Goal: Task Accomplishment & Management: Manage account settings

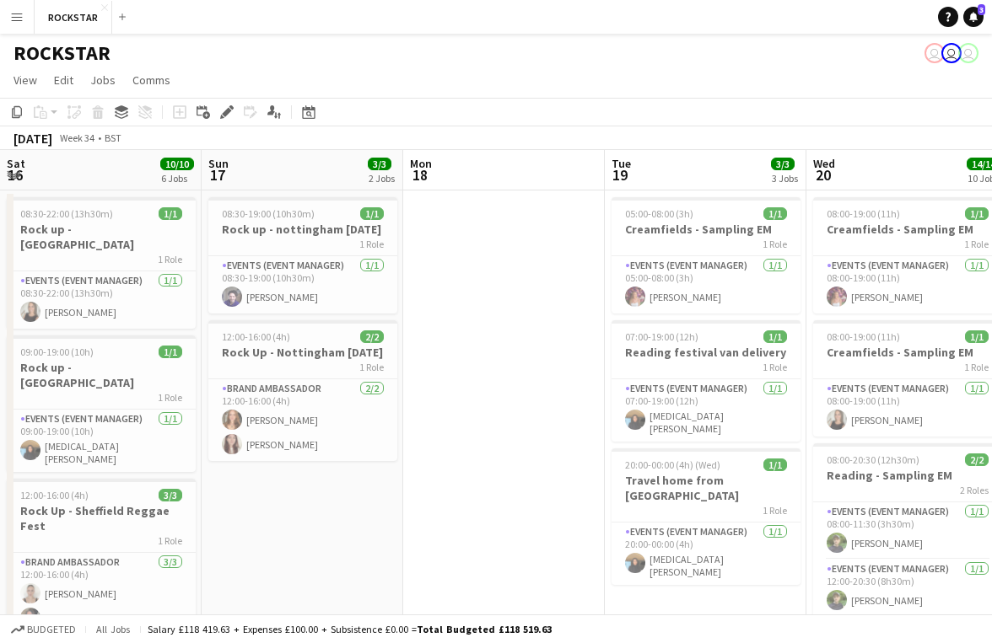
scroll to position [0, 445]
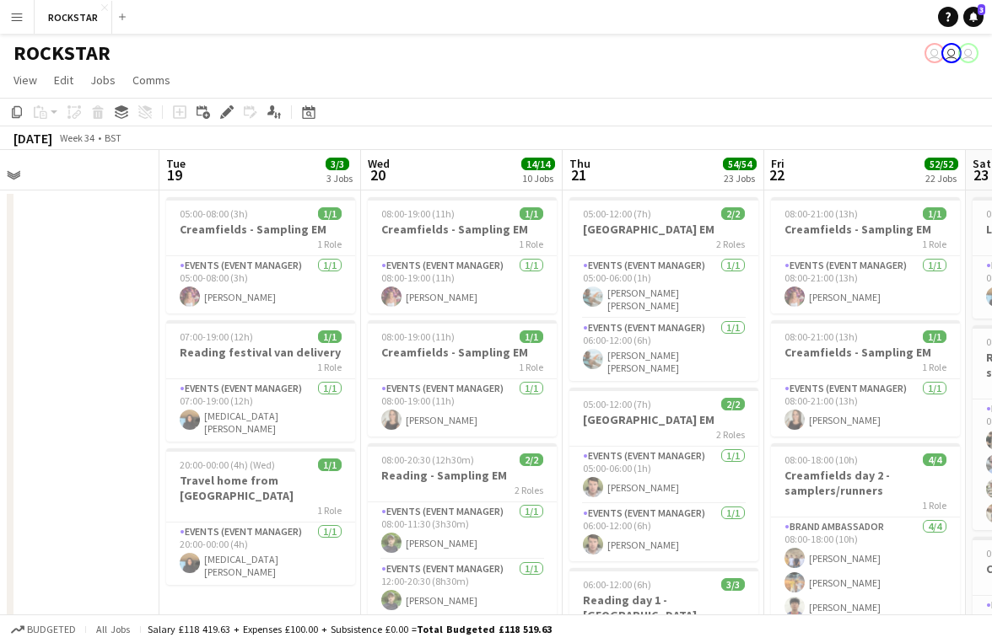
click at [23, 24] on button "Menu" at bounding box center [17, 17] width 34 height 34
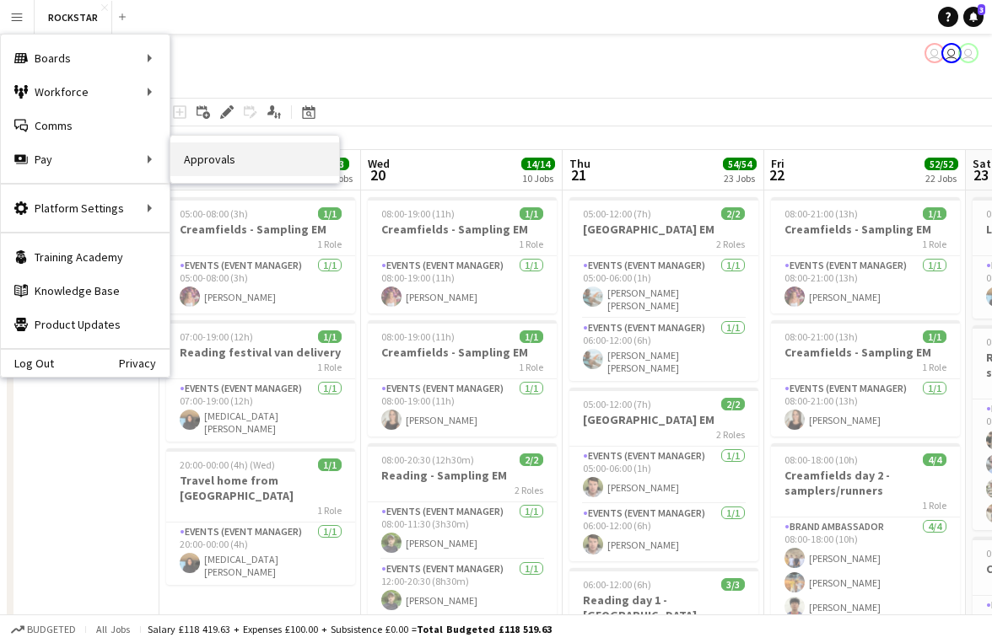
click at [202, 162] on link "Approvals" at bounding box center [254, 159] width 169 height 34
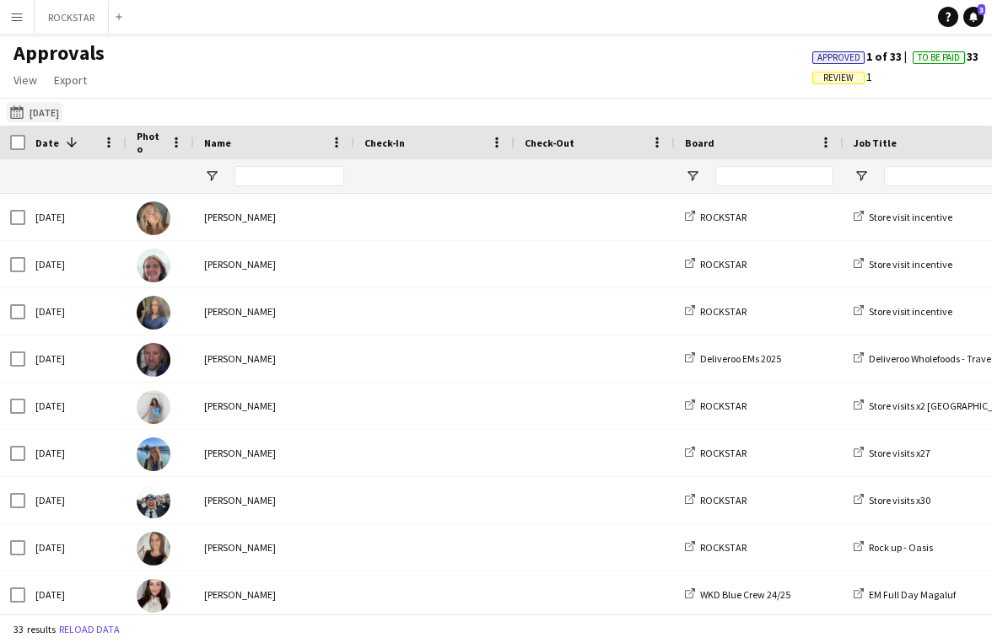
click at [62, 103] on button "[DATE] [DATE]" at bounding box center [35, 112] width 56 height 20
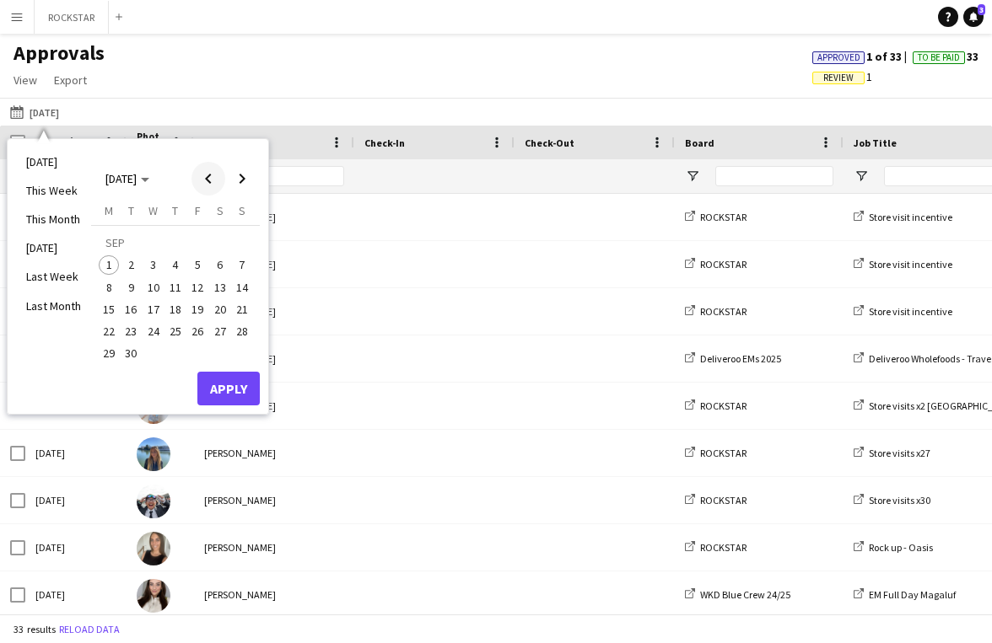
click at [208, 179] on span "Previous month" at bounding box center [208, 179] width 34 height 34
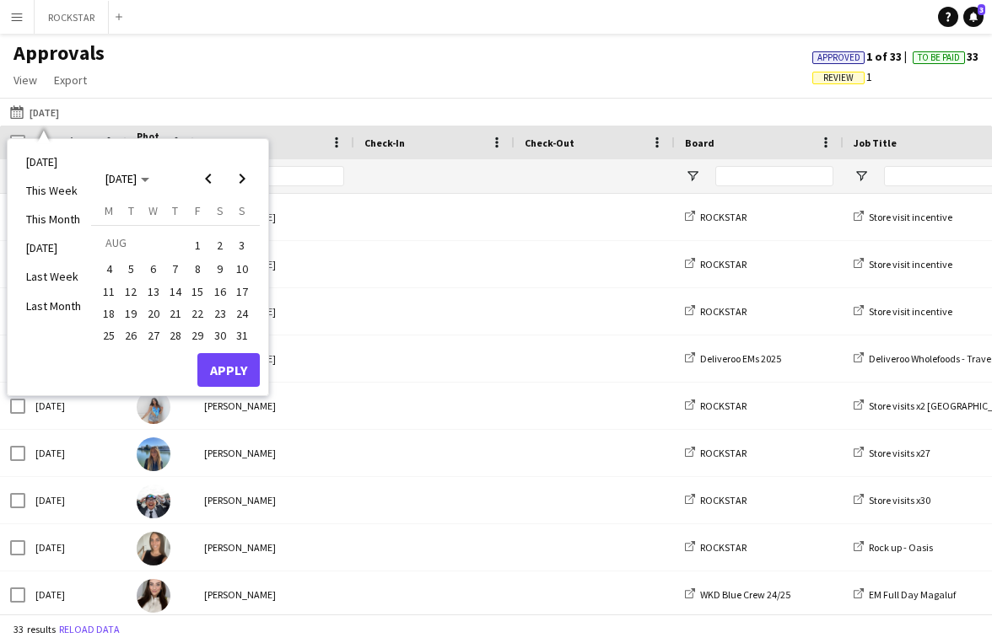
click at [151, 311] on span "20" at bounding box center [153, 314] width 20 height 20
click at [218, 373] on button "Apply" at bounding box center [228, 370] width 62 height 34
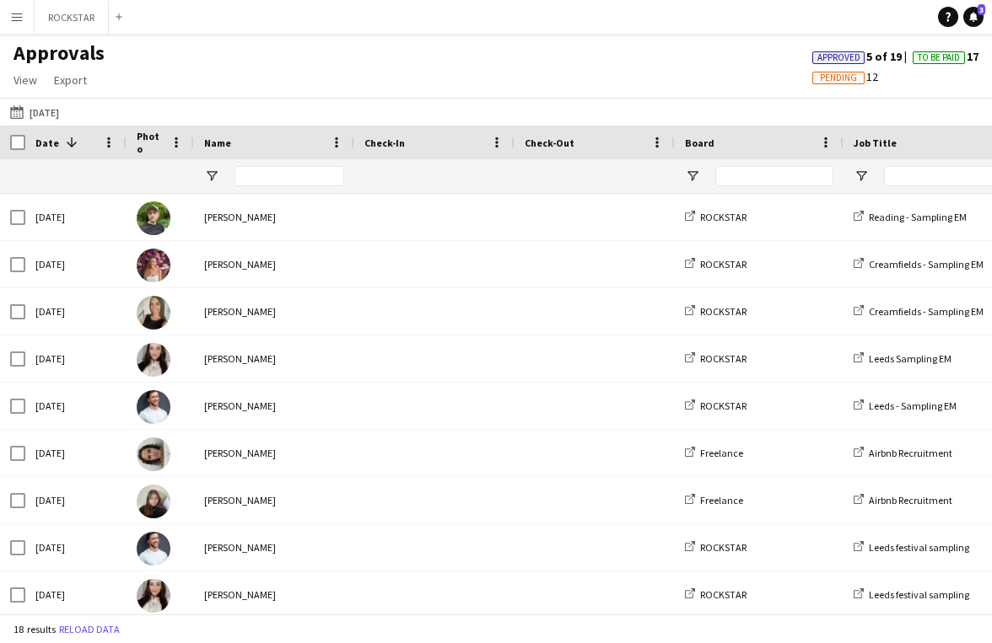
click at [839, 77] on span "Pending" at bounding box center [838, 78] width 37 height 11
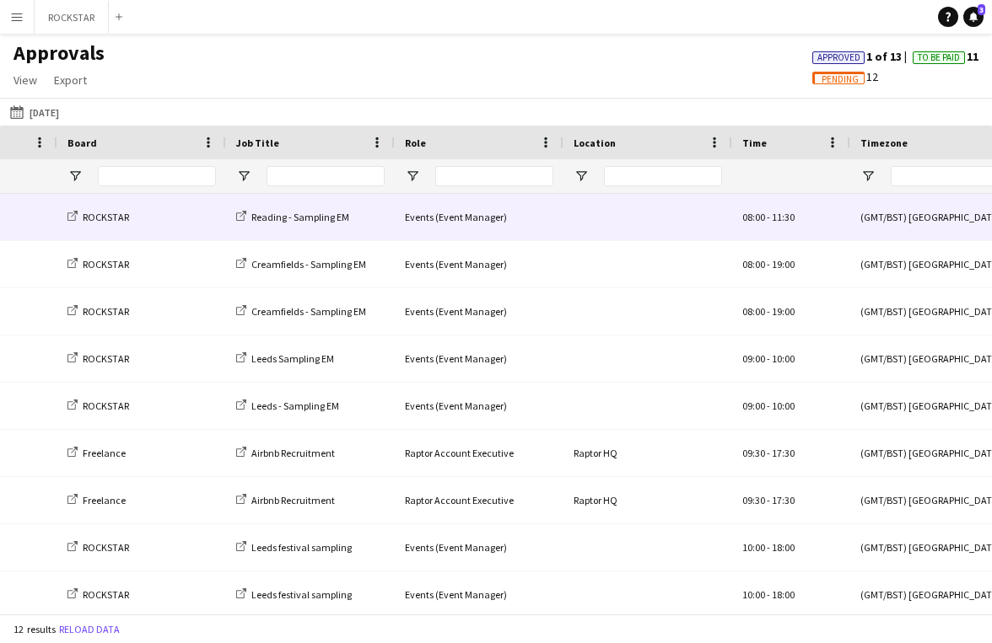
click at [610, 224] on div at bounding box center [647, 217] width 169 height 46
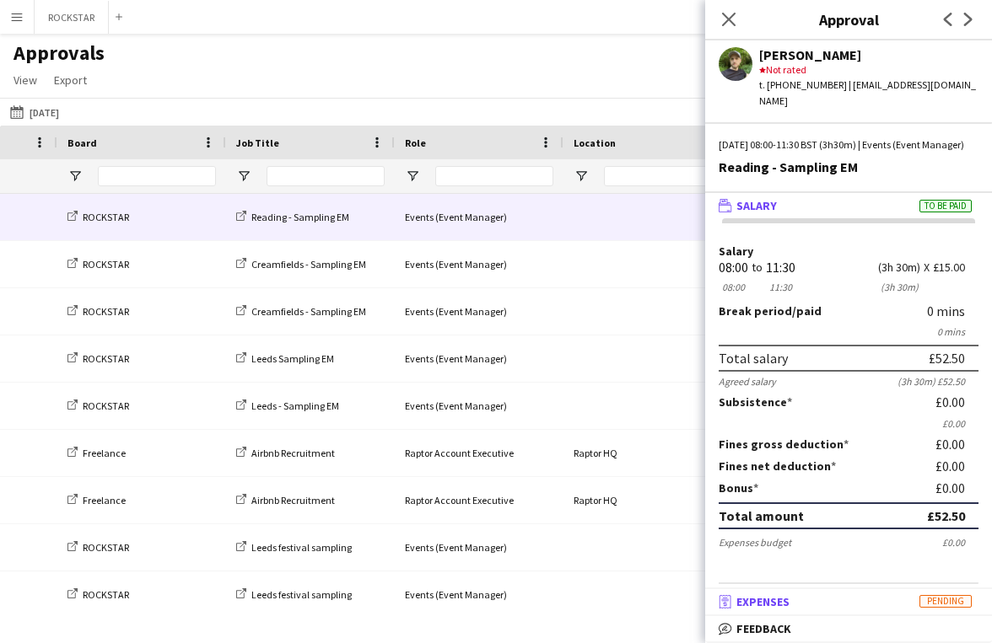
click at [803, 596] on mat-panel-title "receipt Expenses Pending" at bounding box center [845, 601] width 280 height 15
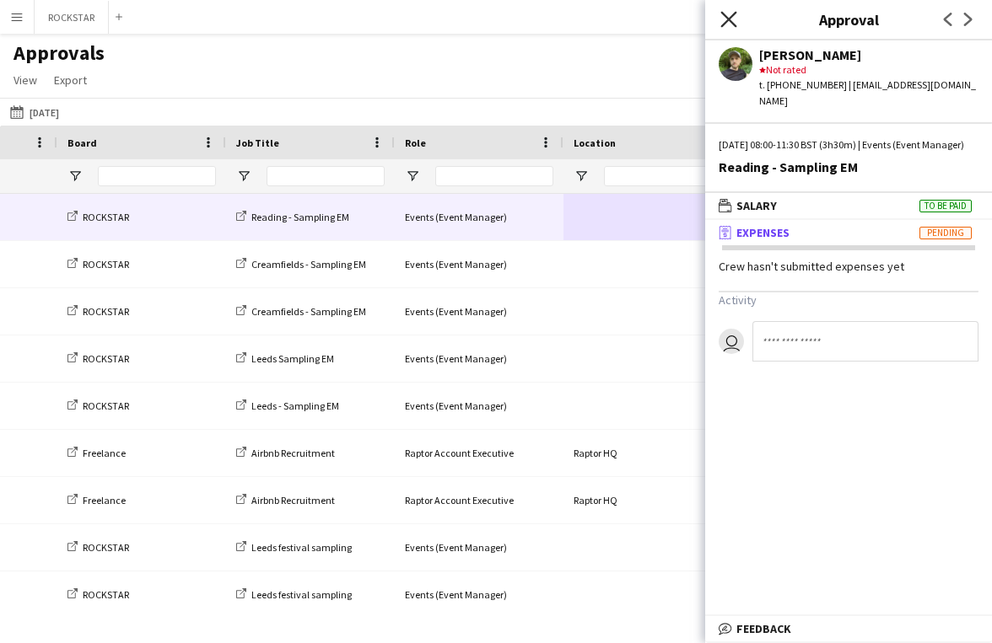
click at [733, 16] on icon "Close pop-in" at bounding box center [728, 19] width 16 height 16
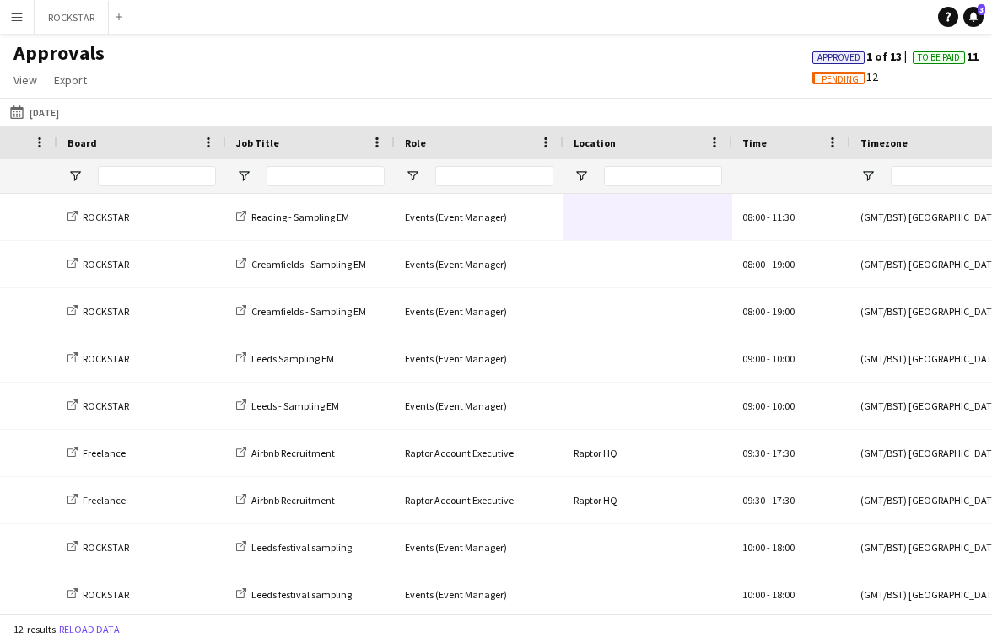
click at [920, 57] on span "To Be Paid" at bounding box center [938, 57] width 42 height 11
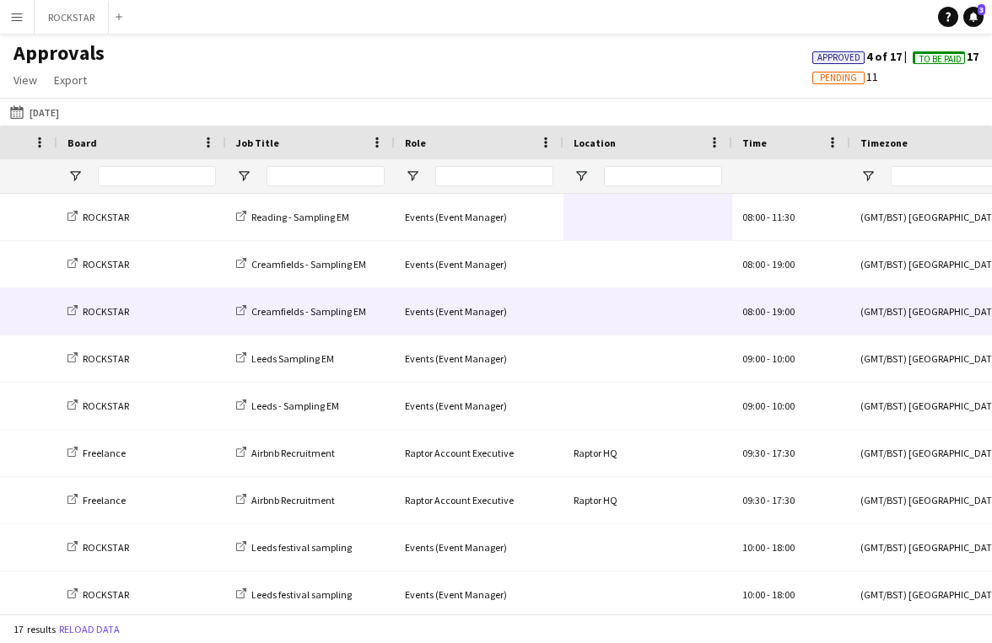
scroll to position [0, 889]
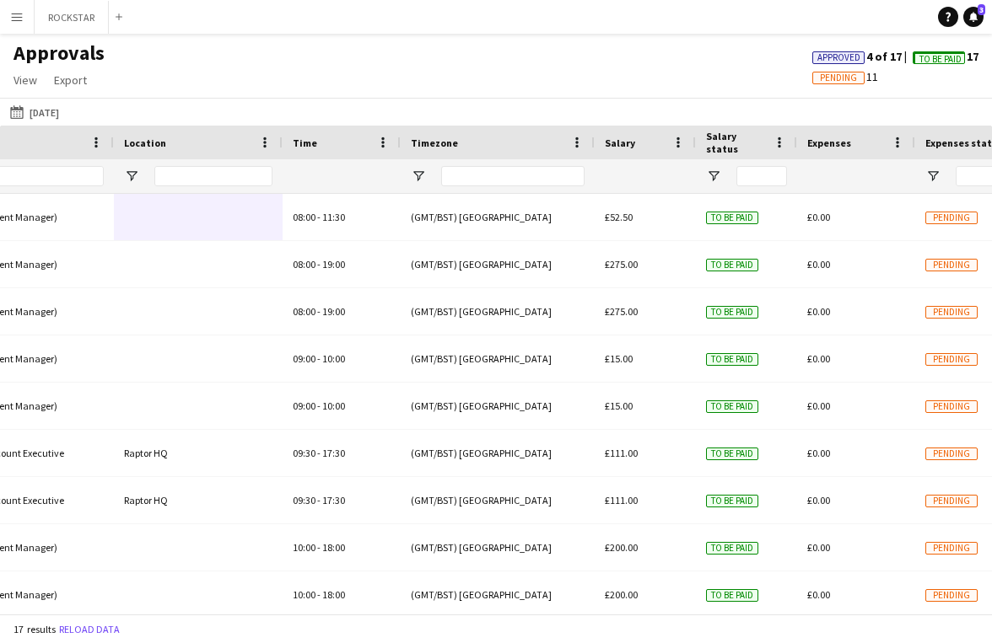
click at [833, 55] on span "Approved" at bounding box center [838, 57] width 43 height 11
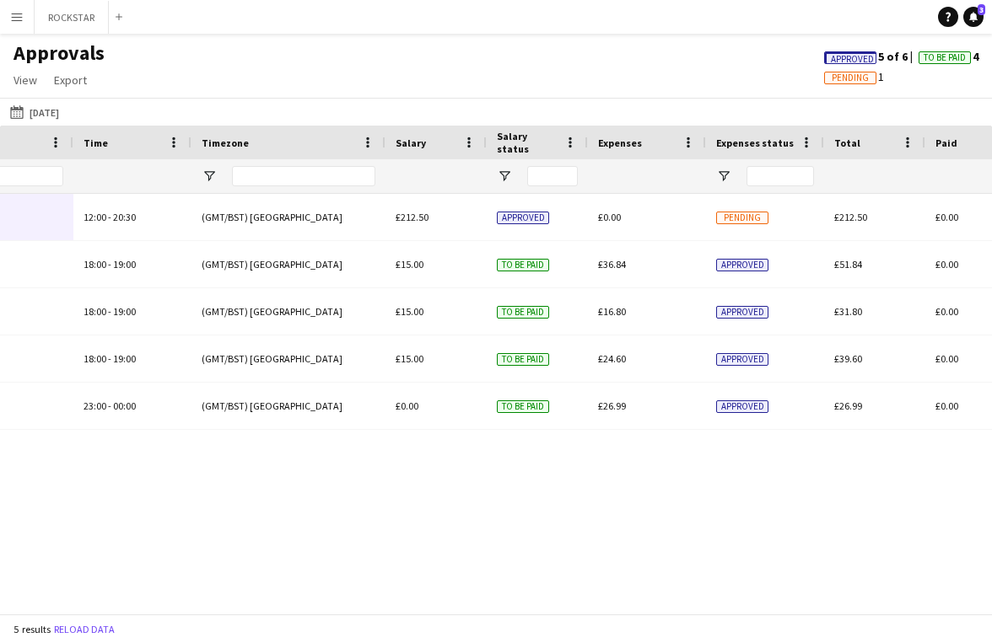
click at [42, 124] on div "[DATE] [DATE] [DATE] This Week This Month [DATE] Last Week Last Month [DATE] [D…" at bounding box center [496, 112] width 992 height 28
click at [42, 108] on button "[DATE] [DATE]" at bounding box center [35, 112] width 56 height 20
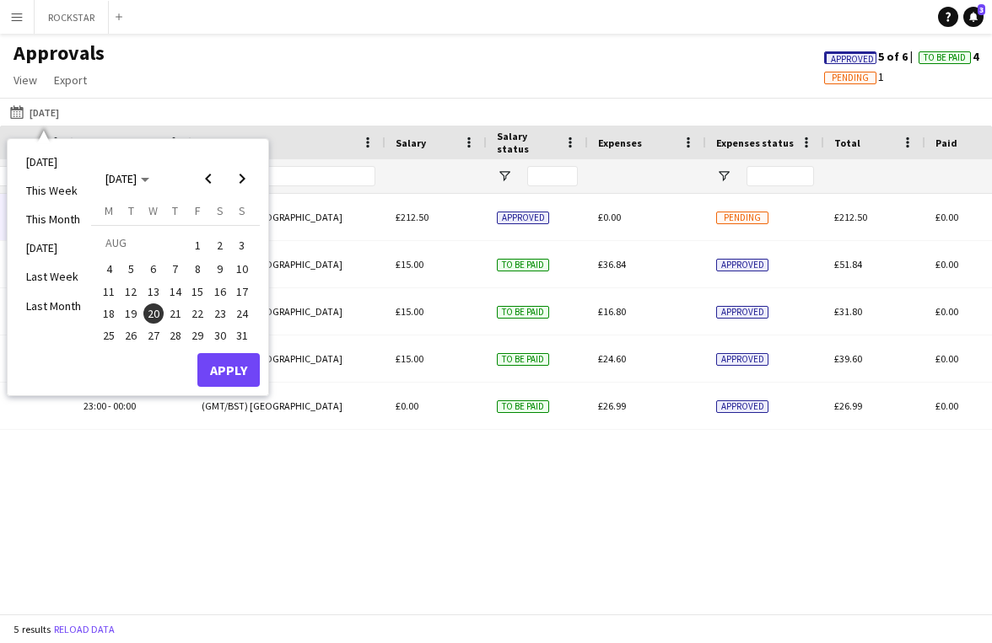
click at [174, 317] on span "21" at bounding box center [175, 314] width 20 height 20
click at [249, 367] on button "Apply" at bounding box center [228, 370] width 62 height 34
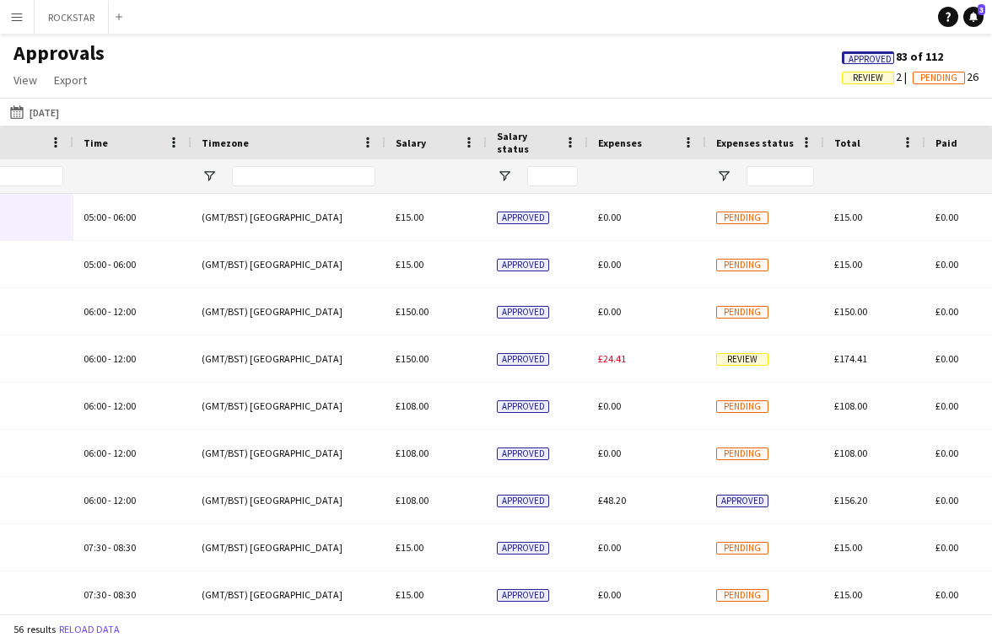
click at [853, 77] on span "Review" at bounding box center [867, 78] width 30 height 11
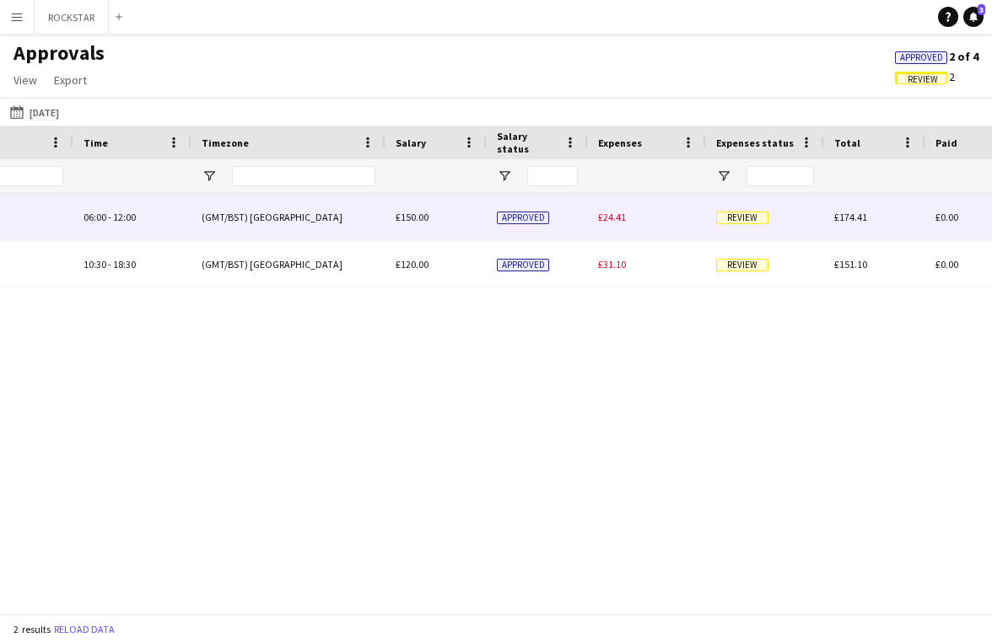
click at [669, 233] on div "£24.41" at bounding box center [647, 217] width 118 height 46
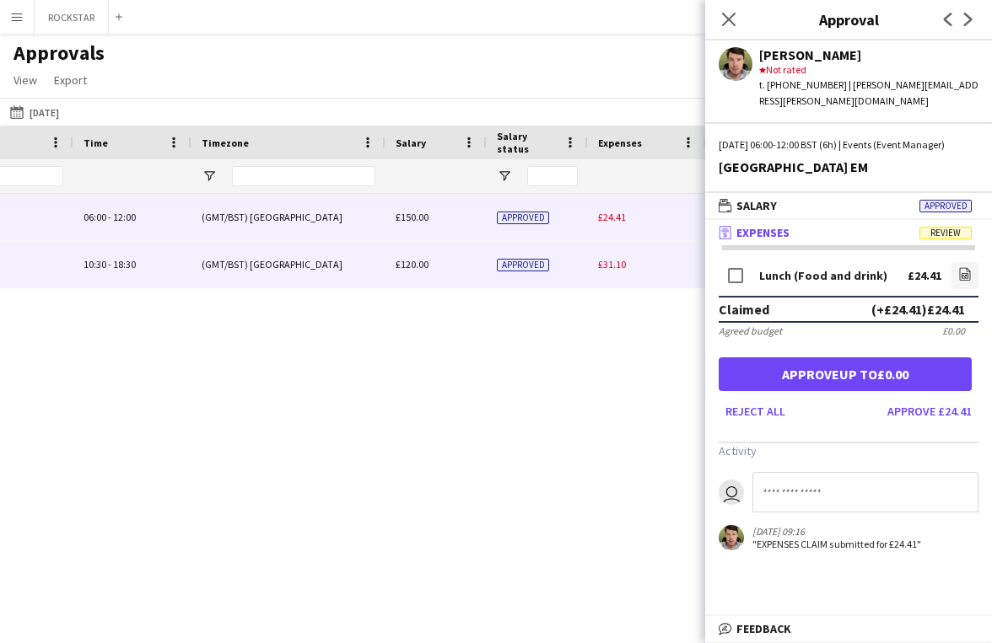
click at [650, 258] on div "£31.10" at bounding box center [647, 264] width 118 height 46
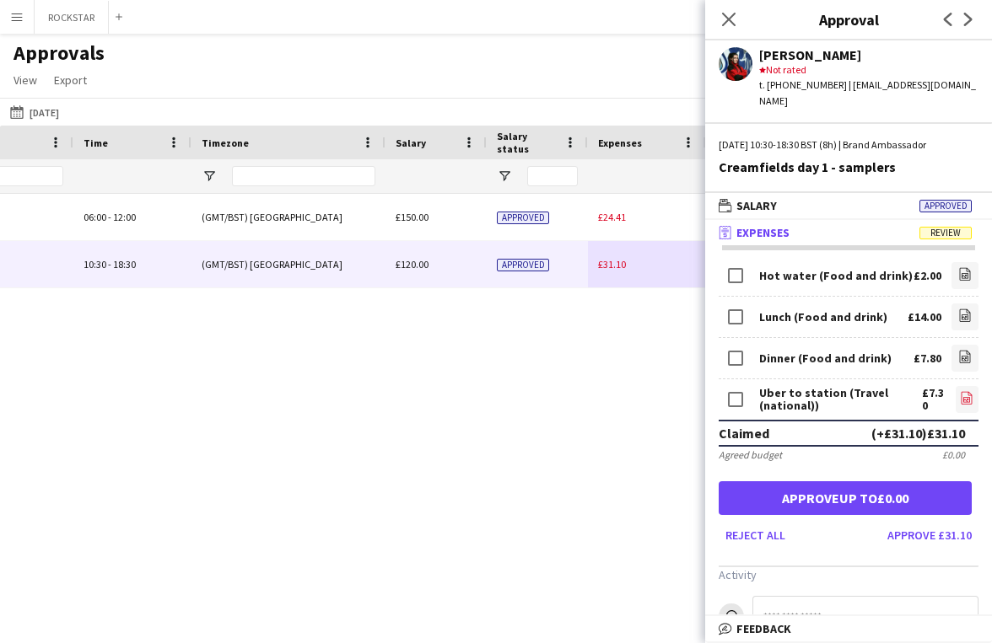
click at [965, 391] on icon "file-image" at bounding box center [965, 397] width 13 height 13
click at [961, 350] on icon "file-image" at bounding box center [964, 356] width 13 height 13
click at [959, 309] on app-icon "file-image" at bounding box center [964, 317] width 13 height 17
click at [968, 267] on icon "file-image" at bounding box center [964, 273] width 13 height 13
click at [911, 522] on button "Approve £31.10" at bounding box center [929, 535] width 98 height 27
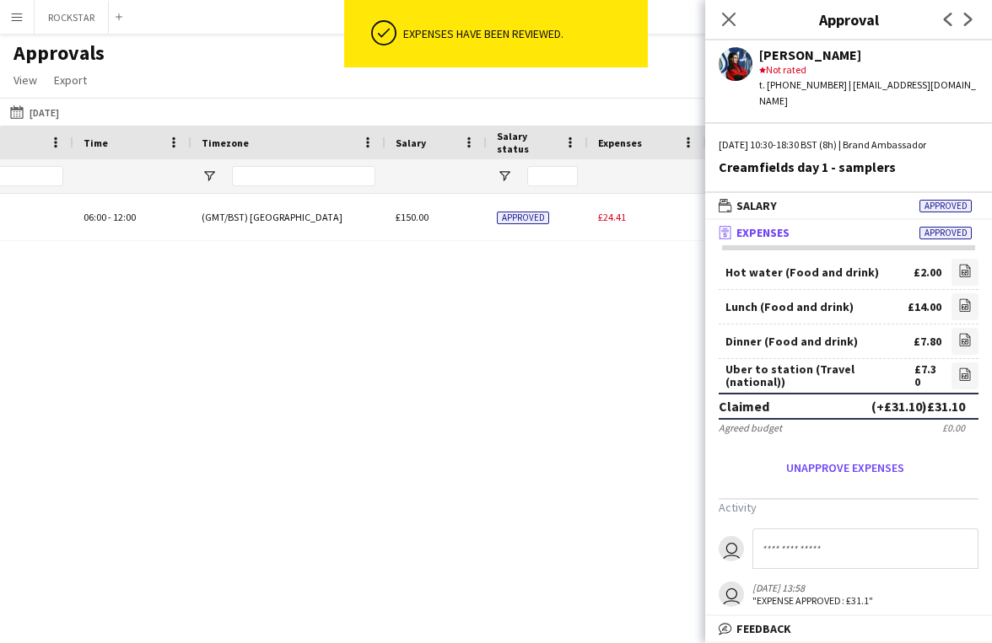
click at [458, 422] on div "Events (Event Manager) 06:00 - 12:00 (GMT/BST) [GEOGRAPHIC_DATA] £150.00 Approv…" at bounding box center [496, 404] width 992 height 420
click at [58, 105] on button "[DATE] [DATE]" at bounding box center [35, 112] width 56 height 20
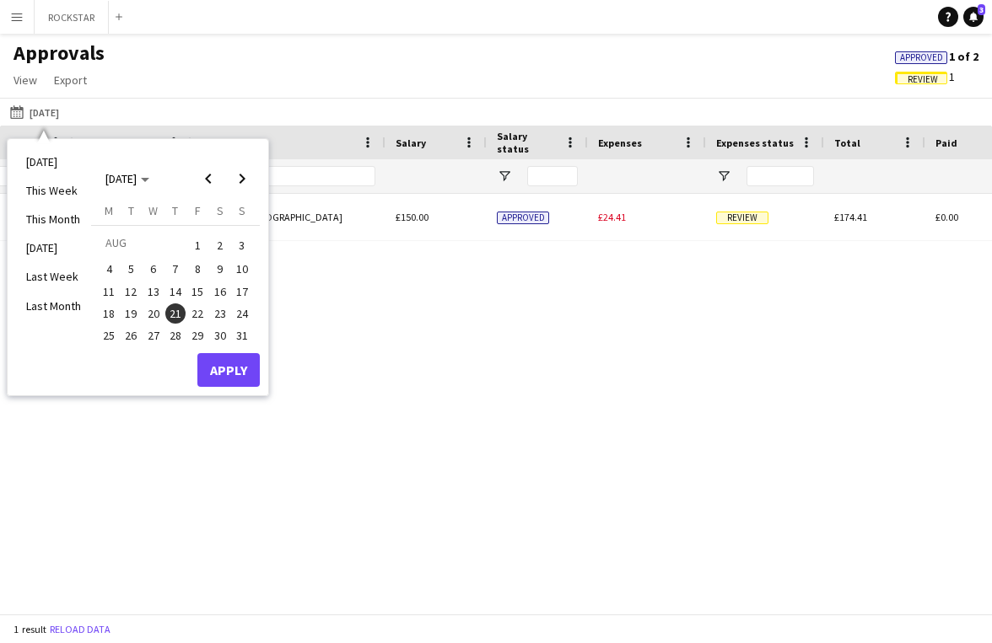
click at [202, 313] on span "22" at bounding box center [197, 314] width 20 height 20
click at [234, 367] on button "Apply" at bounding box center [228, 370] width 62 height 34
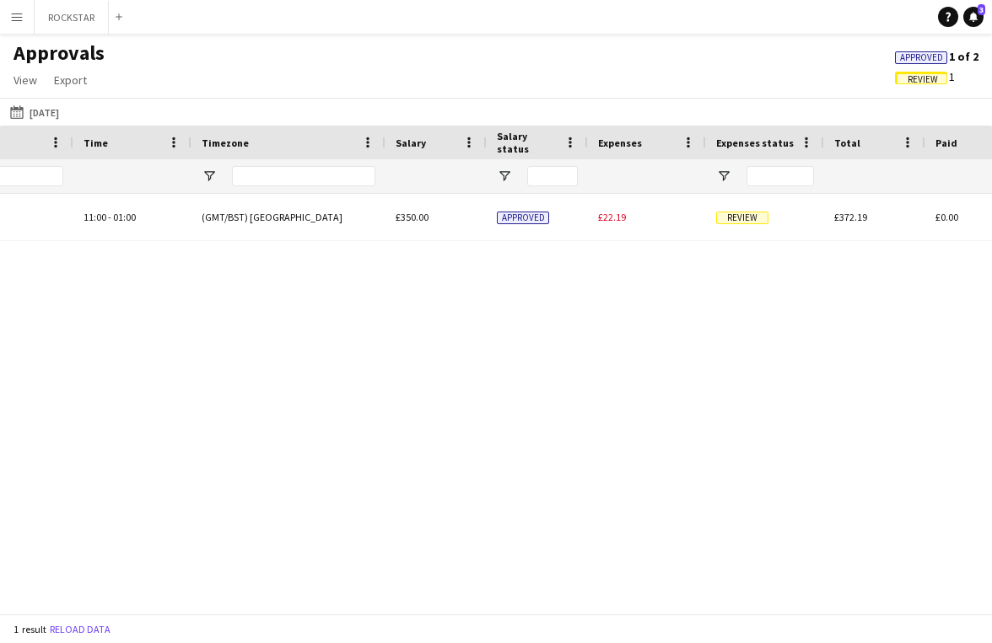
click at [916, 72] on span "Review" at bounding box center [921, 78] width 52 height 13
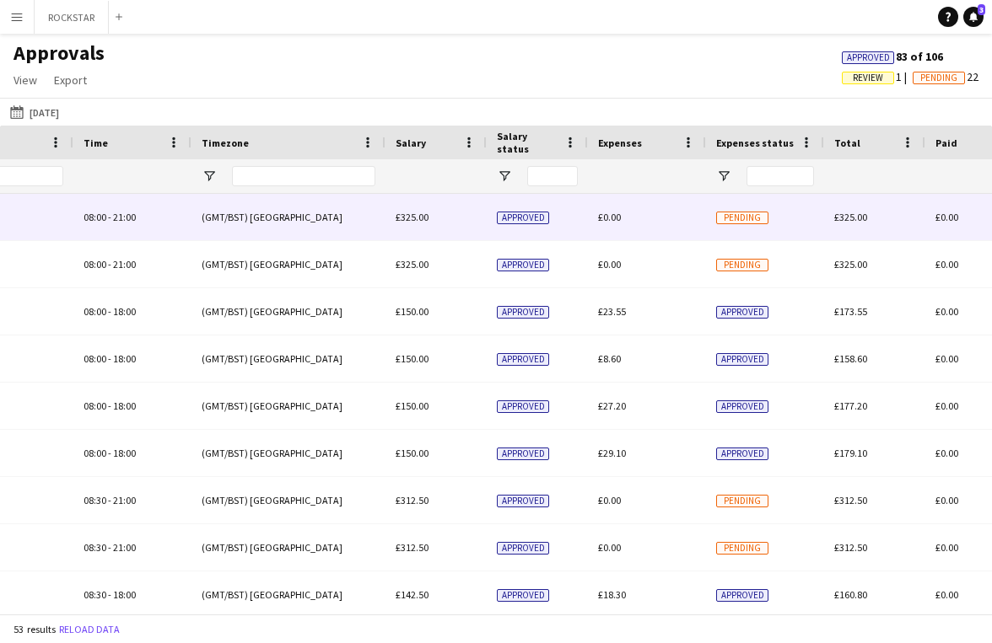
click at [691, 221] on div "£0.00" at bounding box center [647, 217] width 118 height 46
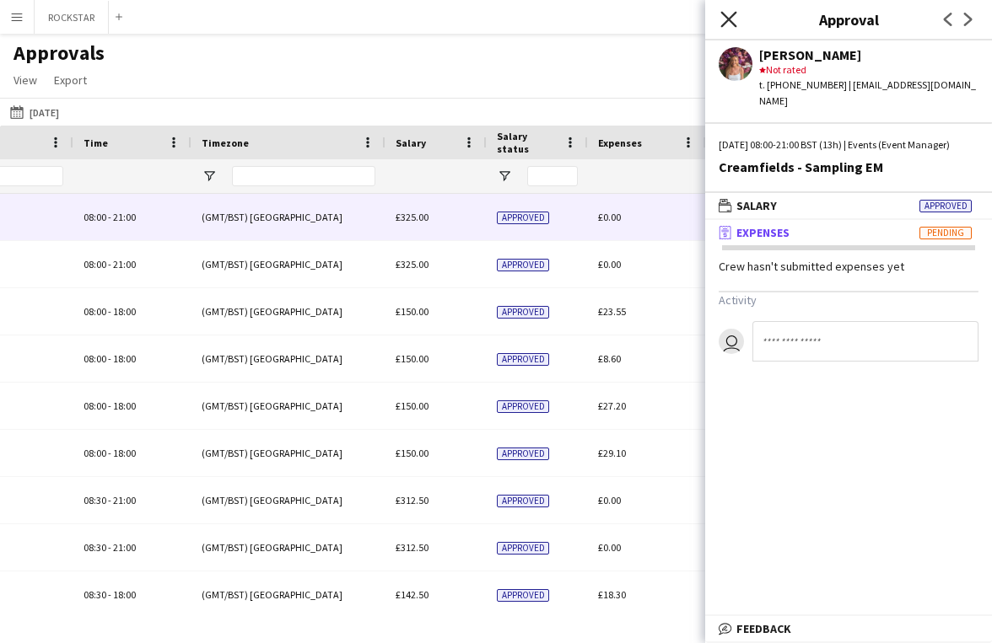
click at [726, 19] on icon "Close pop-in" at bounding box center [728, 19] width 16 height 16
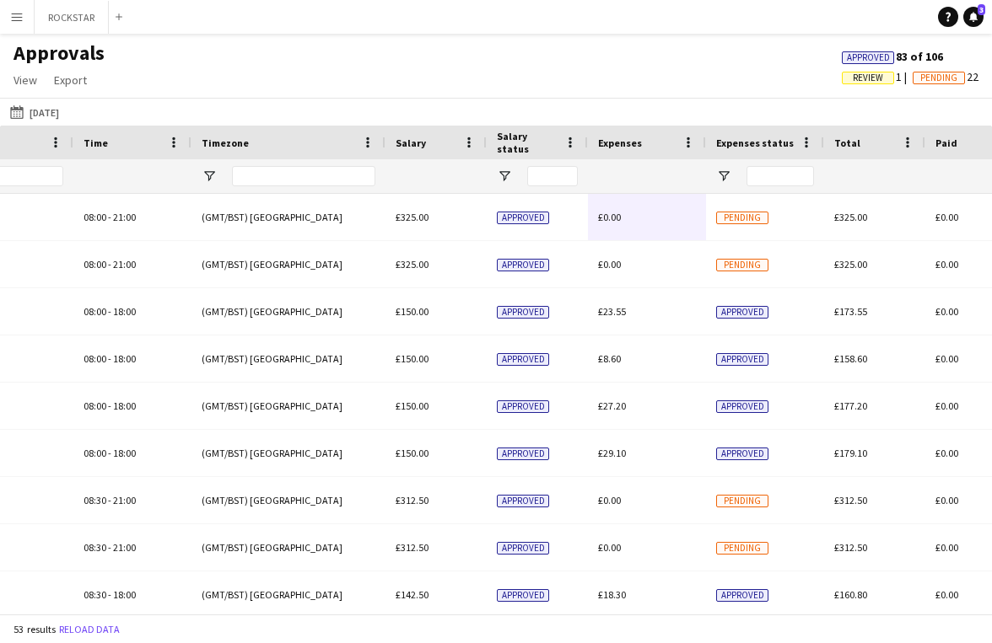
click at [868, 76] on span "Review" at bounding box center [867, 78] width 30 height 11
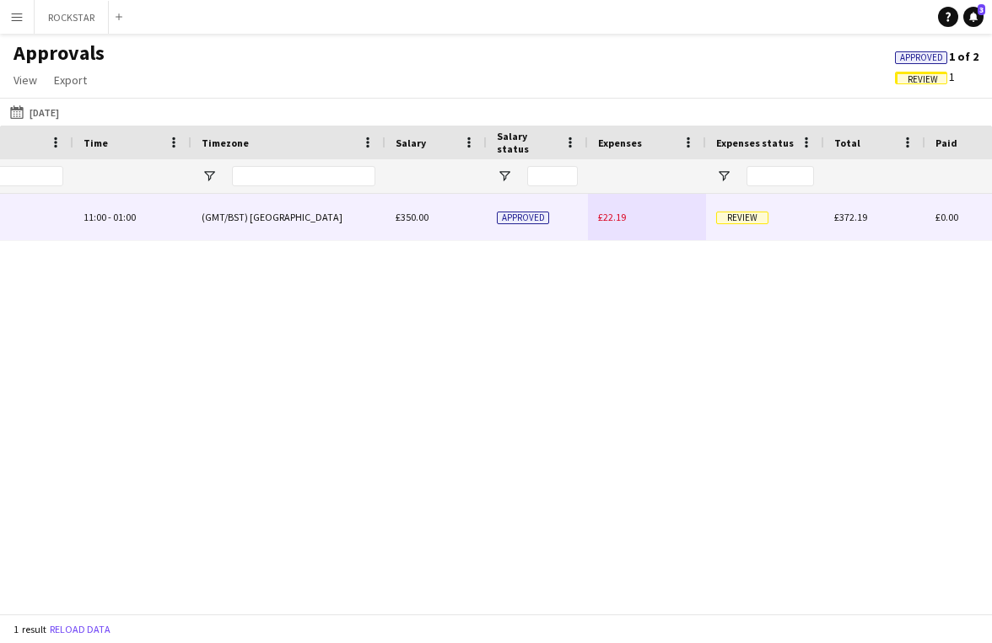
click at [685, 212] on div "£22.19" at bounding box center [647, 217] width 118 height 46
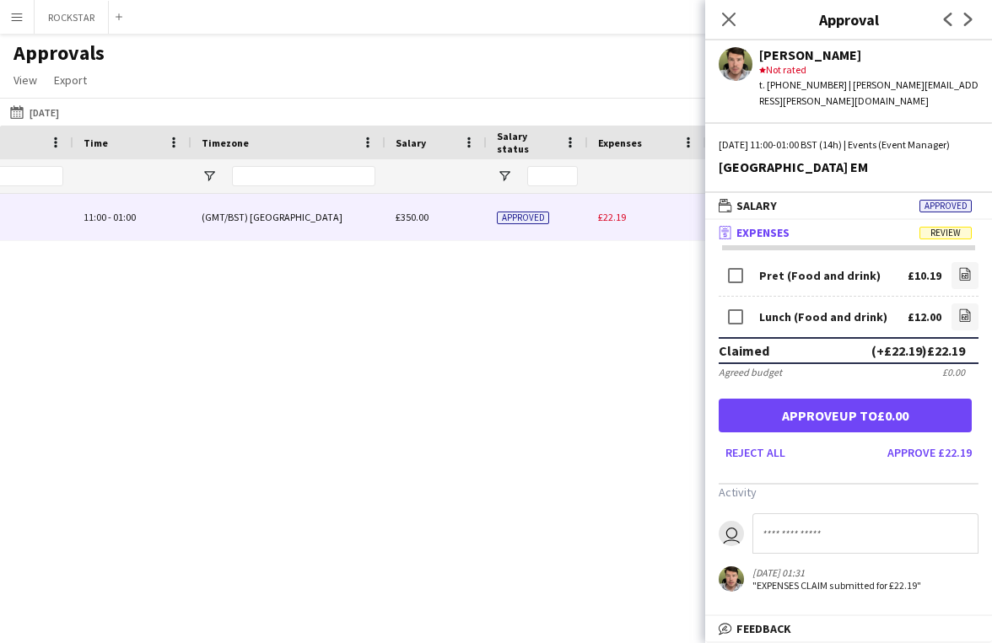
click at [21, 18] on app-icon "Menu" at bounding box center [16, 16] width 13 height 13
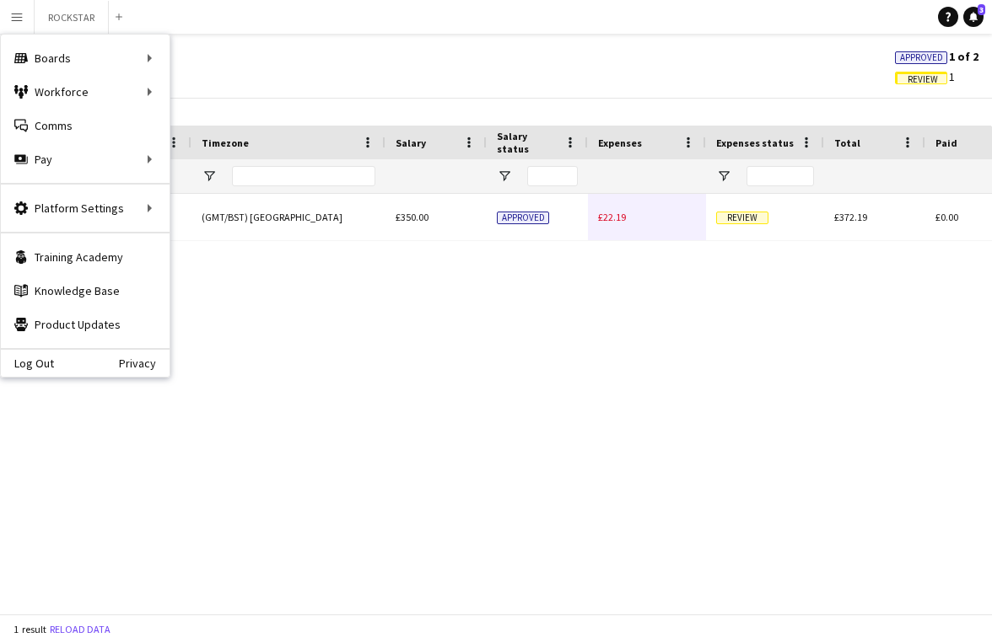
click at [401, 373] on div "Events (Event Manager) 11:00 - 01:00 (GMT/BST) [GEOGRAPHIC_DATA] £350.00 Approv…" at bounding box center [496, 404] width 992 height 420
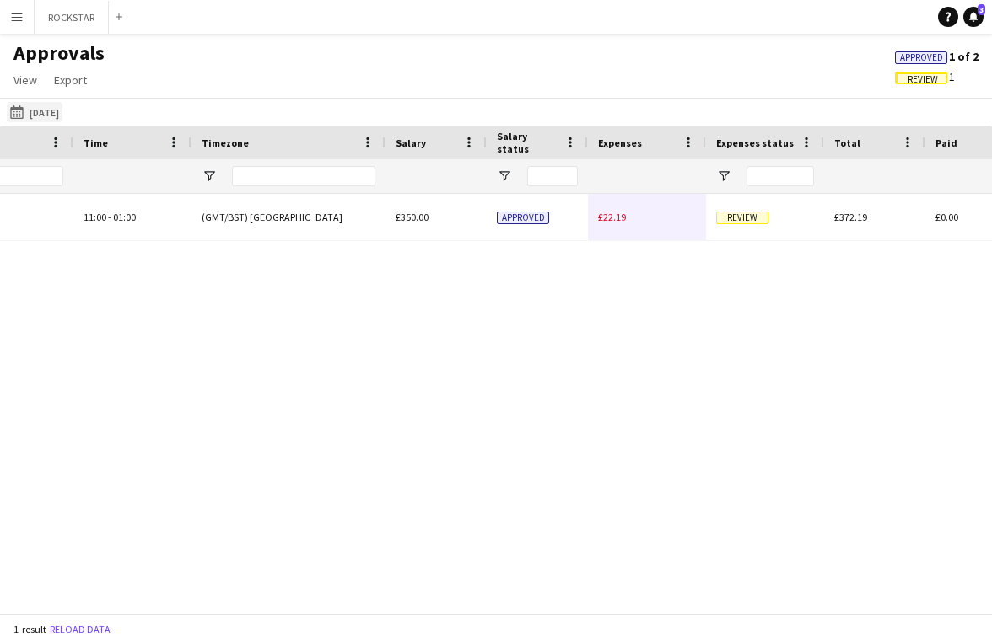
click at [59, 107] on button "[DATE] [DATE]" at bounding box center [35, 112] width 56 height 20
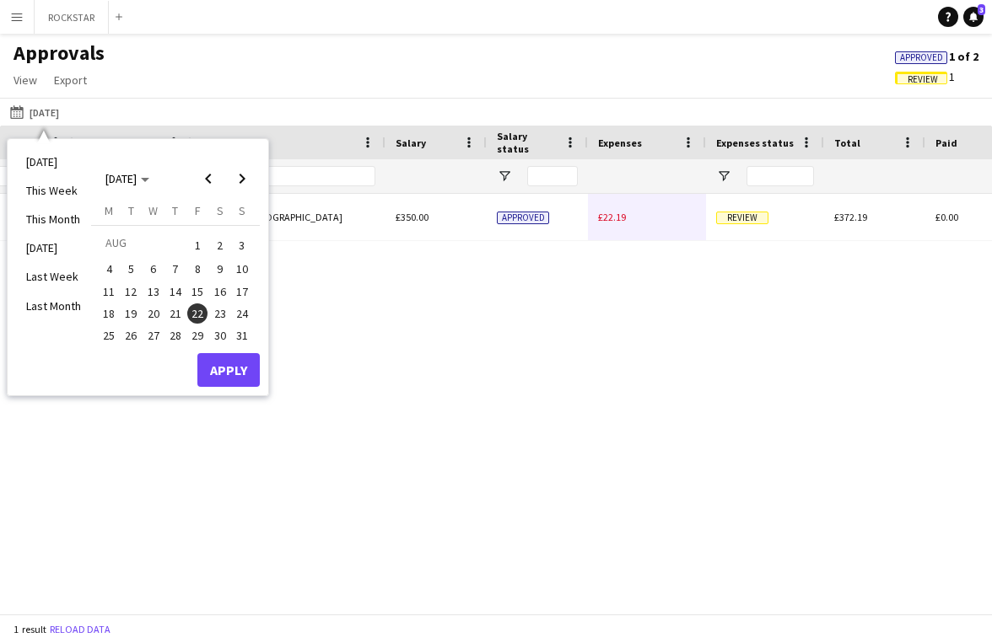
click at [223, 309] on span "23" at bounding box center [220, 314] width 20 height 20
click at [228, 374] on button "Apply" at bounding box center [228, 370] width 62 height 34
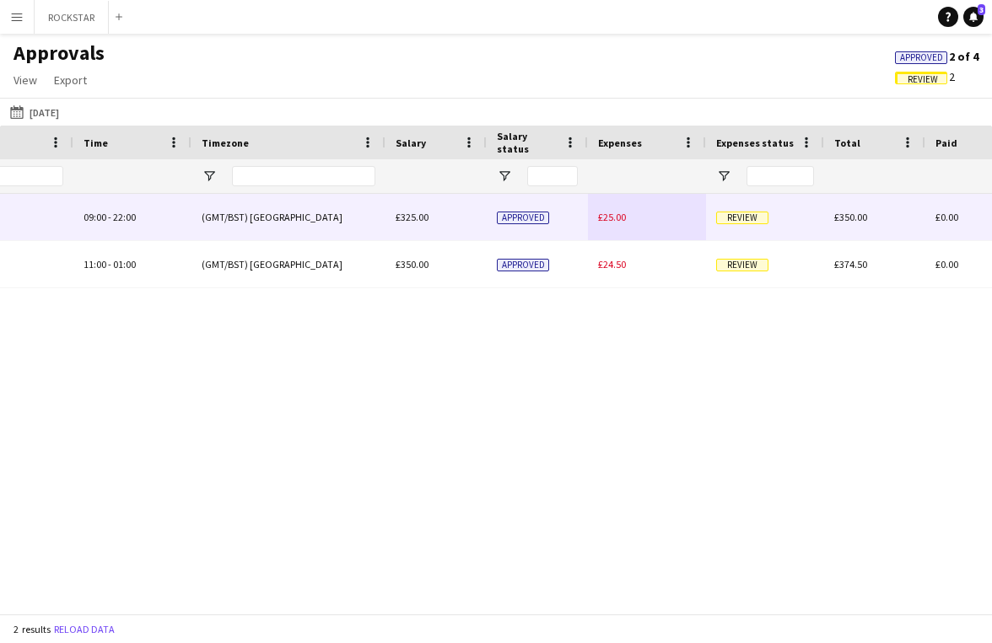
click at [662, 228] on div "£25.00" at bounding box center [647, 217] width 118 height 46
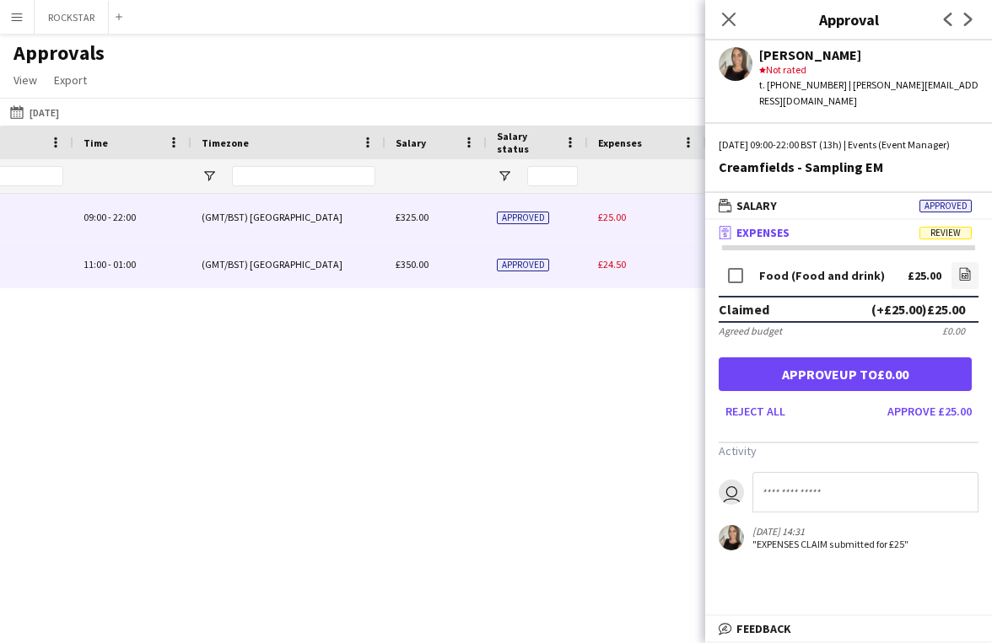
click at [650, 264] on div "£24.50" at bounding box center [647, 264] width 118 height 46
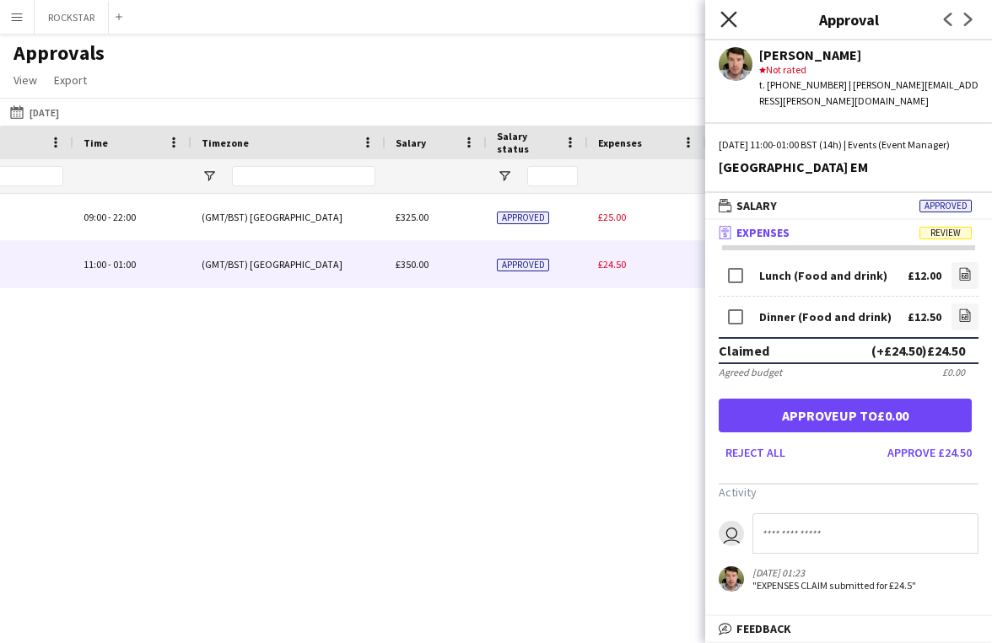
click at [728, 23] on icon "Close pop-in" at bounding box center [728, 19] width 16 height 16
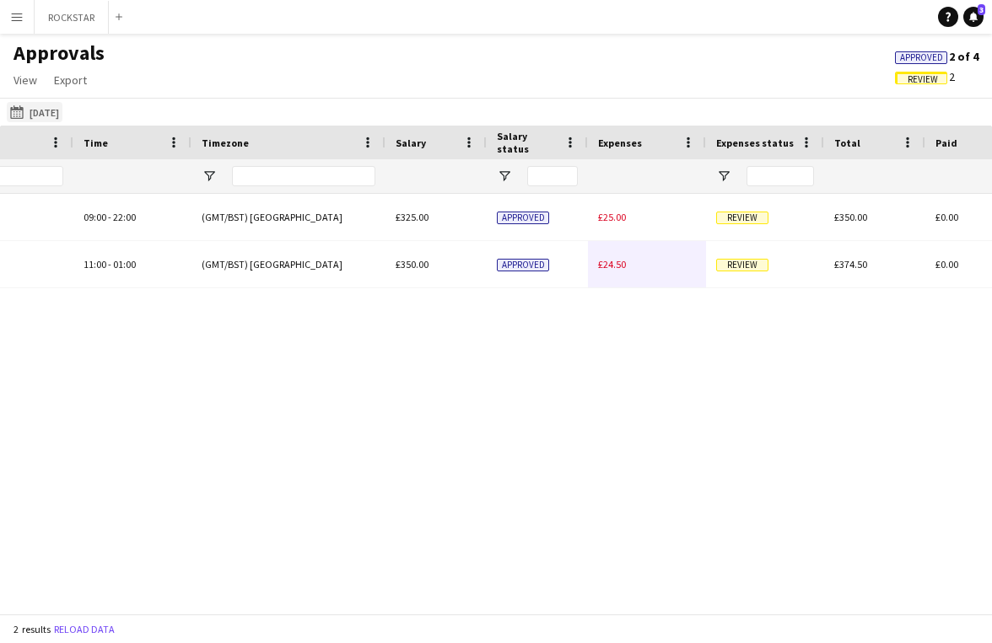
click at [52, 109] on button "[DATE] [DATE]" at bounding box center [35, 112] width 56 height 20
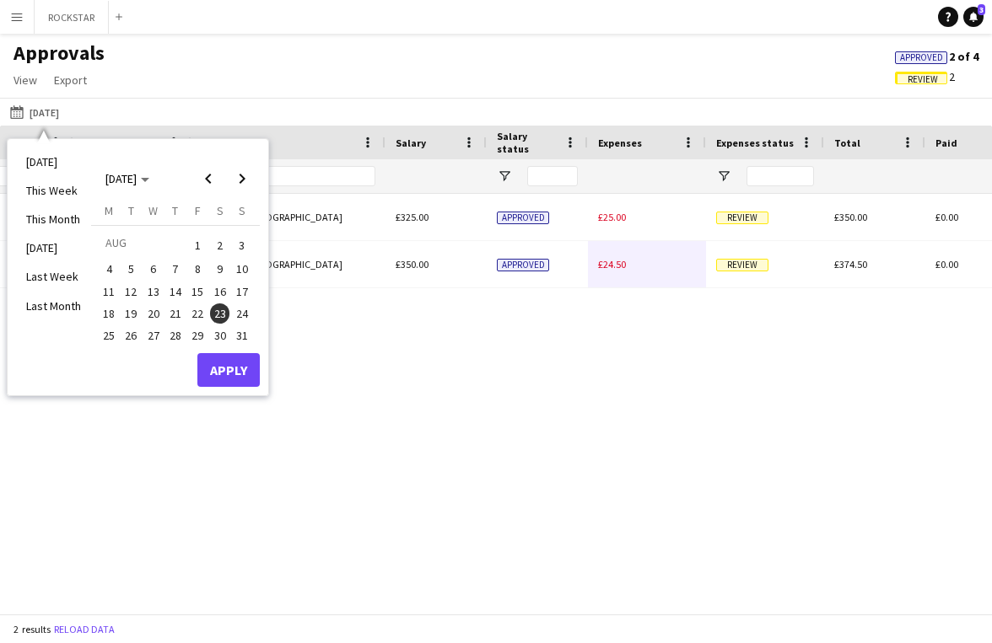
click at [249, 314] on span "24" at bounding box center [242, 314] width 20 height 20
click at [238, 380] on button "Apply" at bounding box center [228, 370] width 62 height 34
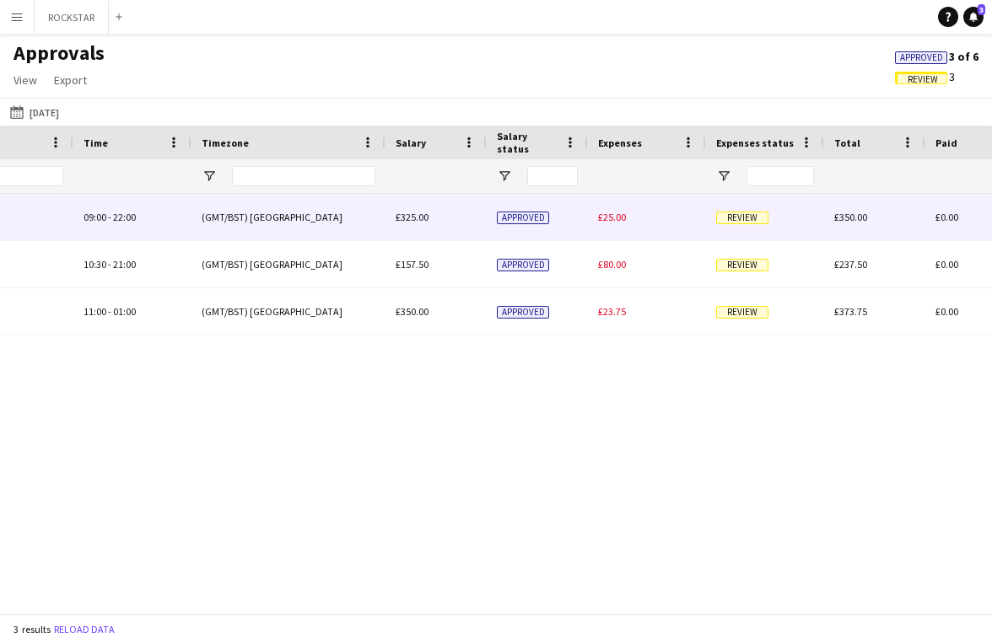
click at [331, 212] on div "(GMT/BST) [GEOGRAPHIC_DATA]" at bounding box center [288, 217] width 194 height 46
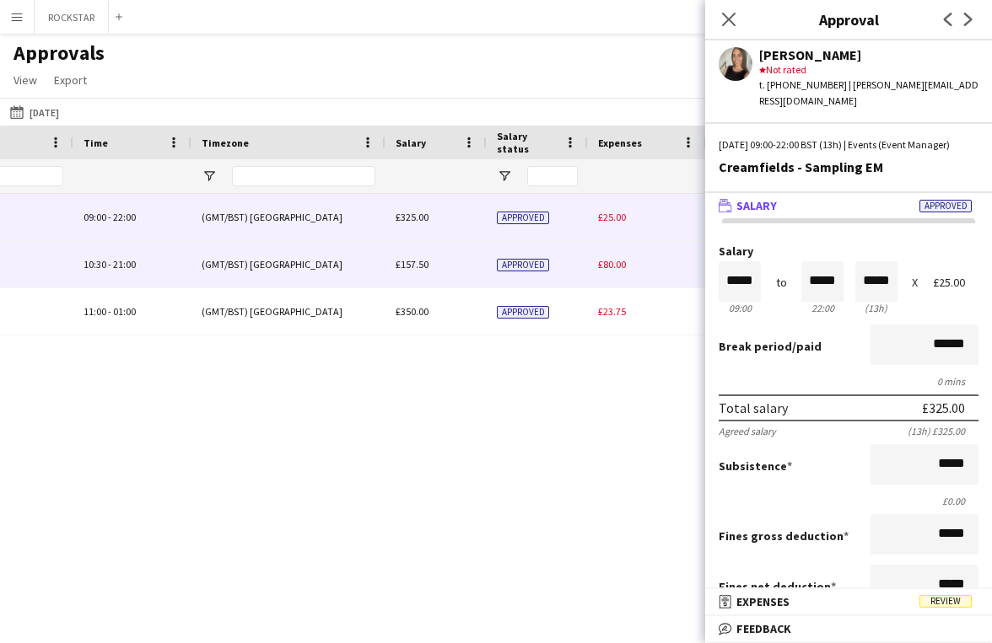
click at [320, 261] on div "(GMT/BST) [GEOGRAPHIC_DATA]" at bounding box center [288, 264] width 194 height 46
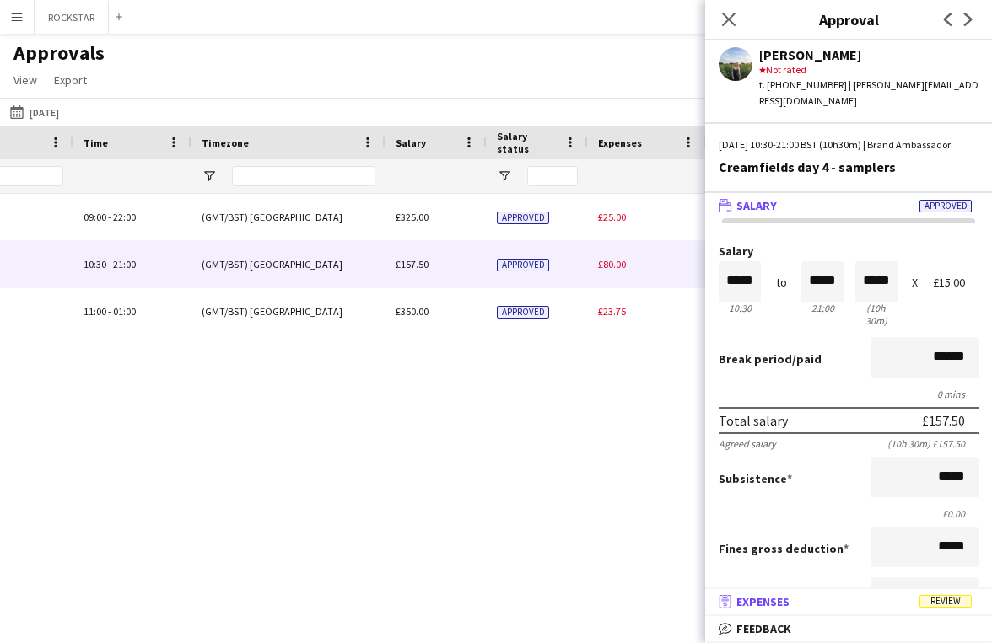
click at [830, 605] on mat-panel-title "receipt Expenses Review" at bounding box center [845, 601] width 280 height 15
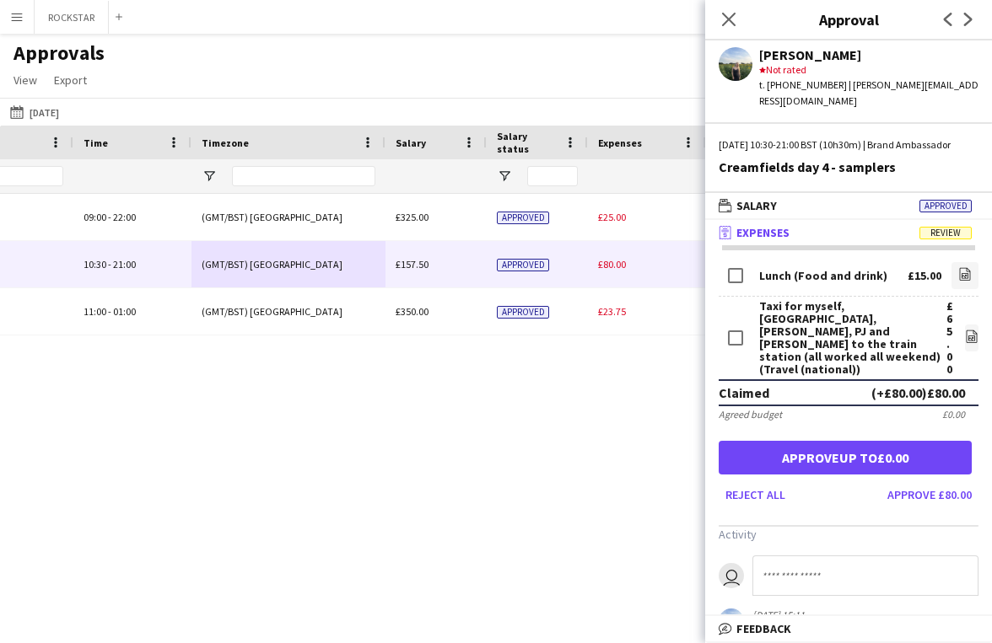
click at [962, 332] on div "Taxi for myself, [GEOGRAPHIC_DATA], [PERSON_NAME], [PERSON_NAME] and [PERSON_NA…" at bounding box center [848, 338] width 260 height 83
click at [911, 490] on button "Approve £80.00" at bounding box center [929, 494] width 98 height 27
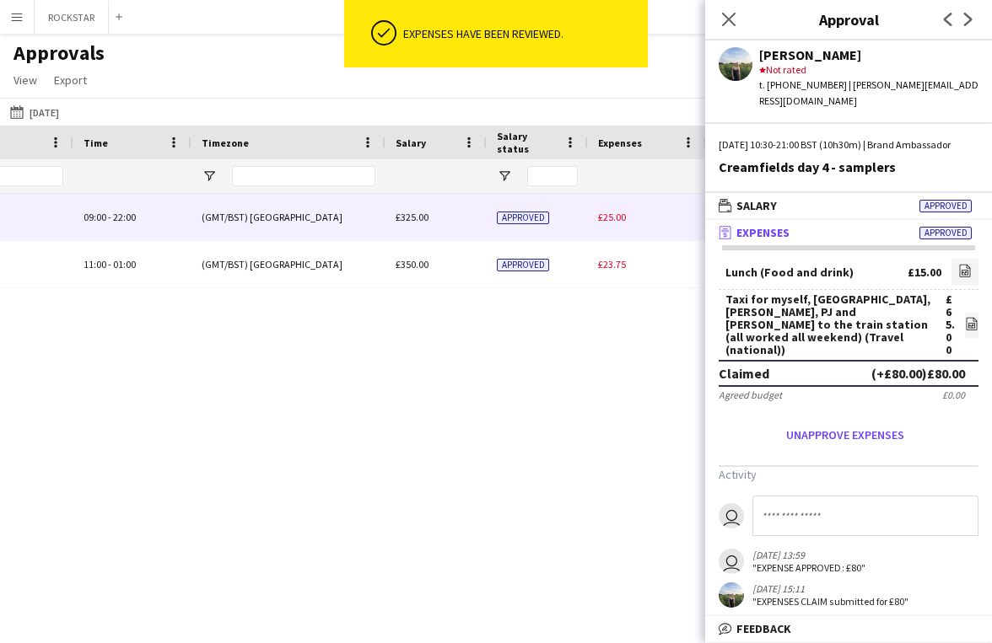
click at [641, 207] on div "£25.00" at bounding box center [647, 217] width 118 height 46
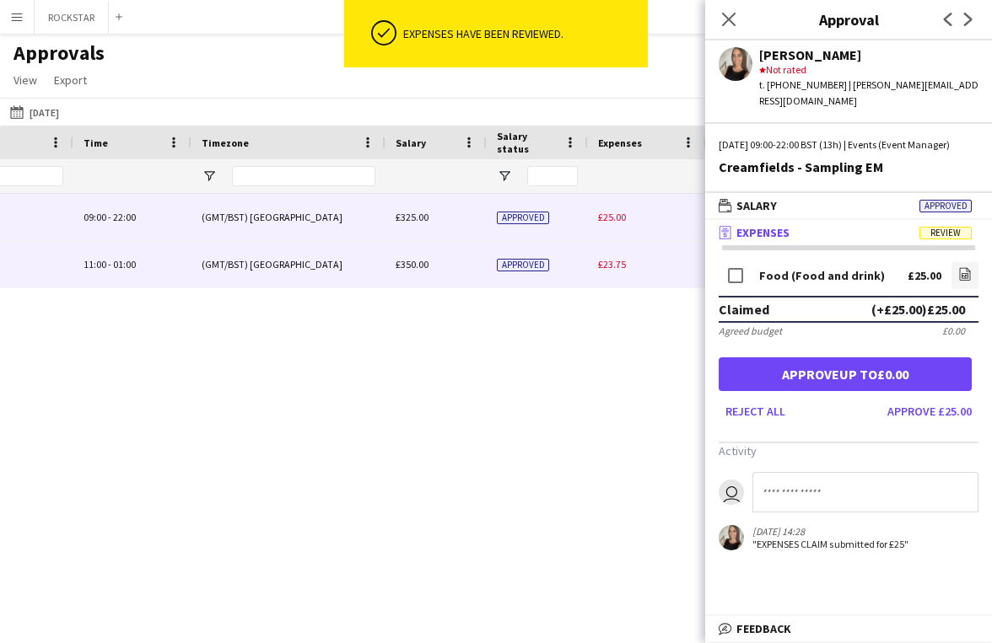
click at [637, 250] on div "£23.75" at bounding box center [647, 264] width 118 height 46
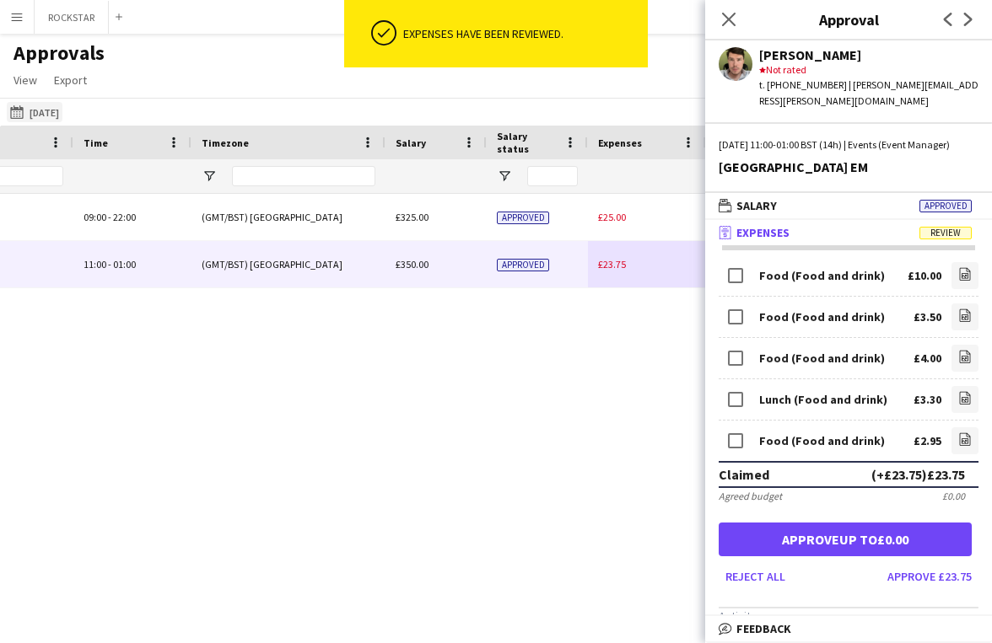
click at [53, 107] on button "[DATE] [DATE]" at bounding box center [35, 112] width 56 height 20
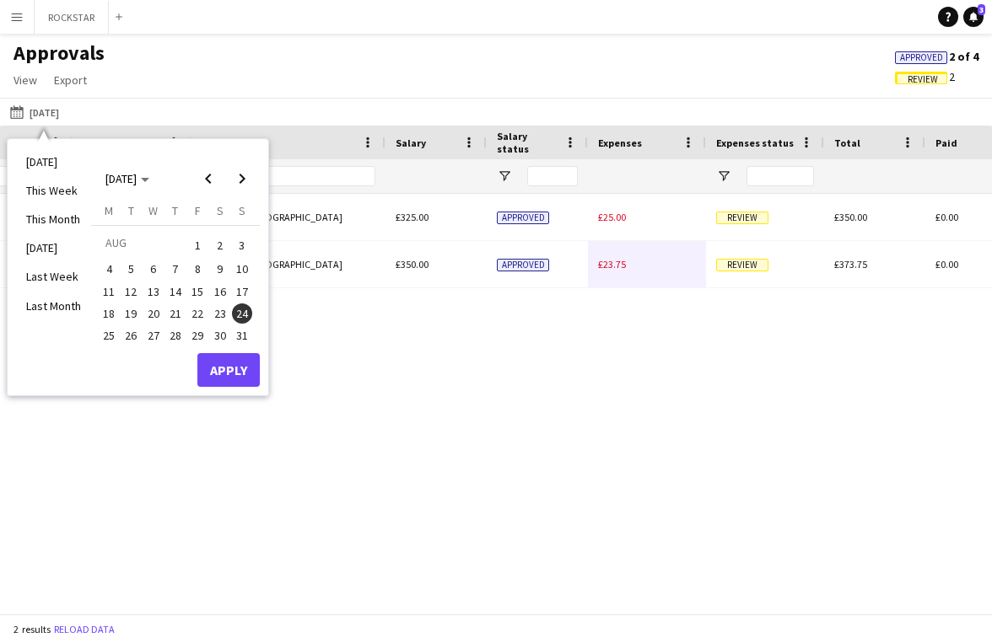
click at [114, 336] on span "25" at bounding box center [109, 335] width 20 height 20
click at [244, 362] on button "Apply" at bounding box center [228, 370] width 62 height 34
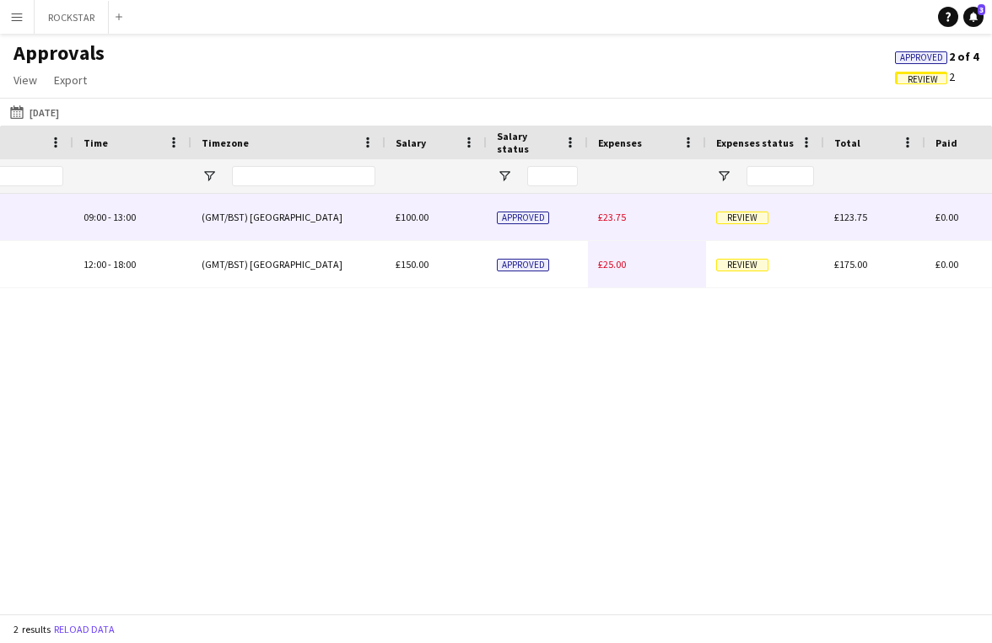
click at [723, 221] on span "Review" at bounding box center [742, 218] width 52 height 13
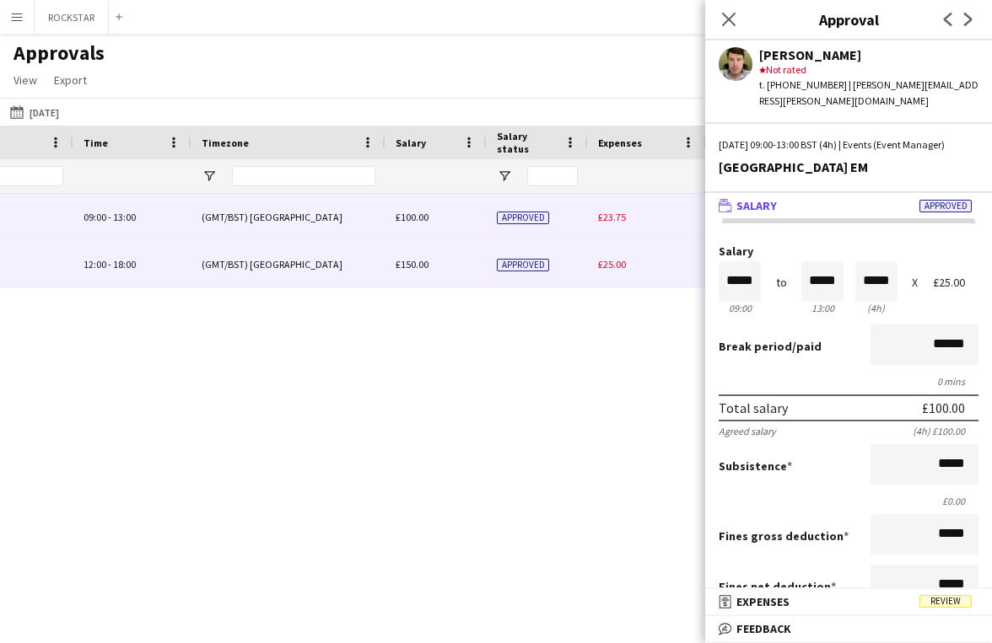
click at [677, 271] on div "£25.00" at bounding box center [647, 264] width 118 height 46
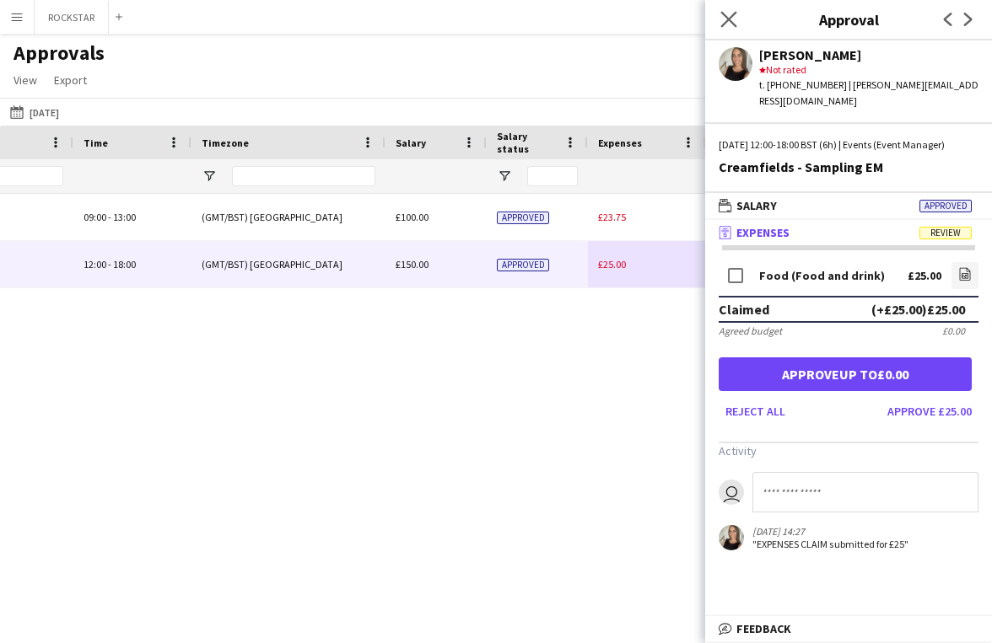
click at [723, 8] on app-icon "Close pop-in" at bounding box center [729, 20] width 24 height 24
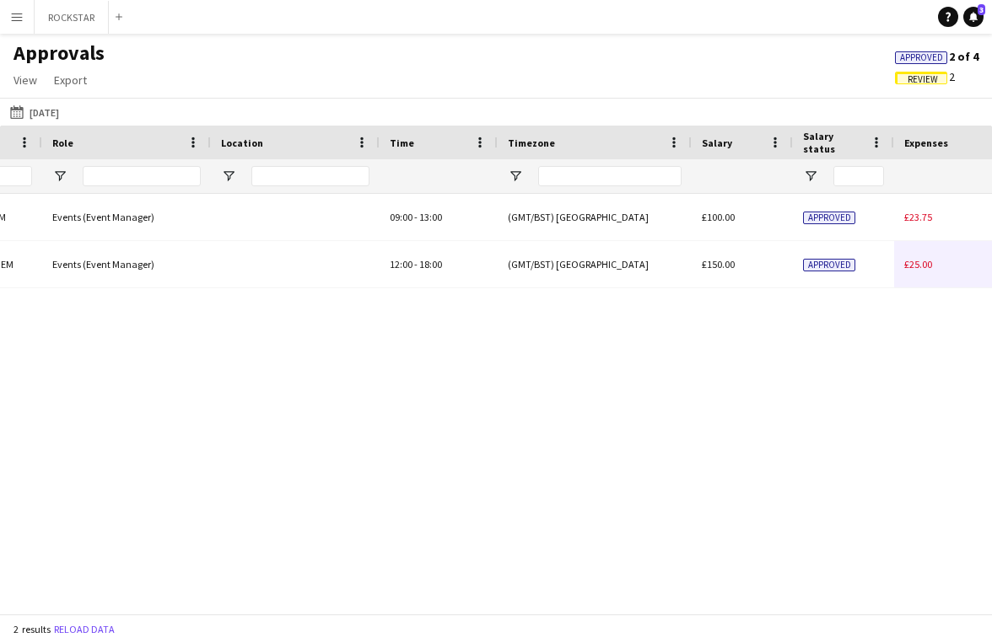
scroll to position [0, 576]
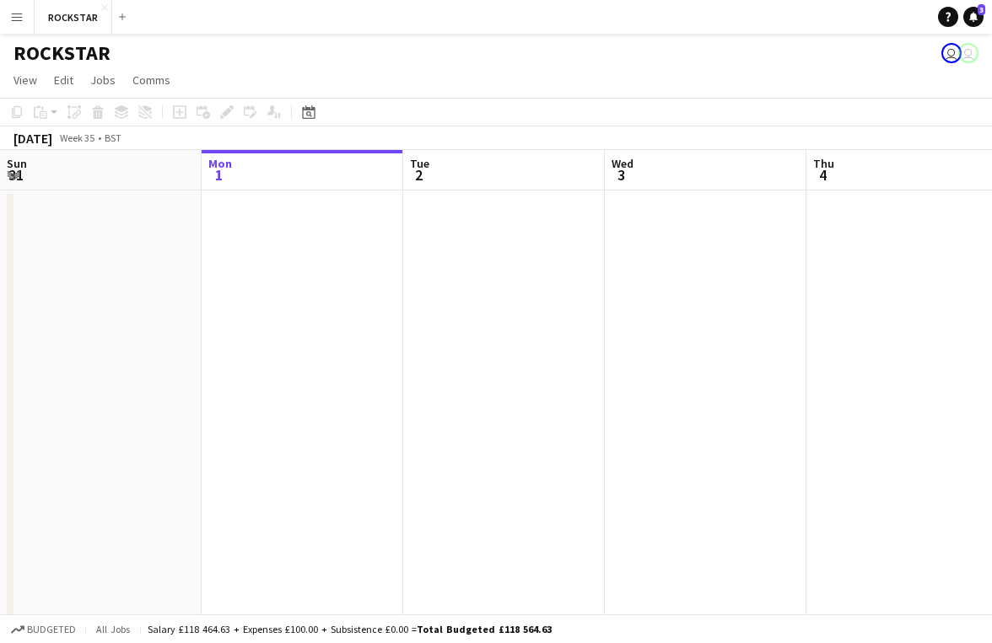
click at [14, 24] on button "Menu" at bounding box center [17, 17] width 34 height 34
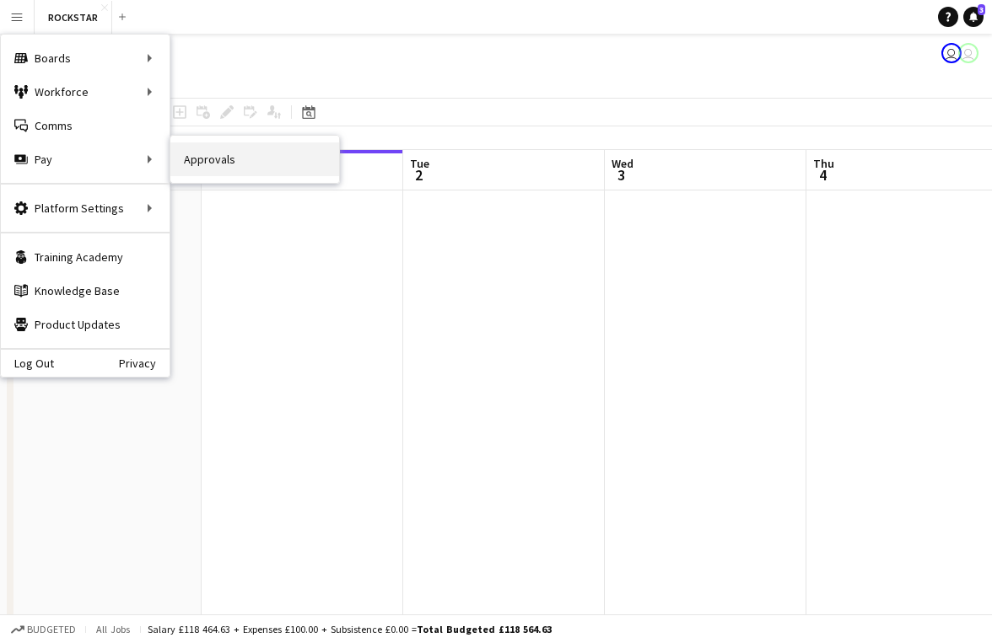
click at [204, 172] on link "Approvals" at bounding box center [254, 159] width 169 height 34
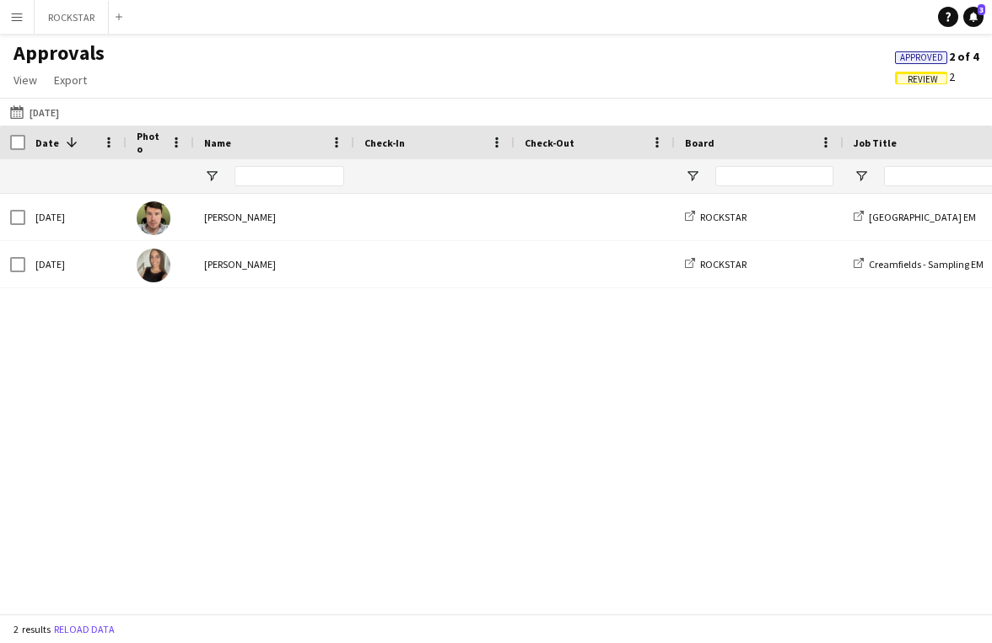
click at [907, 78] on span "Review" at bounding box center [922, 79] width 30 height 11
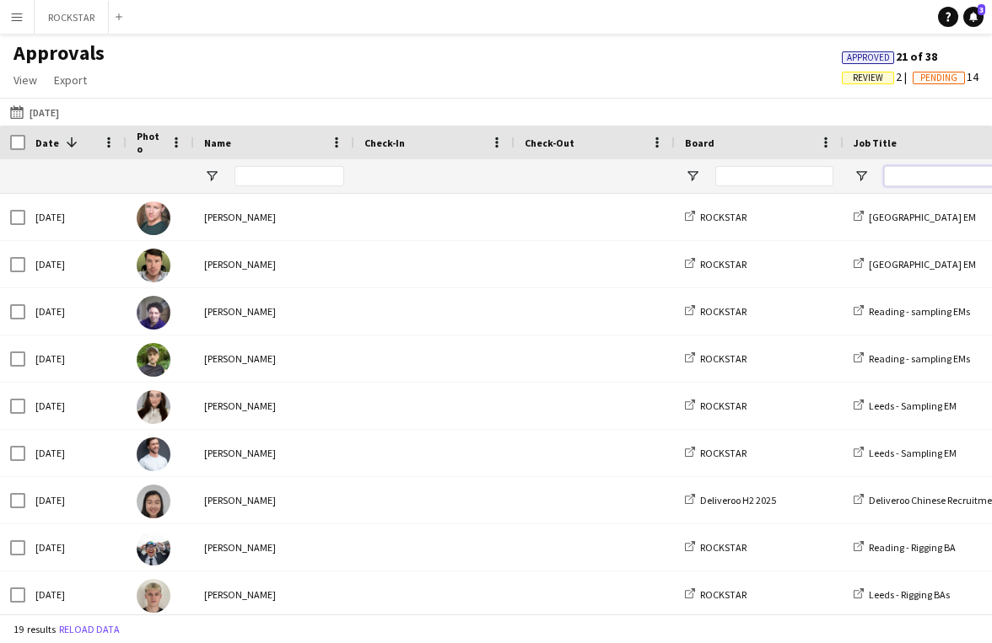
click at [897, 179] on input "Job Title Filter Input" at bounding box center [943, 176] width 118 height 20
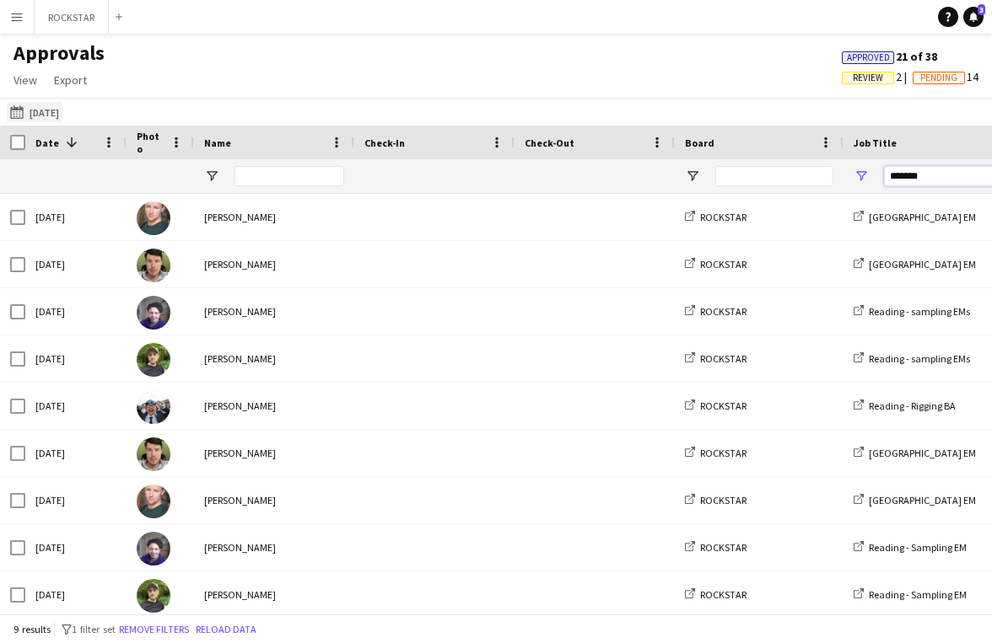
type input "*******"
click at [21, 110] on app-icon "[DATE]" at bounding box center [19, 111] width 19 height 13
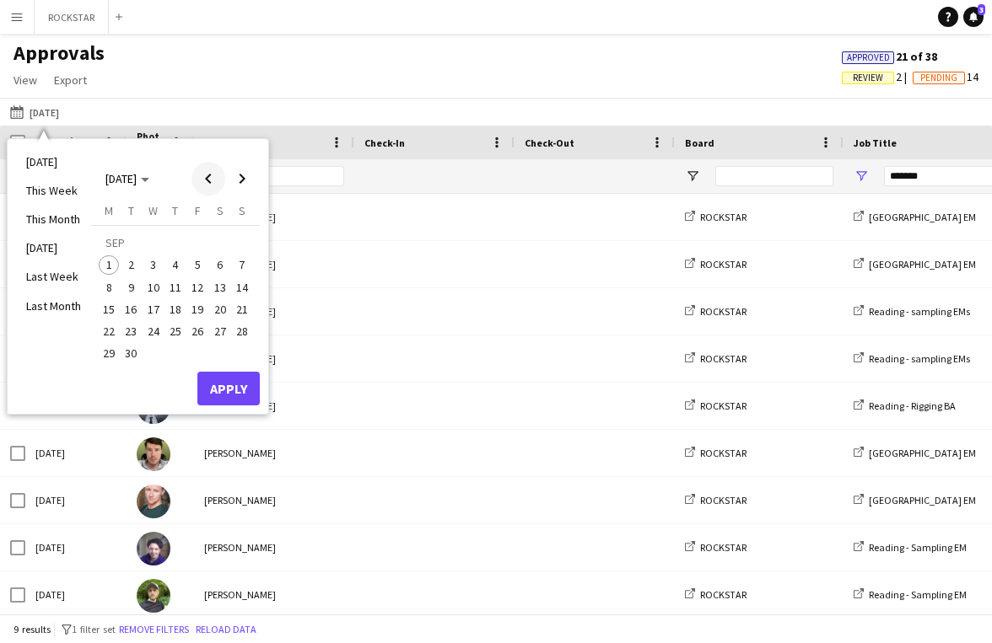
click at [211, 180] on span "Previous month" at bounding box center [208, 179] width 34 height 34
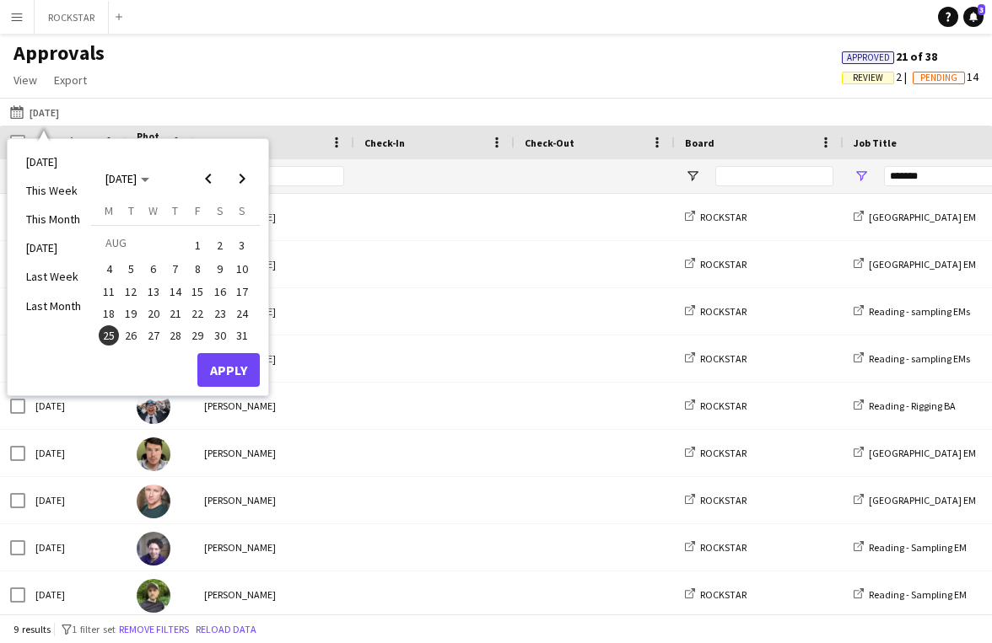
click at [153, 316] on span "20" at bounding box center [153, 314] width 20 height 20
click at [243, 373] on button "Apply" at bounding box center [228, 370] width 62 height 34
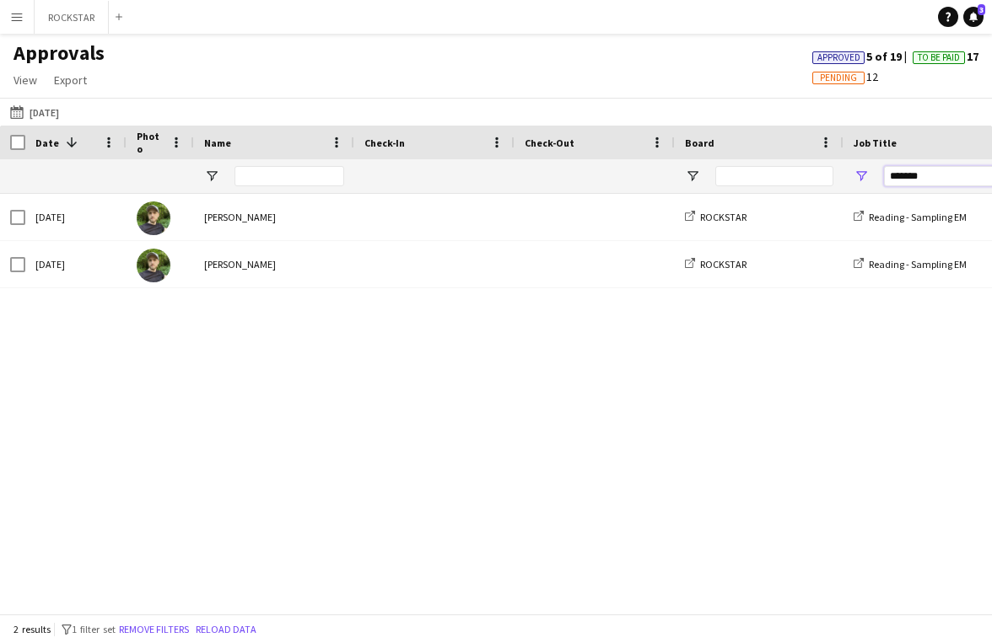
drag, startPoint x: 929, startPoint y: 185, endPoint x: 836, endPoint y: 182, distance: 92.8
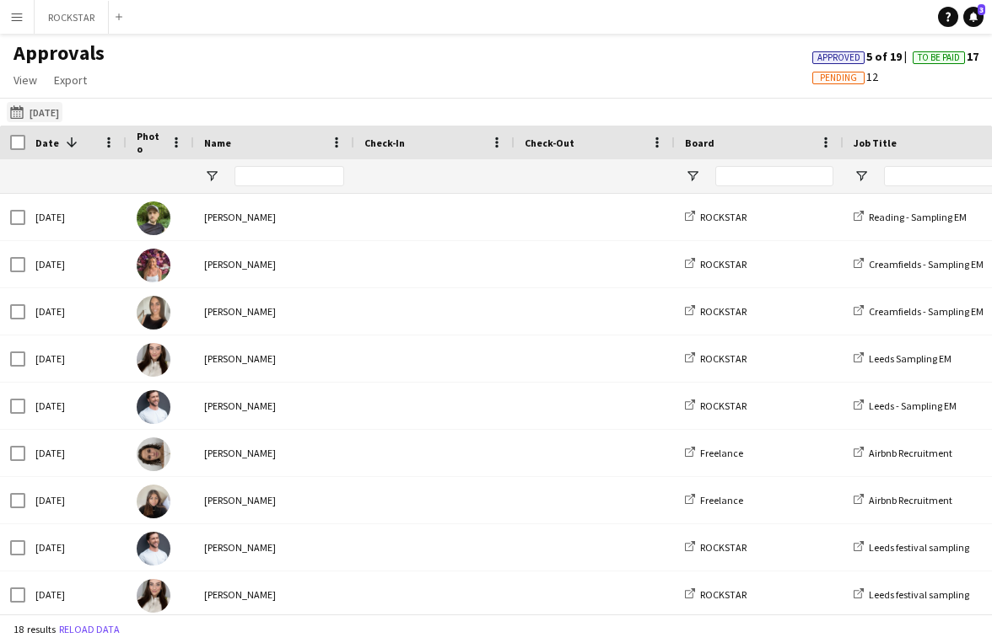
click at [57, 109] on button "[DATE] [DATE]" at bounding box center [35, 112] width 56 height 20
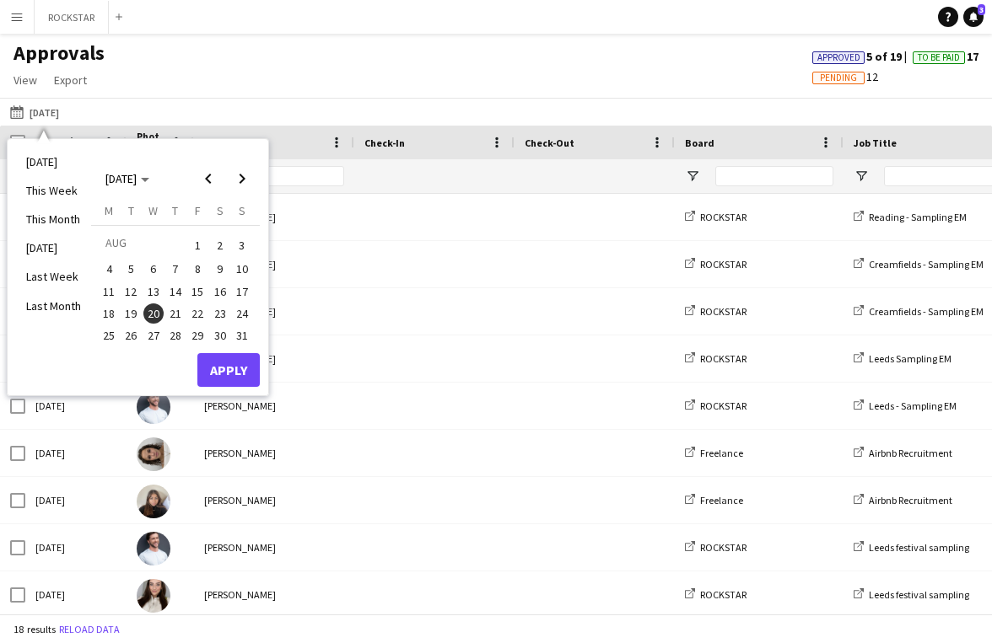
click at [177, 316] on span "21" at bounding box center [175, 314] width 20 height 20
click at [226, 376] on button "Apply" at bounding box center [228, 370] width 62 height 34
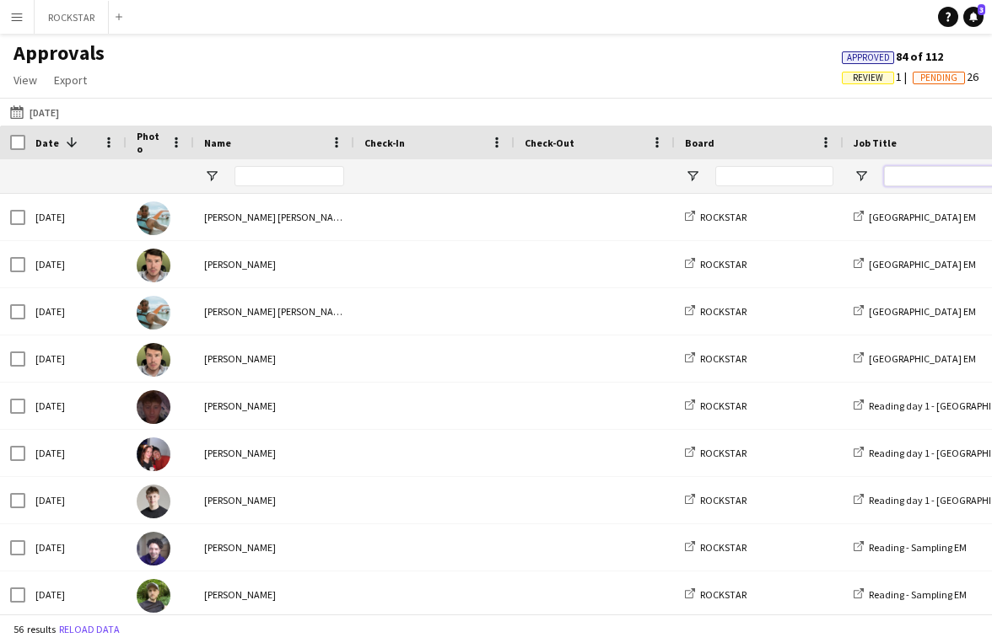
click at [900, 178] on input "Job Title Filter Input" at bounding box center [943, 176] width 118 height 20
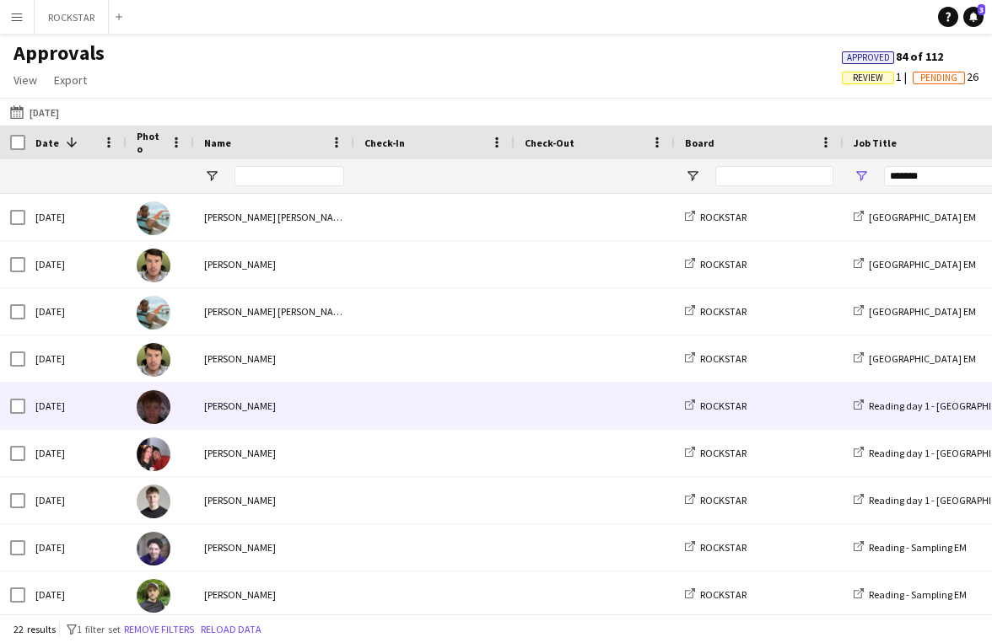
click at [461, 411] on span at bounding box center [434, 406] width 140 height 46
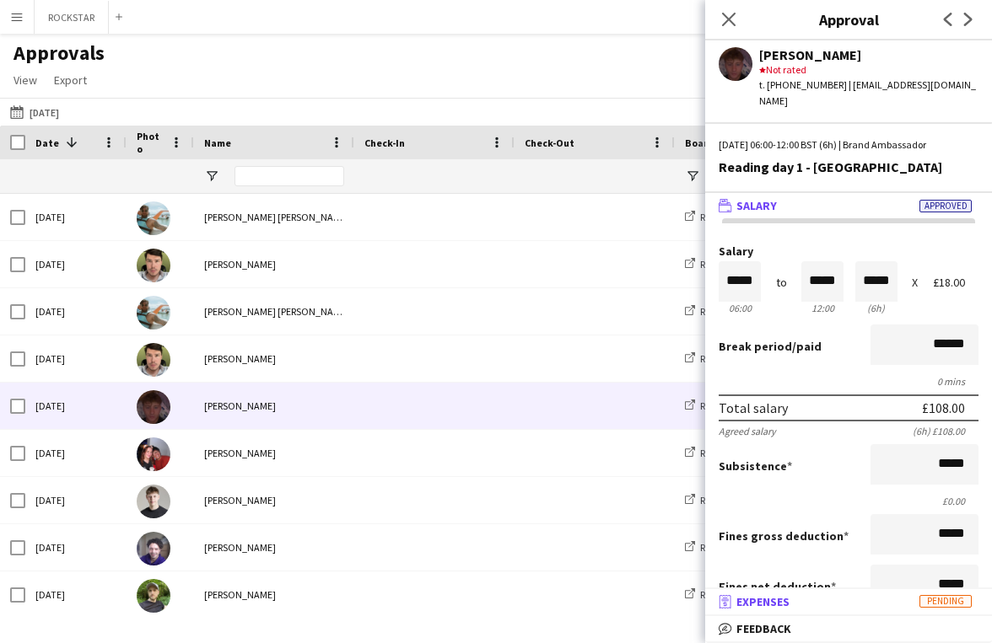
click at [806, 611] on mat-expansion-panel-header "receipt Expenses Pending" at bounding box center [848, 601] width 287 height 25
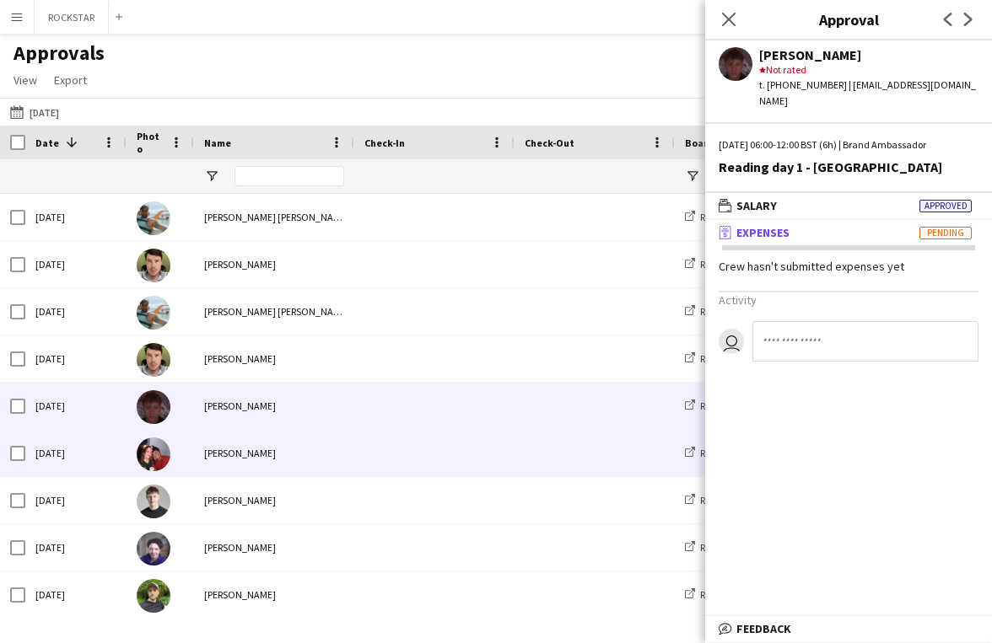
click at [412, 470] on span at bounding box center [434, 453] width 140 height 46
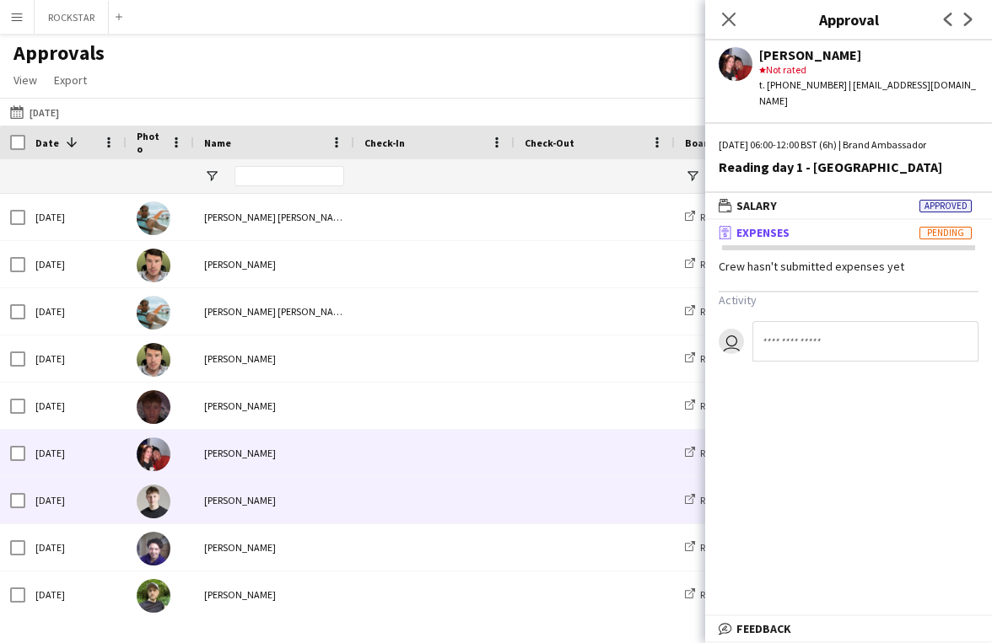
click at [398, 500] on span at bounding box center [434, 500] width 140 height 46
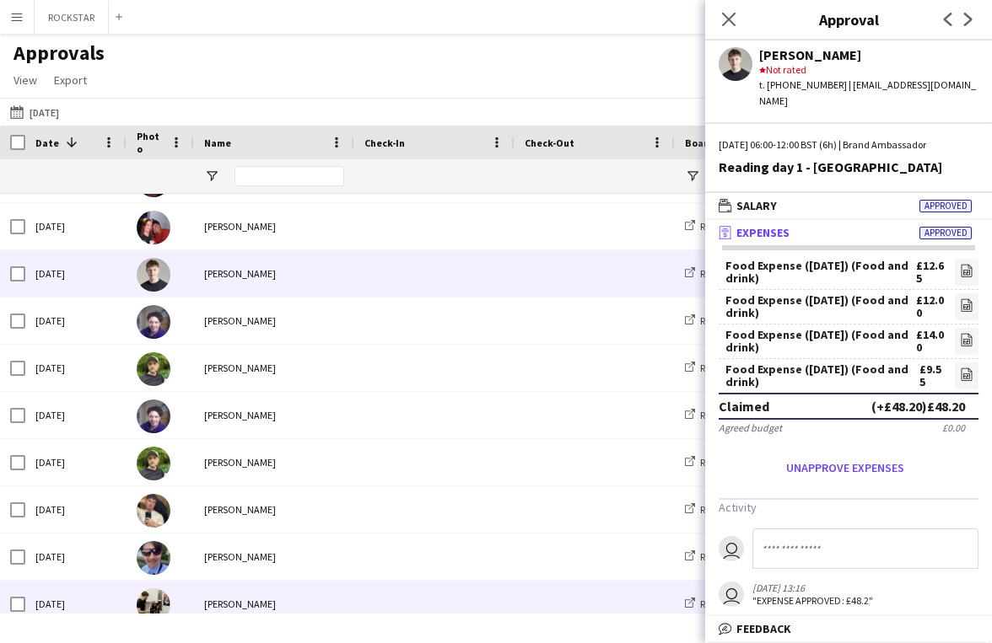
scroll to position [239, 0]
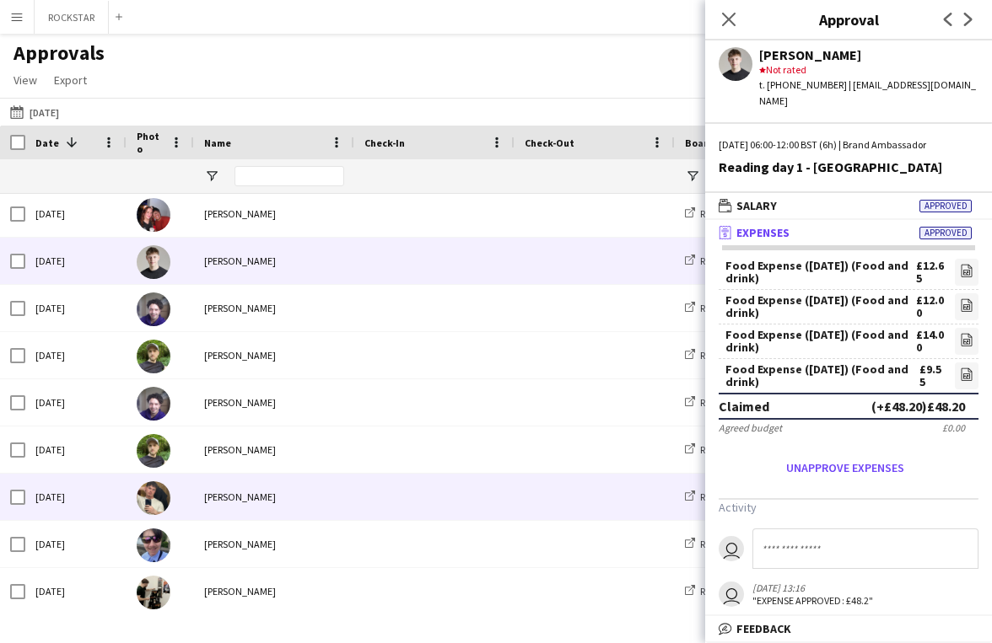
click at [461, 514] on span at bounding box center [434, 497] width 140 height 46
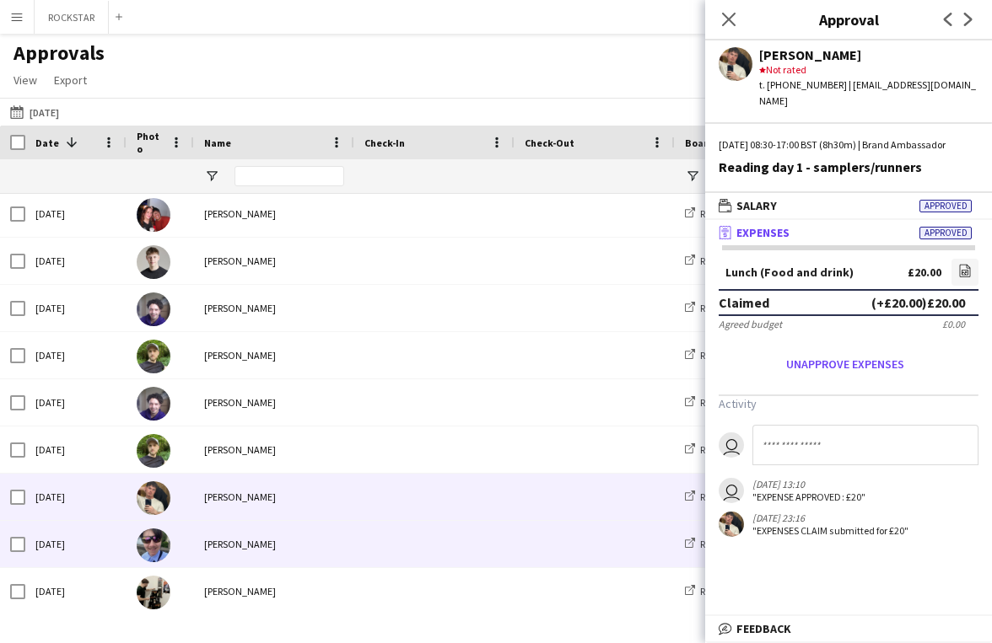
click at [470, 540] on span at bounding box center [434, 544] width 140 height 46
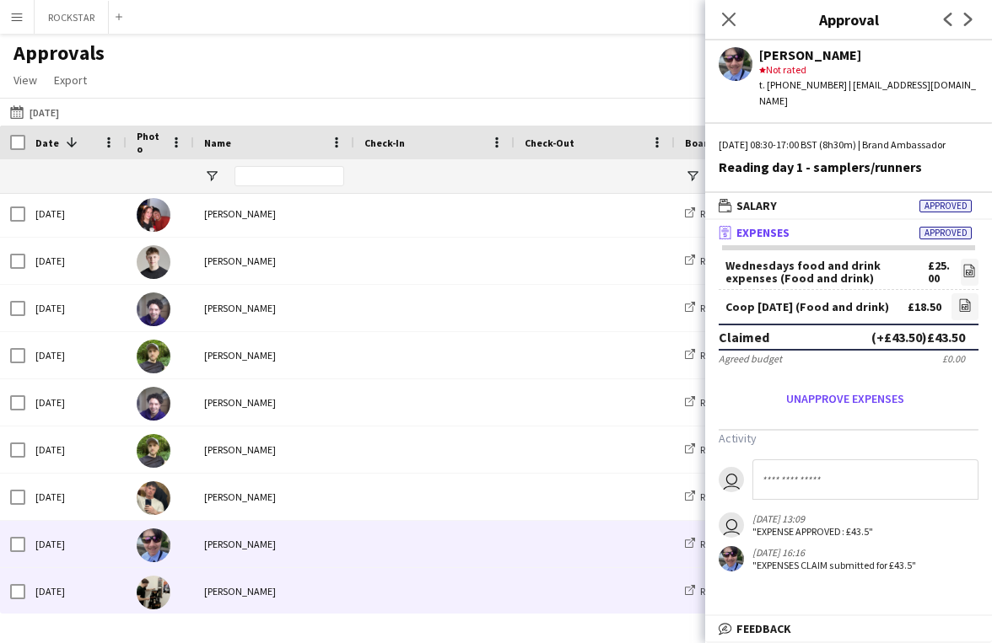
click at [245, 594] on div "[PERSON_NAME]" at bounding box center [274, 591] width 160 height 46
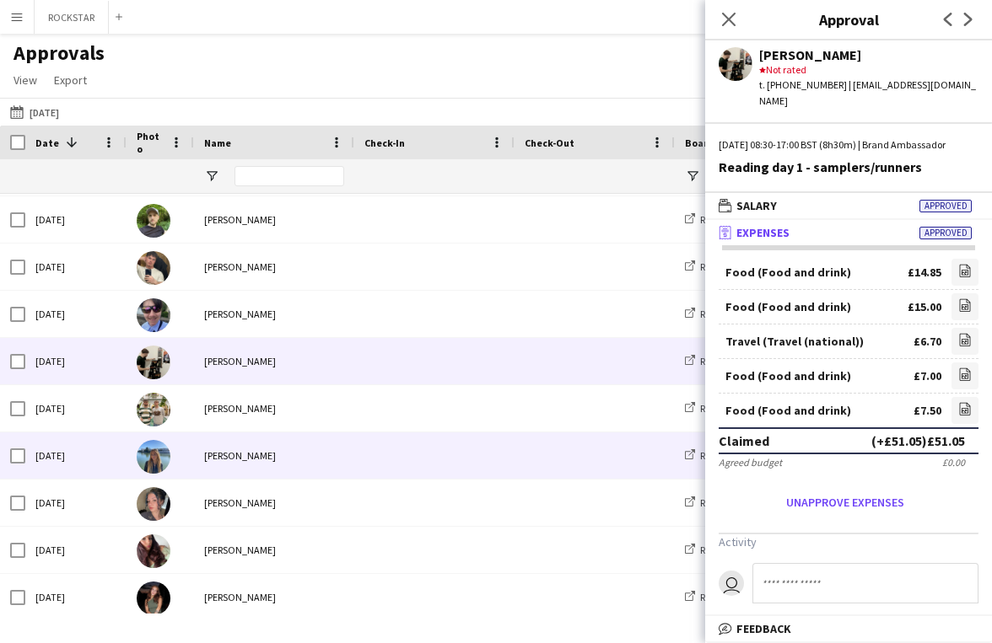
scroll to position [619, 0]
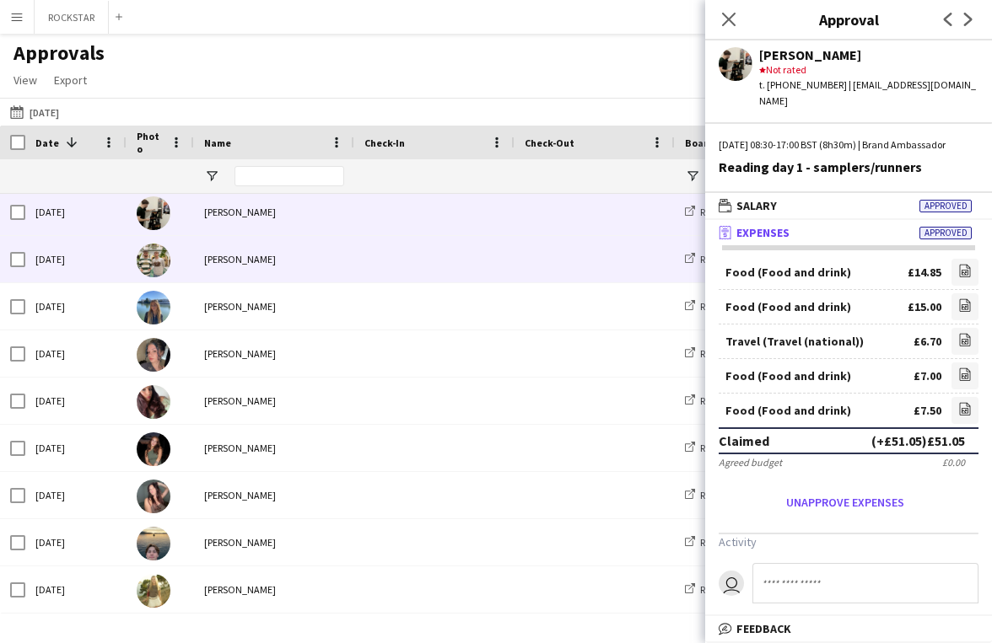
click at [476, 266] on span at bounding box center [434, 259] width 140 height 46
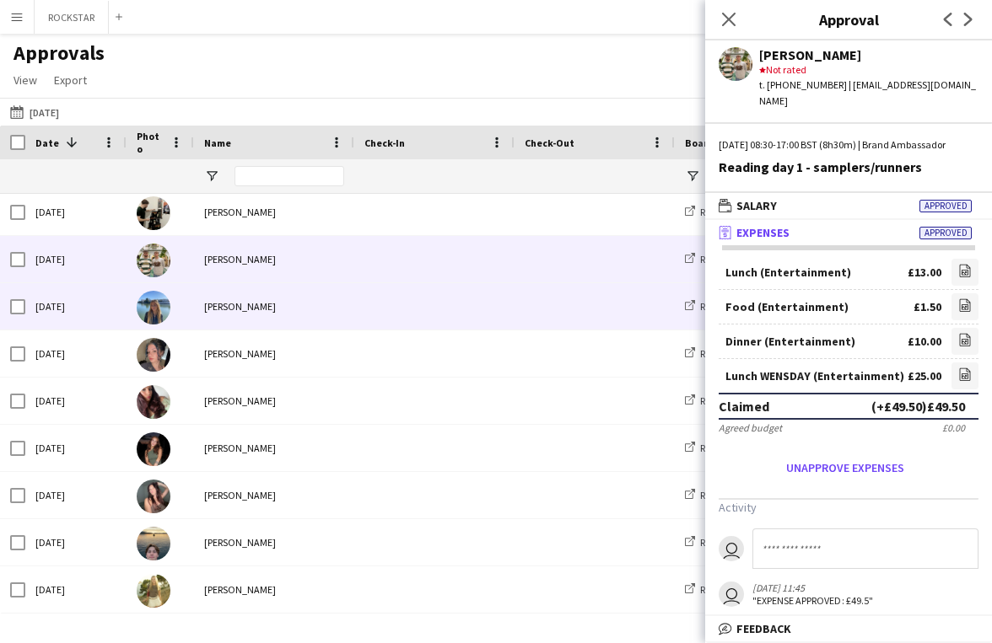
click at [406, 325] on span at bounding box center [434, 306] width 140 height 46
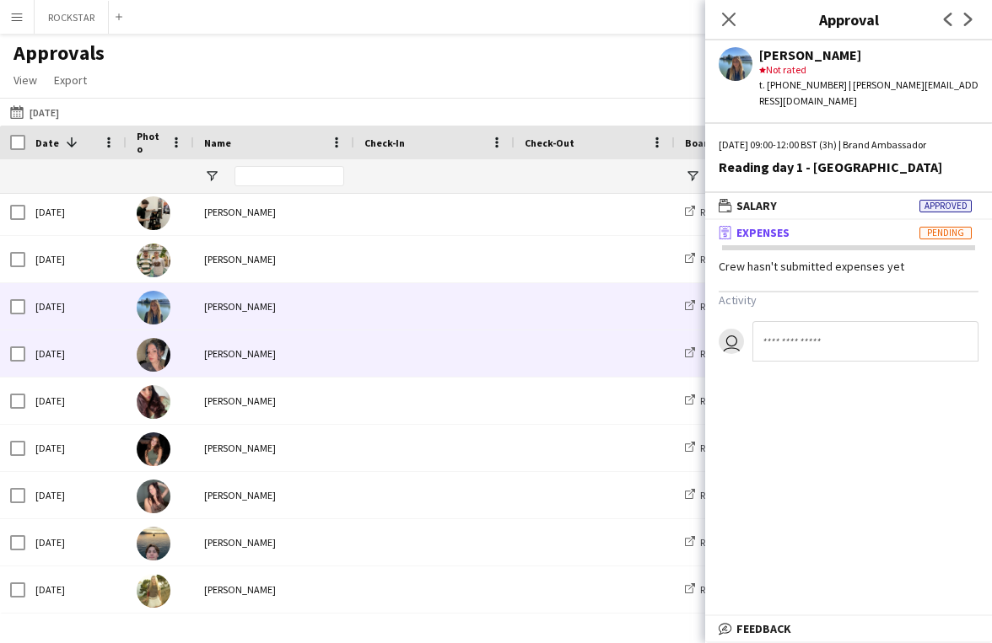
click at [539, 347] on span at bounding box center [594, 354] width 140 height 46
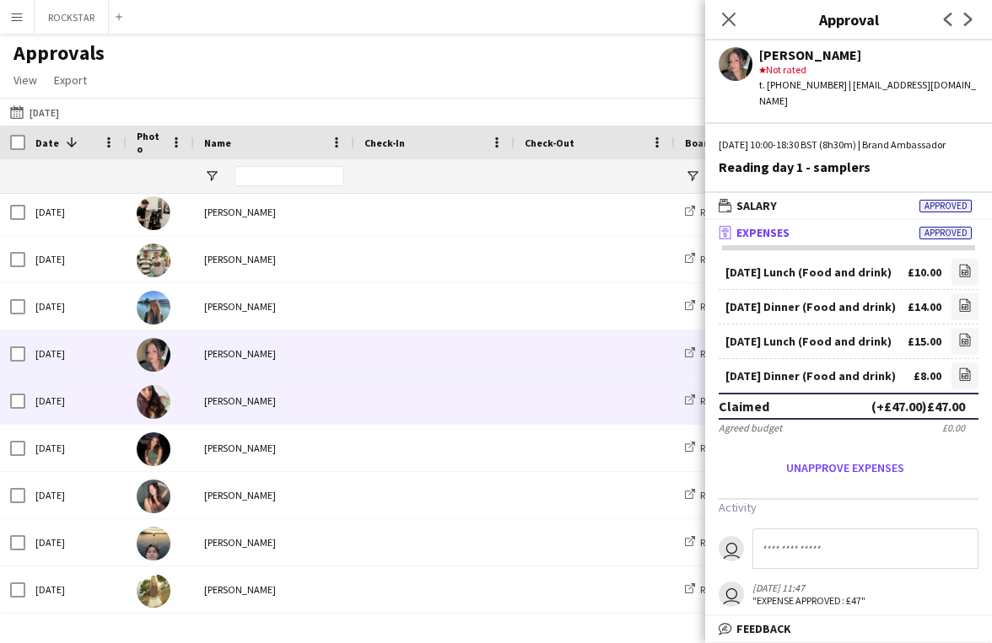
click at [325, 390] on div "[PERSON_NAME]" at bounding box center [274, 401] width 160 height 46
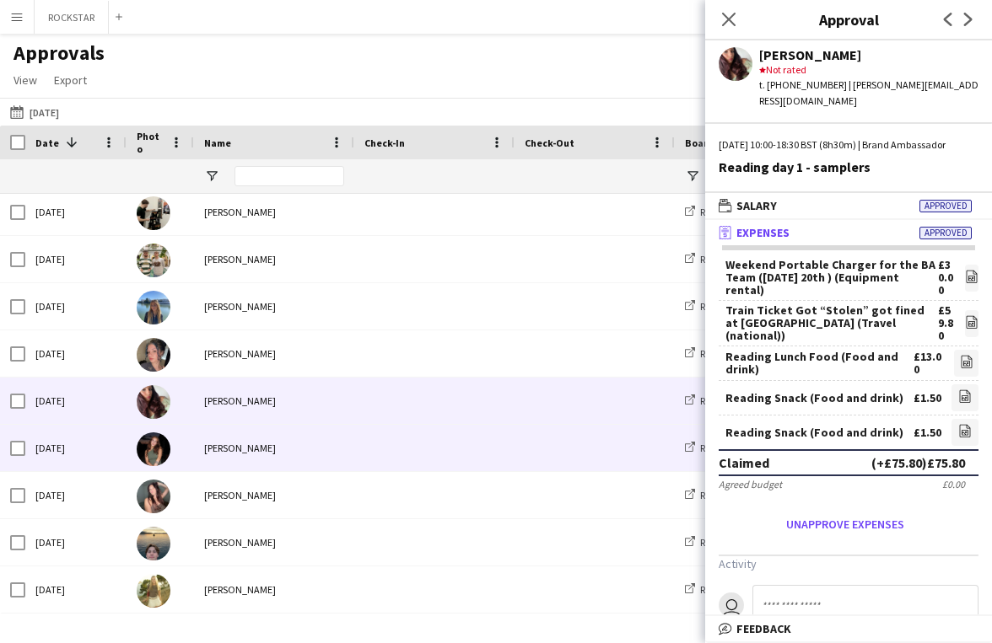
click at [379, 466] on span at bounding box center [434, 448] width 140 height 46
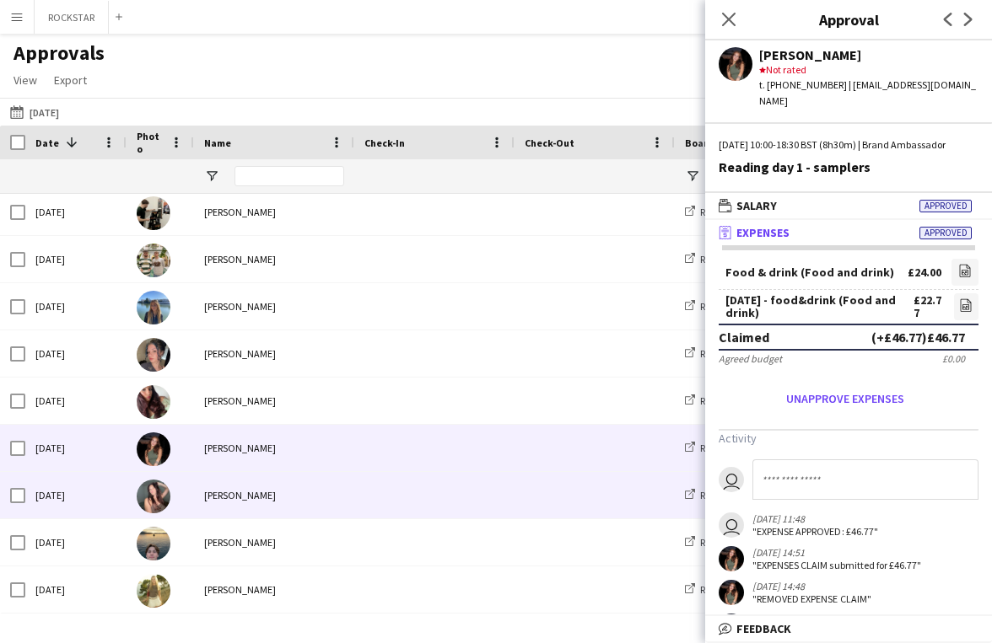
click at [384, 519] on span at bounding box center [434, 495] width 140 height 46
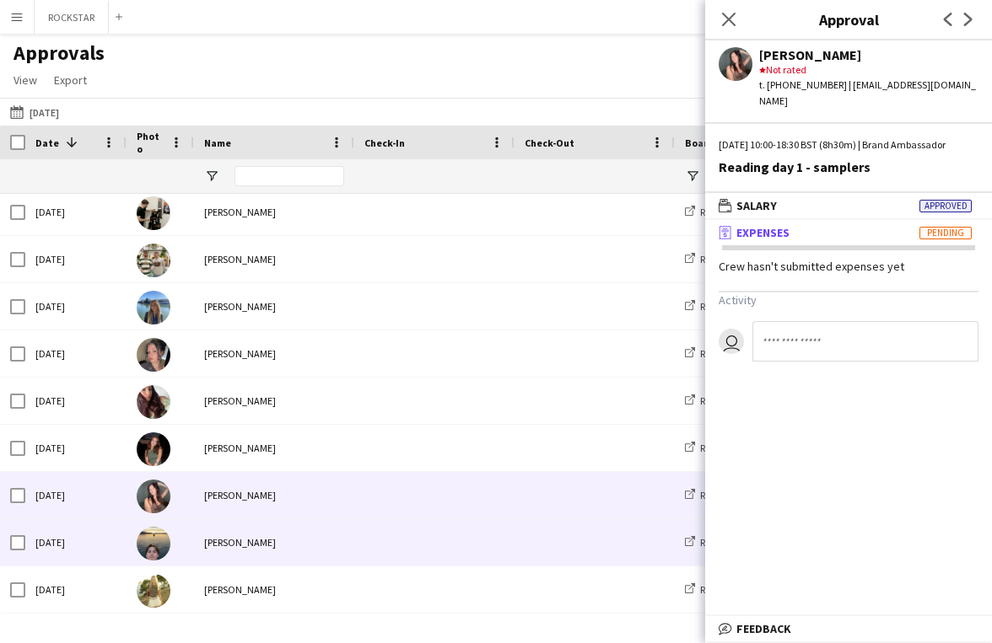
click at [394, 557] on span at bounding box center [434, 542] width 140 height 46
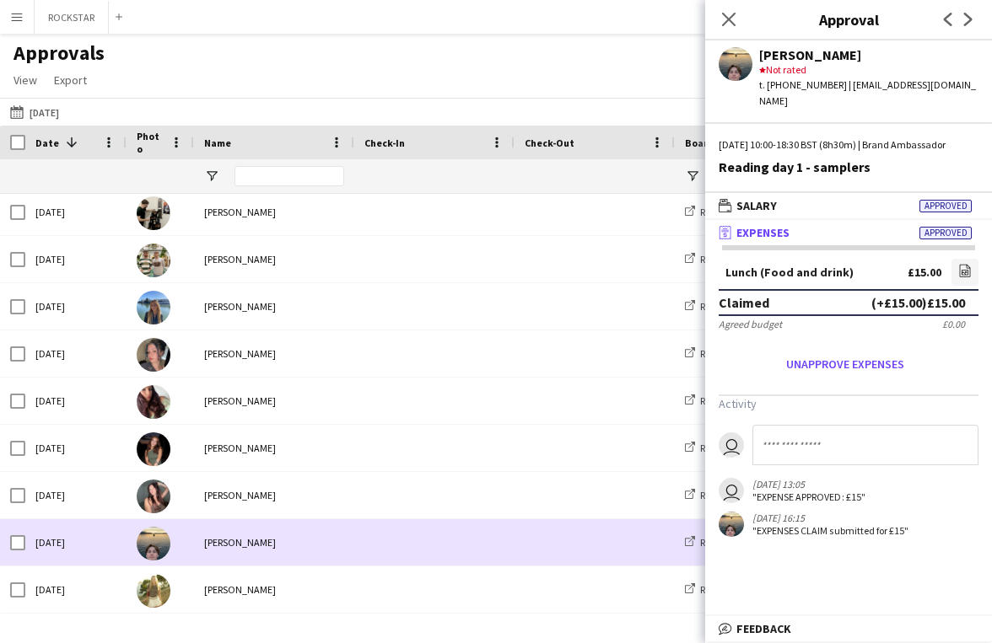
click at [282, 580] on div "[PERSON_NAME]" at bounding box center [274, 590] width 160 height 46
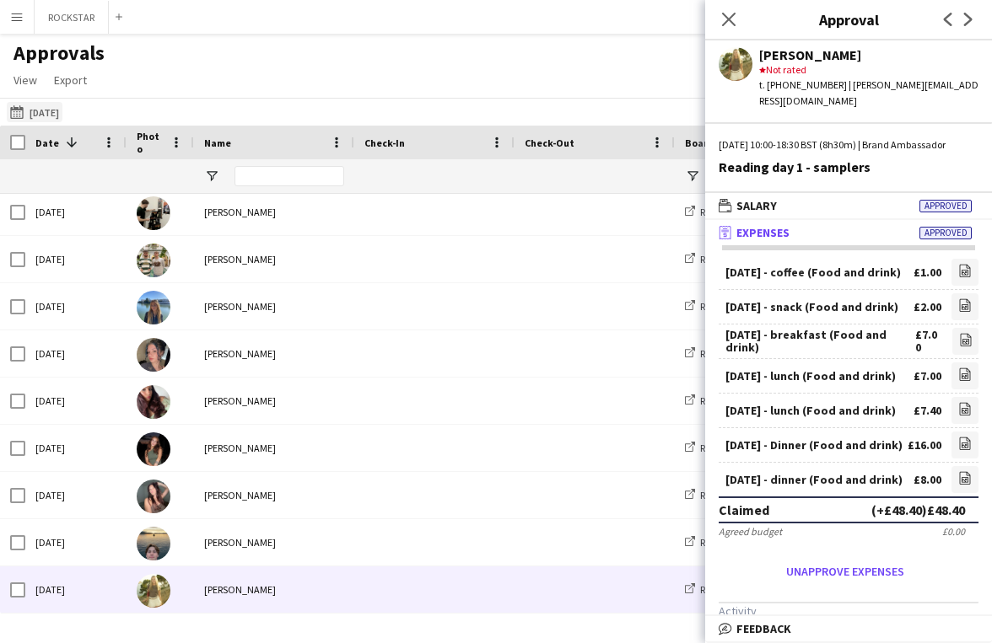
click at [40, 108] on button "[DATE] [DATE]" at bounding box center [35, 112] width 56 height 20
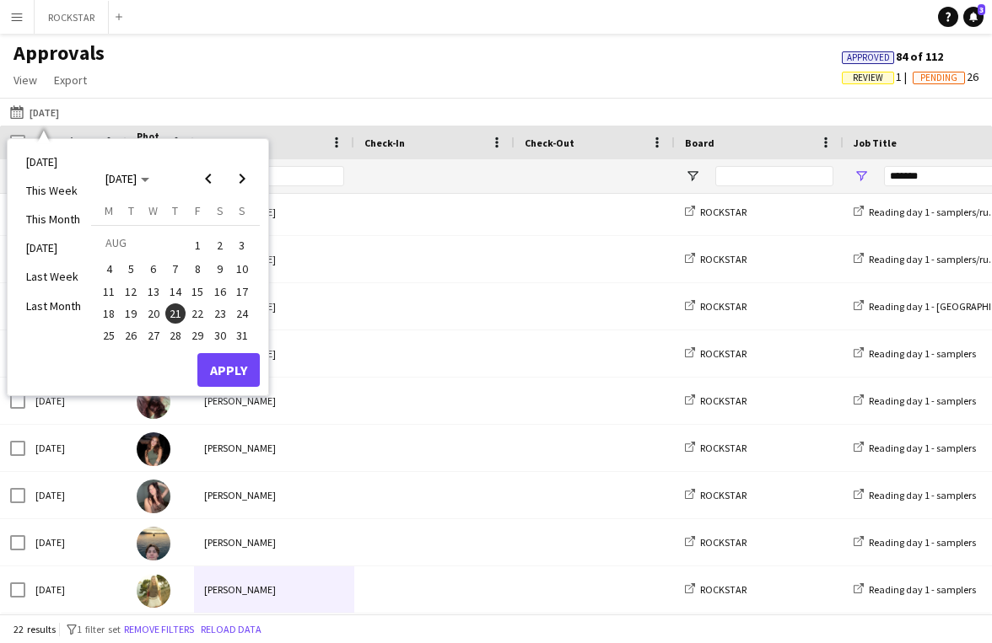
click at [195, 309] on span "22" at bounding box center [197, 314] width 20 height 20
click at [216, 379] on button "Apply" at bounding box center [228, 370] width 62 height 34
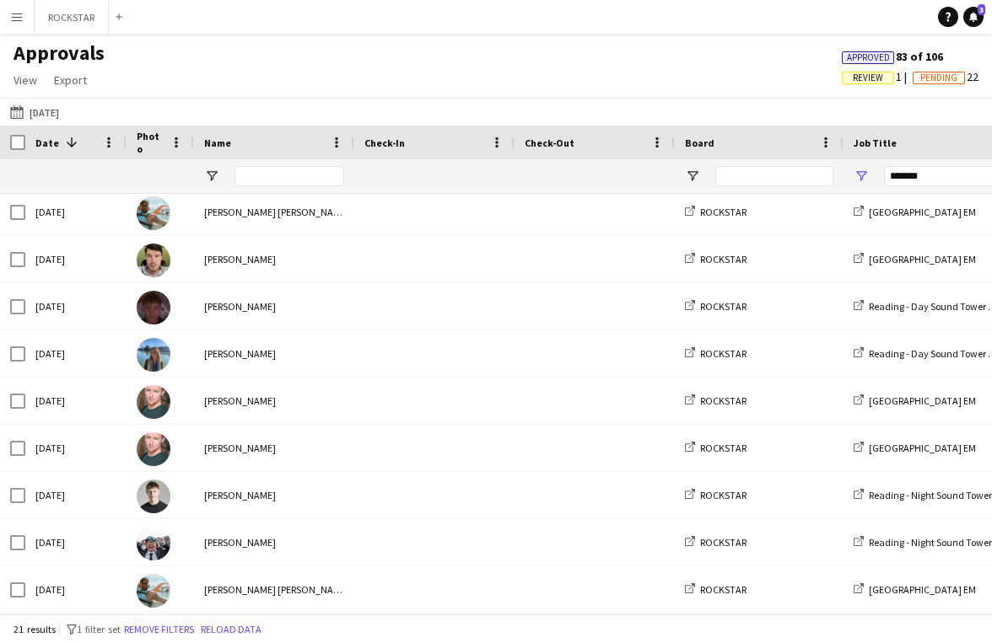
scroll to position [0, 0]
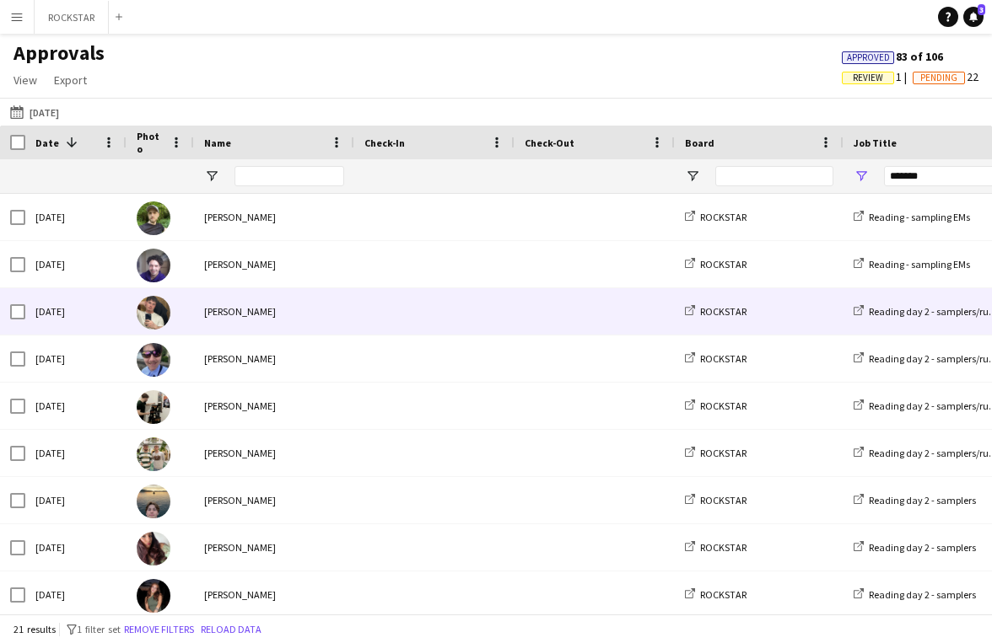
click at [304, 307] on div "[PERSON_NAME]" at bounding box center [274, 311] width 160 height 46
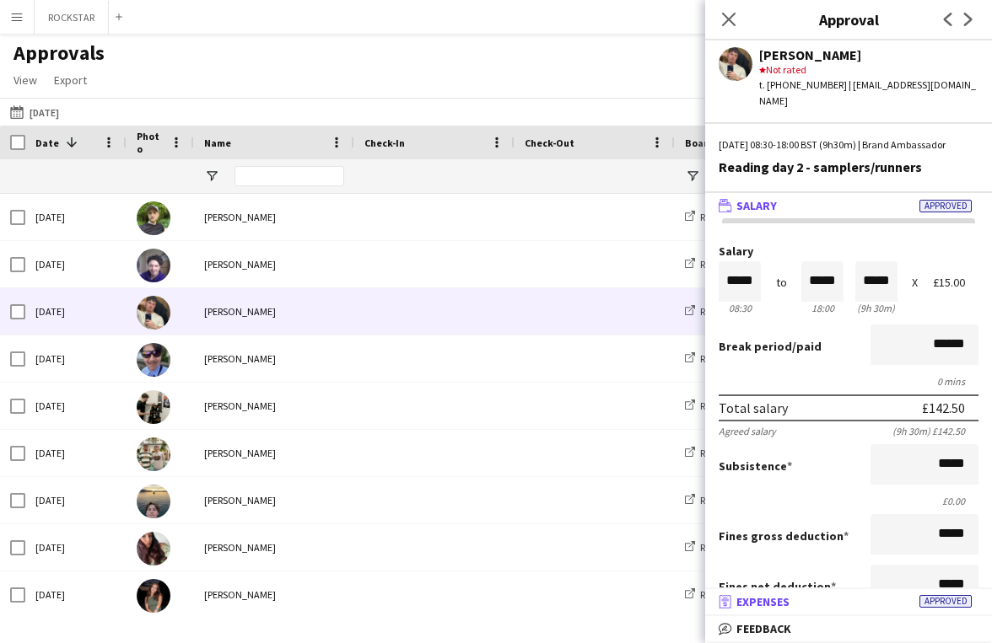
click at [859, 613] on mat-expansion-panel-header "receipt Expenses Approved" at bounding box center [848, 601] width 287 height 25
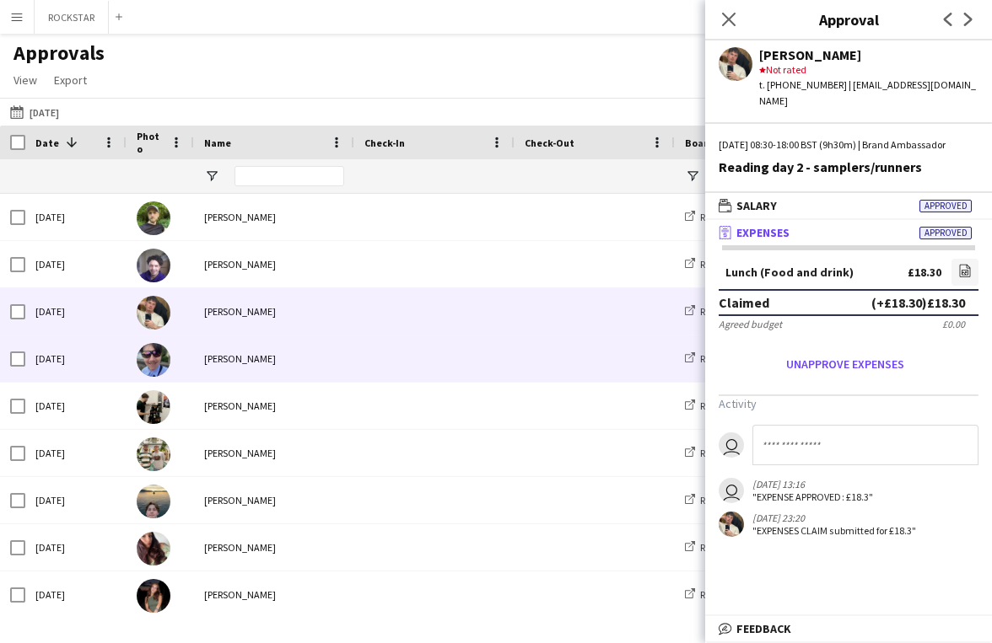
click at [425, 364] on span at bounding box center [434, 359] width 140 height 46
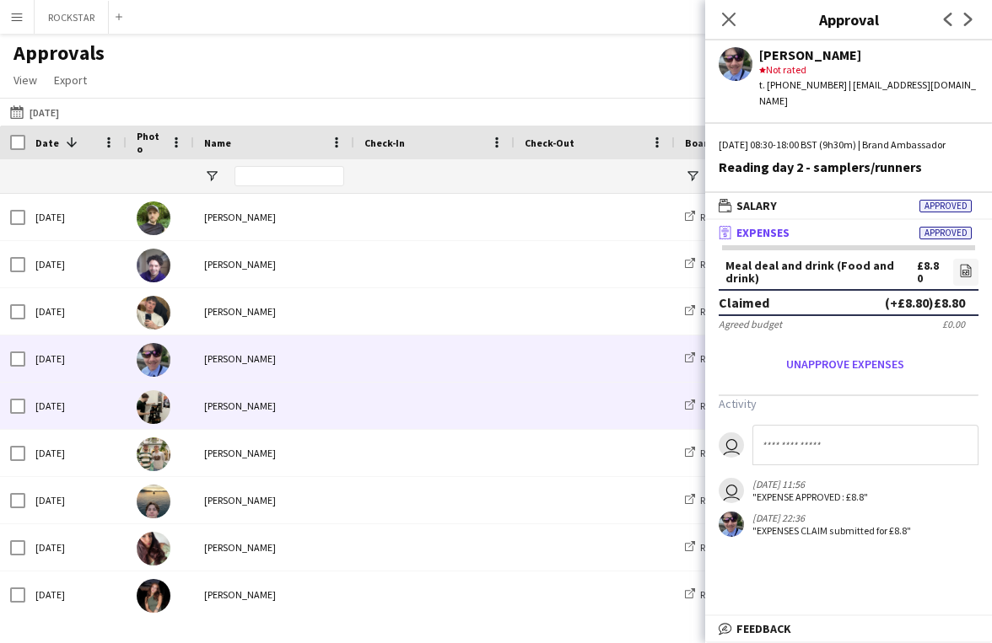
click at [467, 412] on span at bounding box center [434, 406] width 140 height 46
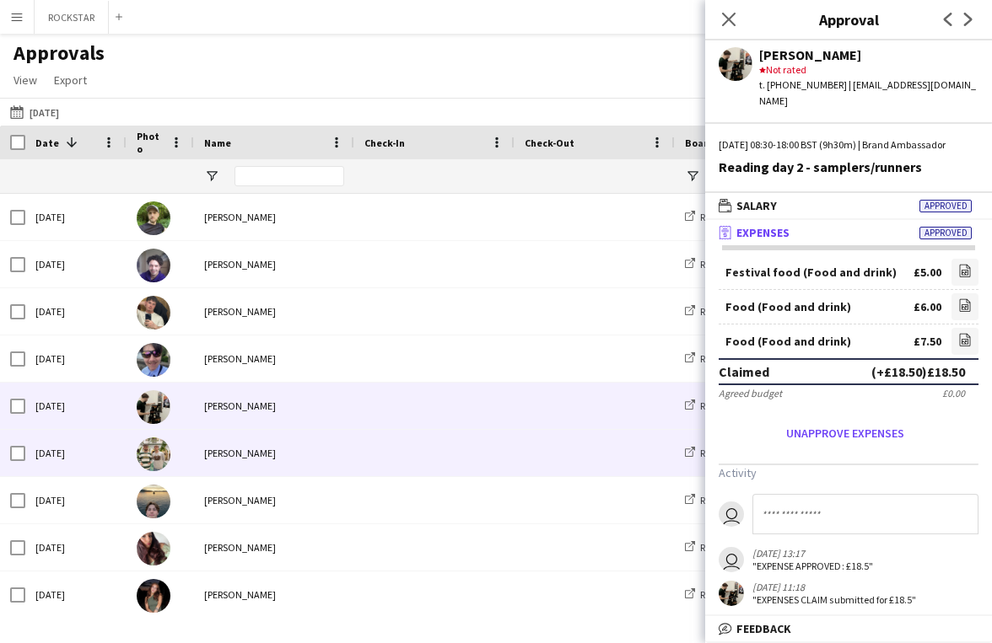
click at [299, 449] on div "[PERSON_NAME]" at bounding box center [274, 453] width 160 height 46
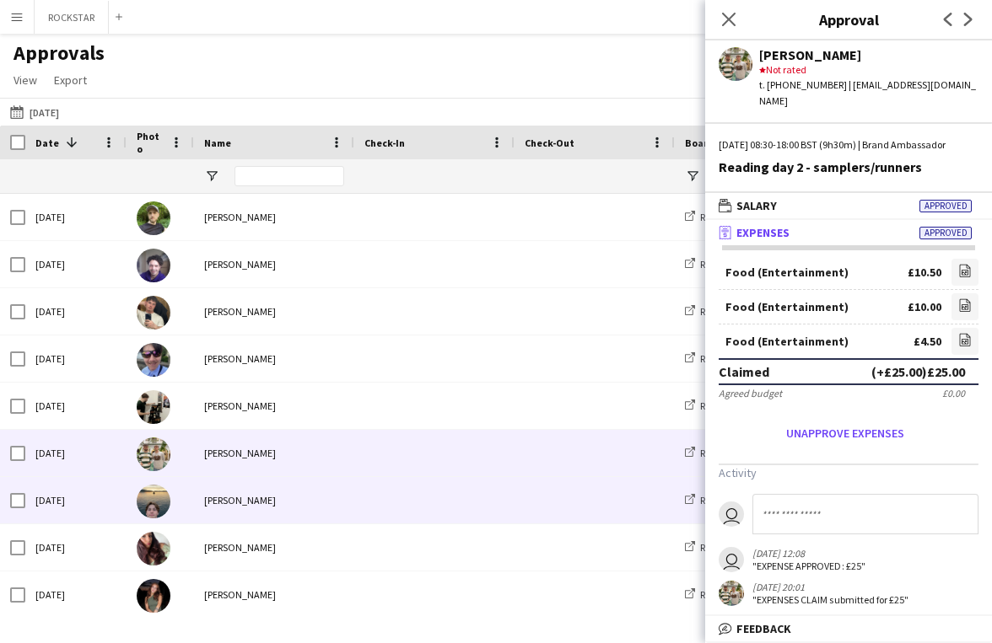
click at [299, 486] on div "[PERSON_NAME]" at bounding box center [274, 500] width 160 height 46
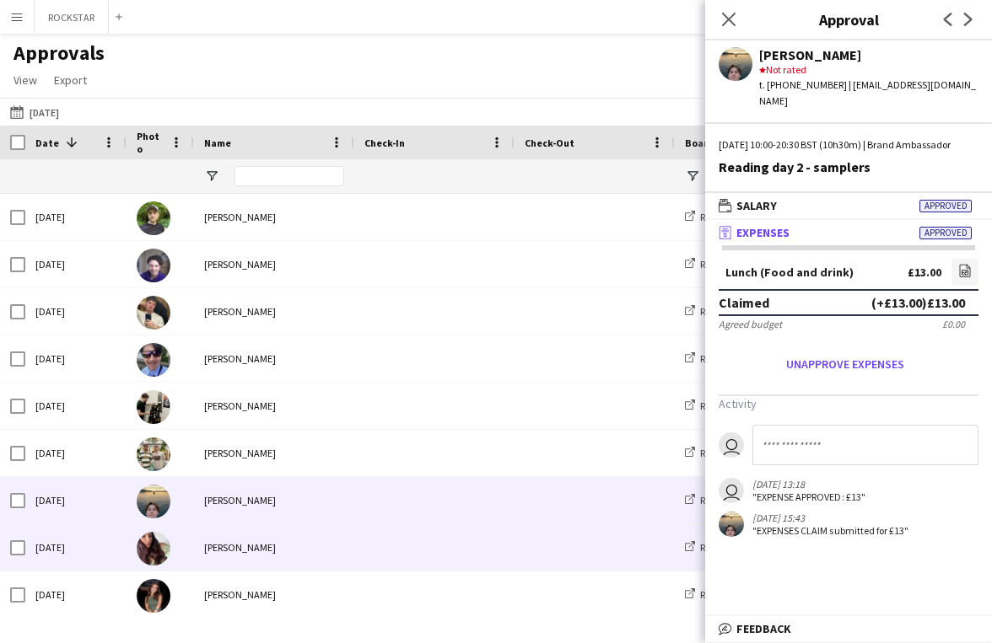
click at [387, 544] on span at bounding box center [434, 547] width 140 height 46
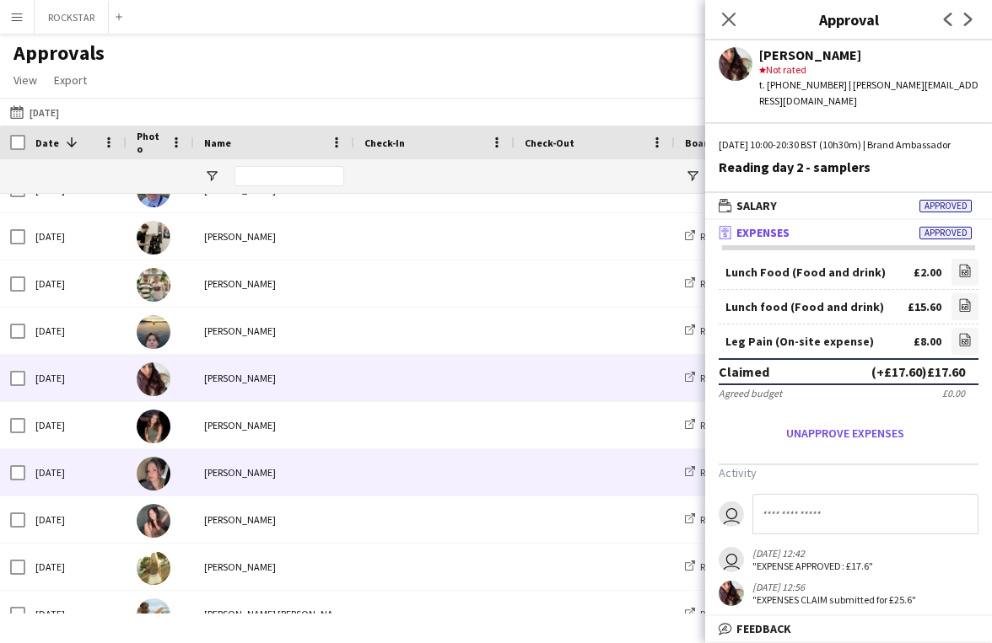
scroll to position [182, 0]
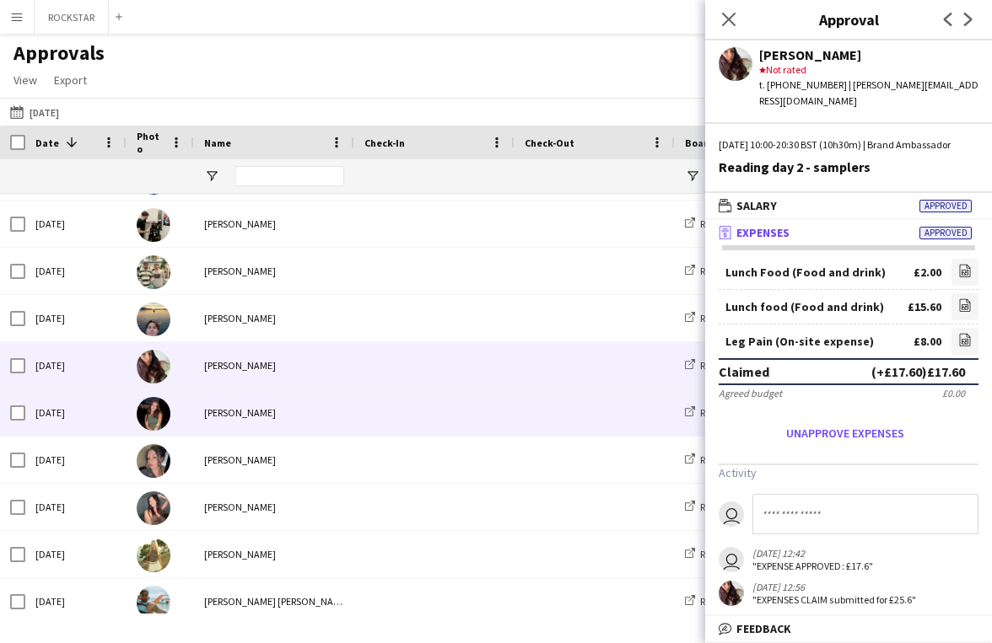
click at [442, 414] on span at bounding box center [434, 413] width 140 height 46
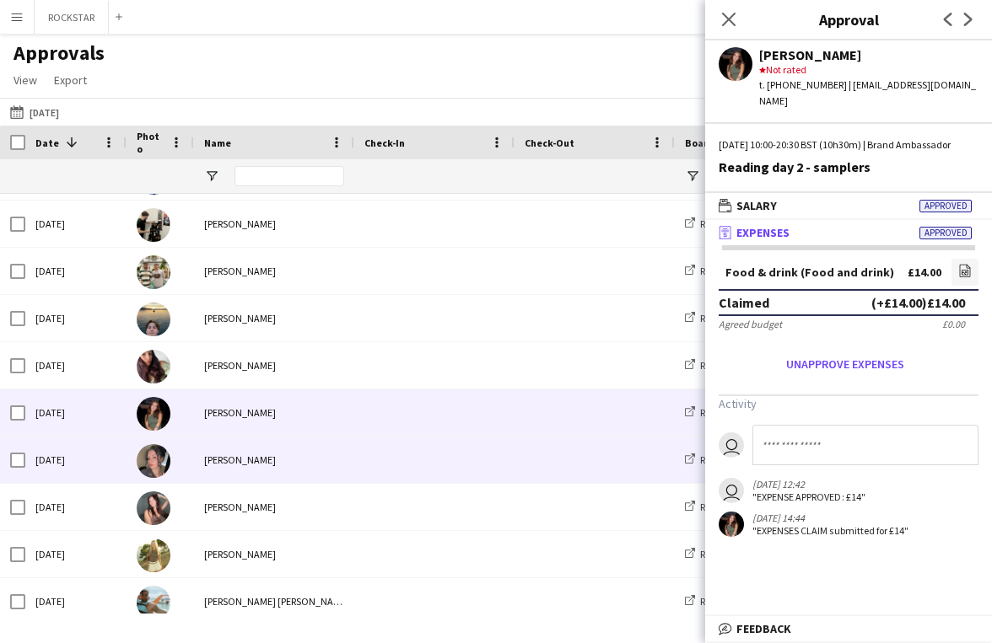
click at [496, 462] on span at bounding box center [434, 460] width 140 height 46
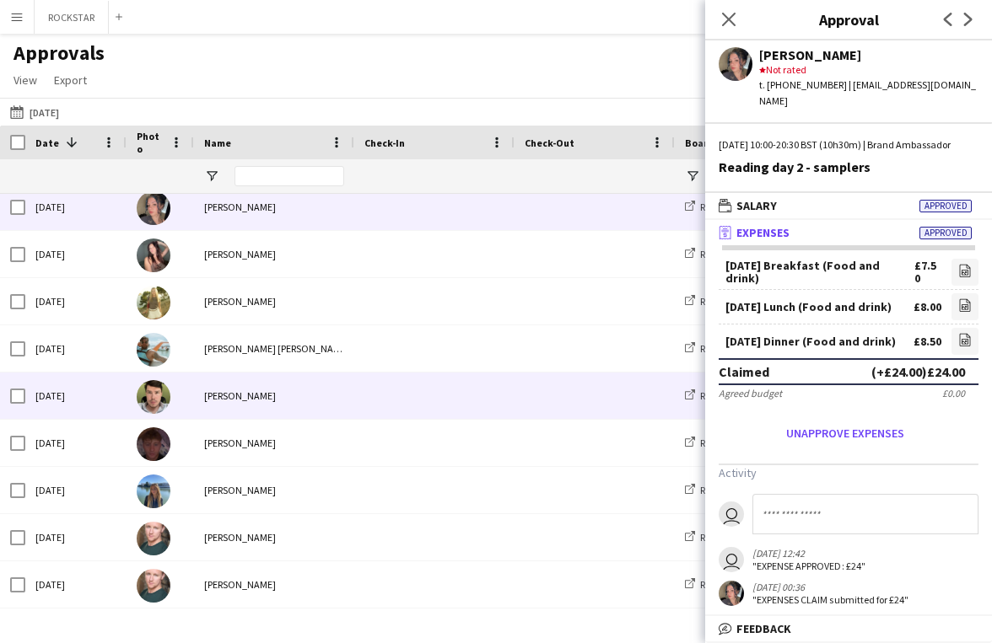
scroll to position [438, 0]
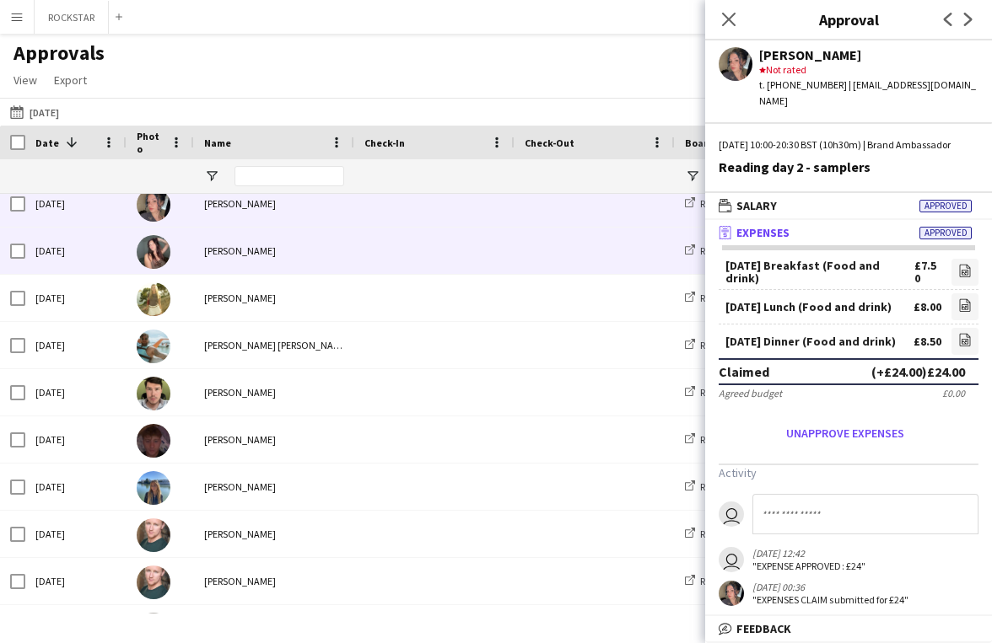
click at [369, 241] on span at bounding box center [434, 251] width 140 height 46
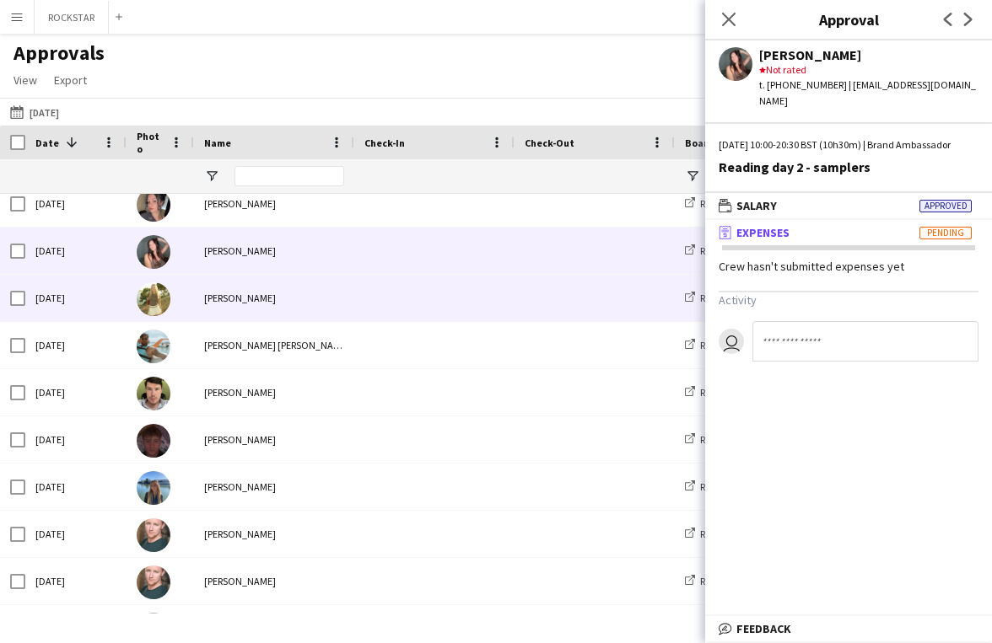
click at [440, 312] on span at bounding box center [434, 298] width 140 height 46
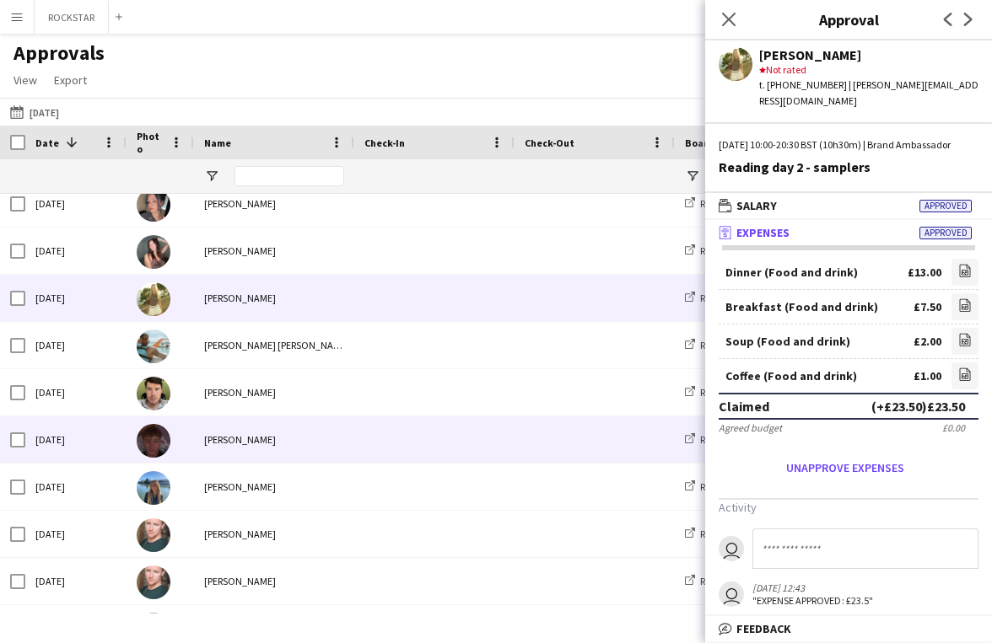
click at [449, 443] on span at bounding box center [434, 440] width 140 height 46
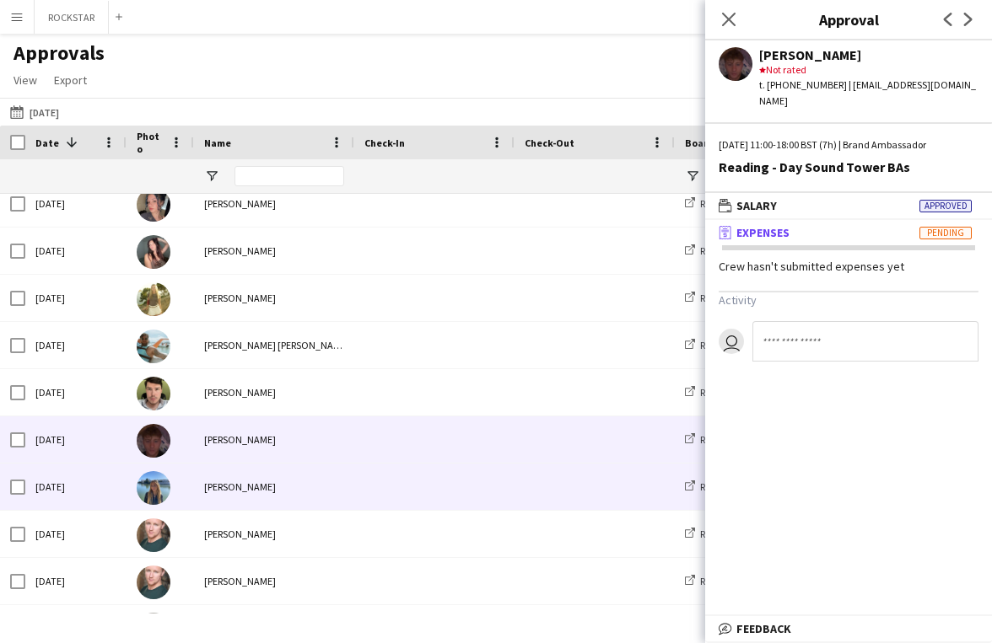
click at [462, 483] on span at bounding box center [434, 487] width 140 height 46
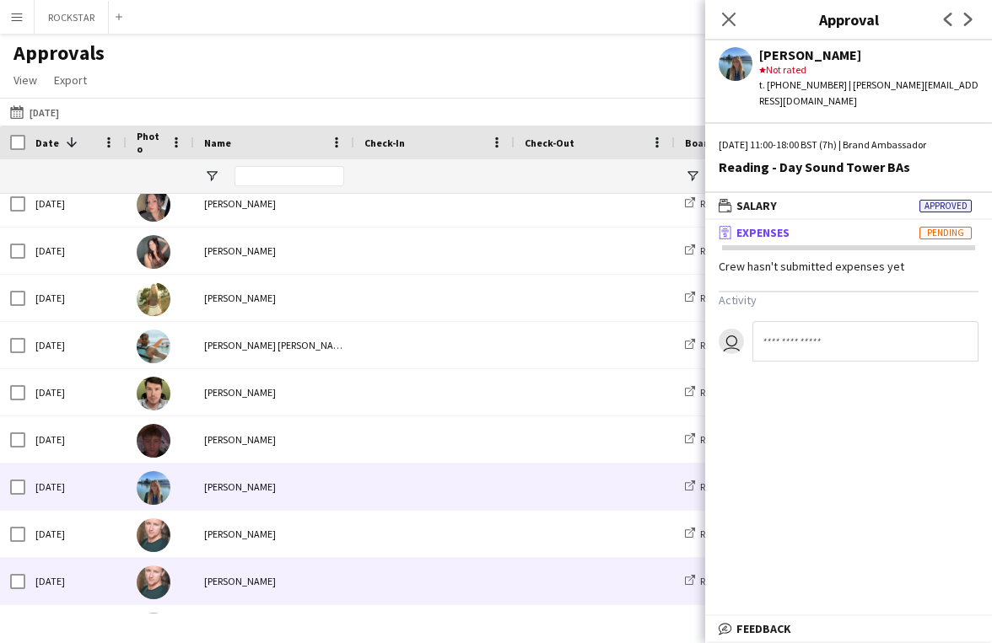
scroll to position [572, 0]
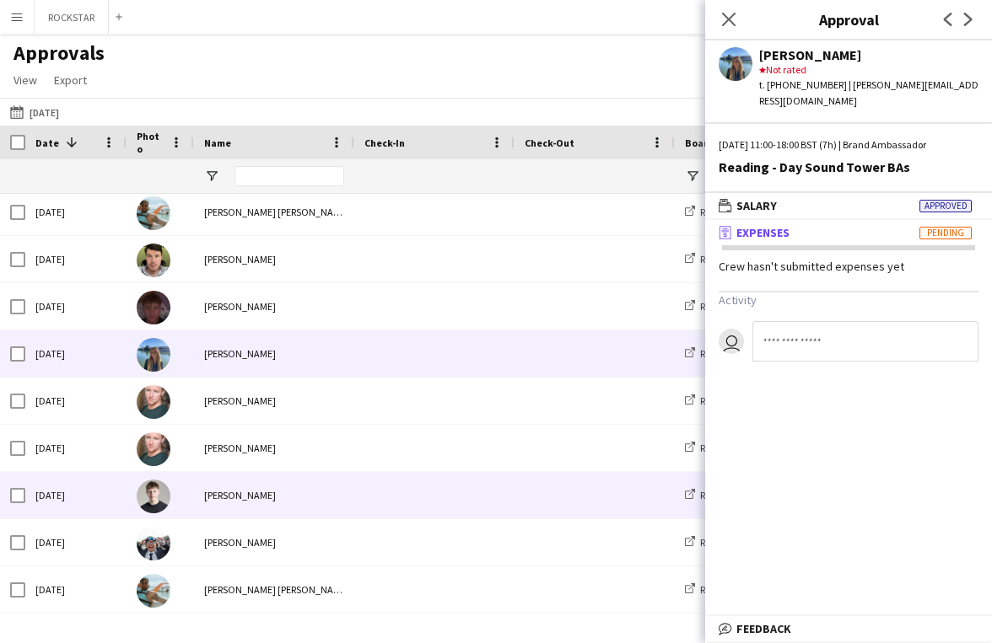
click at [419, 509] on span at bounding box center [434, 495] width 140 height 46
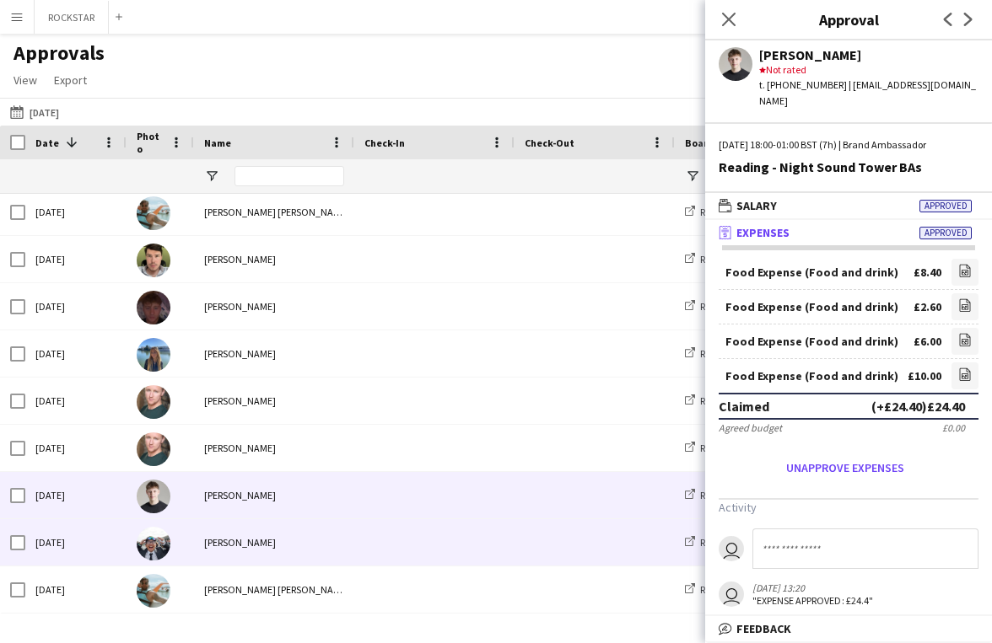
click at [395, 541] on span at bounding box center [434, 542] width 140 height 46
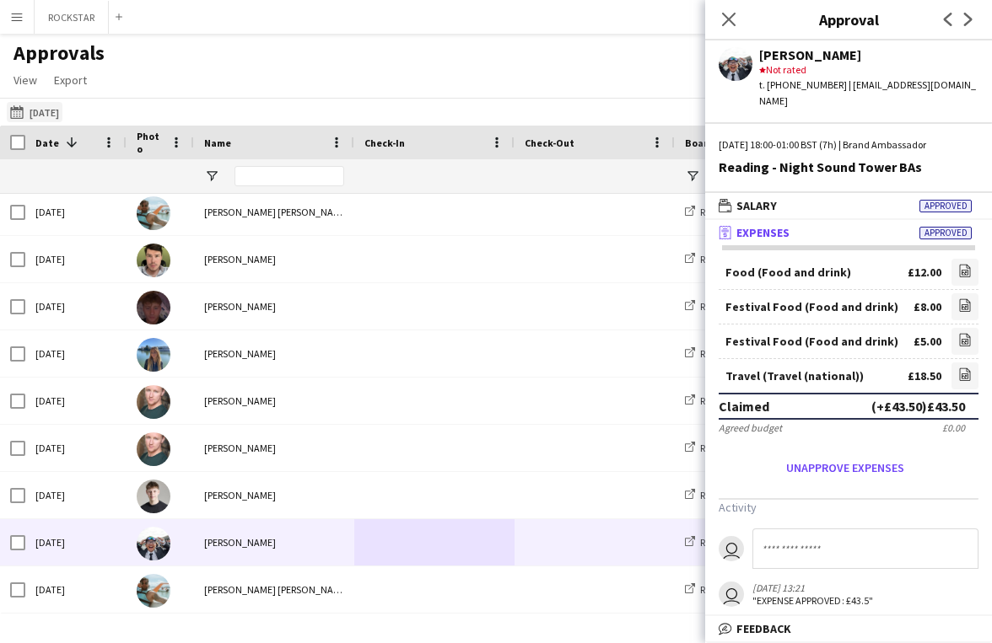
click at [55, 115] on button "[DATE] [DATE]" at bounding box center [35, 112] width 56 height 20
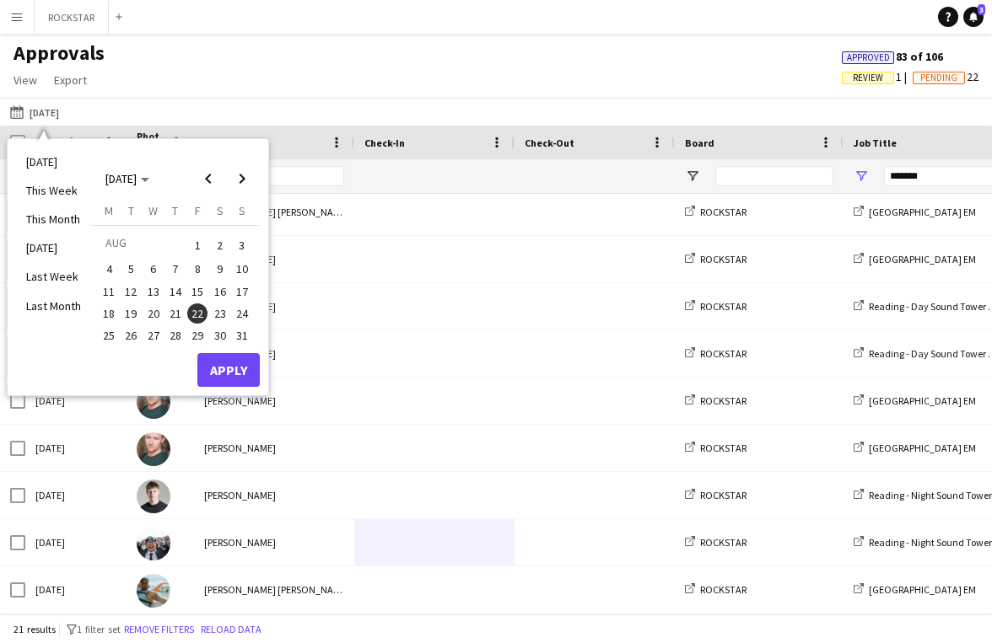
click at [221, 314] on span "23" at bounding box center [220, 314] width 20 height 20
click at [228, 370] on button "Apply" at bounding box center [228, 370] width 62 height 34
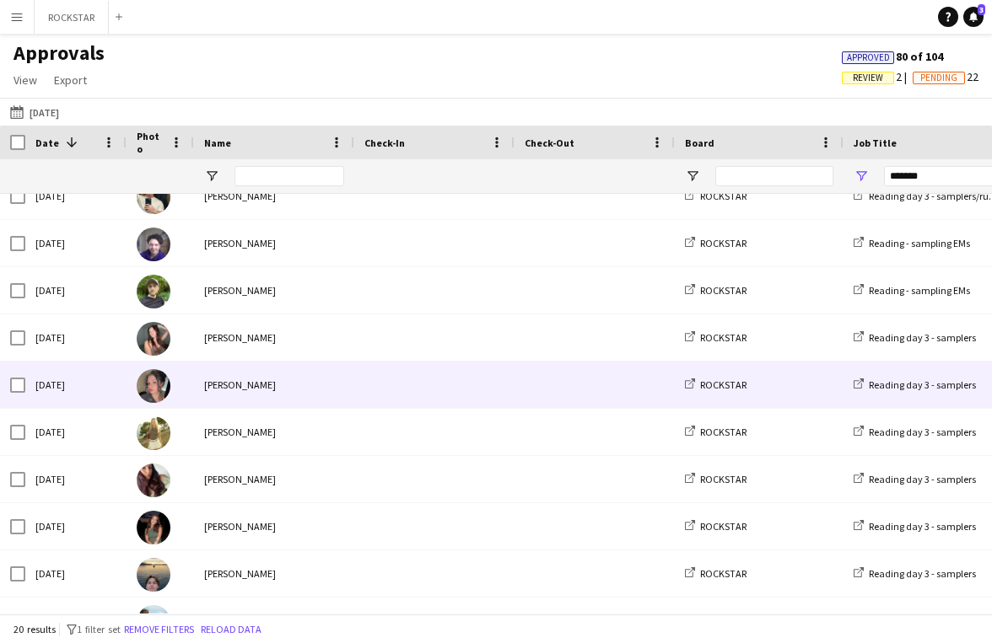
scroll to position [0, 0]
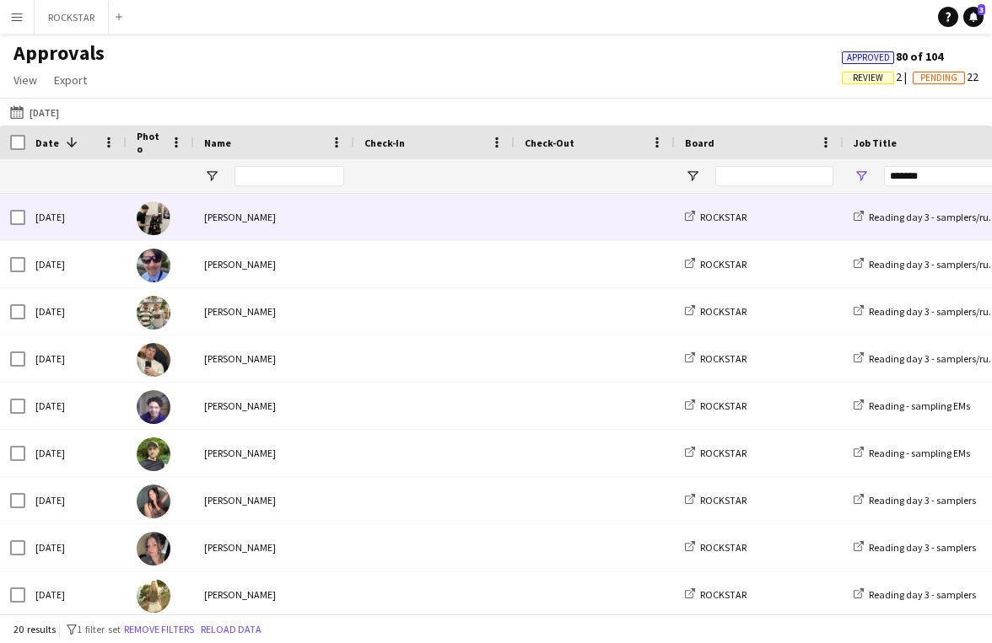
click at [331, 221] on div "[PERSON_NAME]" at bounding box center [274, 217] width 160 height 46
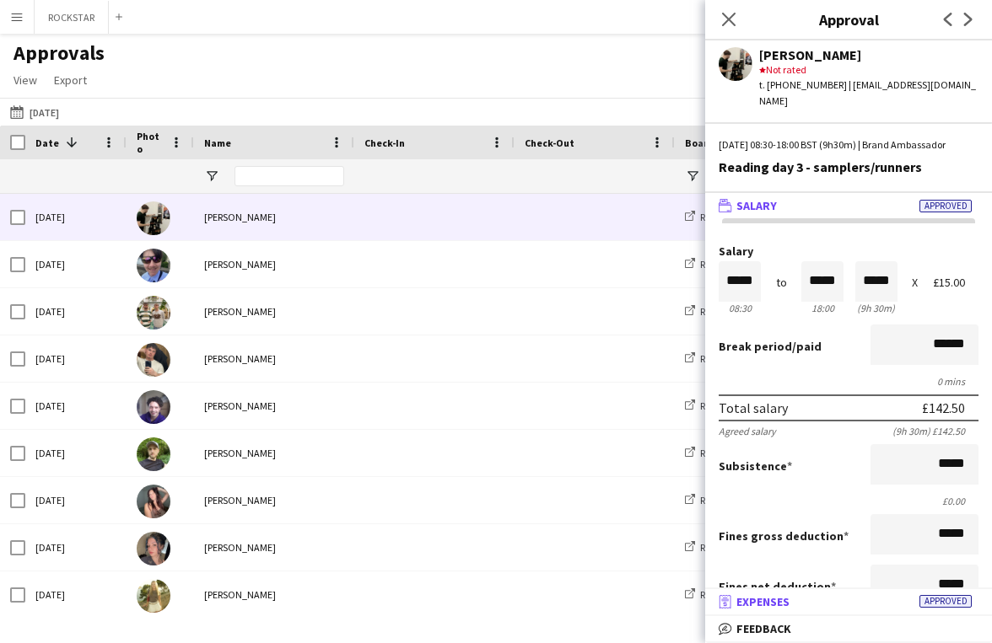
click at [837, 601] on mat-panel-title "receipt Expenses Approved" at bounding box center [845, 601] width 280 height 15
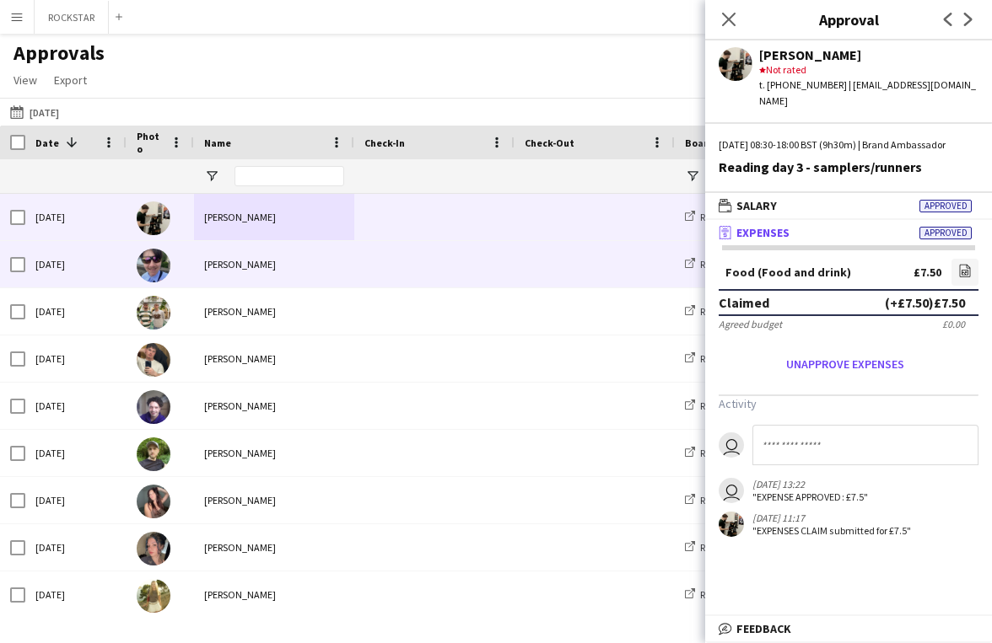
click at [307, 261] on div "[PERSON_NAME]" at bounding box center [274, 264] width 160 height 46
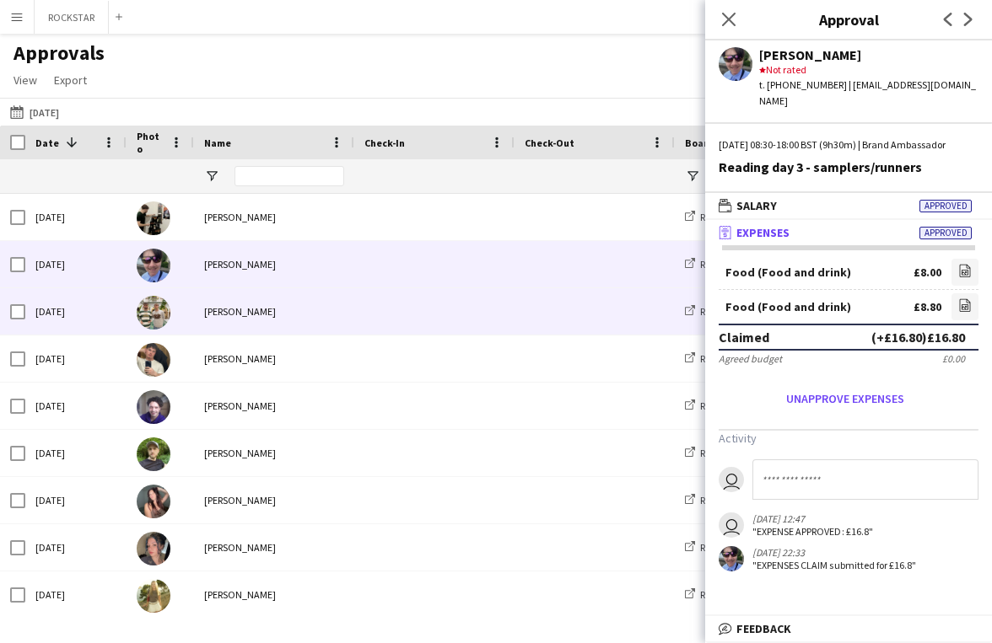
click at [271, 316] on div "[PERSON_NAME]" at bounding box center [274, 311] width 160 height 46
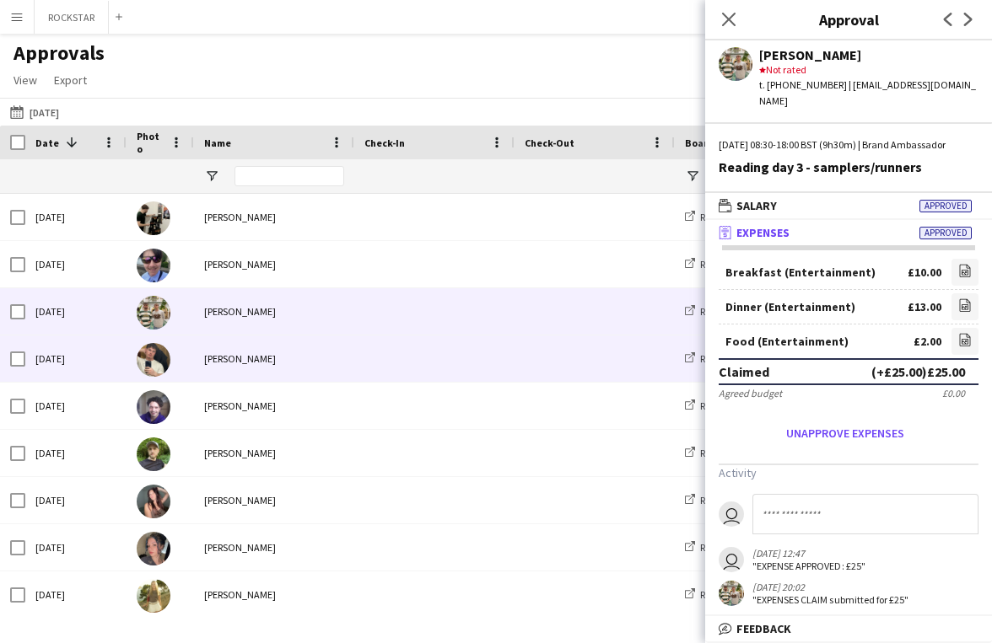
click at [422, 349] on span at bounding box center [434, 359] width 140 height 46
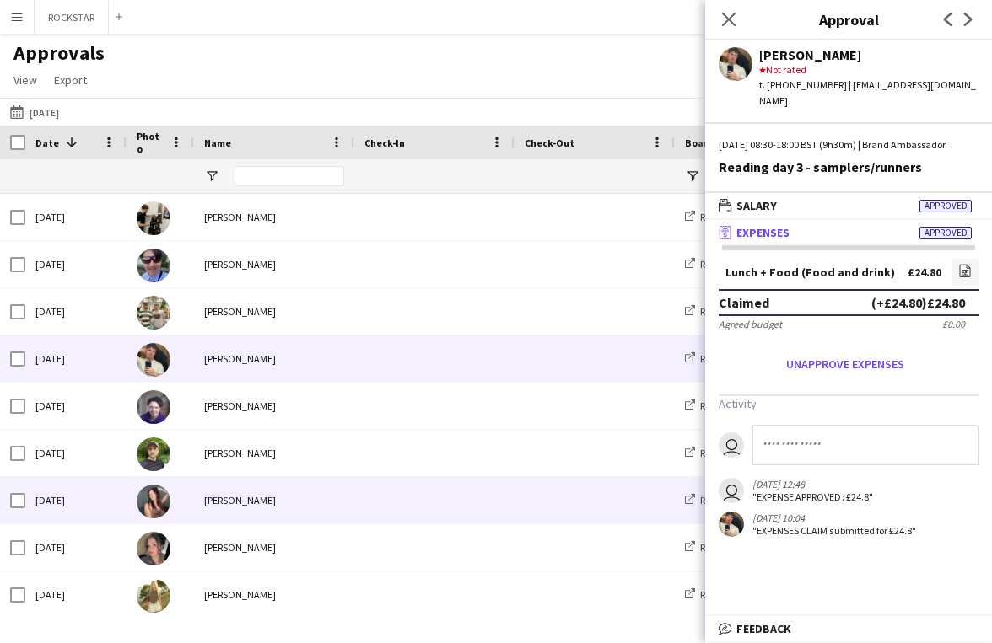
click at [323, 497] on div "[PERSON_NAME]" at bounding box center [274, 500] width 160 height 46
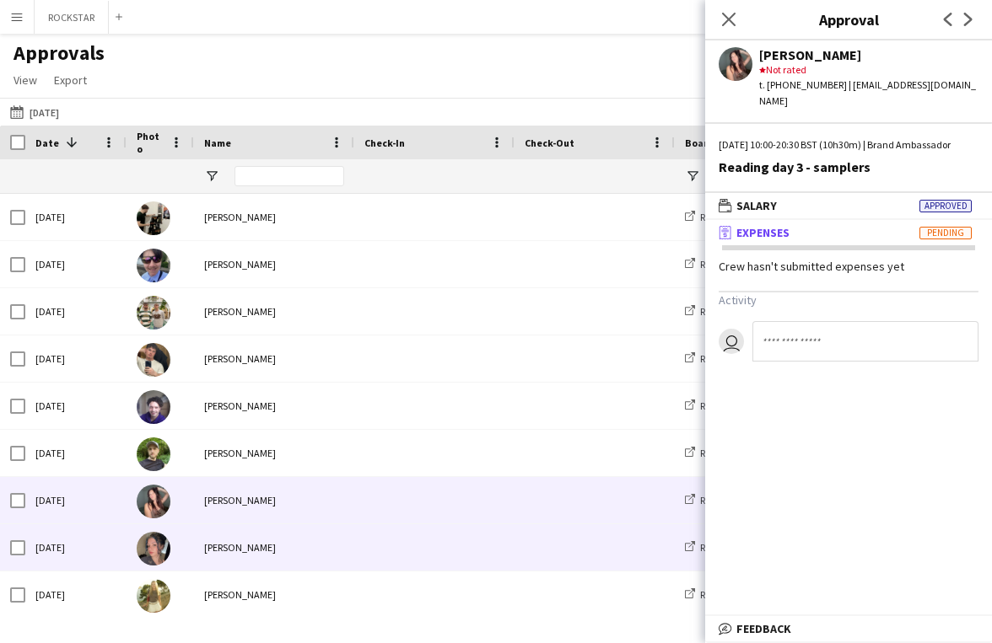
click at [314, 540] on div "[PERSON_NAME]" at bounding box center [274, 547] width 160 height 46
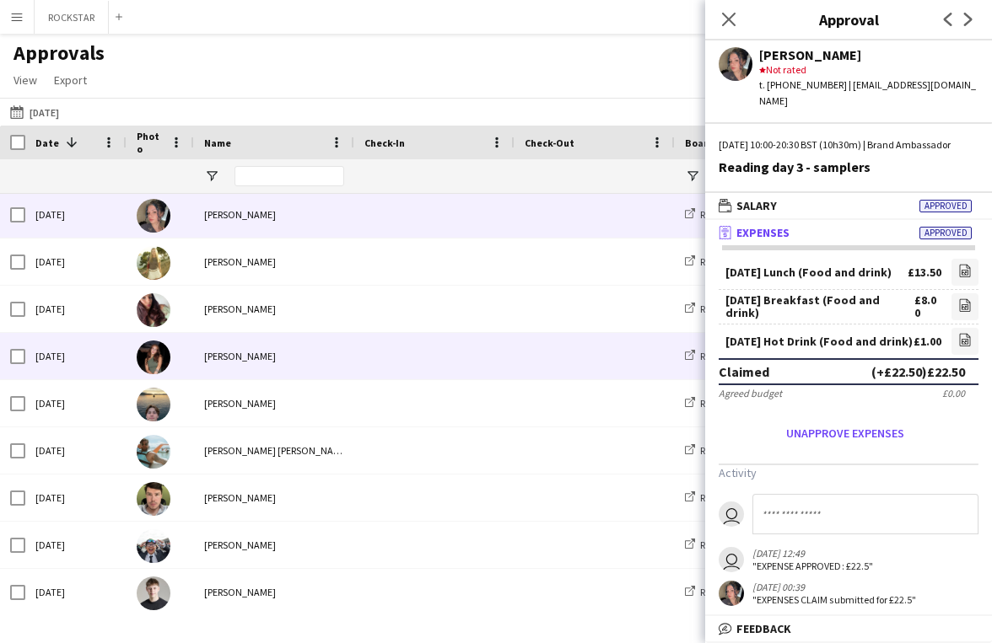
scroll to position [318, 0]
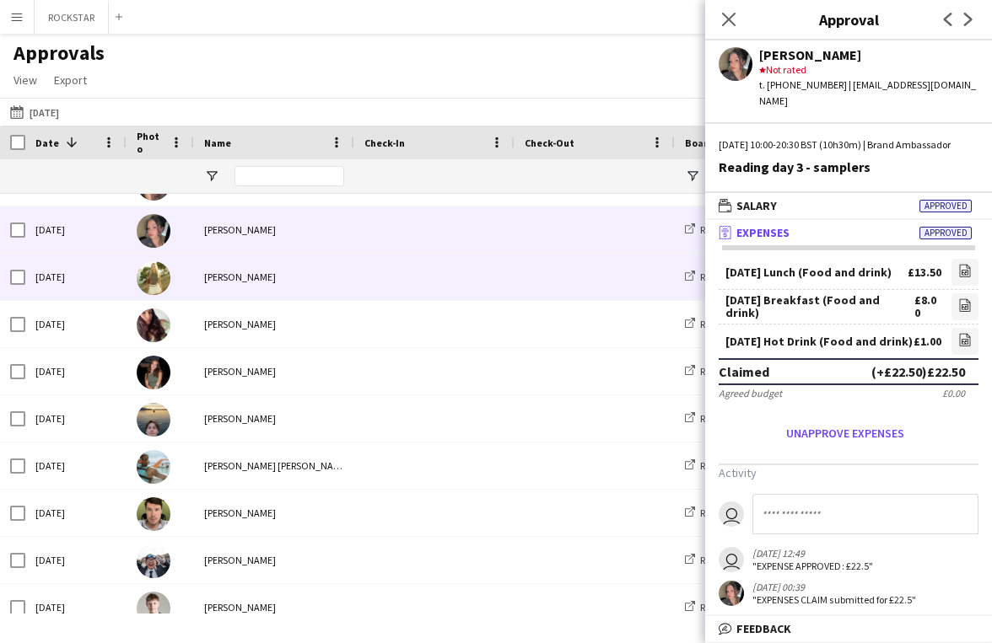
click at [385, 277] on span at bounding box center [434, 277] width 140 height 46
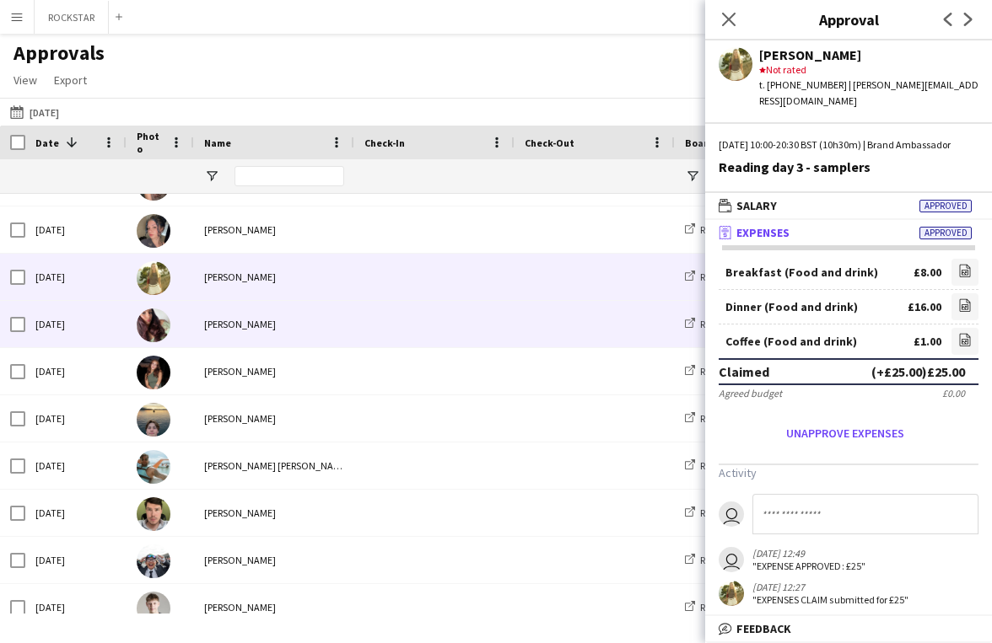
click at [325, 324] on div "[PERSON_NAME]" at bounding box center [274, 324] width 160 height 46
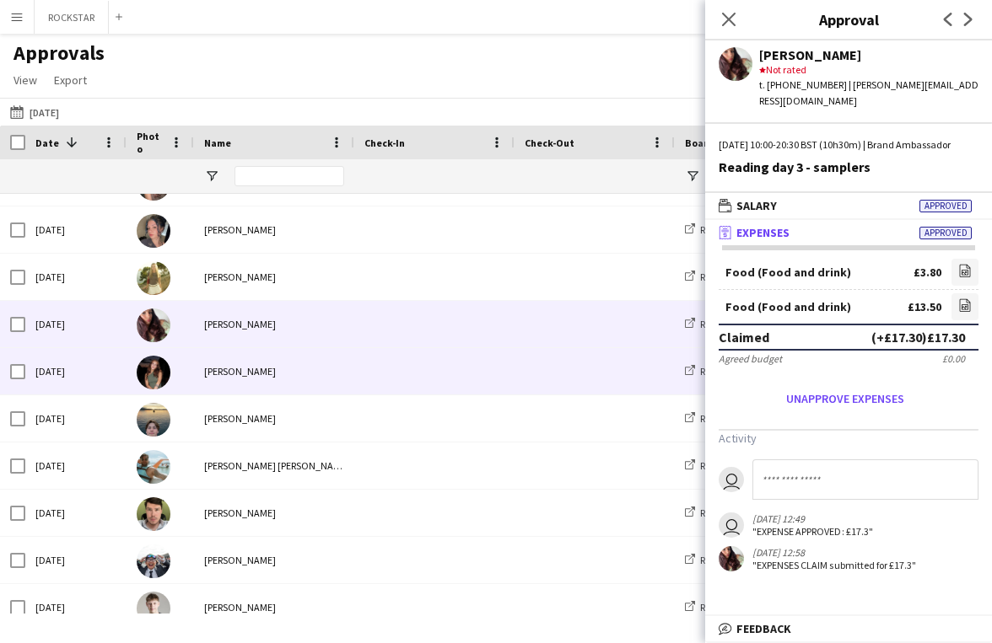
click at [407, 374] on span at bounding box center [434, 371] width 140 height 46
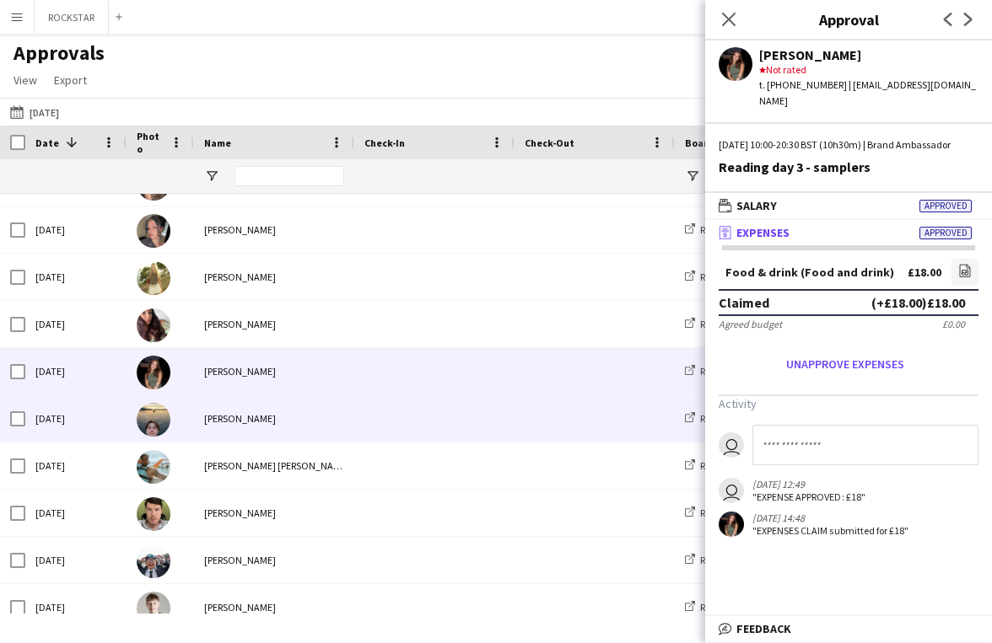
click at [365, 417] on span at bounding box center [434, 418] width 140 height 46
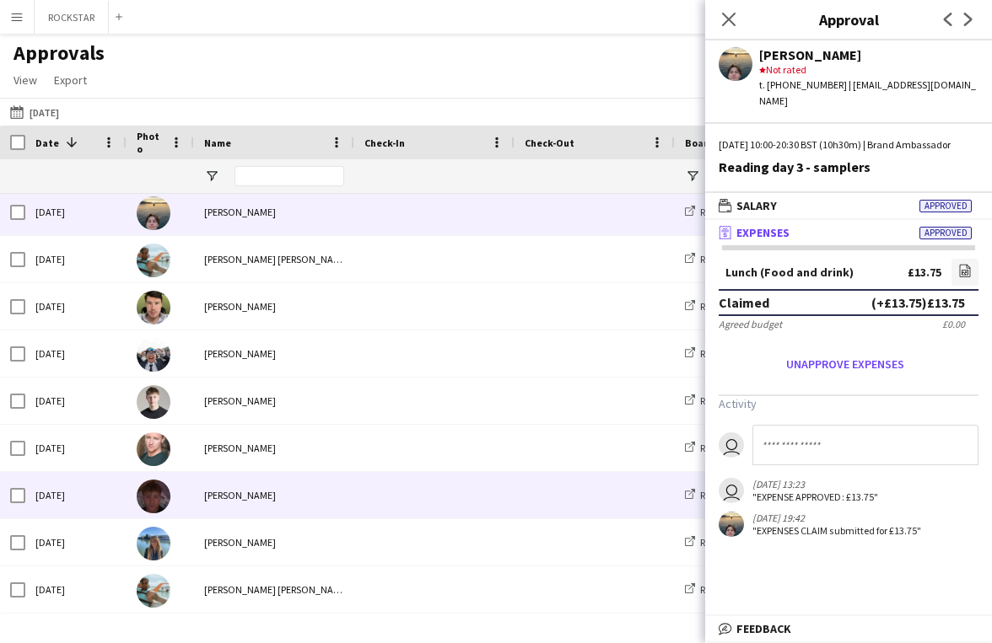
scroll to position [524, 0]
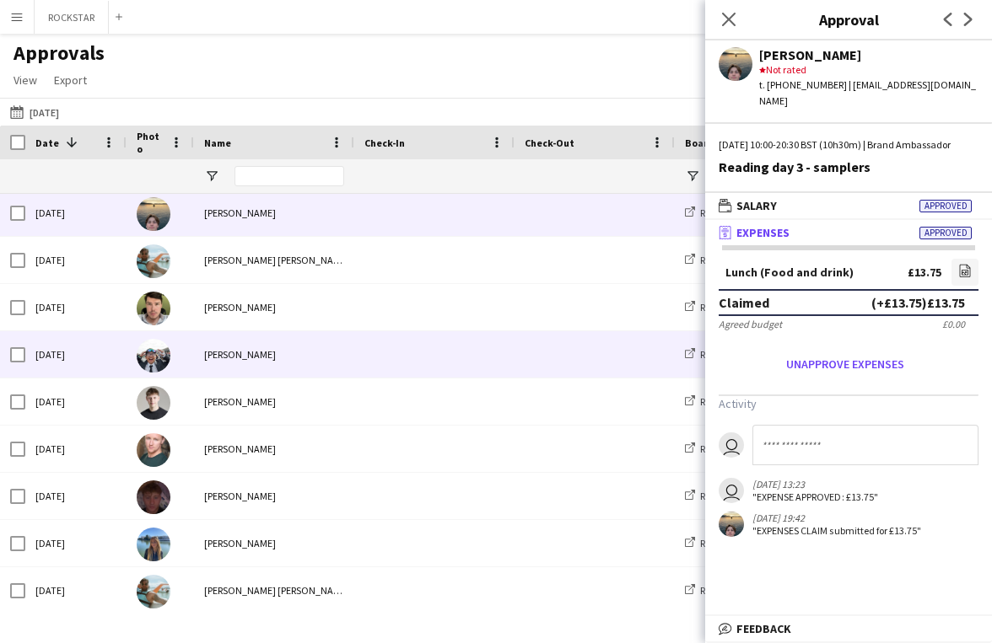
click at [375, 348] on span at bounding box center [434, 354] width 140 height 46
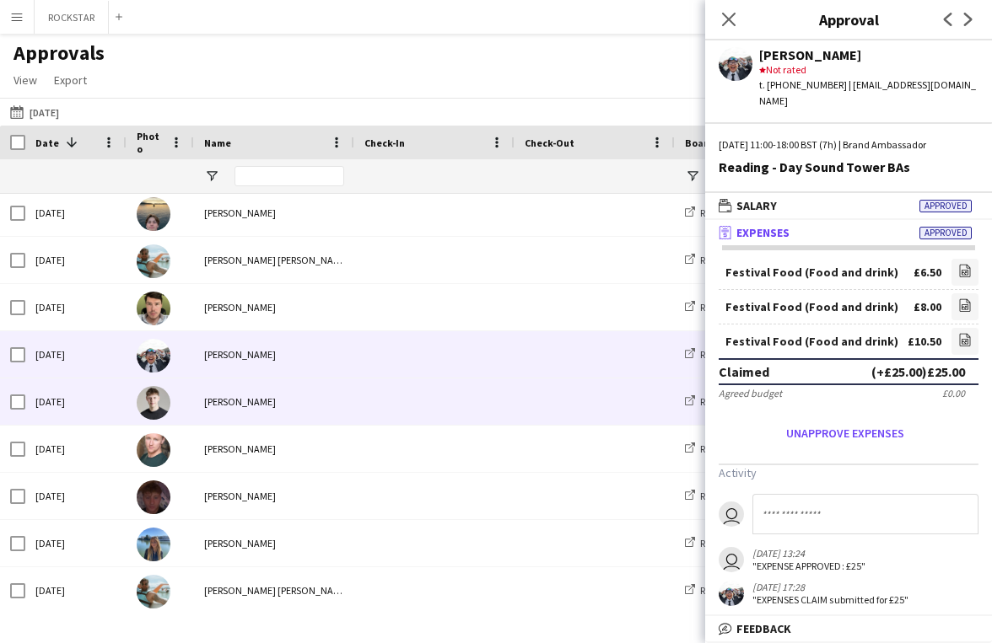
click at [263, 397] on div "[PERSON_NAME]" at bounding box center [274, 402] width 160 height 46
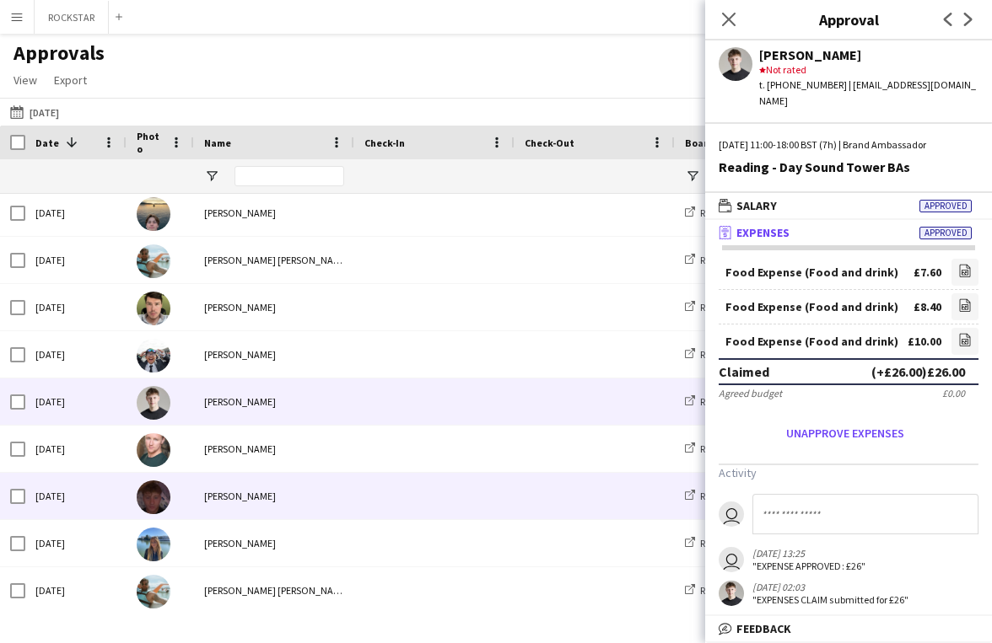
click at [397, 508] on span at bounding box center [434, 496] width 140 height 46
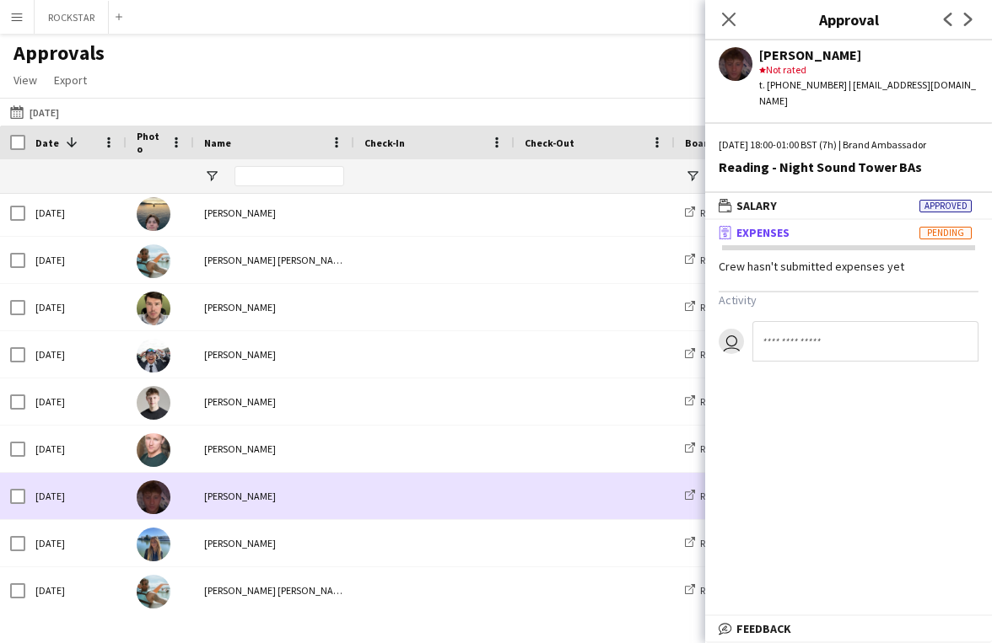
scroll to position [524, 0]
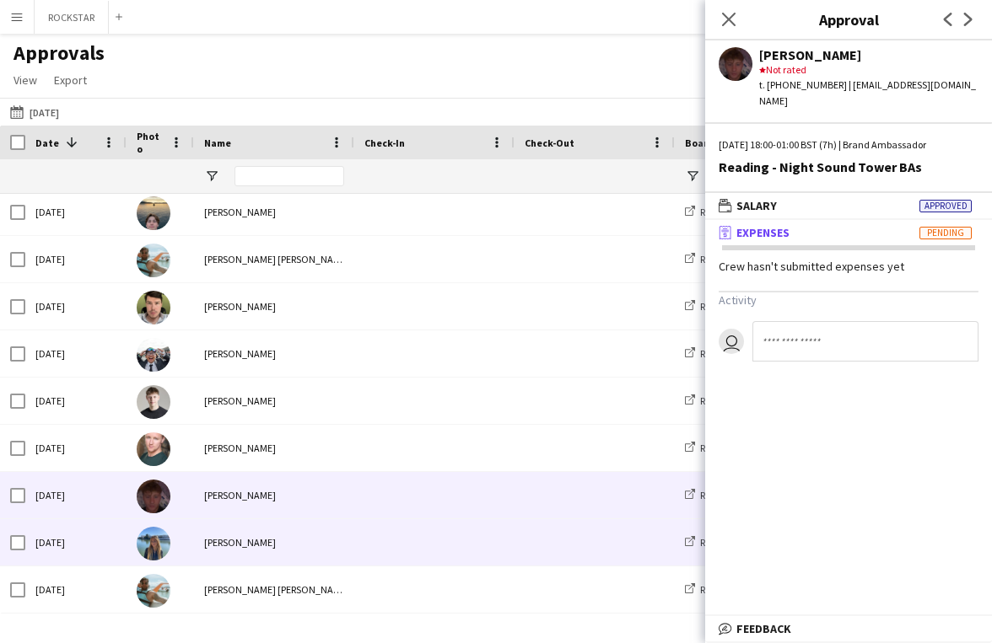
click at [378, 539] on span at bounding box center [434, 542] width 140 height 46
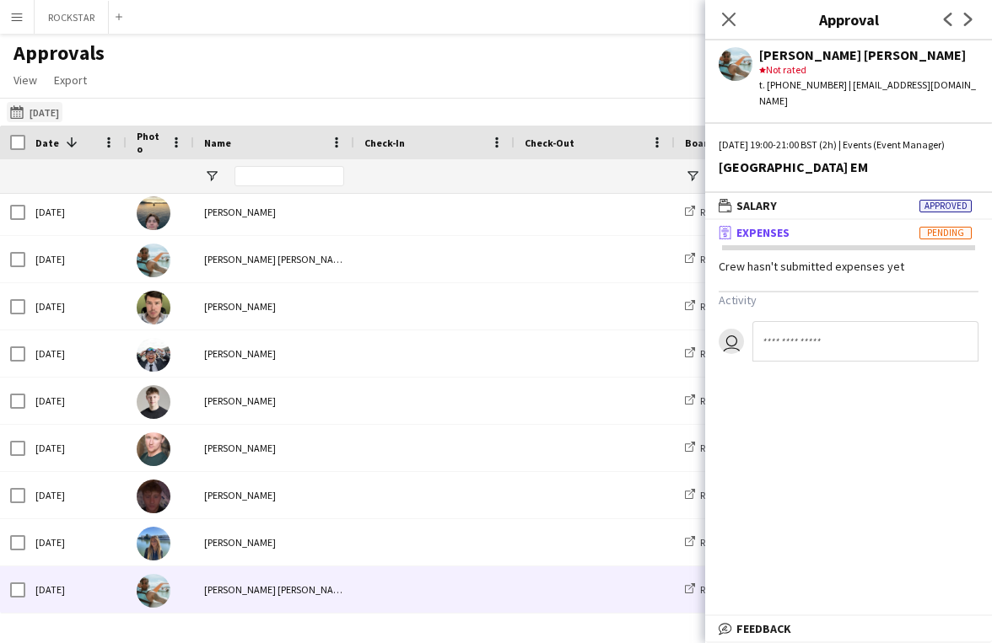
click at [52, 116] on button "[DATE] [DATE]" at bounding box center [35, 112] width 56 height 20
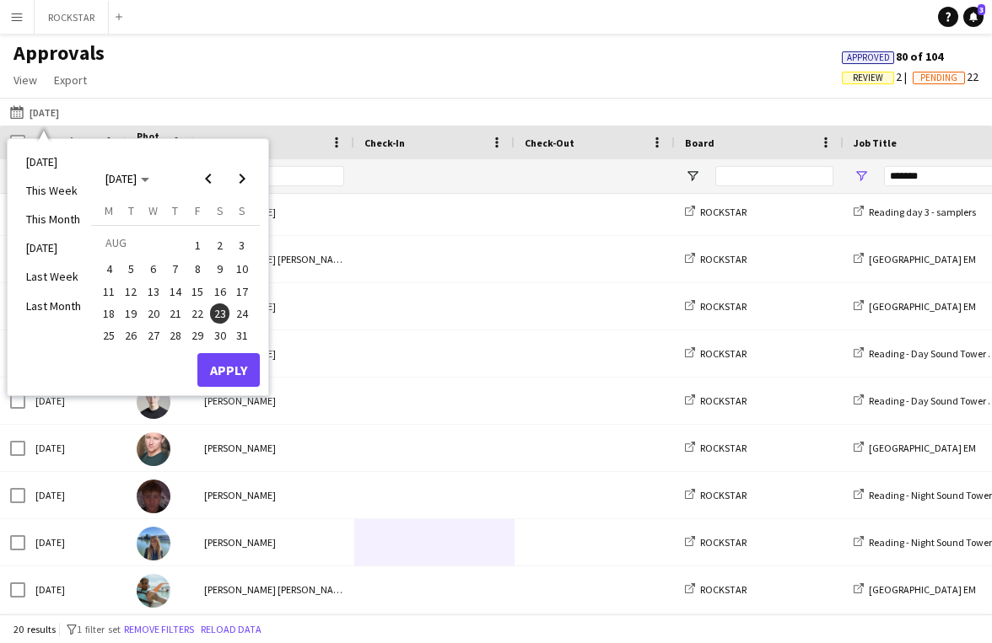
click at [245, 318] on span "24" at bounding box center [242, 314] width 20 height 20
click at [237, 387] on div "[DATE] This Week This Month [DATE] Last Week Last Month [DATE] [DATE] [DATE] M …" at bounding box center [138, 267] width 261 height 257
click at [228, 368] on button "Apply" at bounding box center [228, 370] width 62 height 34
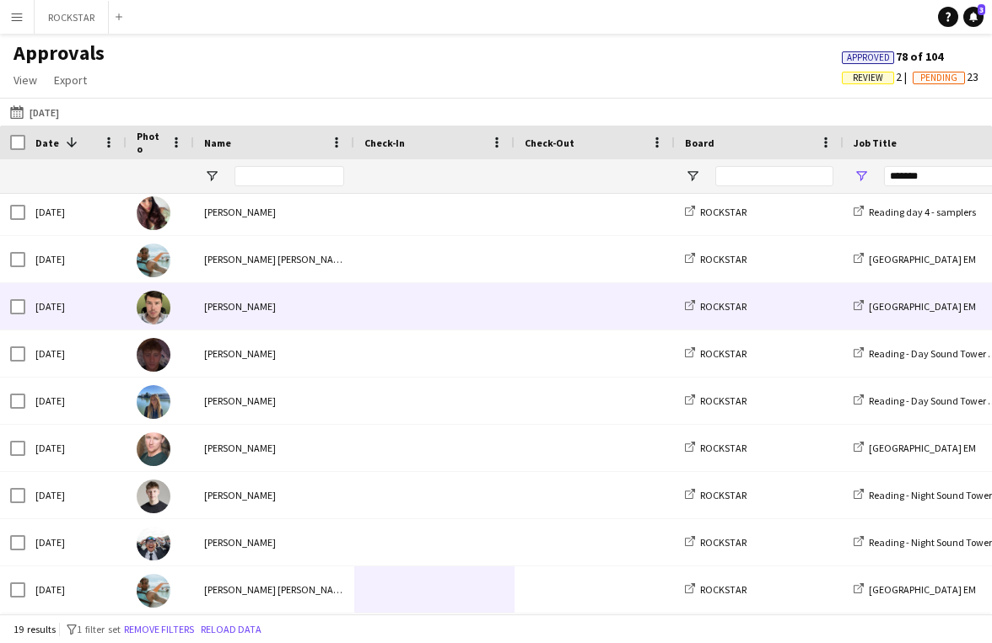
scroll to position [0, 0]
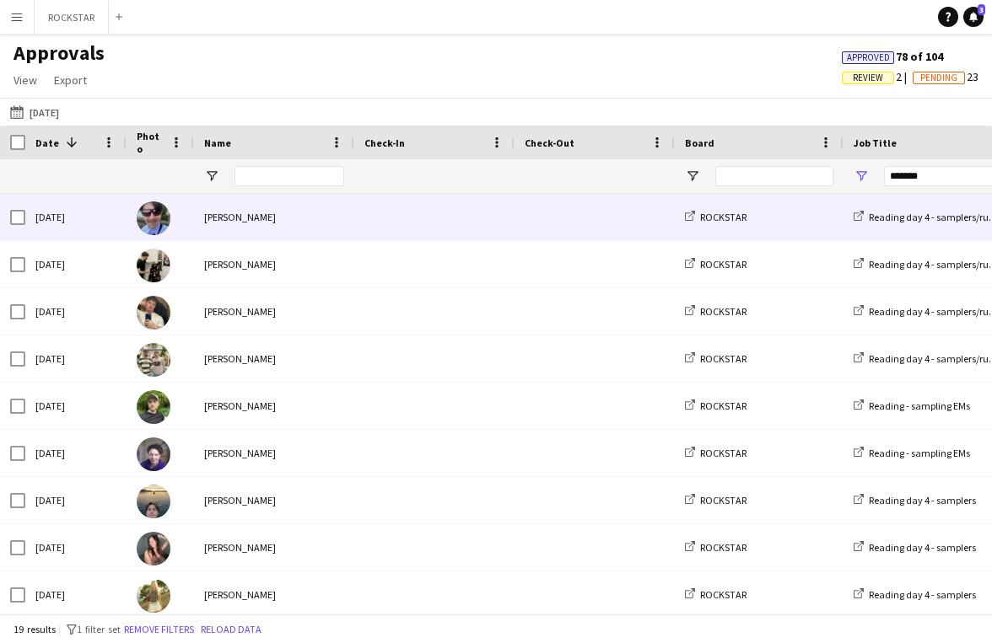
click at [360, 222] on div at bounding box center [434, 217] width 160 height 46
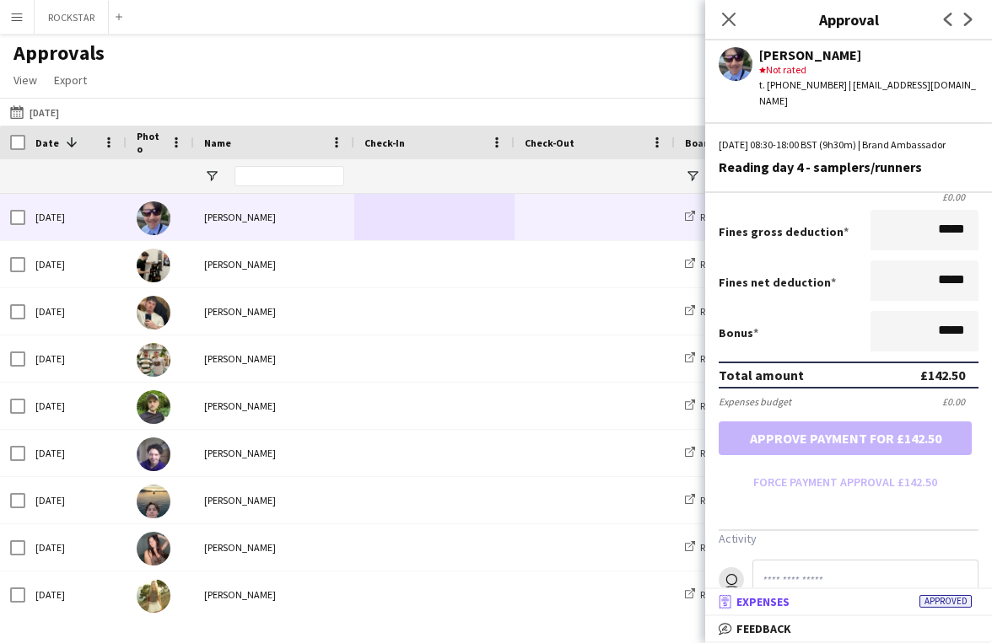
click at [815, 609] on mat-panel-title "receipt Expenses Approved" at bounding box center [845, 601] width 280 height 15
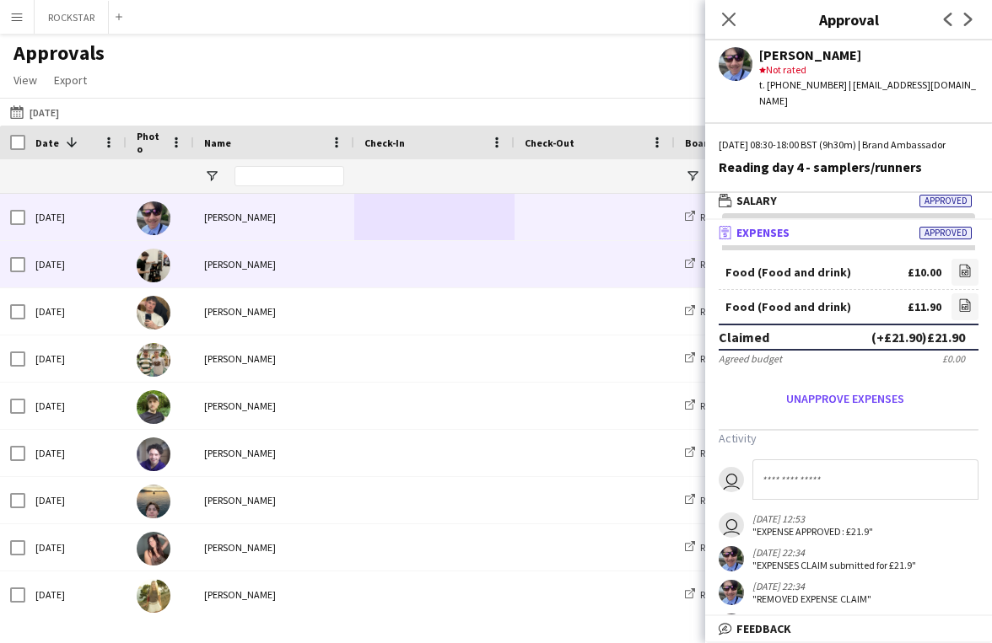
click at [420, 261] on span at bounding box center [434, 264] width 140 height 46
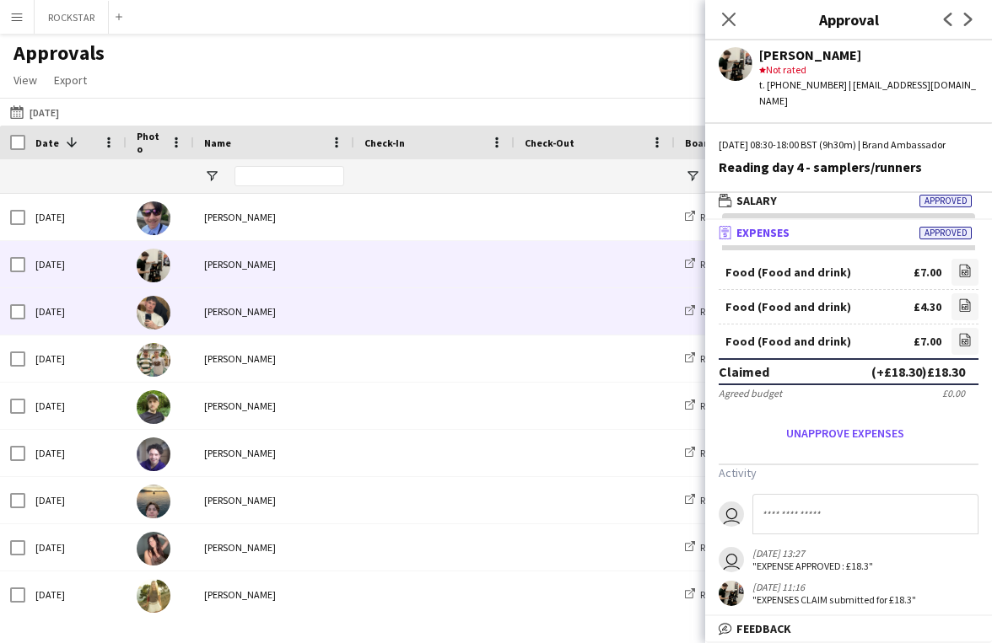
click at [465, 320] on span at bounding box center [434, 311] width 140 height 46
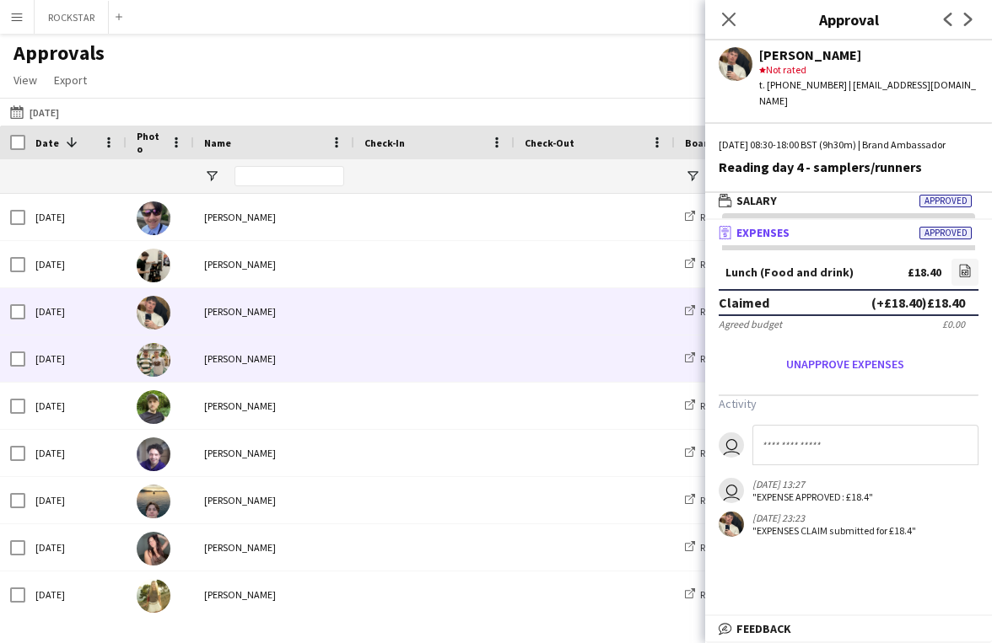
click at [235, 372] on div "[PERSON_NAME]" at bounding box center [274, 359] width 160 height 46
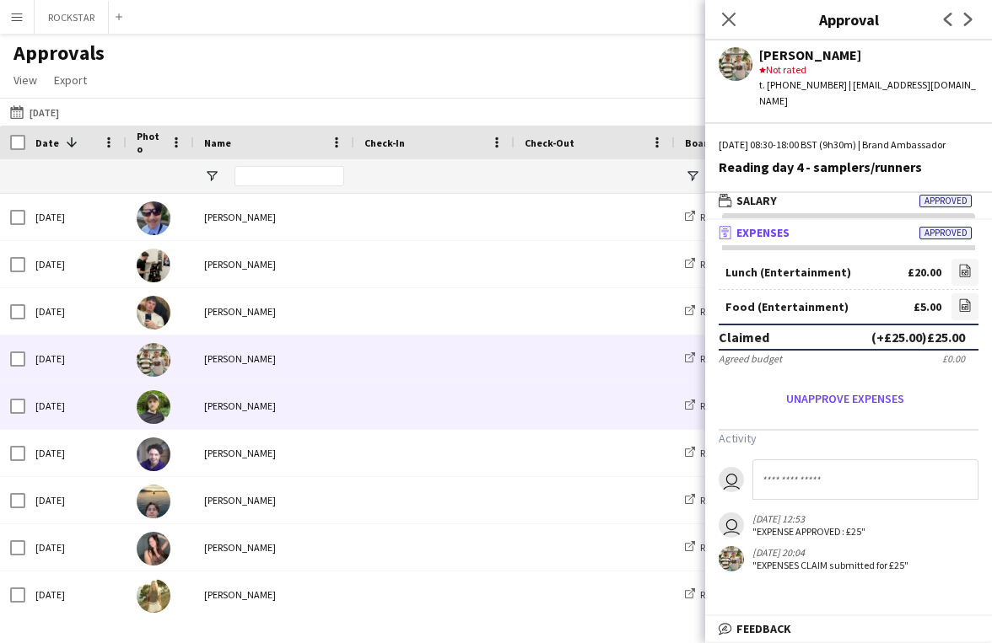
click at [553, 417] on span at bounding box center [594, 406] width 140 height 46
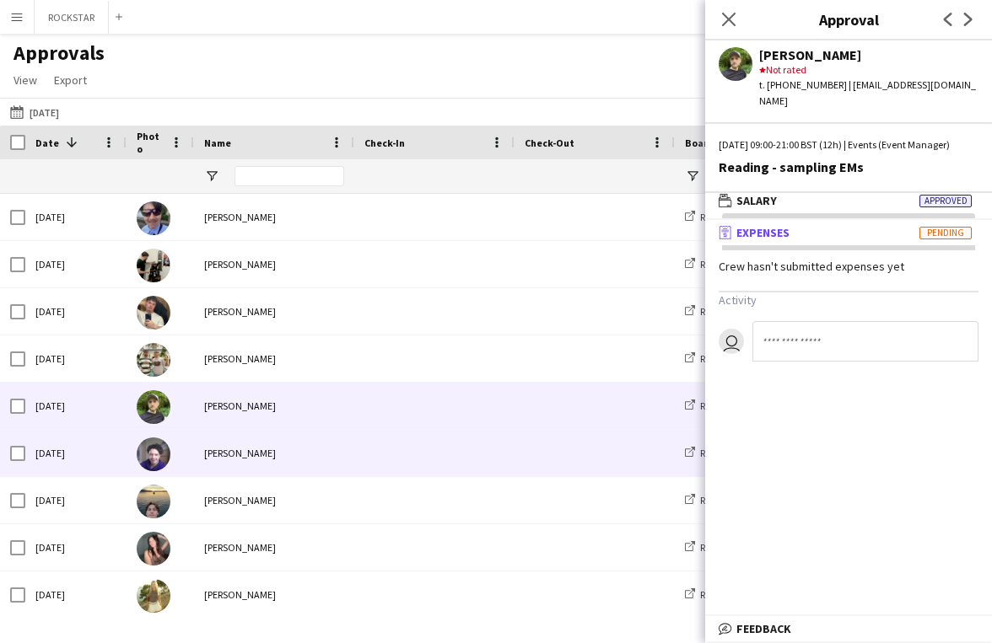
click at [480, 459] on span at bounding box center [434, 453] width 140 height 46
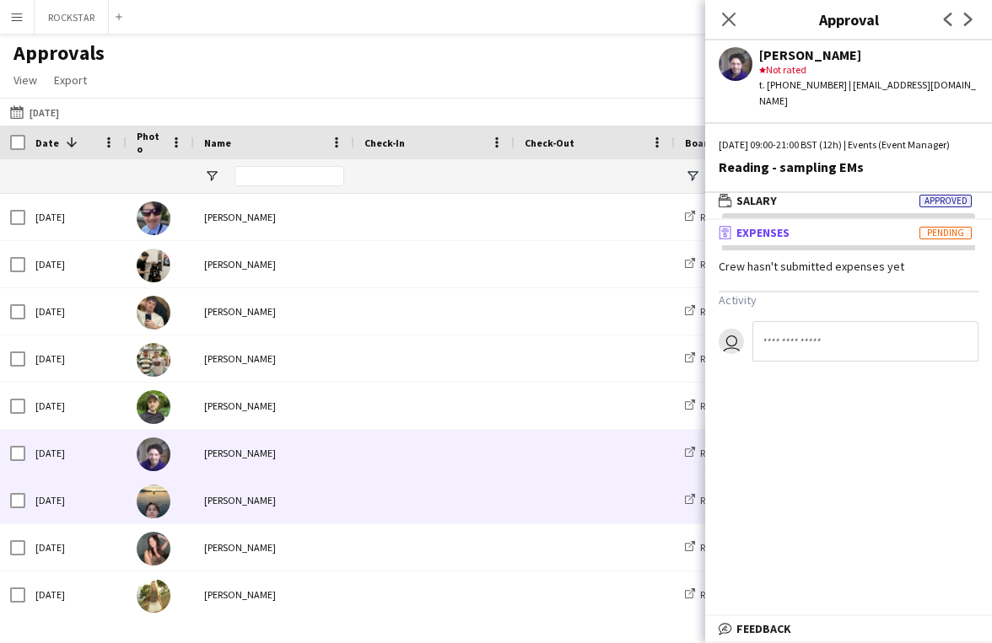
click at [460, 492] on span at bounding box center [434, 500] width 140 height 46
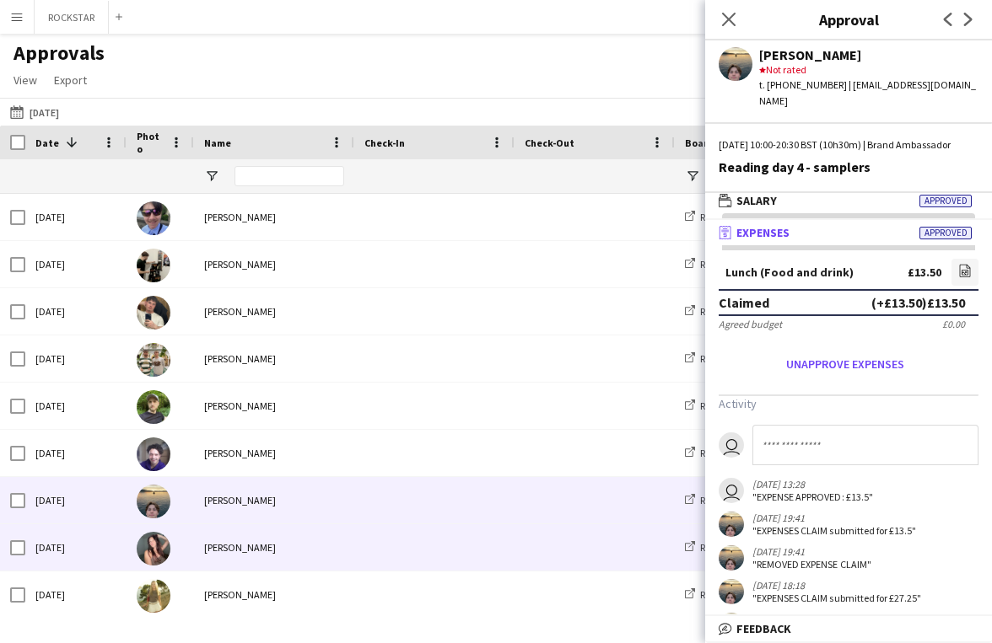
click at [556, 547] on span at bounding box center [594, 547] width 140 height 46
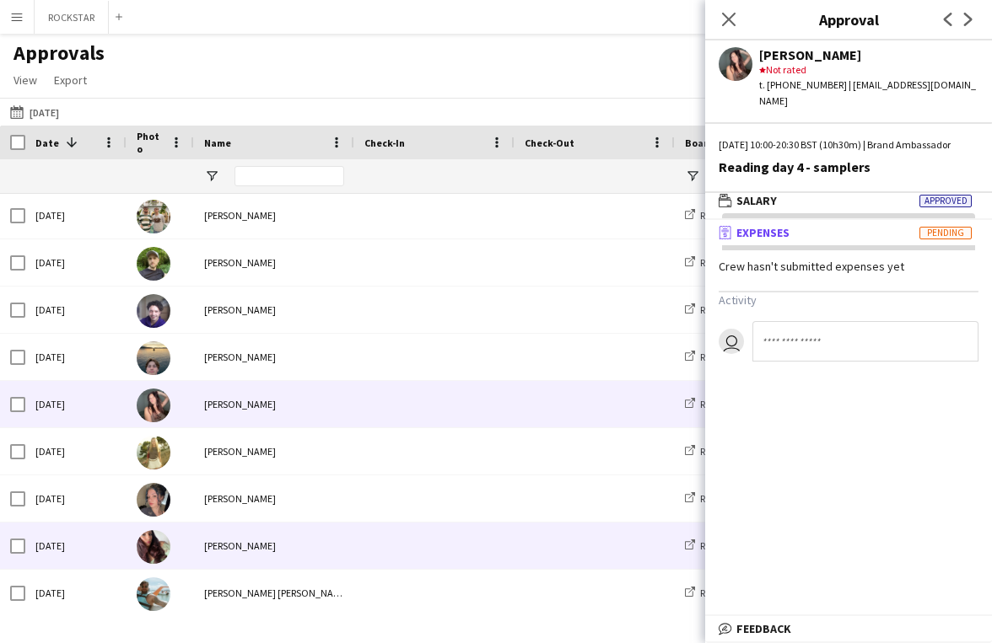
scroll to position [144, 0]
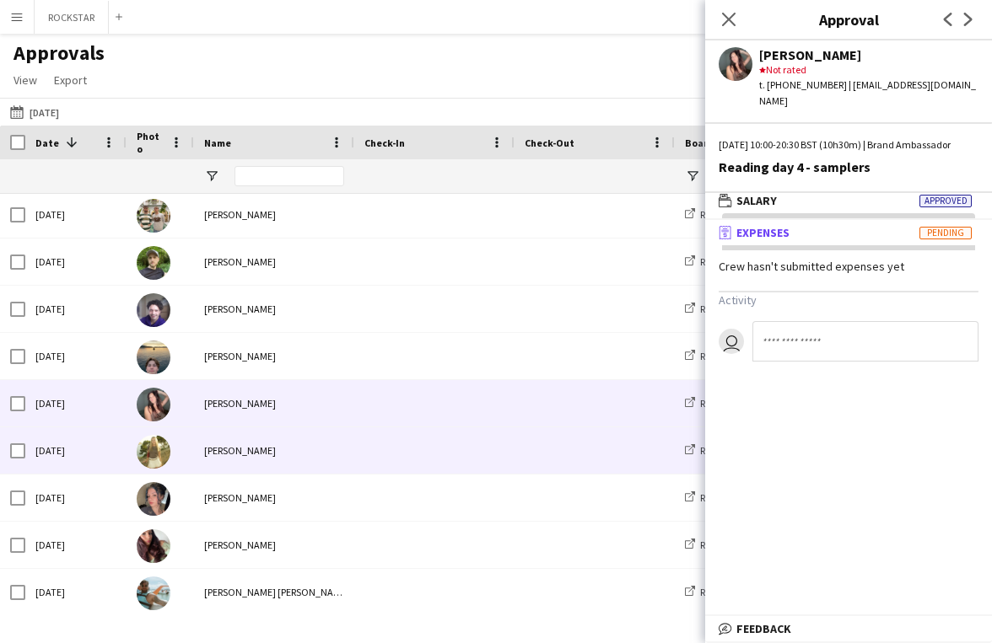
click at [519, 452] on div at bounding box center [594, 450] width 160 height 46
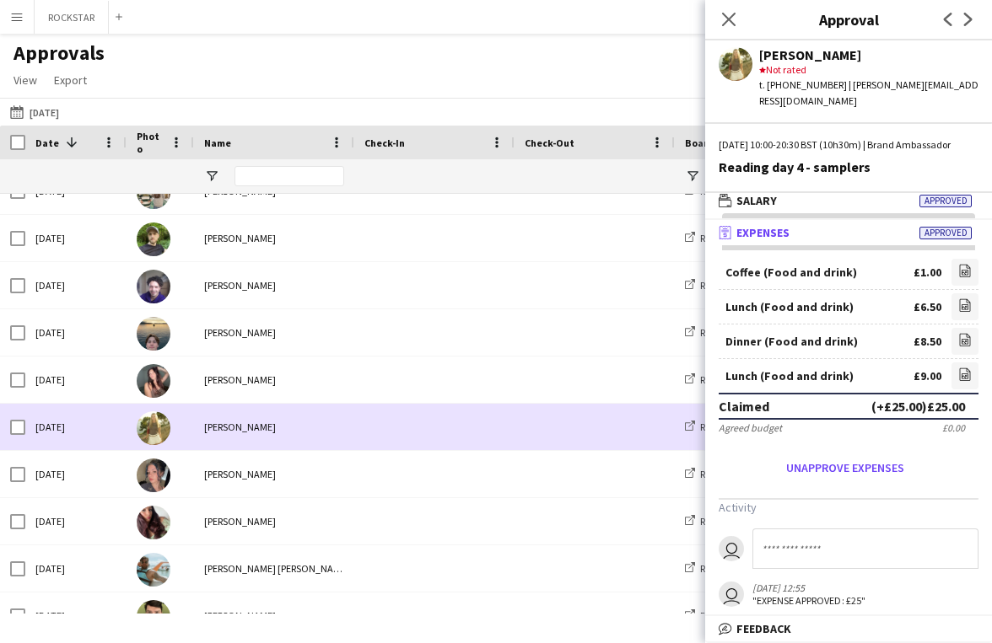
scroll to position [177, 0]
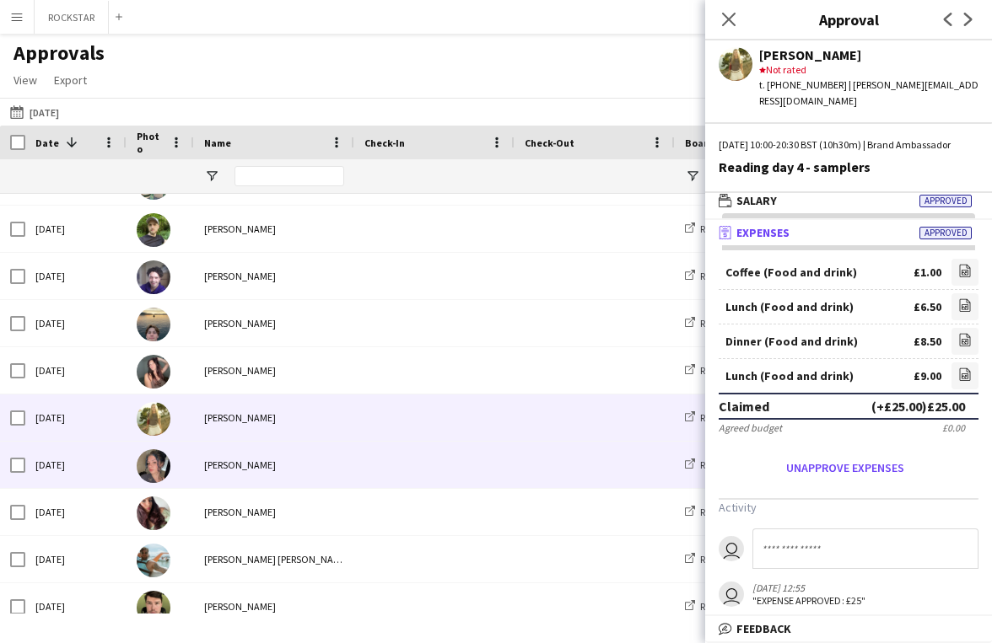
click at [466, 445] on span at bounding box center [434, 465] width 140 height 46
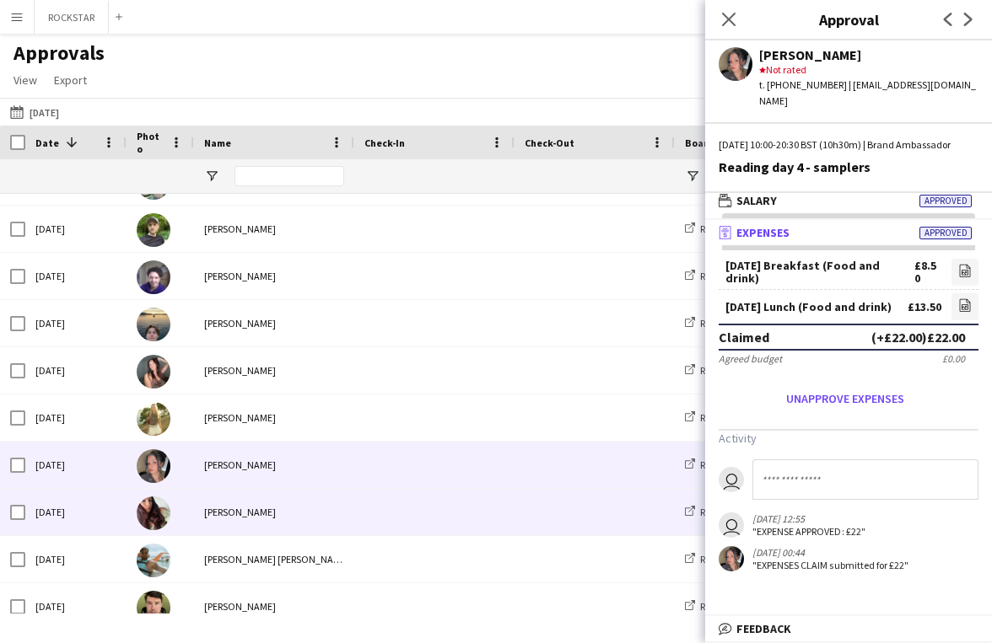
click at [458, 507] on span at bounding box center [434, 512] width 140 height 46
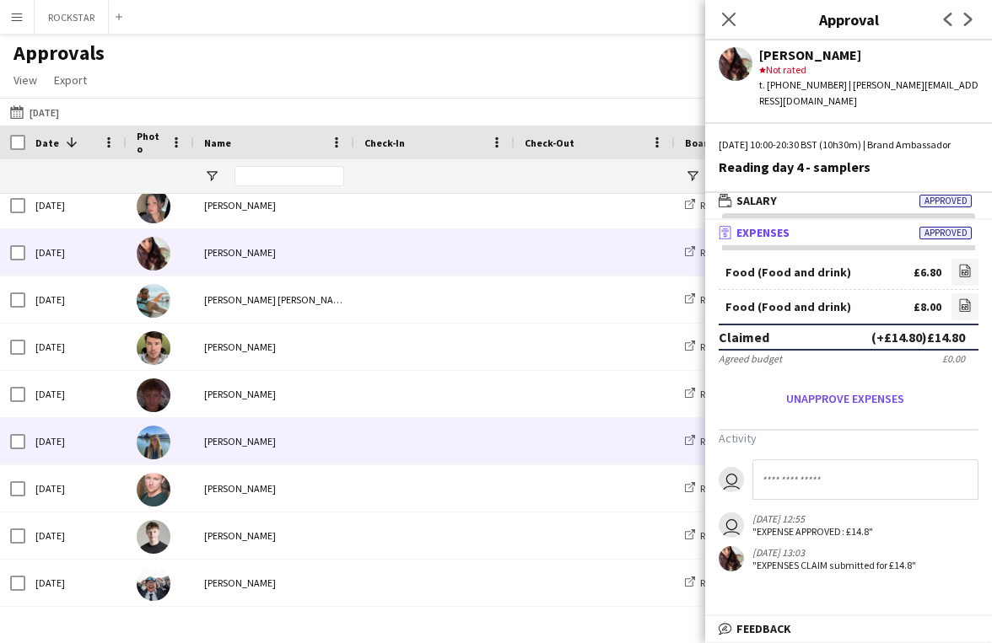
scroll to position [445, 0]
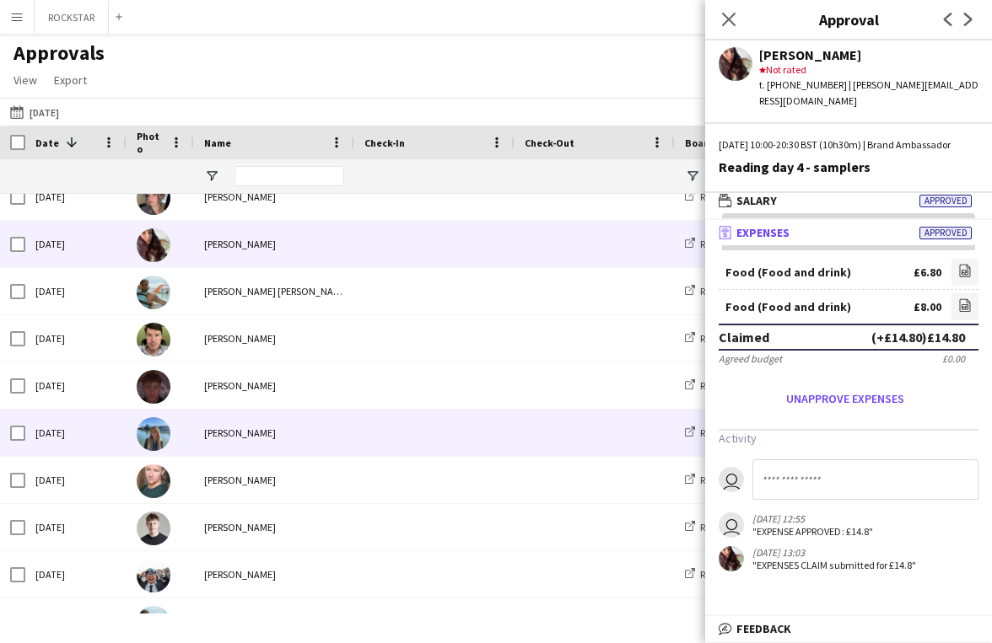
click at [422, 413] on span at bounding box center [434, 433] width 140 height 46
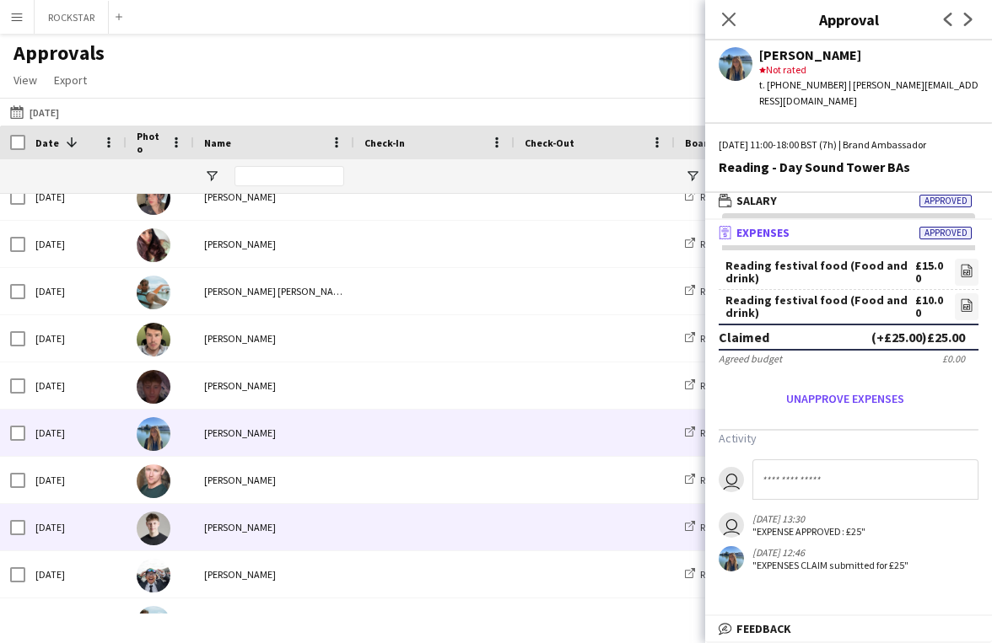
scroll to position [477, 0]
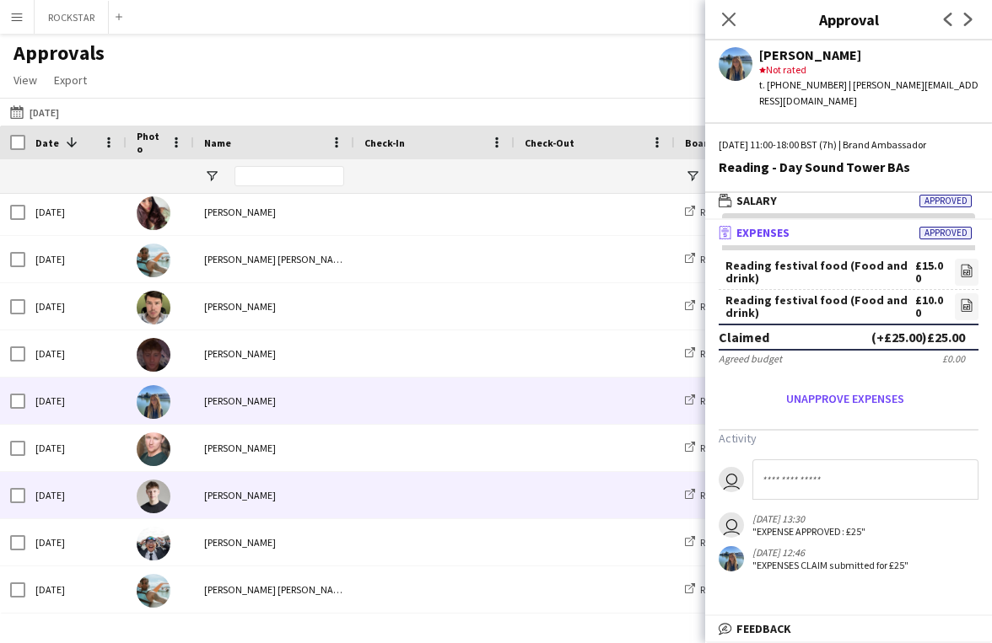
click at [420, 492] on span at bounding box center [434, 495] width 140 height 46
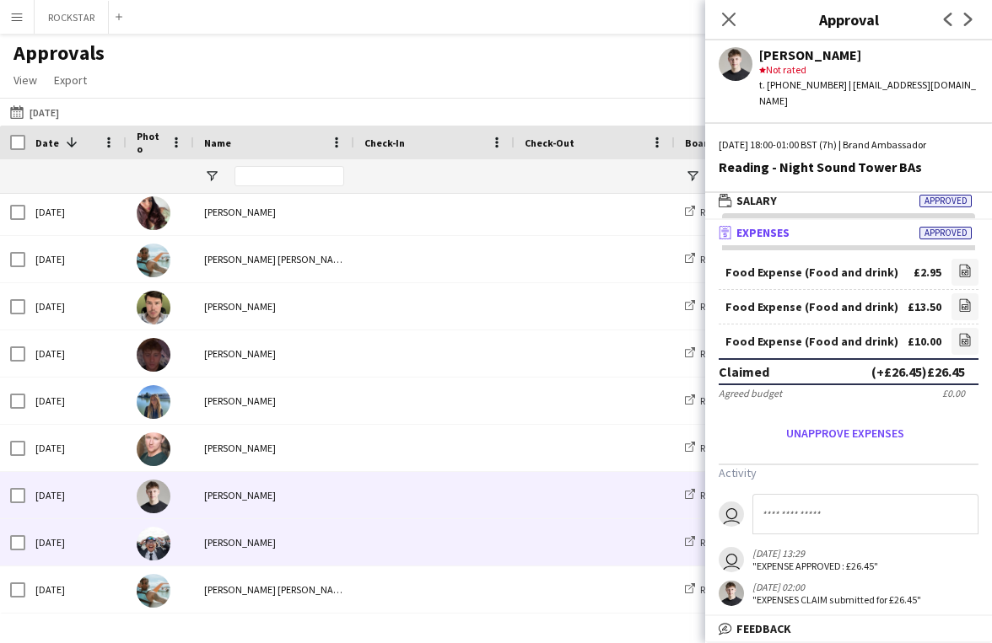
click at [330, 540] on div "[PERSON_NAME]" at bounding box center [274, 542] width 160 height 46
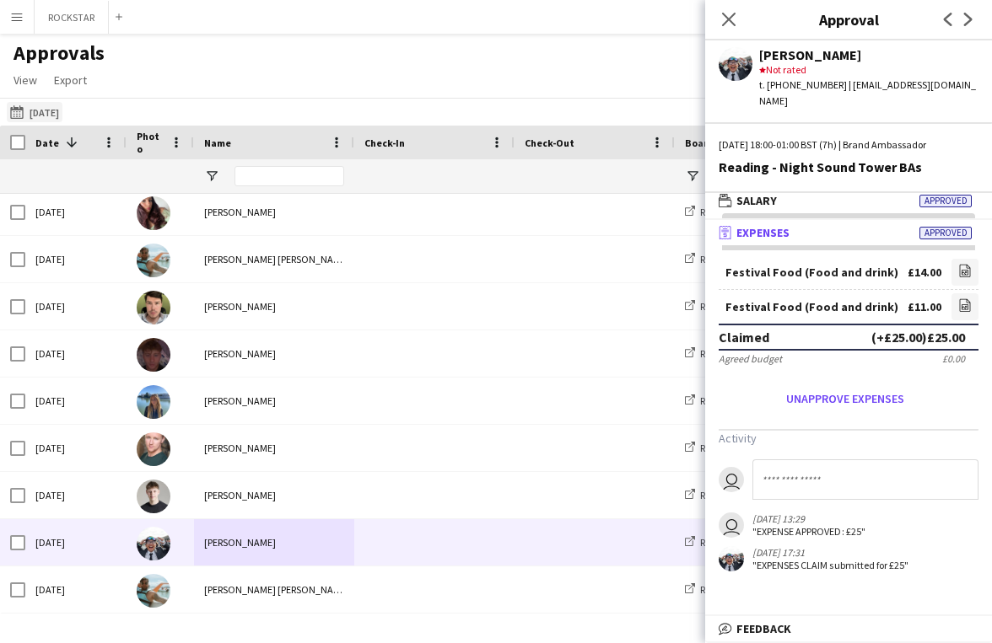
click at [40, 119] on button "[DATE] [DATE]" at bounding box center [35, 112] width 56 height 20
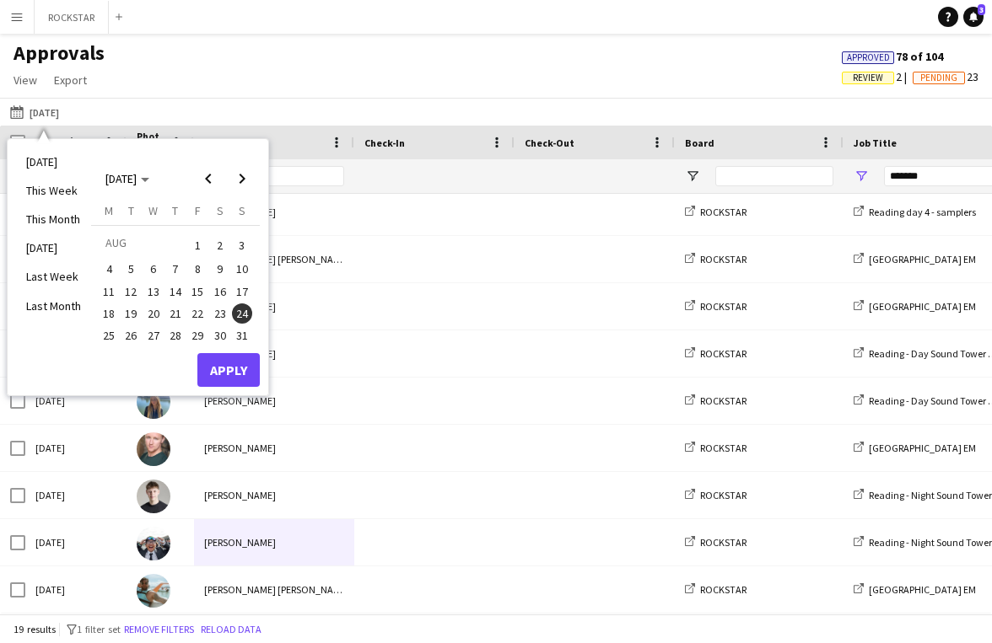
click at [94, 340] on div "[DATE] M [DATE] T [DATE] W [DATE] T [DATE] F [DATE] S [DATE] S [DATE] 2 3 4 5 6…" at bounding box center [175, 278] width 169 height 150
click at [117, 339] on span "25" at bounding box center [109, 335] width 20 height 20
click at [232, 379] on button "Apply" at bounding box center [228, 370] width 62 height 34
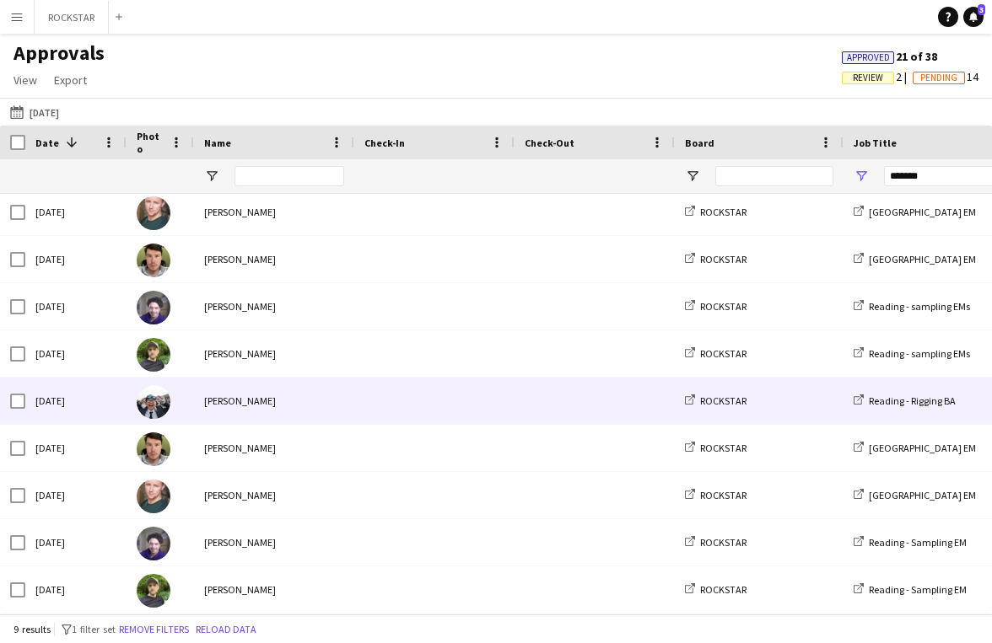
scroll to position [5, 0]
click at [322, 390] on div "[PERSON_NAME]" at bounding box center [274, 401] width 160 height 46
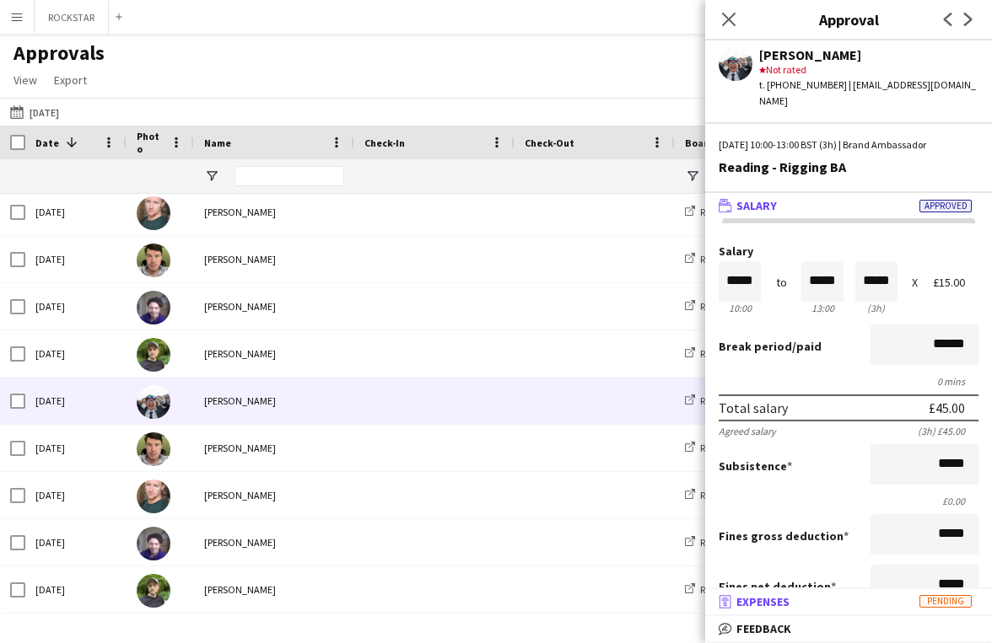
click at [800, 603] on mat-panel-title "receipt Expenses Pending" at bounding box center [845, 601] width 280 height 15
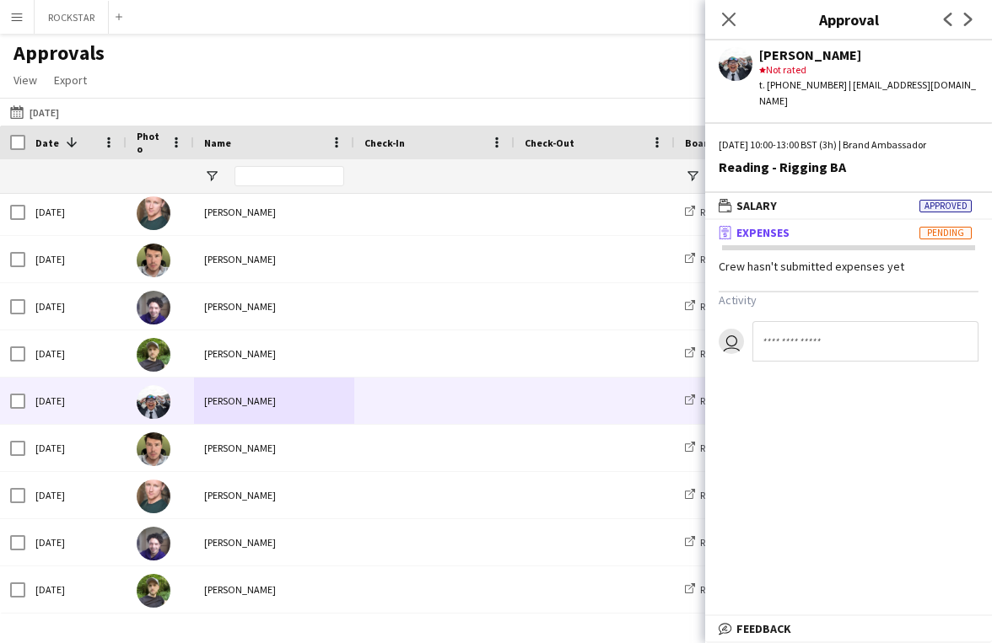
click at [722, 33] on div "Close pop-in" at bounding box center [728, 19] width 47 height 39
click at [730, 14] on icon "Close pop-in" at bounding box center [728, 19] width 16 height 16
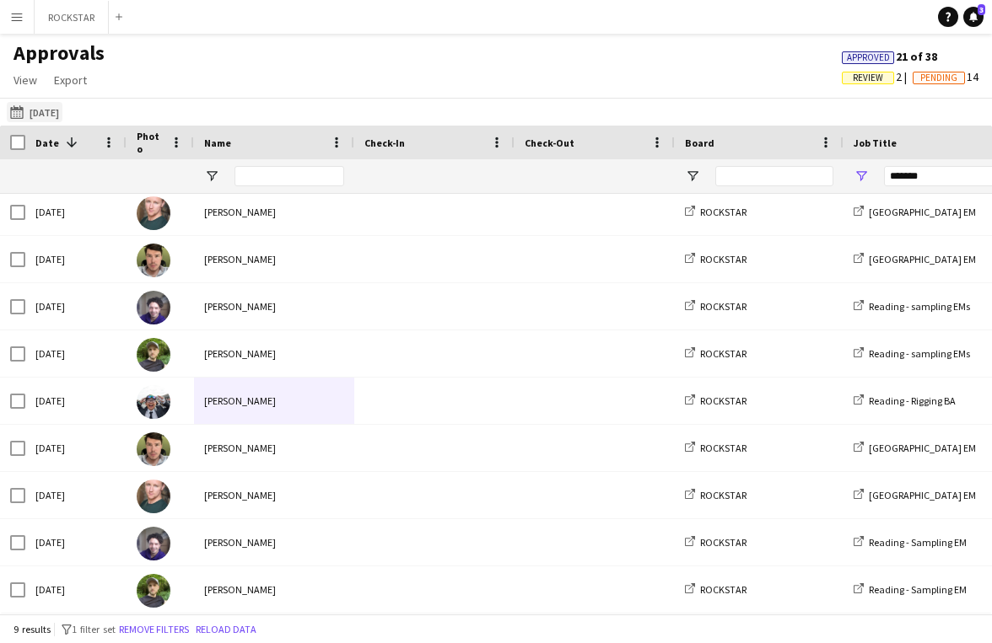
click at [61, 110] on button "[DATE] [DATE]" at bounding box center [35, 112] width 56 height 20
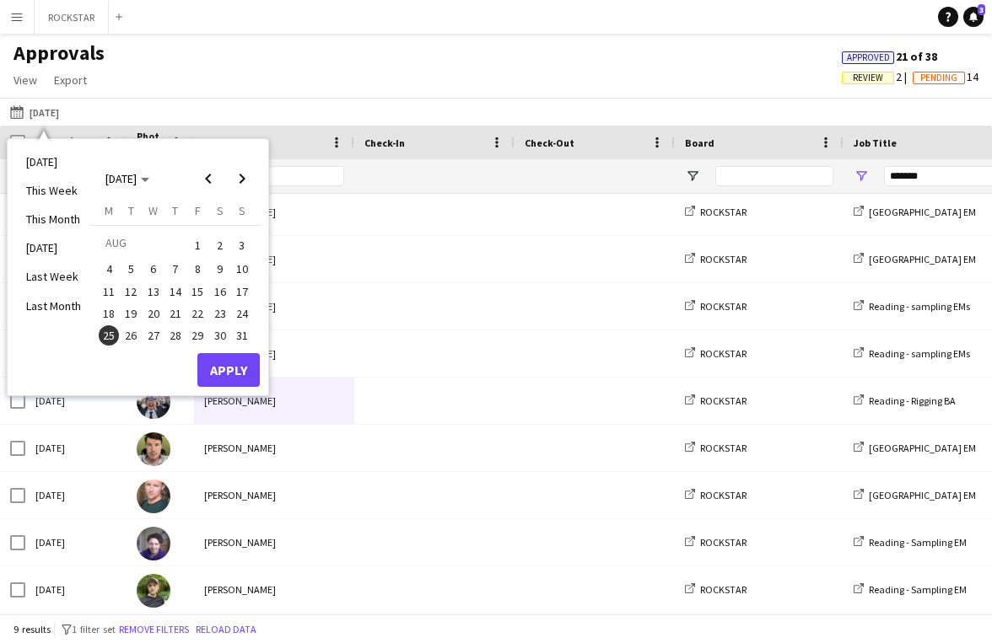
click at [156, 309] on span "20" at bounding box center [153, 314] width 20 height 20
click at [223, 365] on button "Apply" at bounding box center [228, 370] width 62 height 34
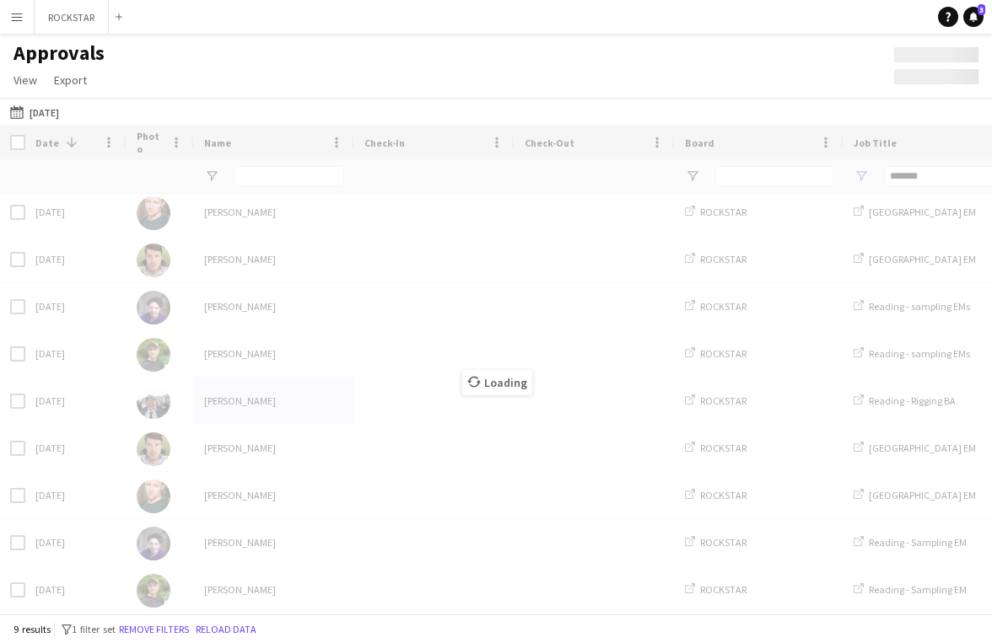
scroll to position [0, 0]
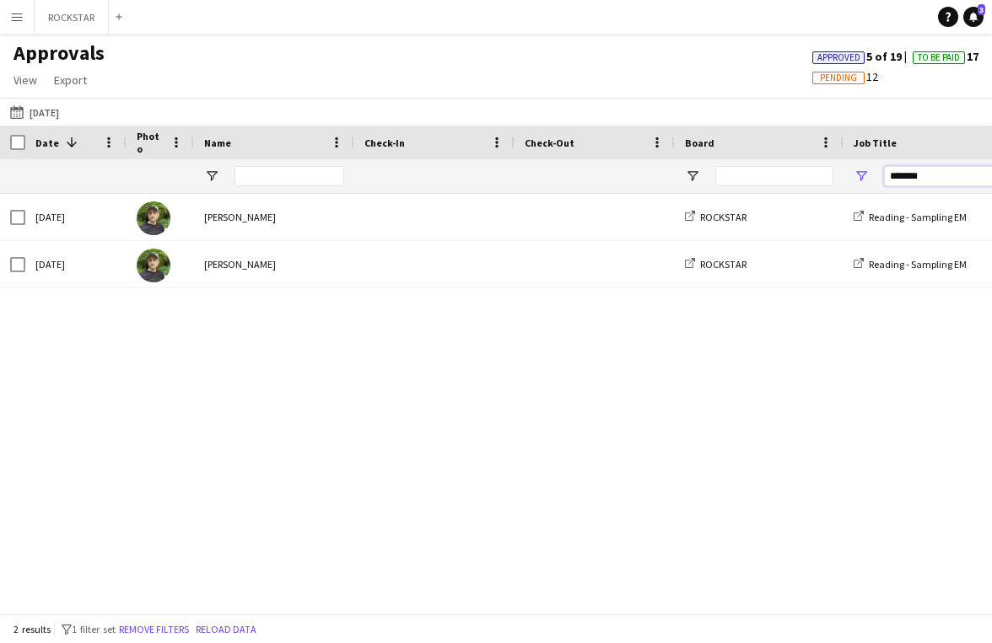
drag, startPoint x: 942, startPoint y: 180, endPoint x: 831, endPoint y: 176, distance: 110.5
type input "*****"
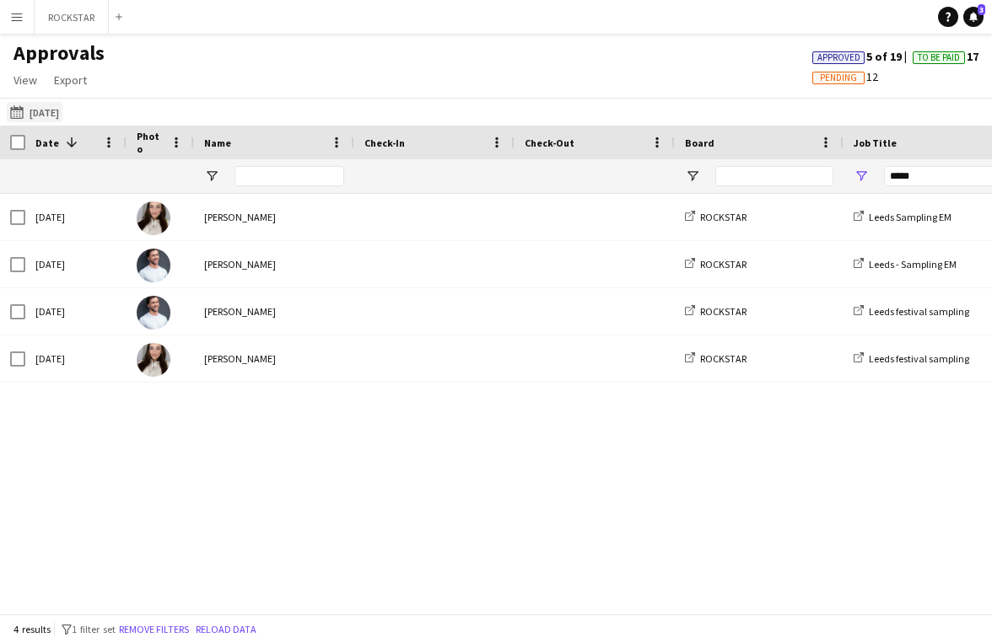
click at [48, 110] on button "[DATE] [DATE]" at bounding box center [35, 112] width 56 height 20
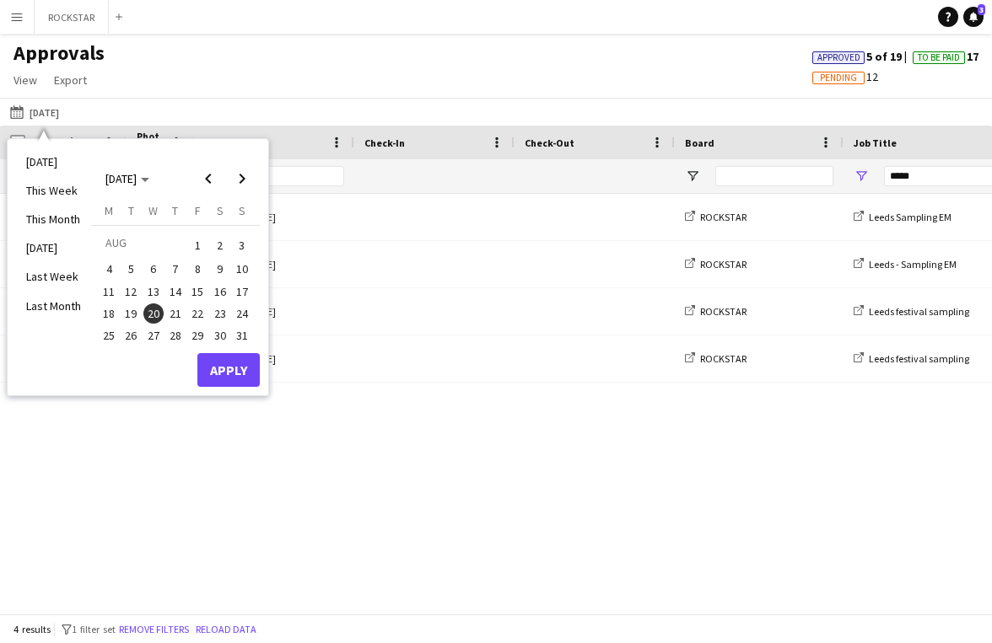
click at [175, 314] on span "21" at bounding box center [175, 314] width 20 height 20
click at [223, 374] on button "Apply" at bounding box center [228, 370] width 62 height 34
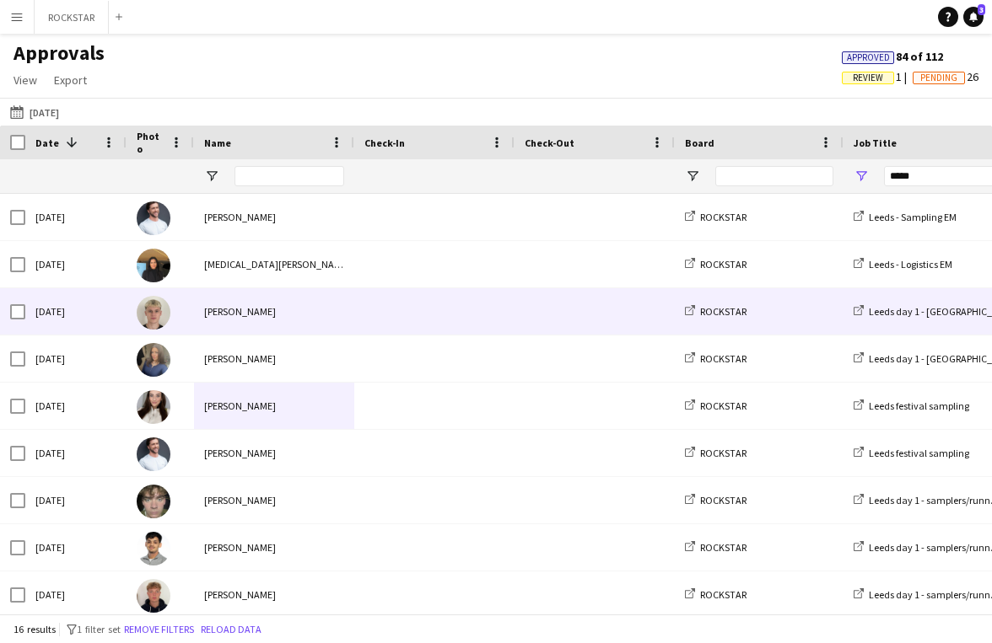
click at [372, 313] on span at bounding box center [434, 311] width 140 height 46
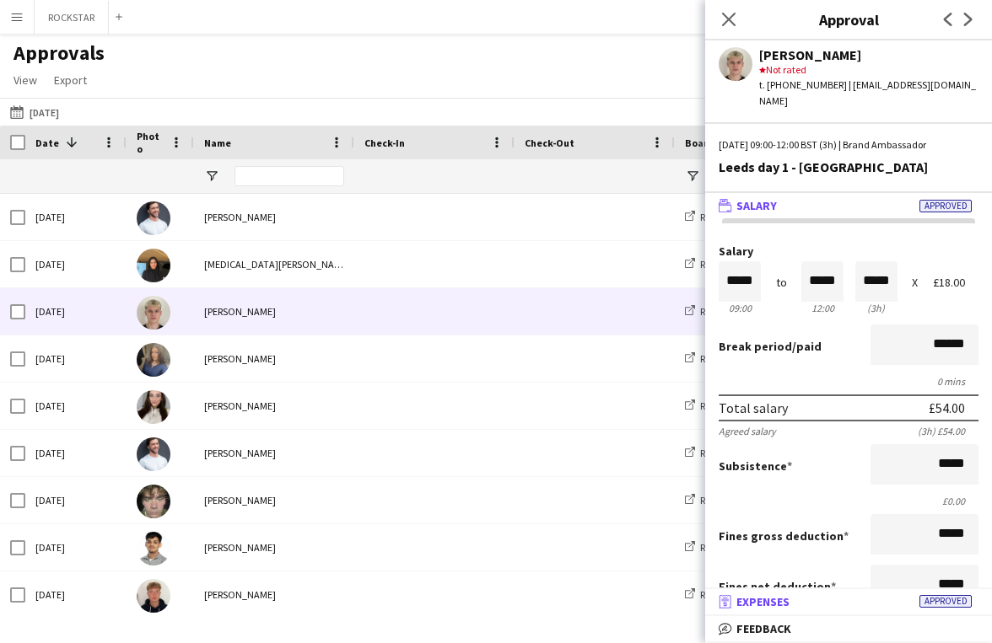
click at [770, 595] on span "Expenses" at bounding box center [762, 601] width 53 height 15
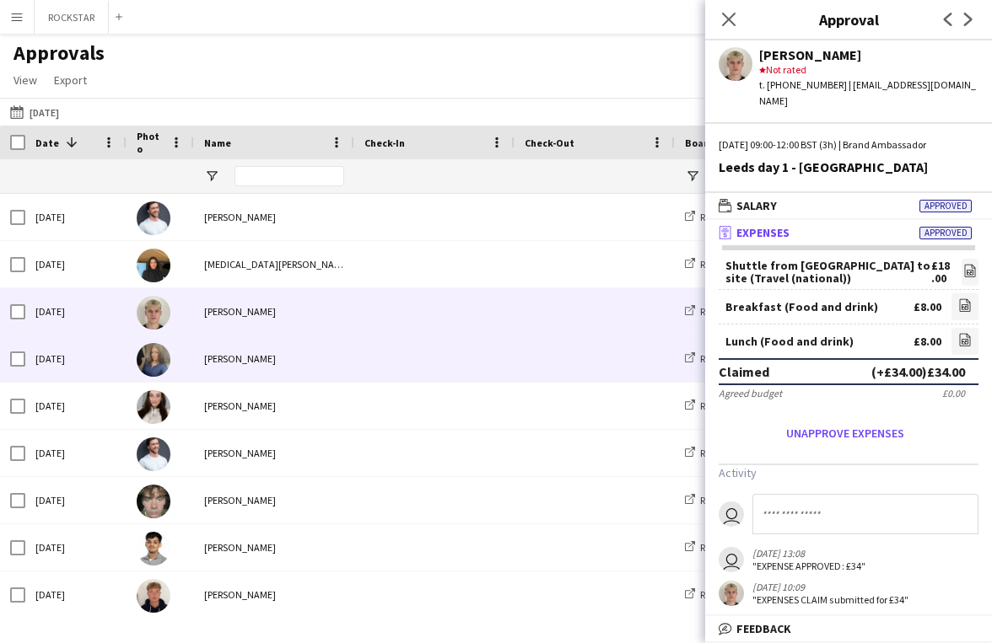
click at [457, 374] on span at bounding box center [434, 359] width 140 height 46
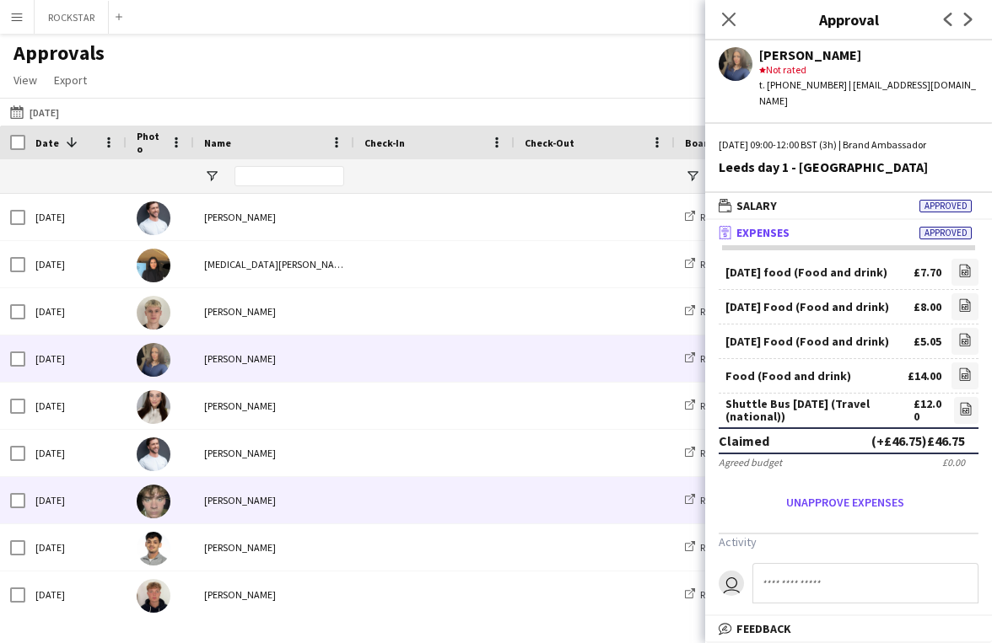
click at [337, 489] on div "[PERSON_NAME]" at bounding box center [274, 500] width 160 height 46
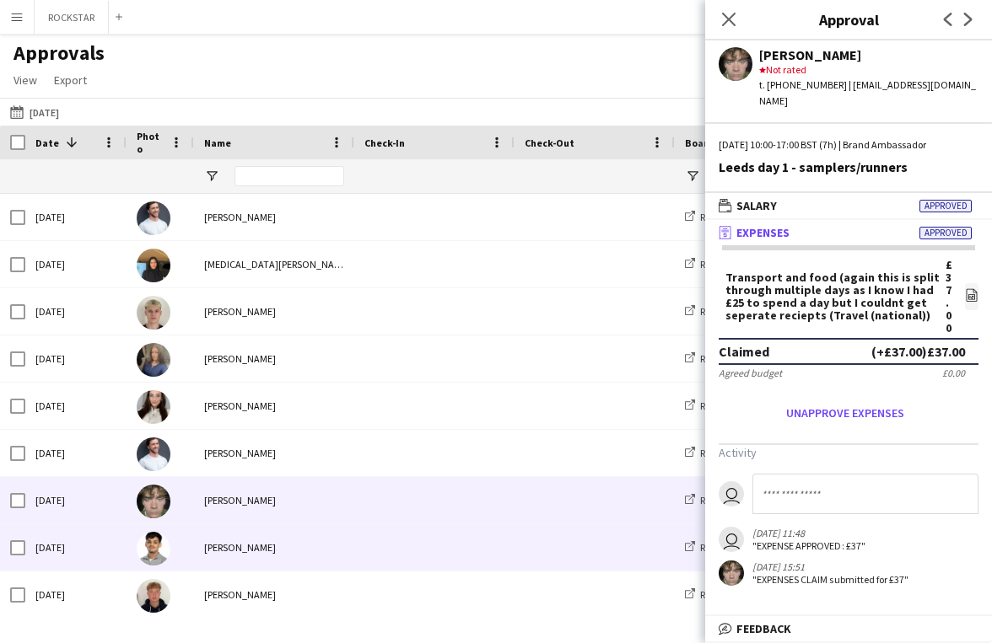
click at [338, 542] on div "[PERSON_NAME]" at bounding box center [274, 547] width 160 height 46
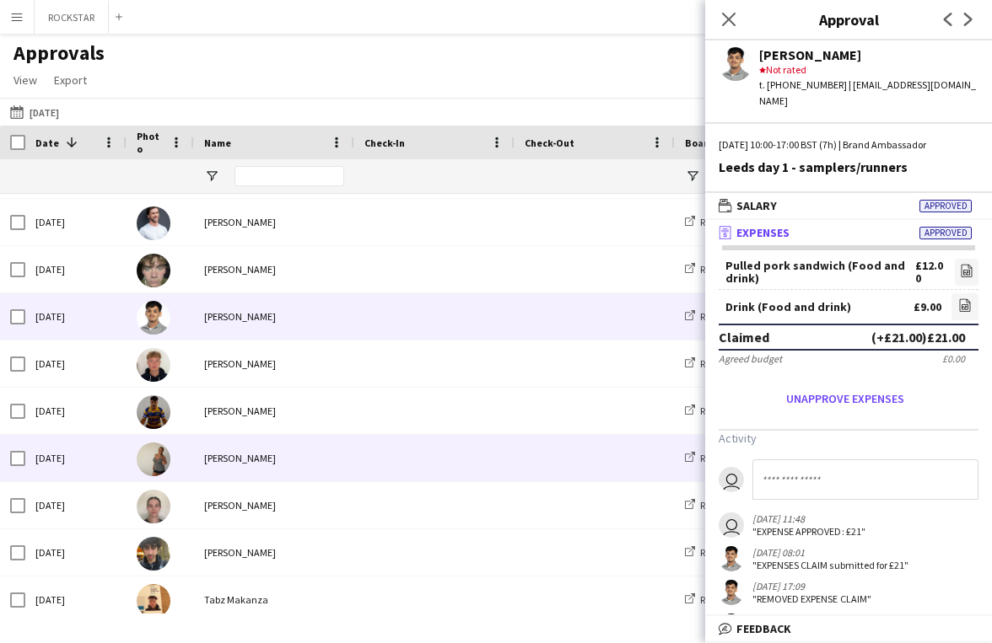
scroll to position [234, 0]
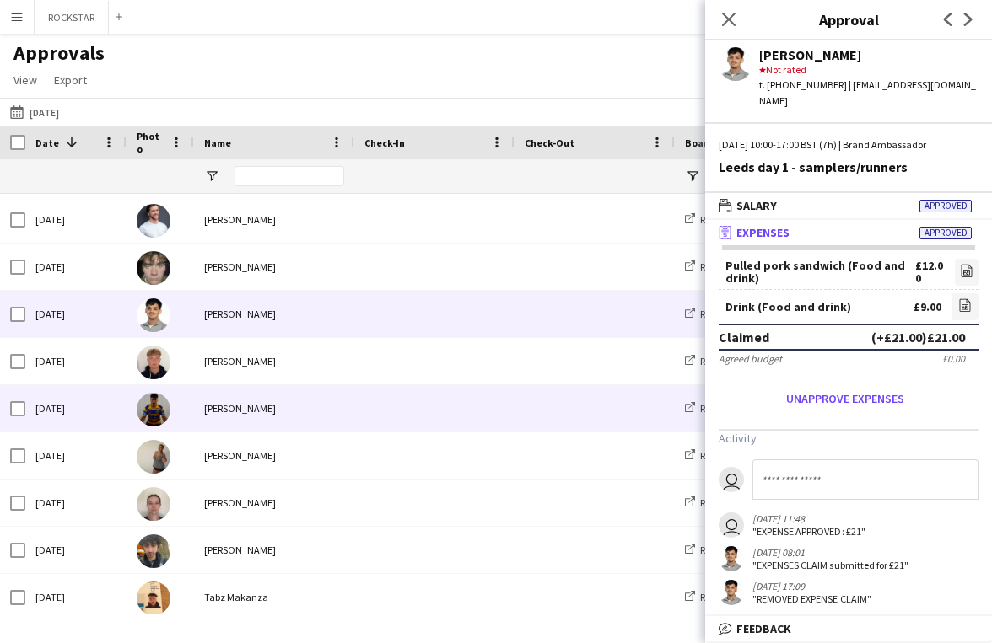
click at [333, 401] on div "[PERSON_NAME]" at bounding box center [274, 408] width 160 height 46
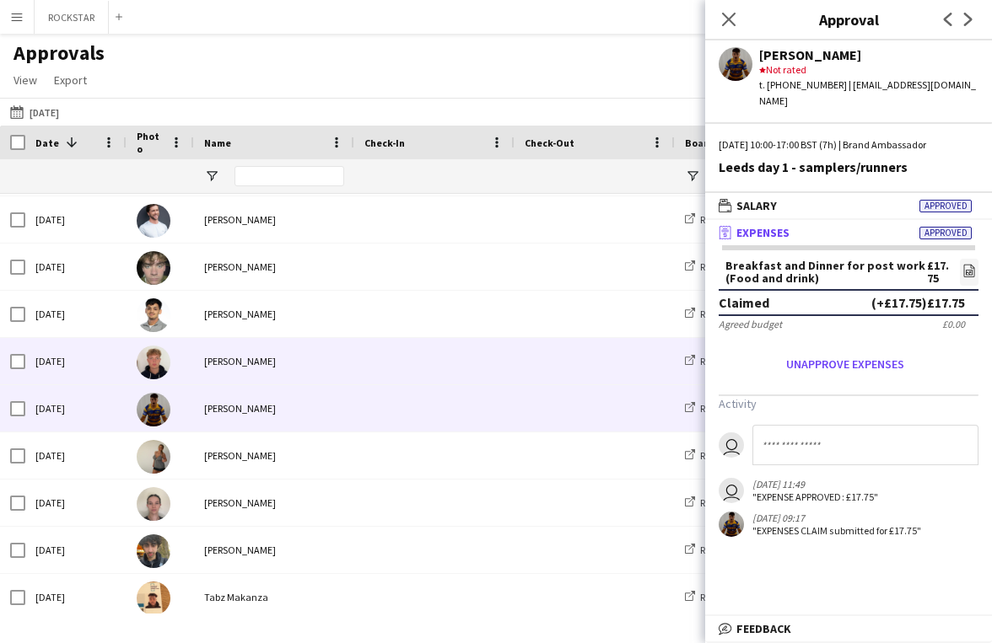
click at [333, 374] on div "[PERSON_NAME]" at bounding box center [274, 361] width 160 height 46
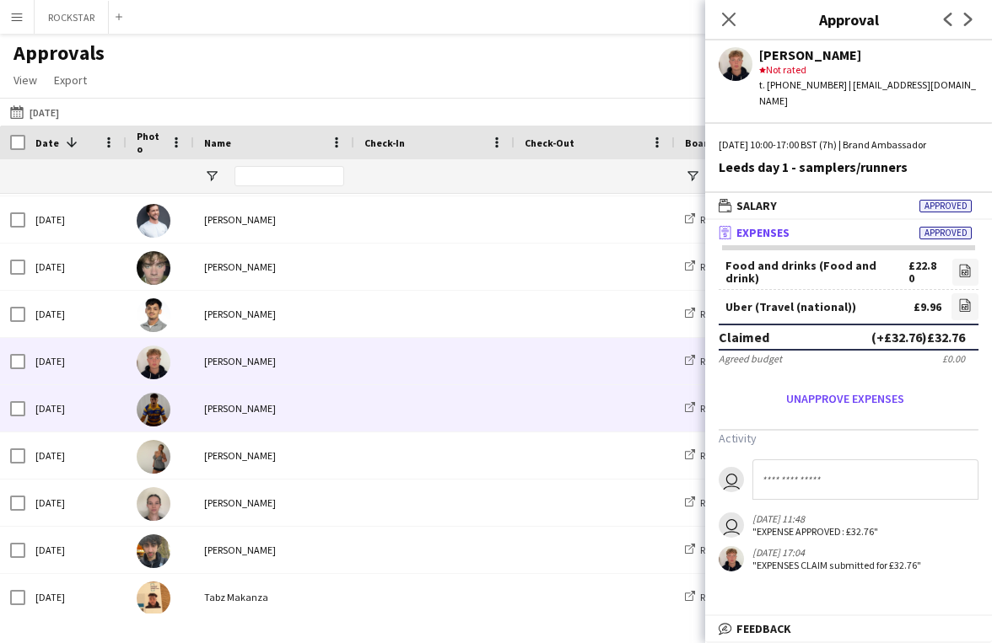
click at [279, 425] on div "[PERSON_NAME]" at bounding box center [274, 408] width 160 height 46
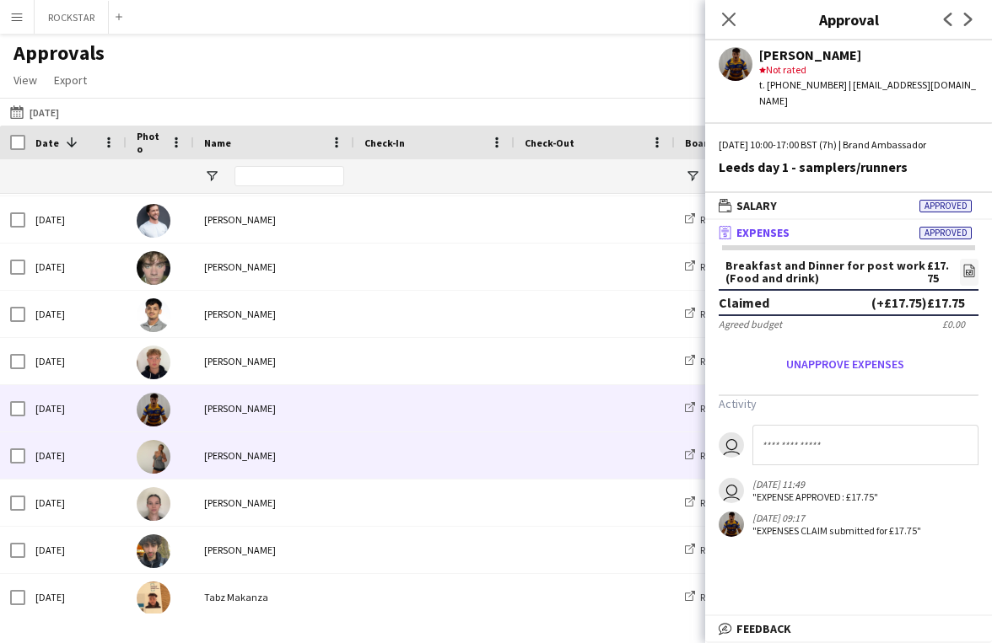
click at [379, 464] on span at bounding box center [434, 456] width 140 height 46
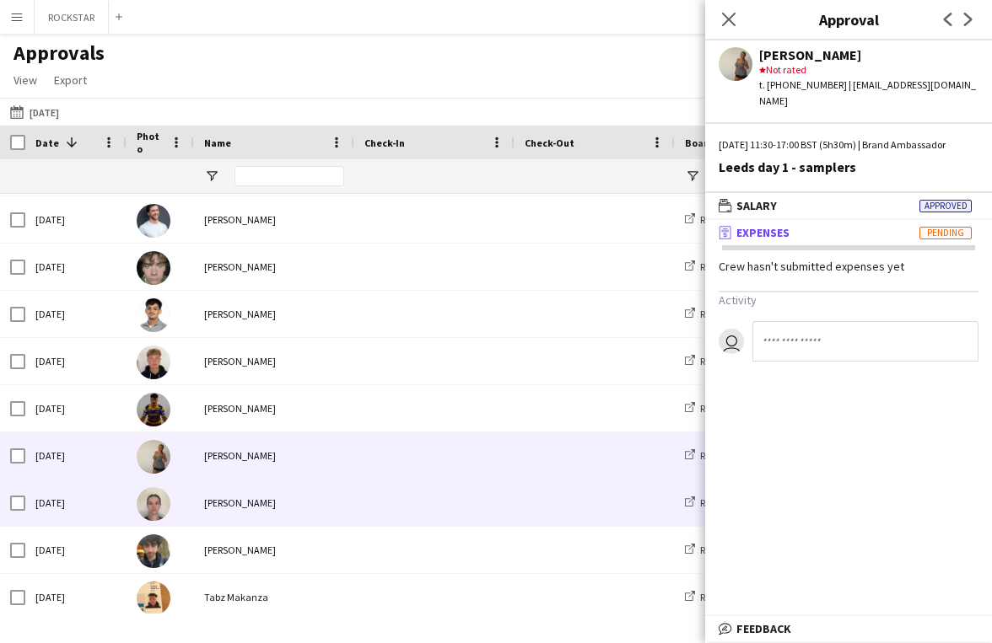
click at [390, 493] on span at bounding box center [434, 503] width 140 height 46
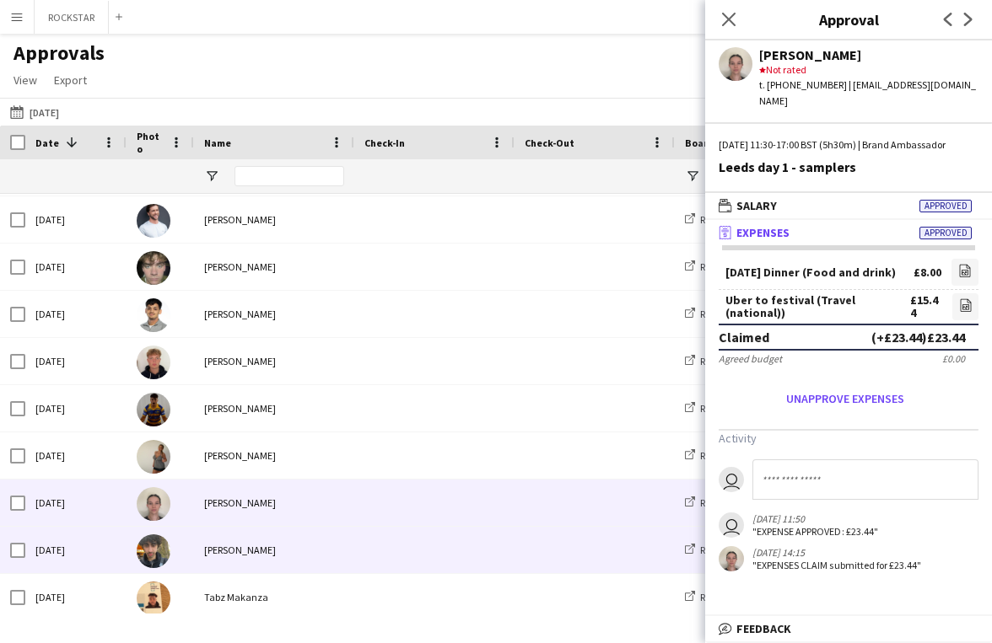
click at [357, 556] on div at bounding box center [434, 550] width 160 height 46
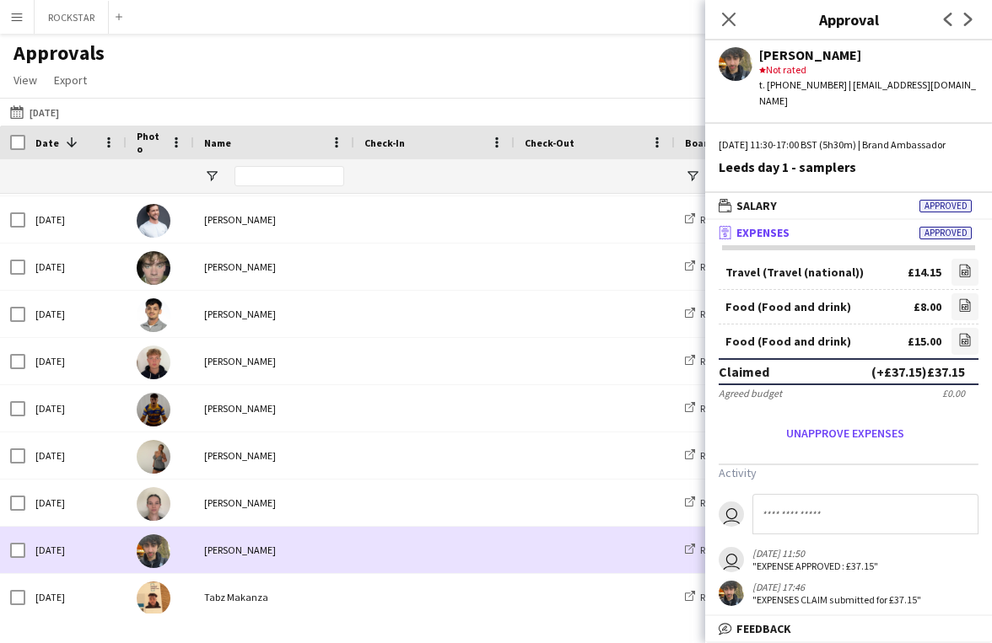
scroll to position [336, 0]
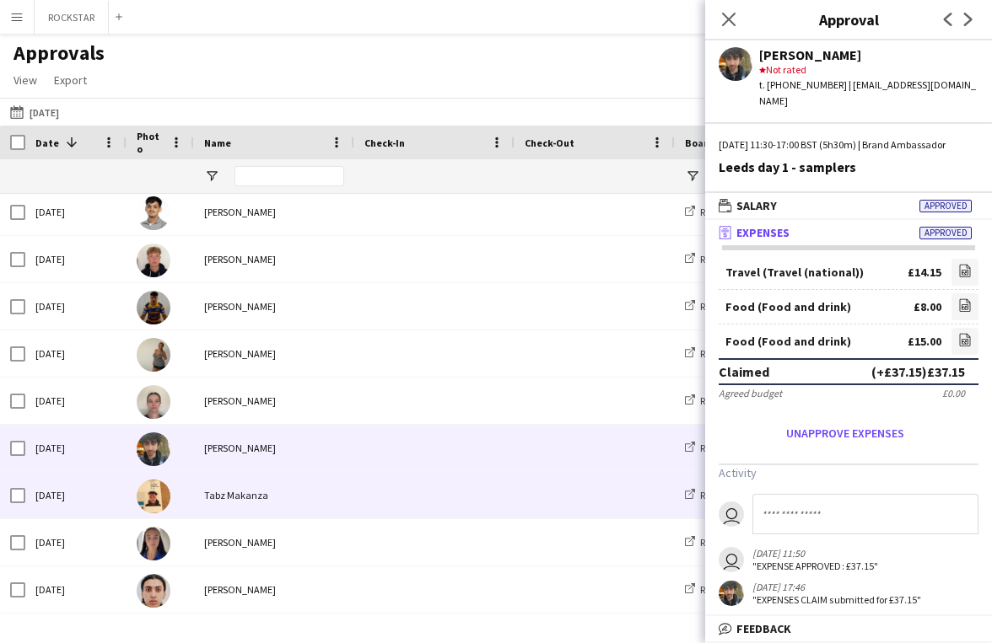
click at [230, 486] on div "Tabz Makanza" at bounding box center [274, 495] width 160 height 46
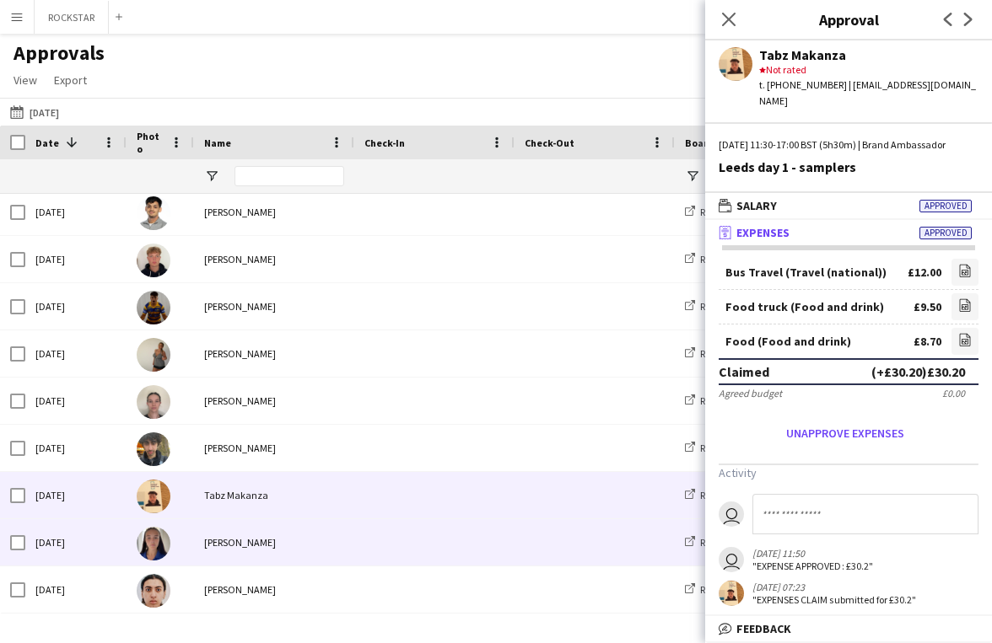
click at [326, 545] on div "[PERSON_NAME]" at bounding box center [274, 542] width 160 height 46
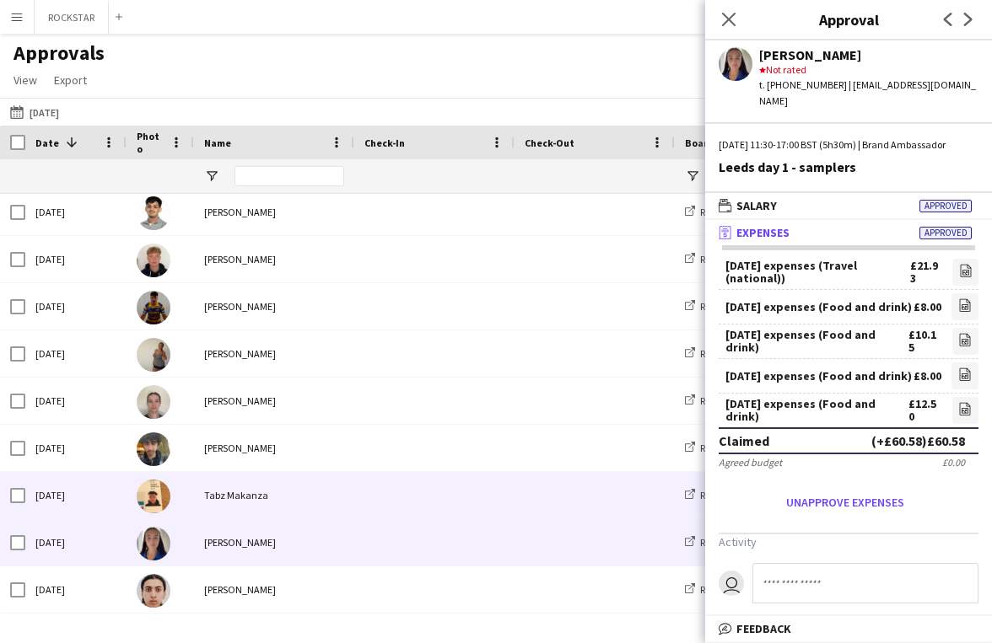
click at [475, 503] on span at bounding box center [434, 495] width 140 height 46
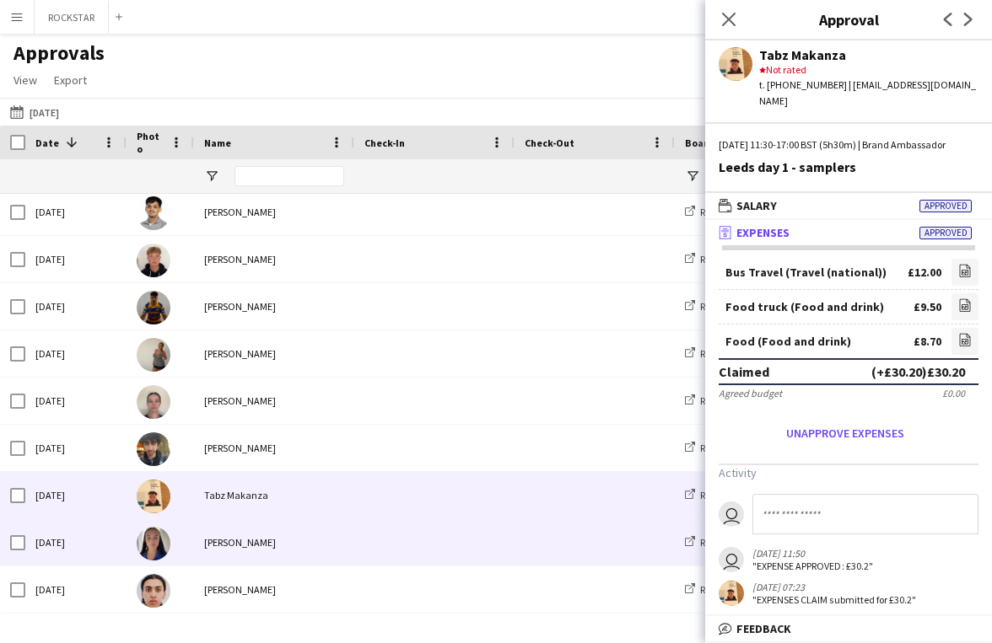
click at [453, 551] on span at bounding box center [434, 542] width 140 height 46
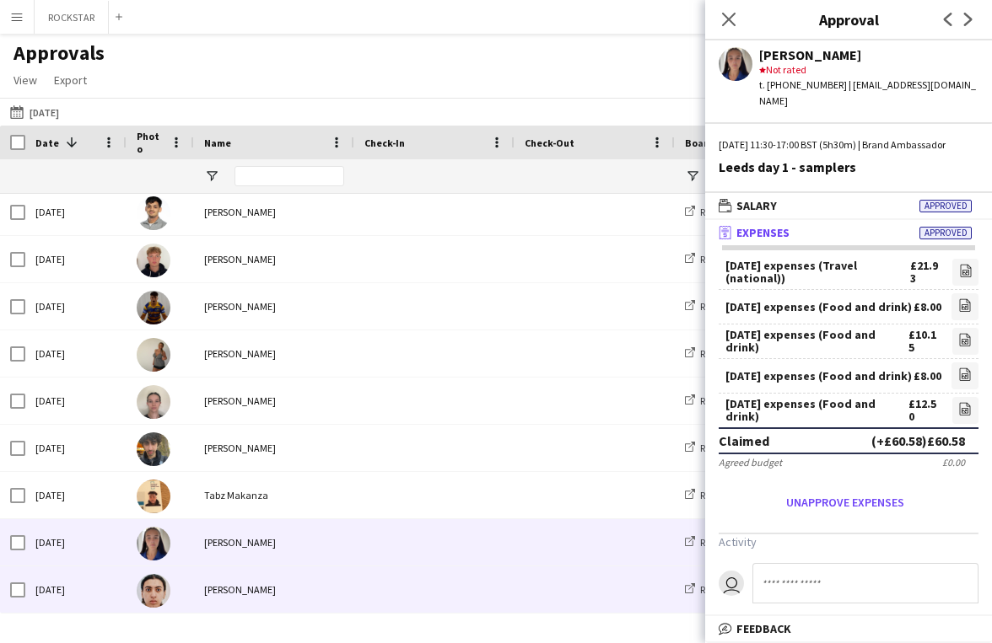
click at [422, 593] on span at bounding box center [434, 590] width 140 height 46
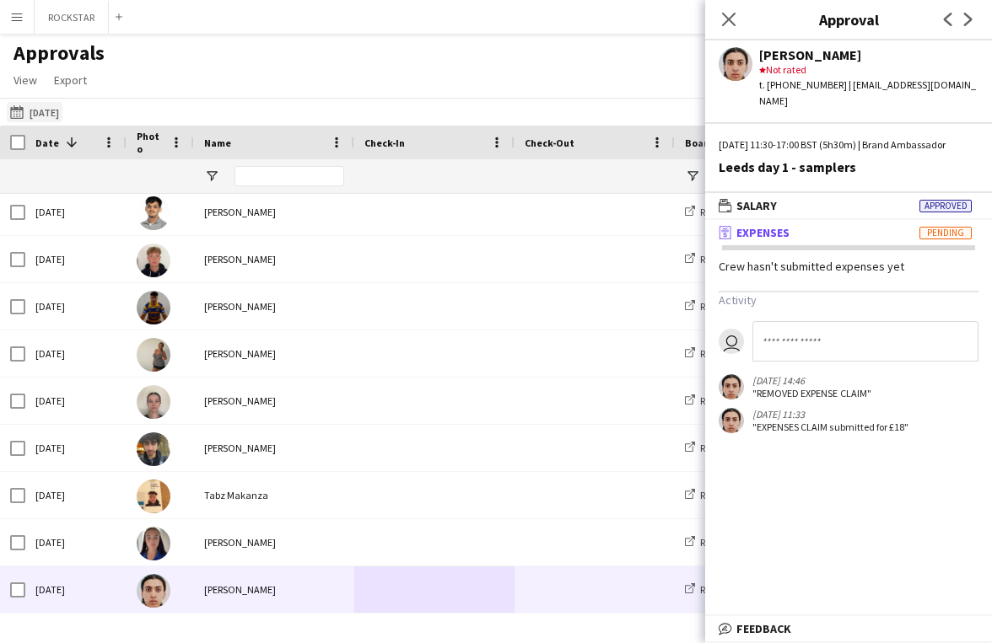
click at [62, 108] on button "[DATE] [DATE]" at bounding box center [35, 112] width 56 height 20
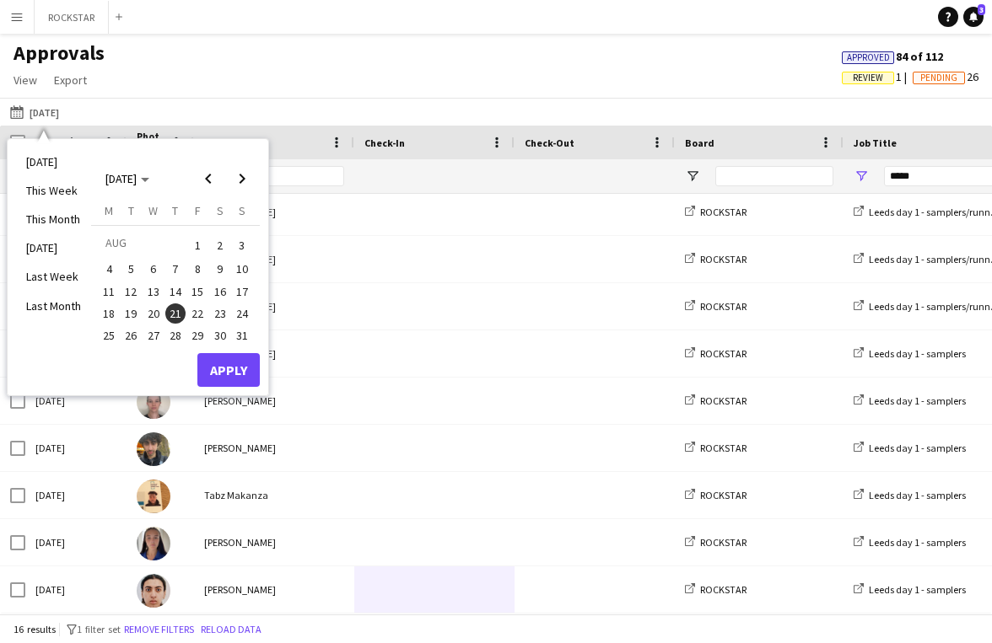
click at [193, 314] on span "22" at bounding box center [197, 314] width 20 height 20
click at [239, 379] on button "Apply" at bounding box center [228, 370] width 62 height 34
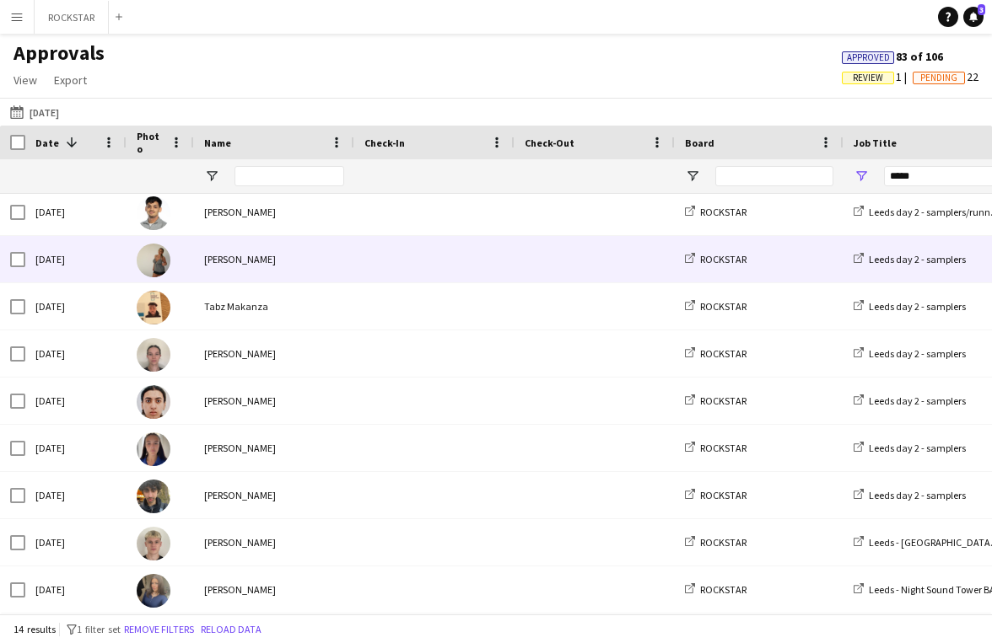
scroll to position [0, 0]
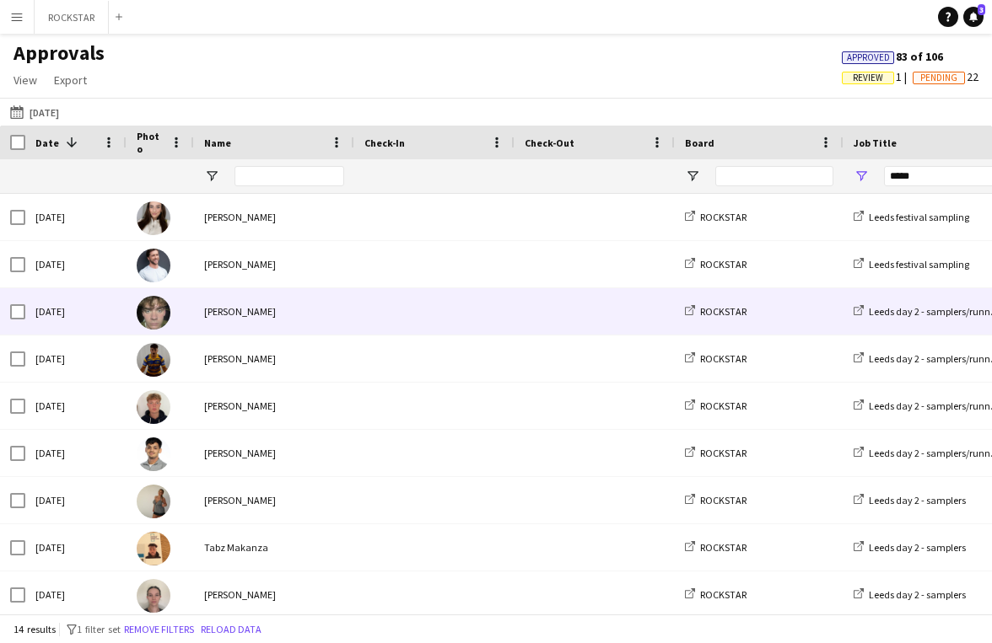
click at [298, 320] on div "[PERSON_NAME]" at bounding box center [274, 311] width 160 height 46
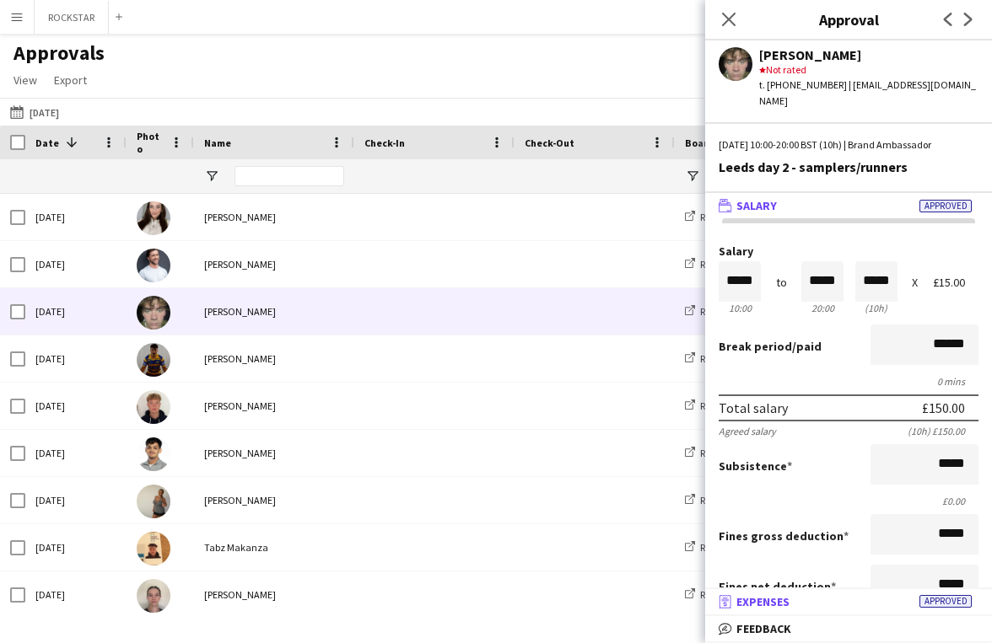
click at [801, 594] on mat-panel-title "receipt Expenses Approved" at bounding box center [845, 601] width 280 height 15
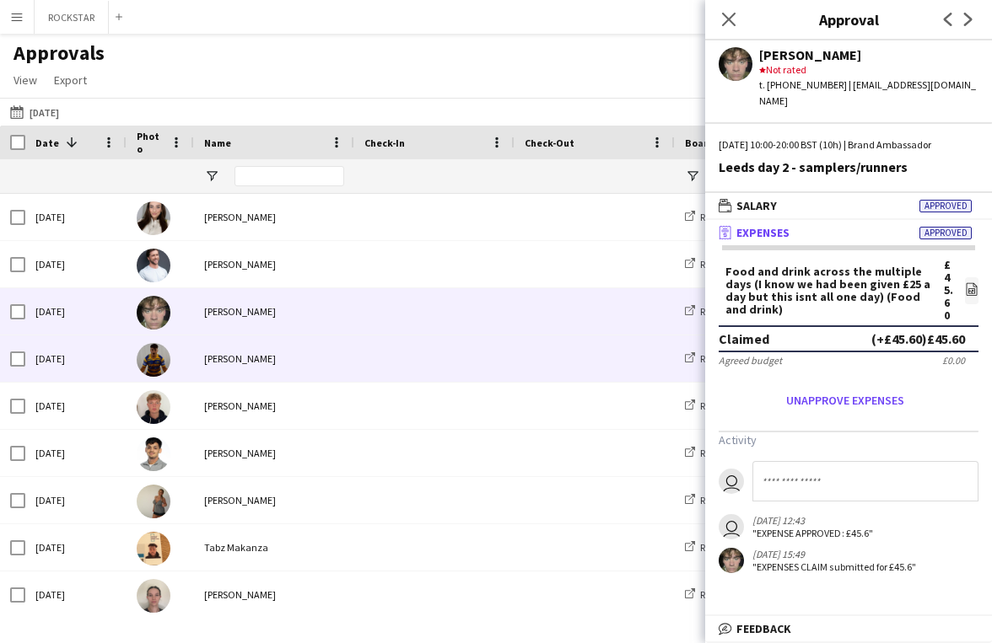
click at [435, 363] on span at bounding box center [434, 359] width 140 height 46
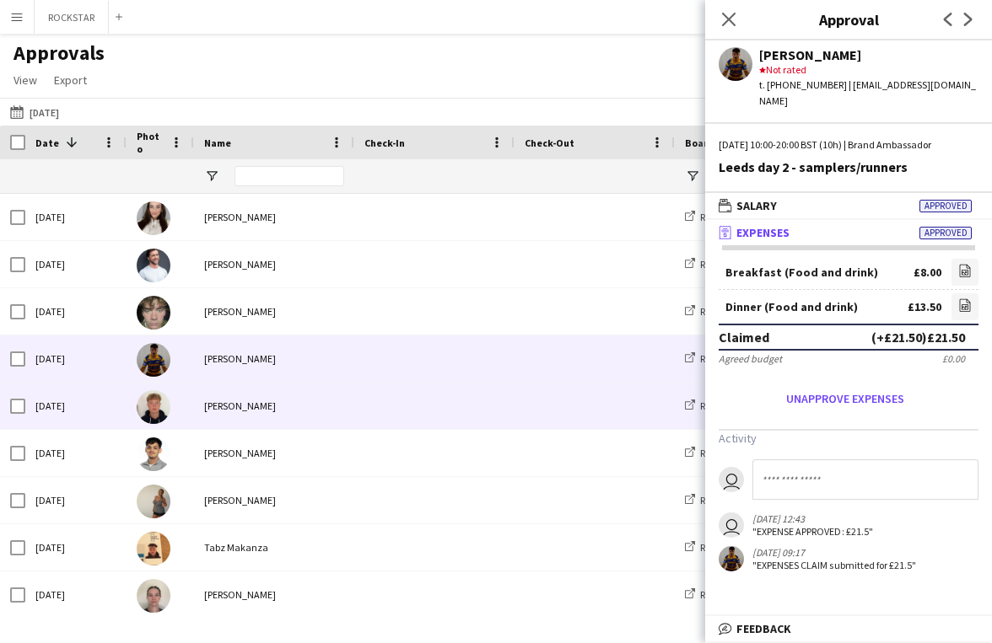
click at [356, 402] on div at bounding box center [434, 406] width 160 height 46
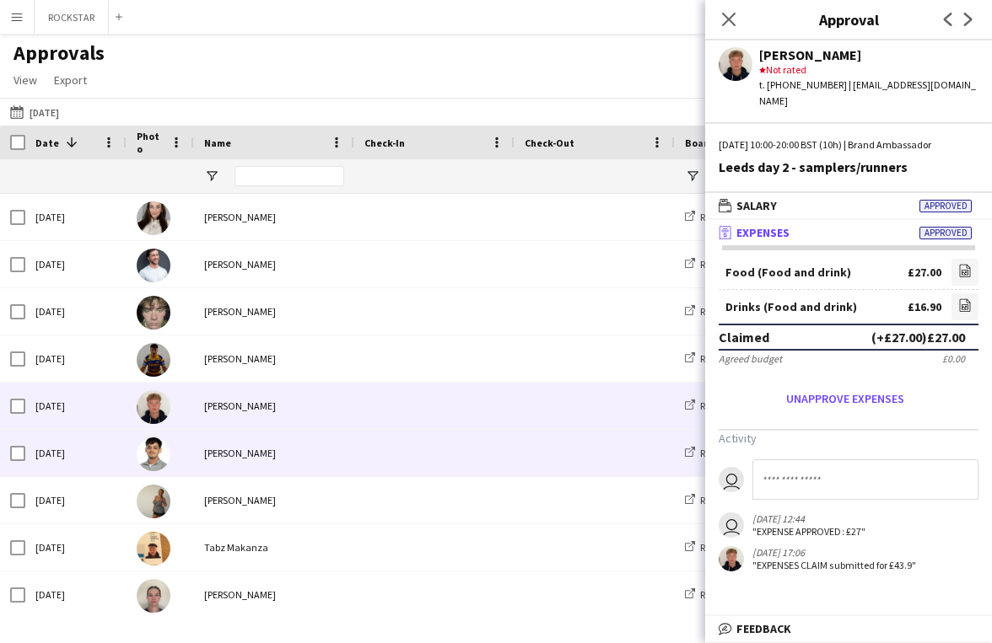
click at [439, 460] on span at bounding box center [434, 453] width 140 height 46
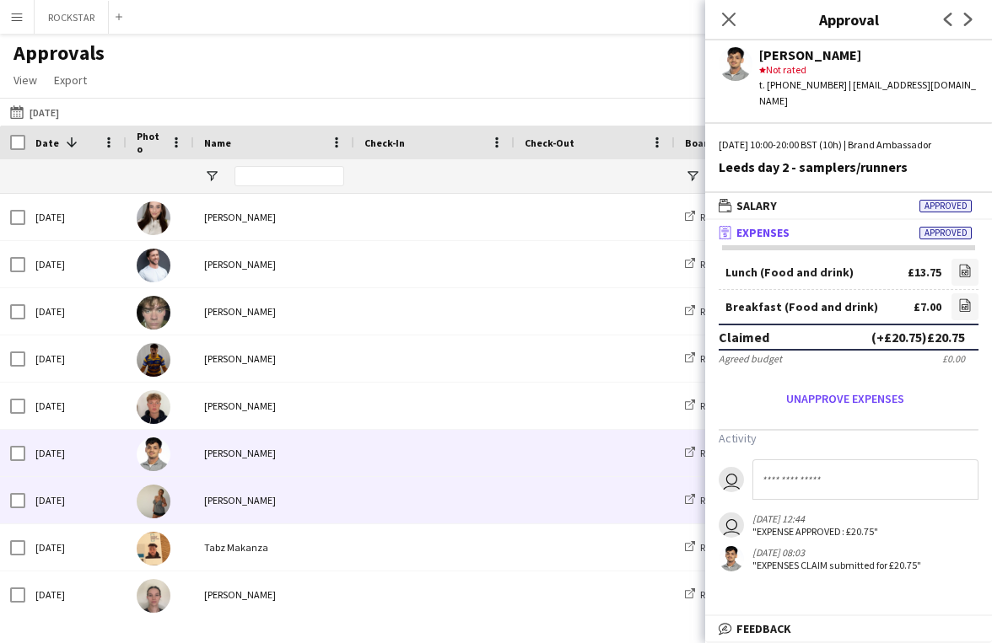
click at [448, 499] on span at bounding box center [434, 500] width 140 height 46
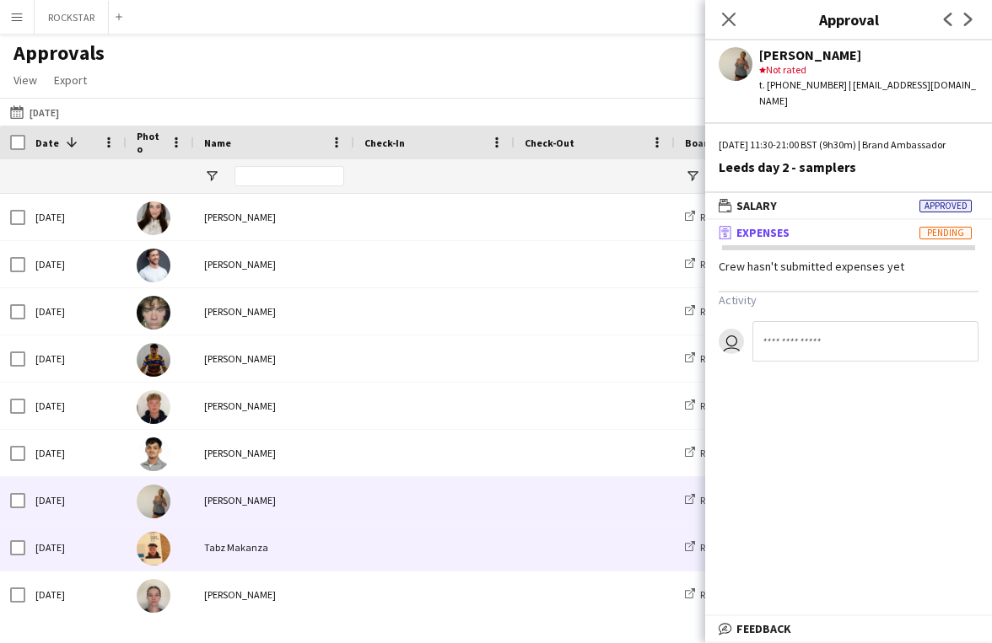
click at [390, 535] on span at bounding box center [434, 547] width 140 height 46
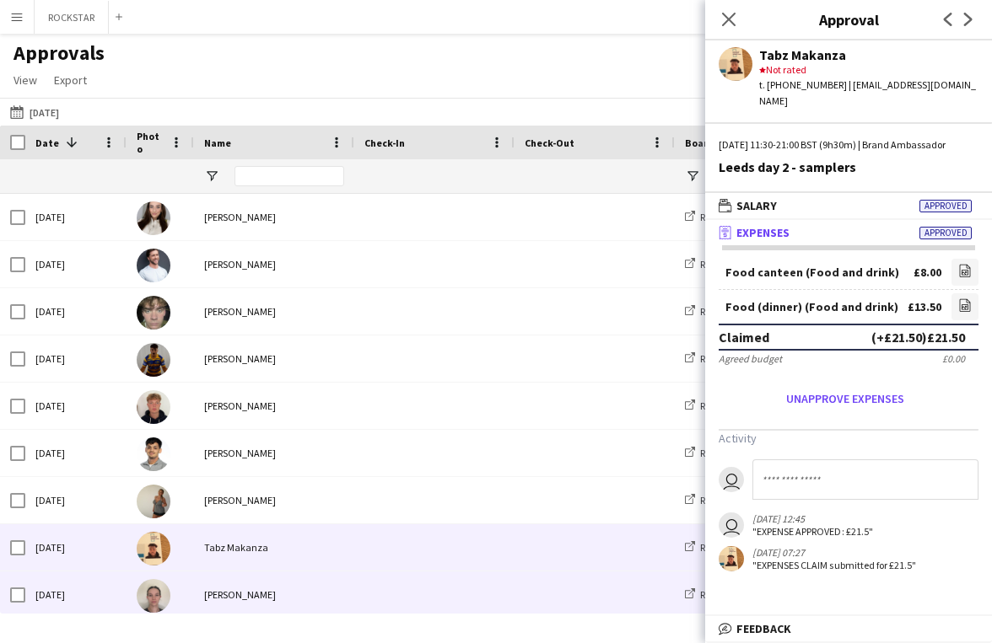
click at [454, 602] on span at bounding box center [434, 595] width 140 height 46
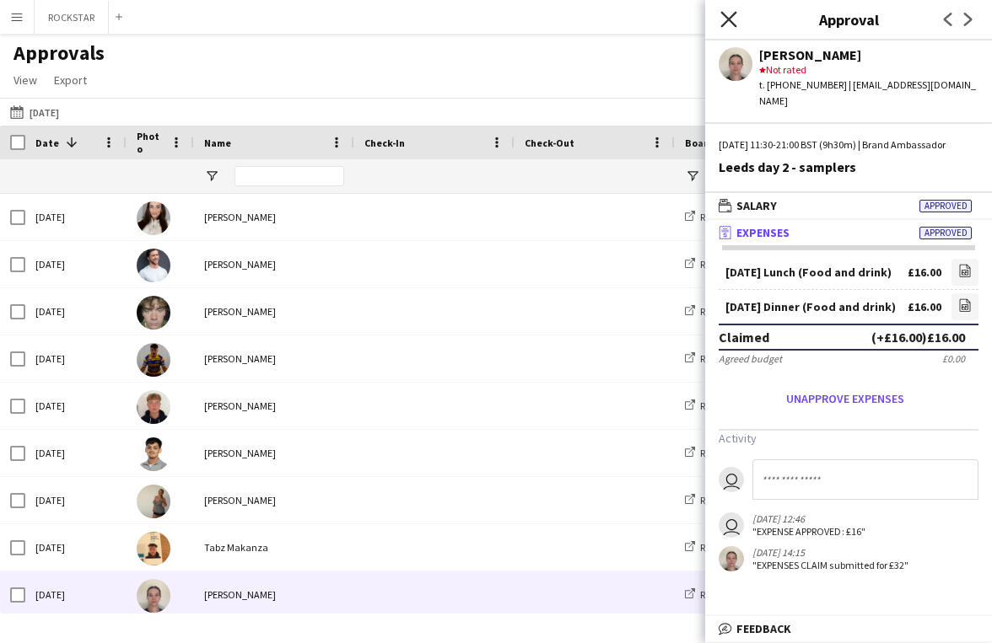
click at [726, 23] on icon "Close pop-in" at bounding box center [728, 19] width 16 height 16
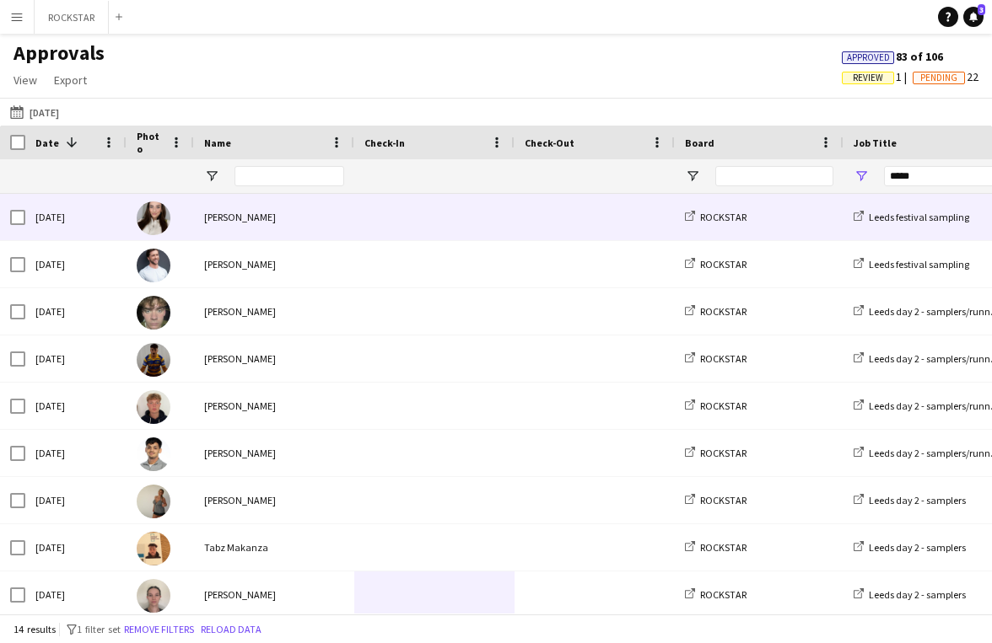
scroll to position [241, 0]
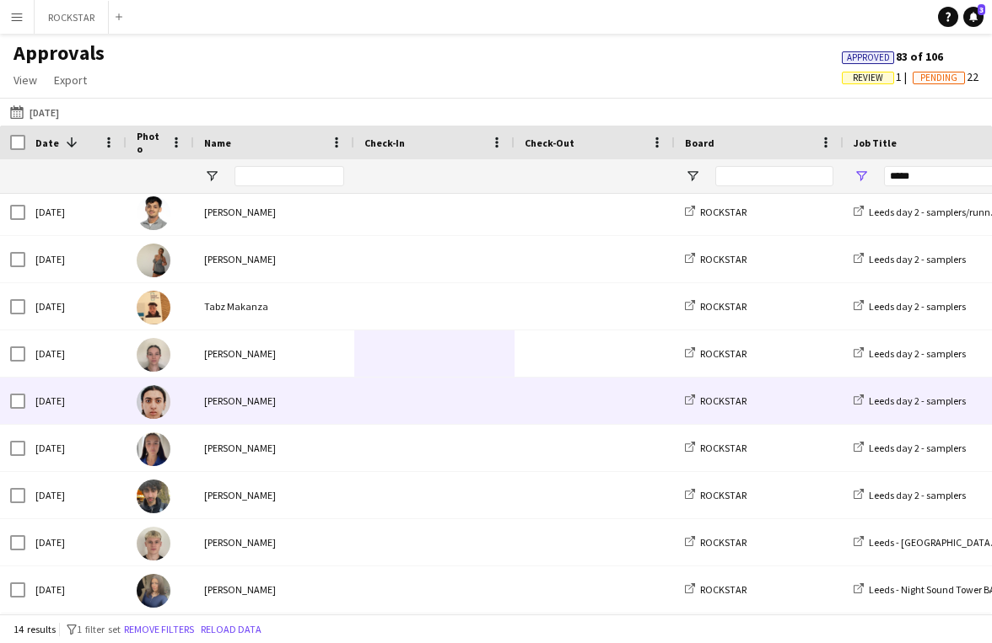
click at [529, 424] on span at bounding box center [594, 401] width 140 height 46
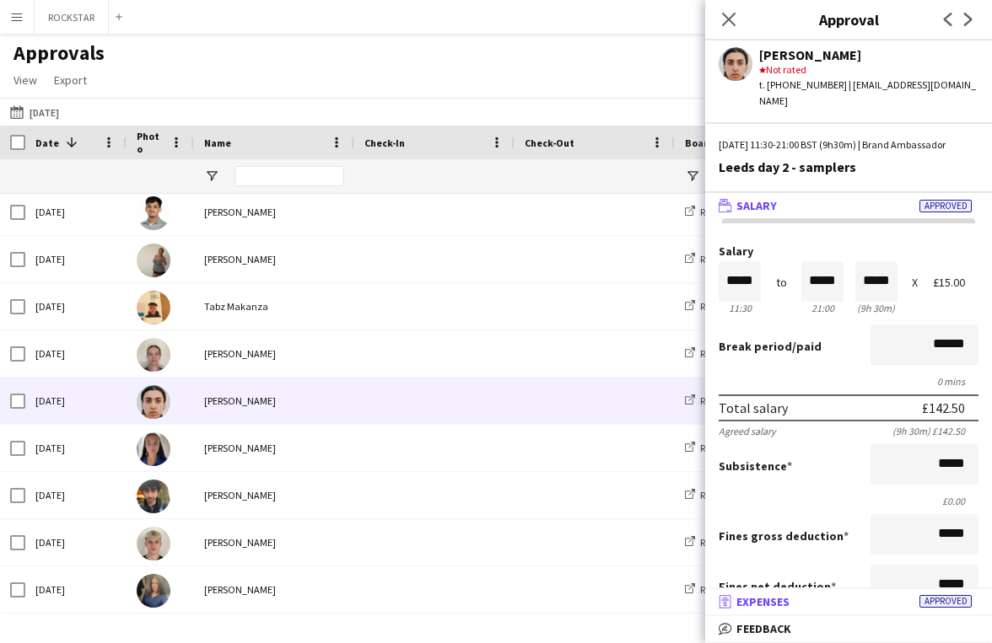
click at [785, 605] on span "Expenses" at bounding box center [762, 601] width 53 height 15
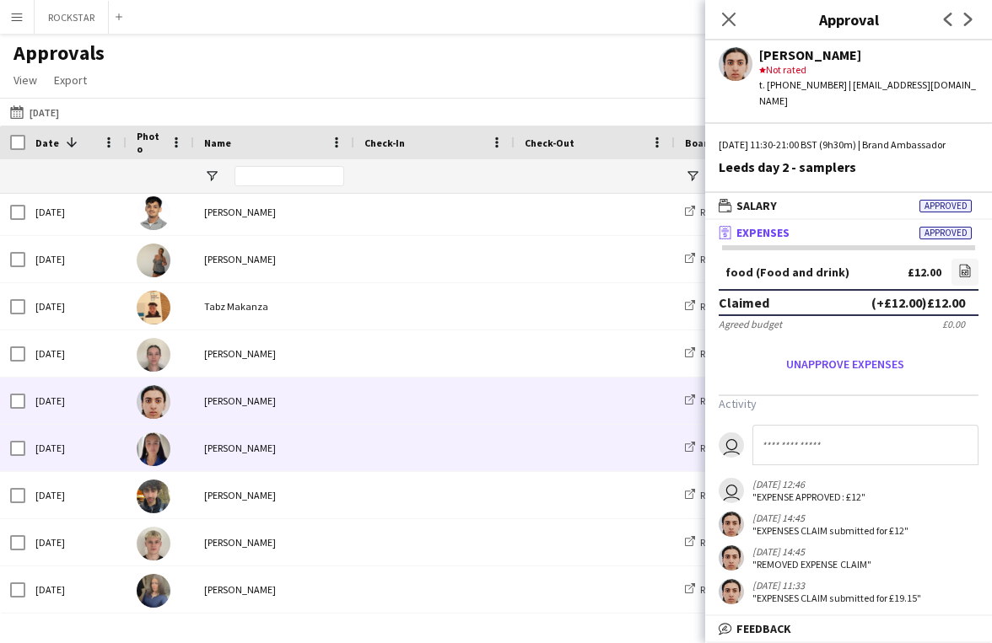
click at [424, 429] on span at bounding box center [434, 448] width 140 height 46
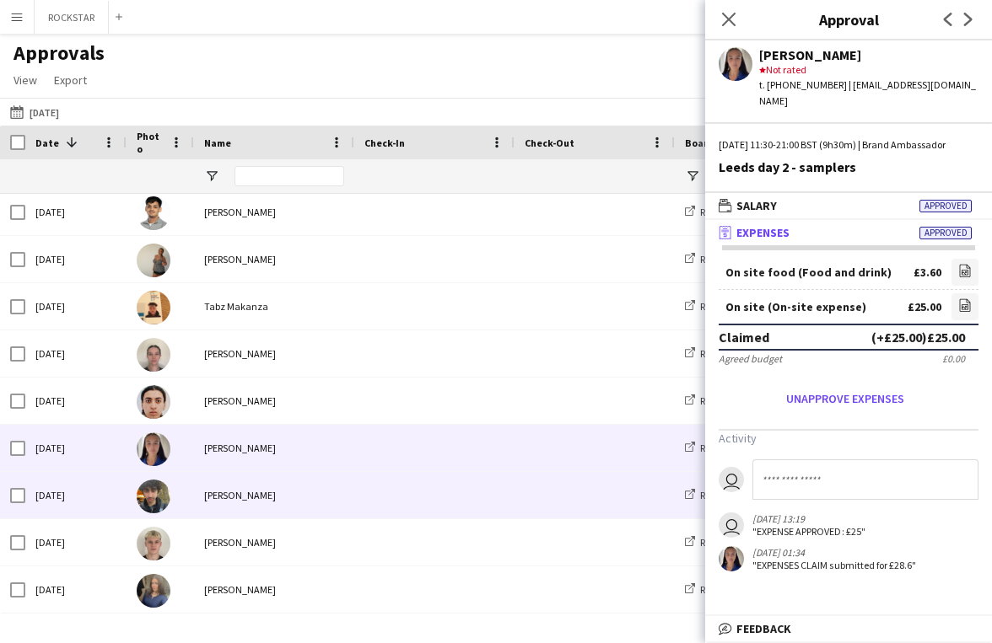
click at [505, 487] on div at bounding box center [434, 495] width 160 height 46
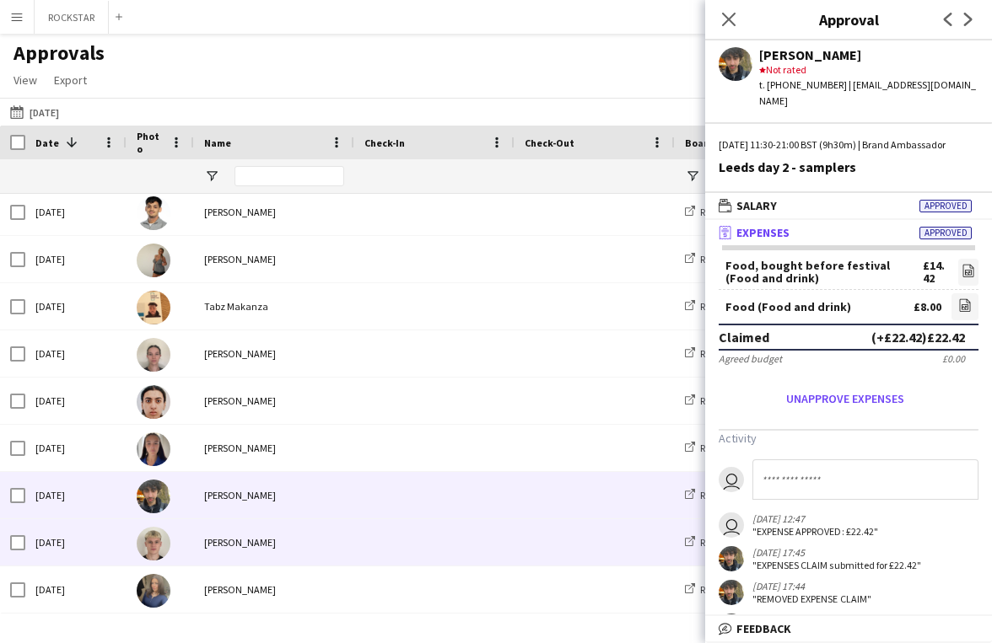
click at [387, 528] on span at bounding box center [434, 542] width 140 height 46
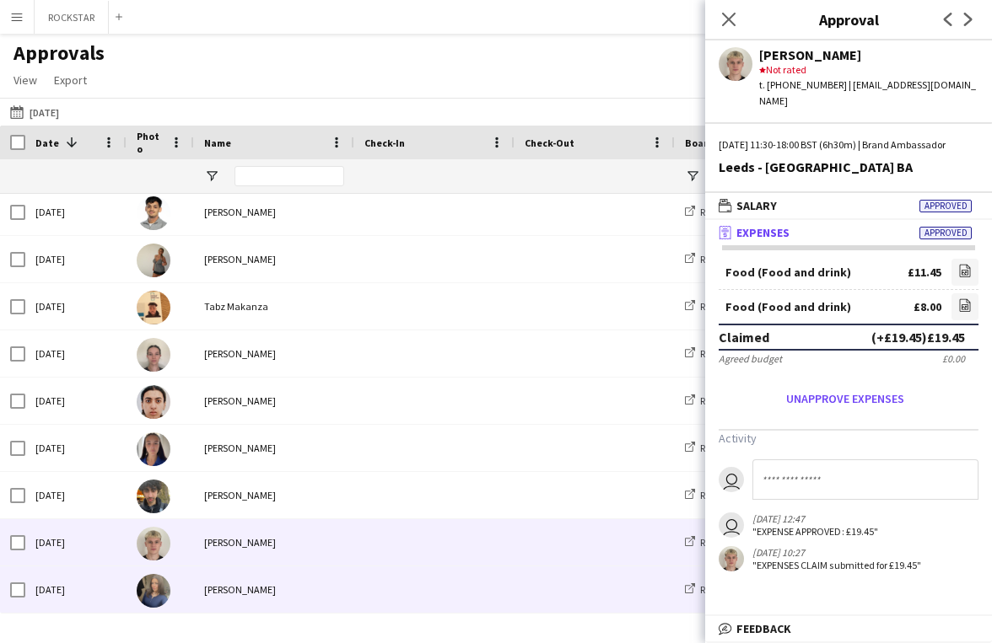
click at [489, 586] on span at bounding box center [434, 590] width 140 height 46
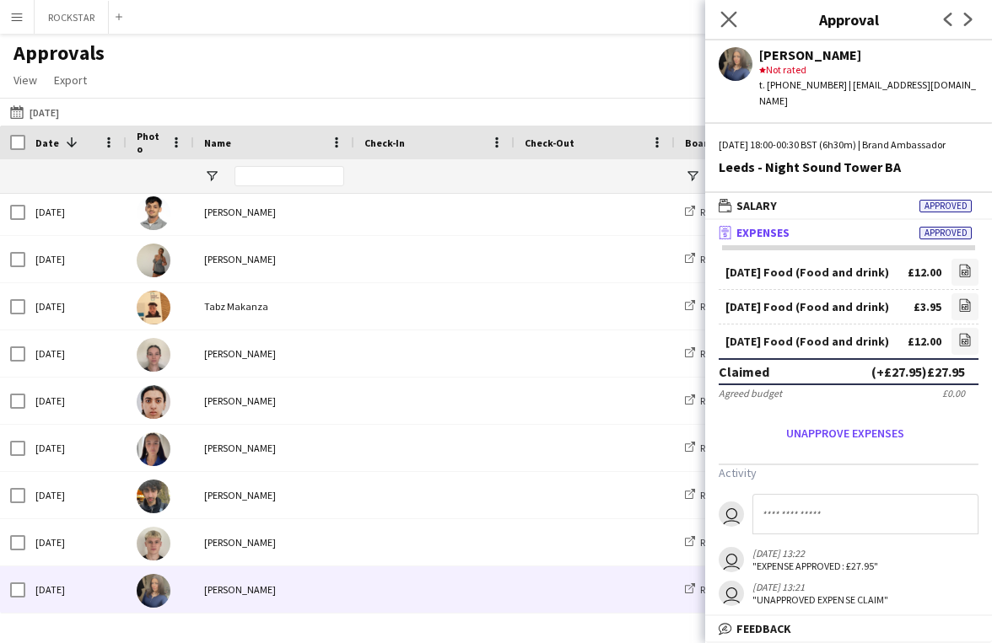
click at [720, 28] on app-icon "Close pop-in" at bounding box center [729, 20] width 24 height 24
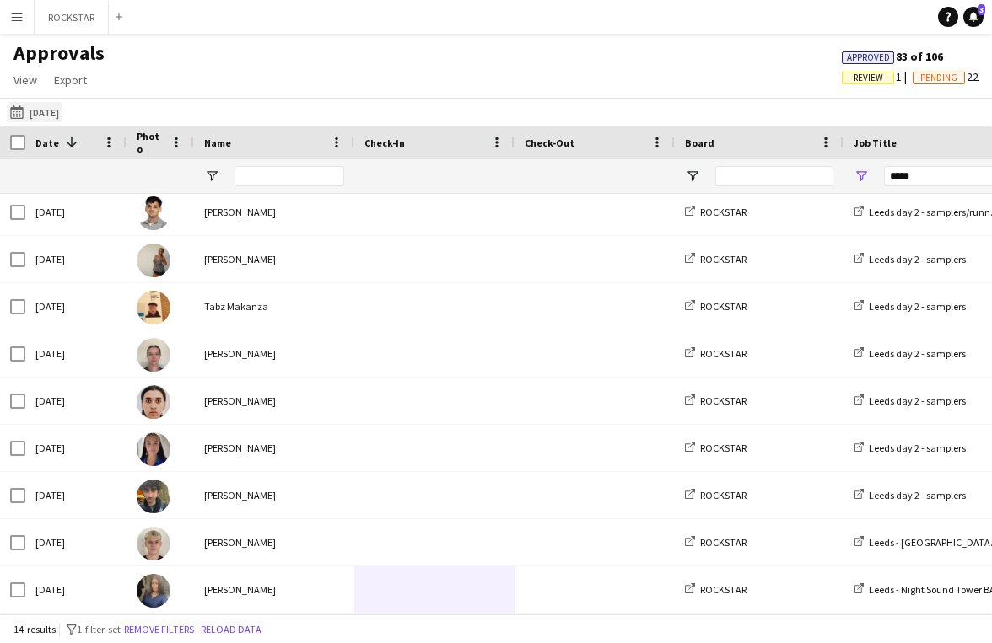
click at [62, 107] on button "[DATE] [DATE]" at bounding box center [35, 112] width 56 height 20
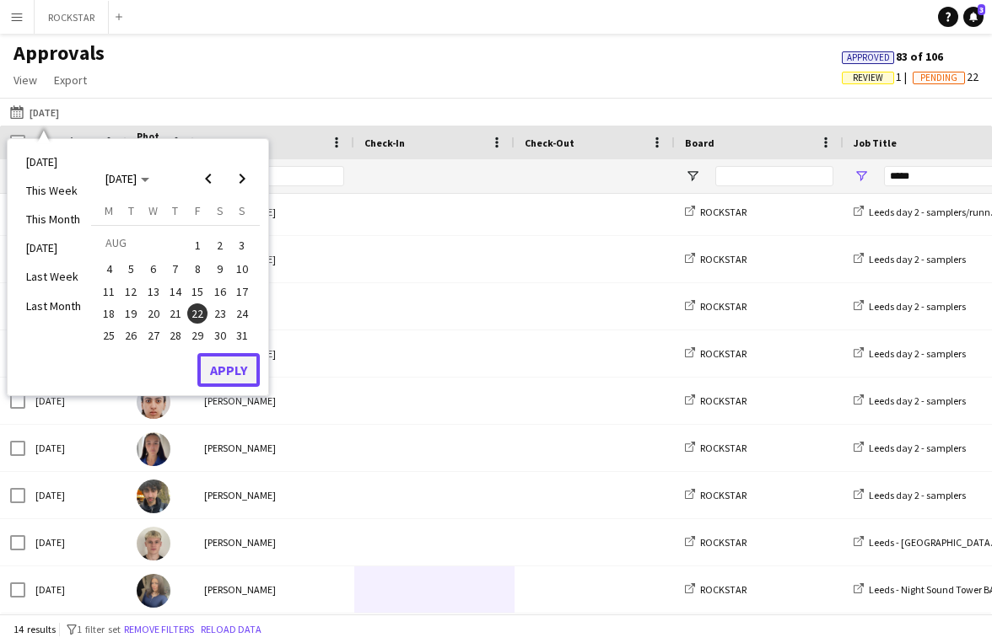
click at [228, 368] on button "Apply" at bounding box center [228, 370] width 62 height 34
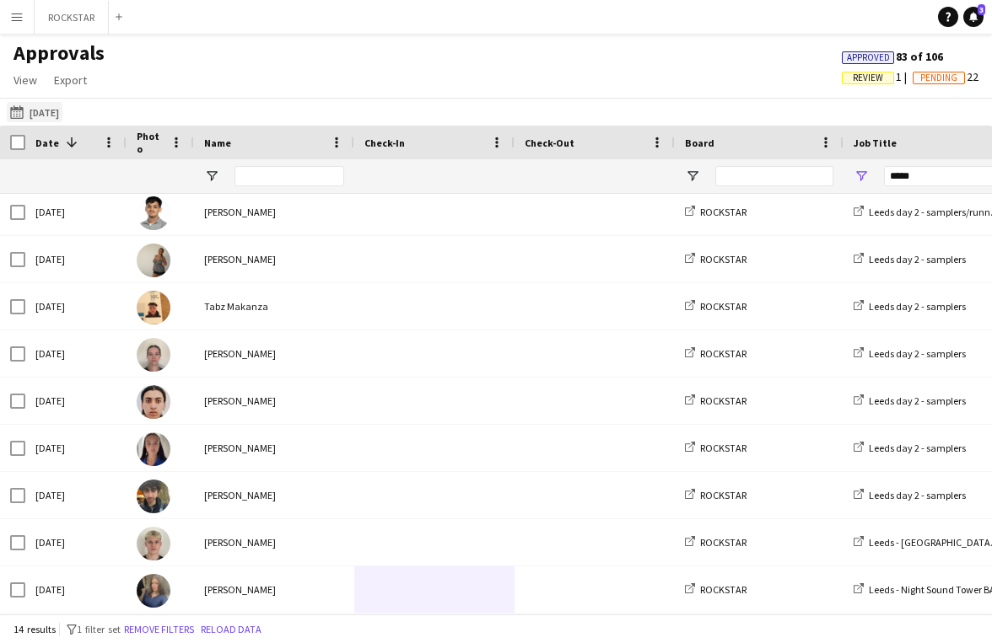
click at [62, 112] on button "[DATE] [DATE]" at bounding box center [35, 112] width 56 height 20
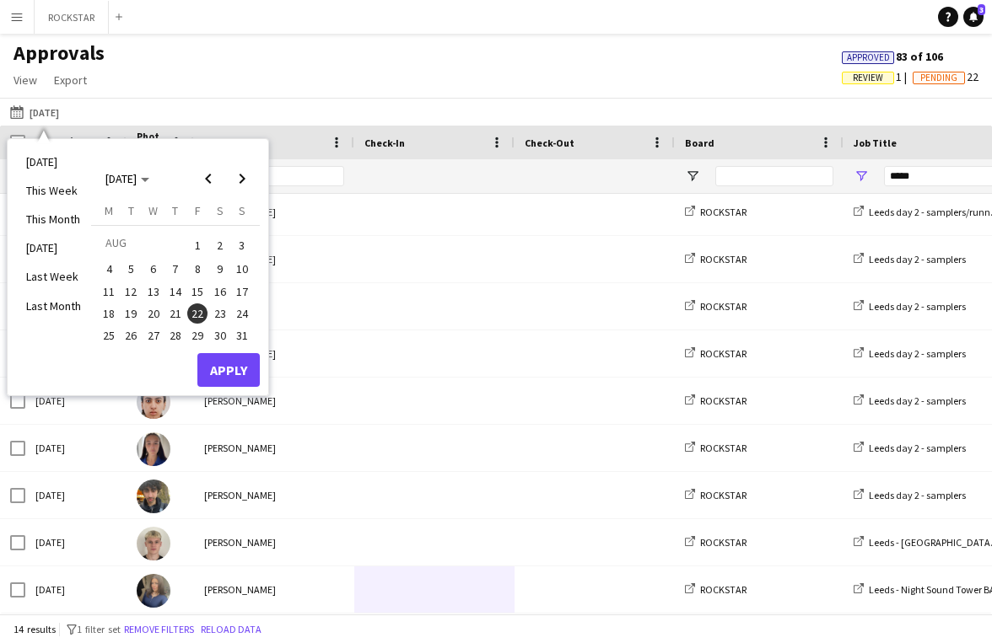
click at [226, 315] on span "23" at bounding box center [220, 314] width 20 height 20
click at [230, 371] on button "Apply" at bounding box center [228, 370] width 62 height 34
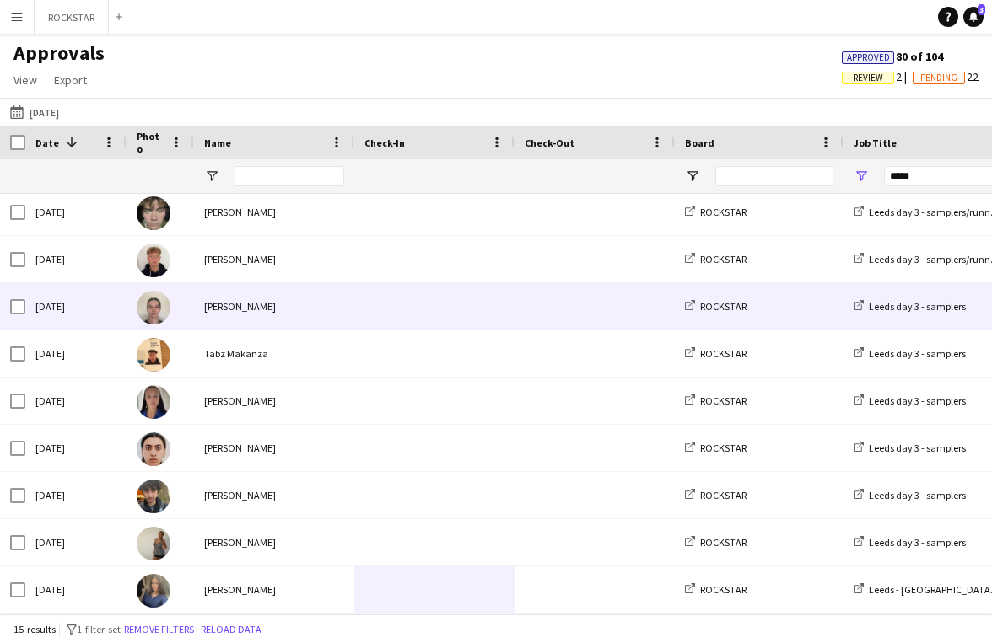
scroll to position [0, 0]
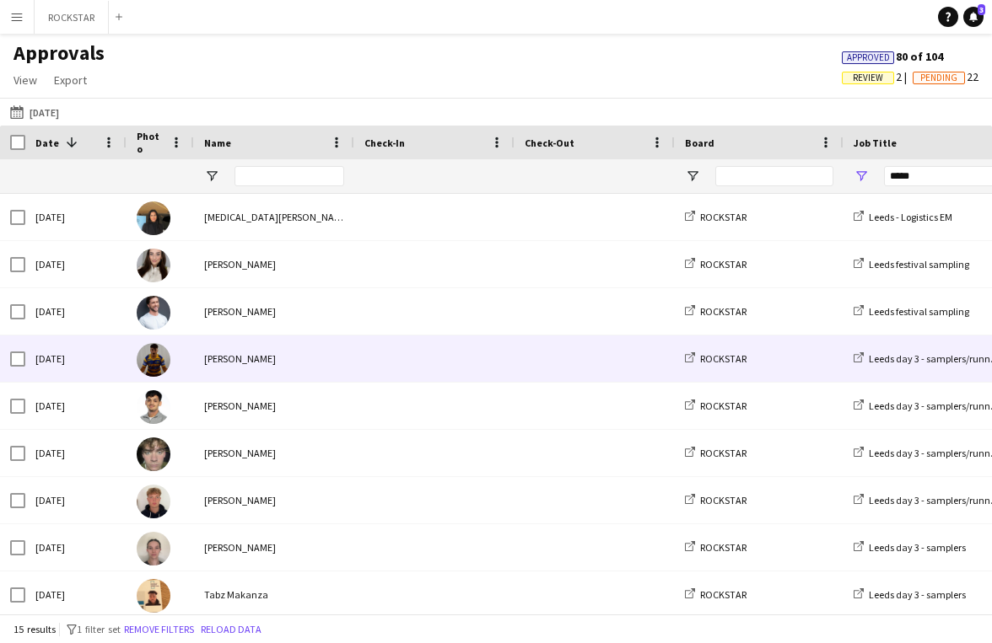
click at [412, 341] on span at bounding box center [434, 359] width 140 height 46
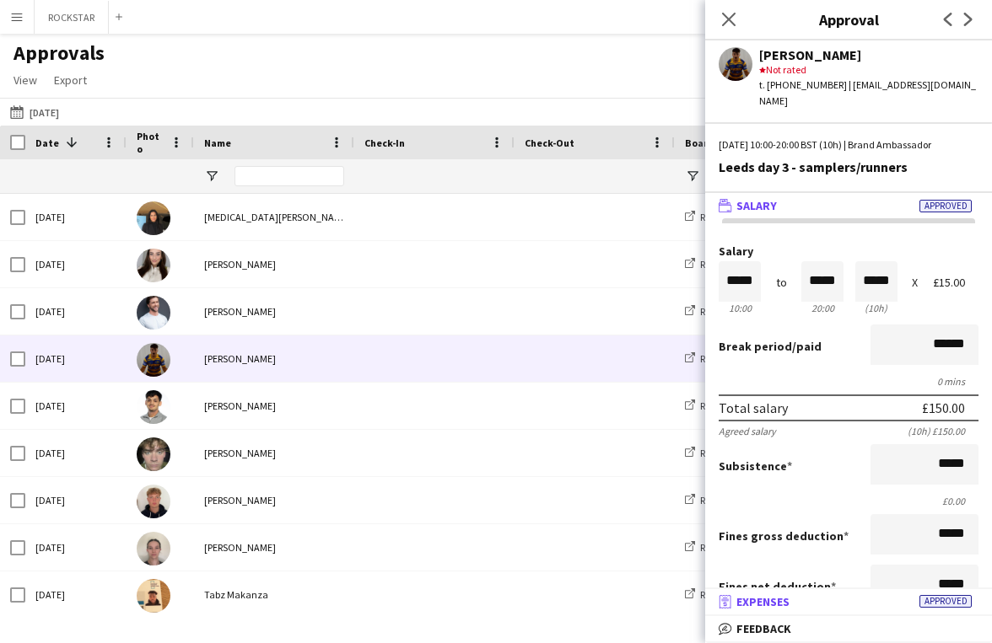
click at [848, 608] on mat-panel-title "receipt Expenses Approved" at bounding box center [845, 601] width 280 height 15
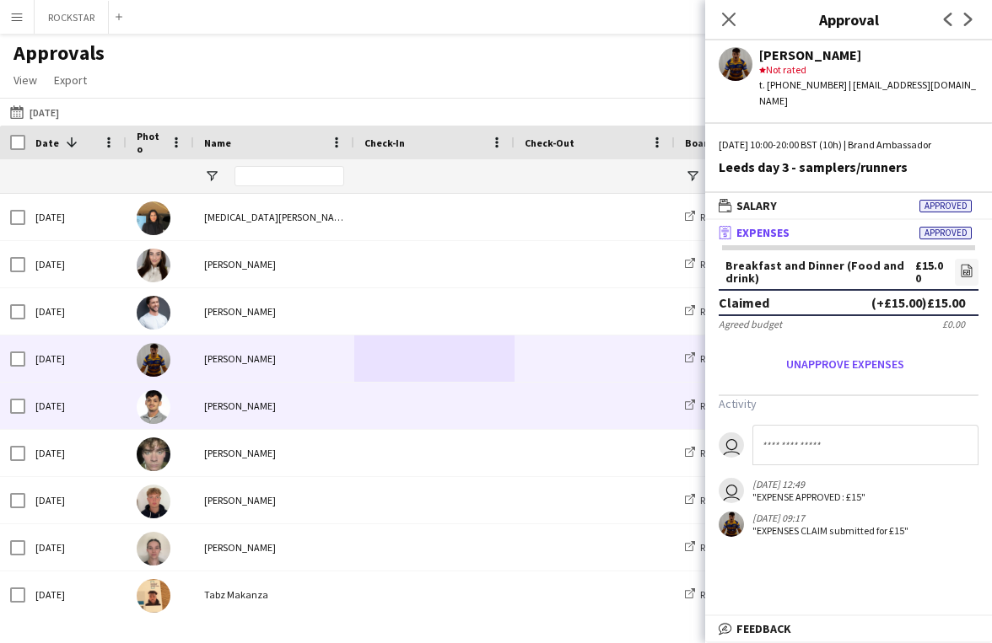
click at [405, 401] on span at bounding box center [434, 406] width 140 height 46
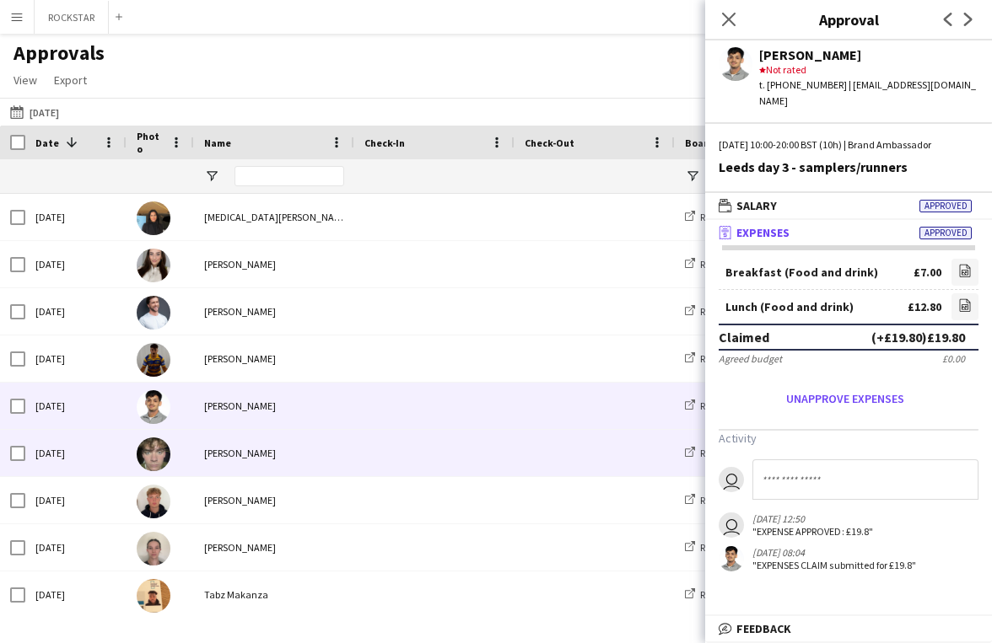
click at [457, 455] on span at bounding box center [434, 453] width 140 height 46
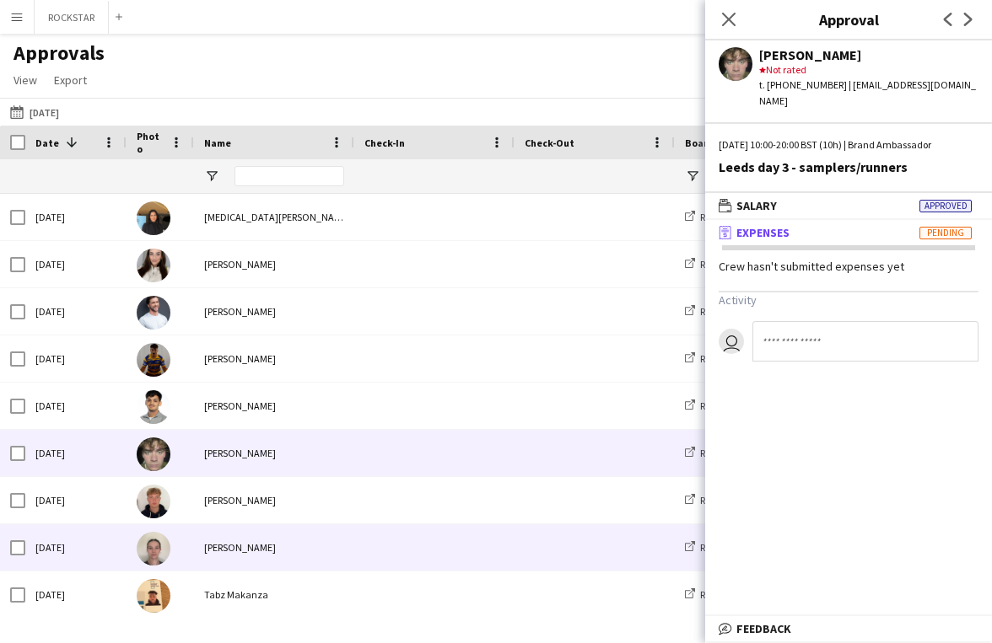
scroll to position [91, 0]
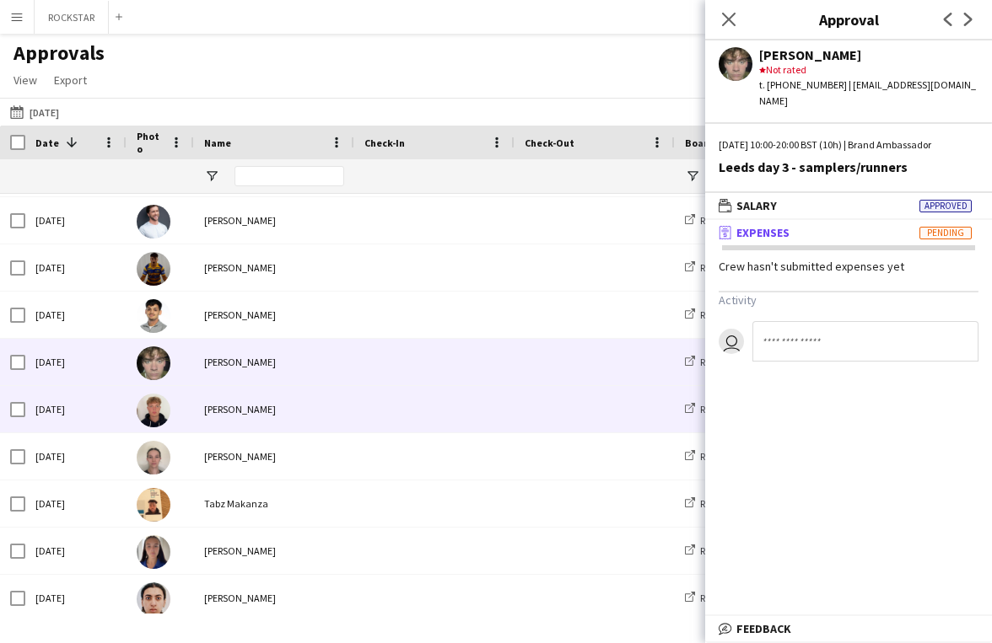
click at [438, 412] on span at bounding box center [434, 409] width 140 height 46
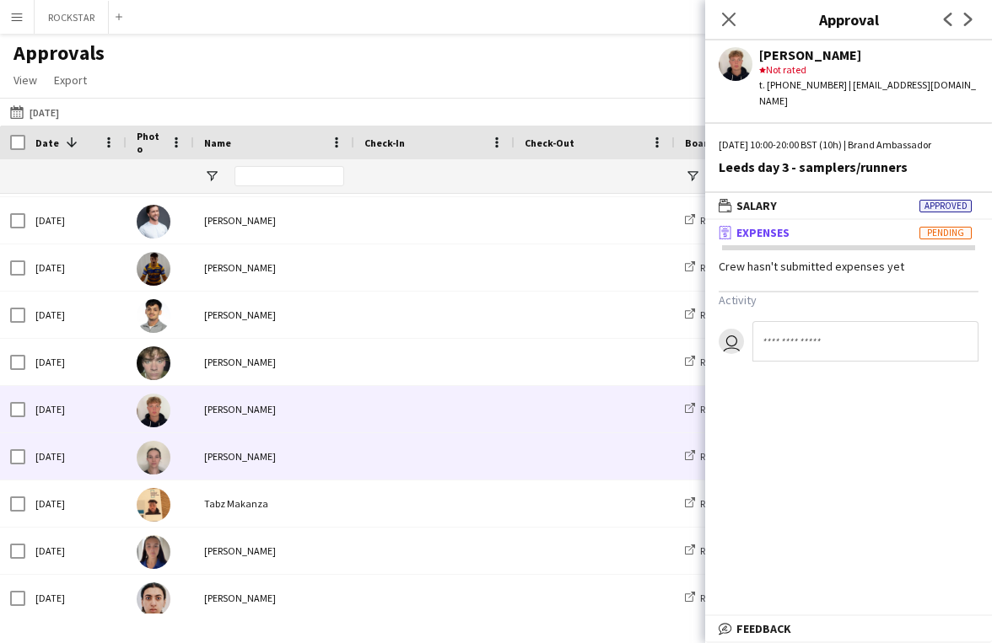
click at [414, 470] on span at bounding box center [434, 456] width 140 height 46
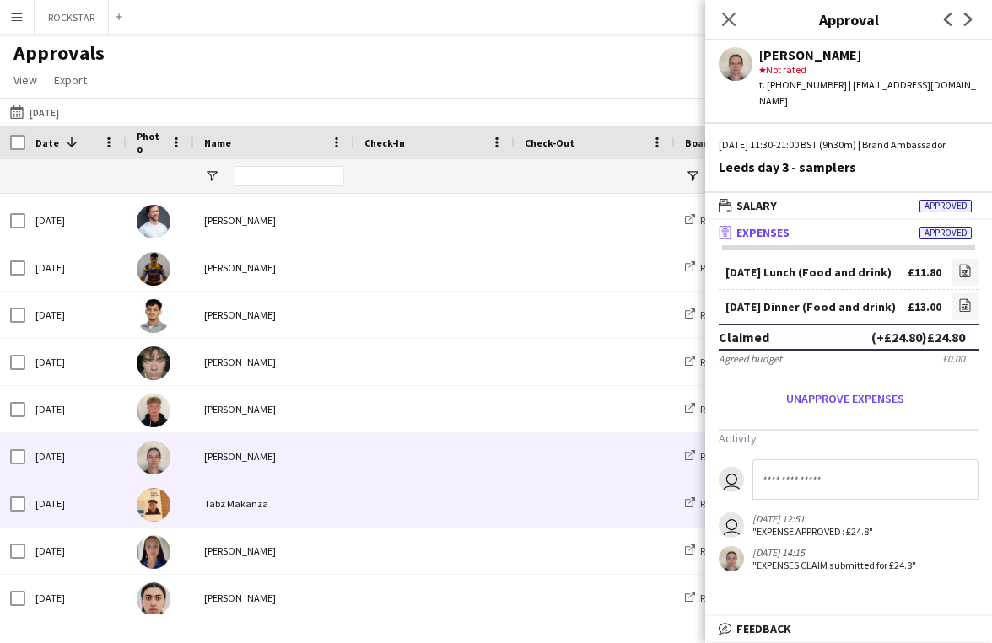
click at [418, 497] on span at bounding box center [434, 504] width 140 height 46
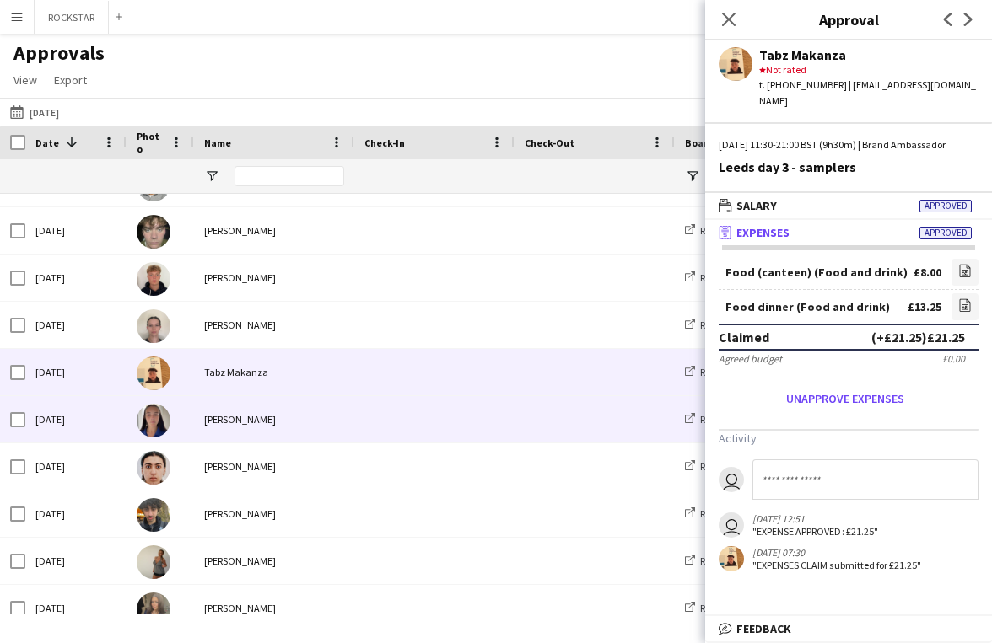
scroll to position [223, 0]
click at [456, 422] on span at bounding box center [434, 419] width 140 height 46
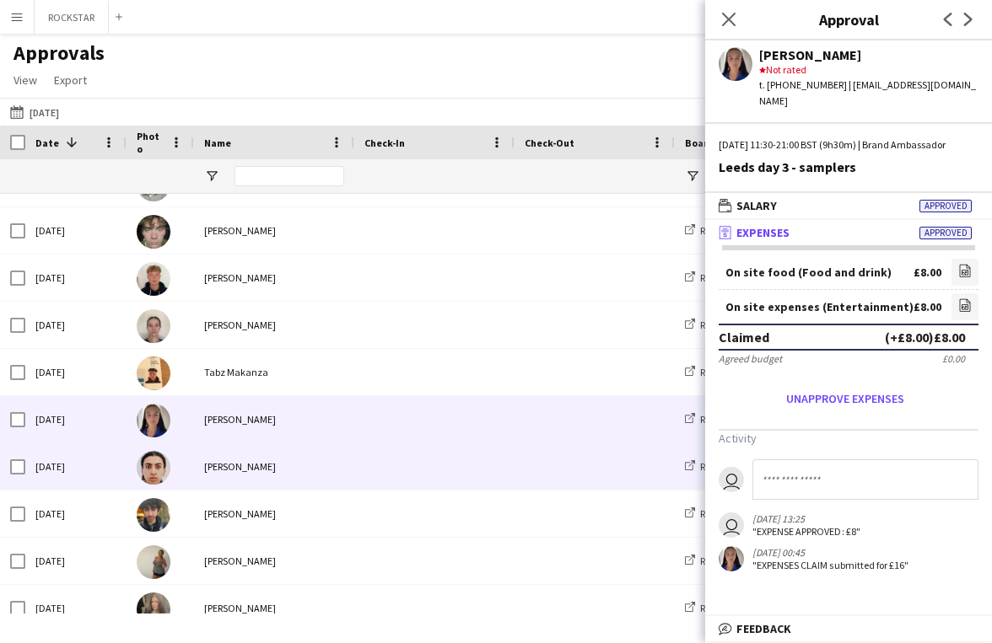
click at [390, 452] on span at bounding box center [434, 466] width 140 height 46
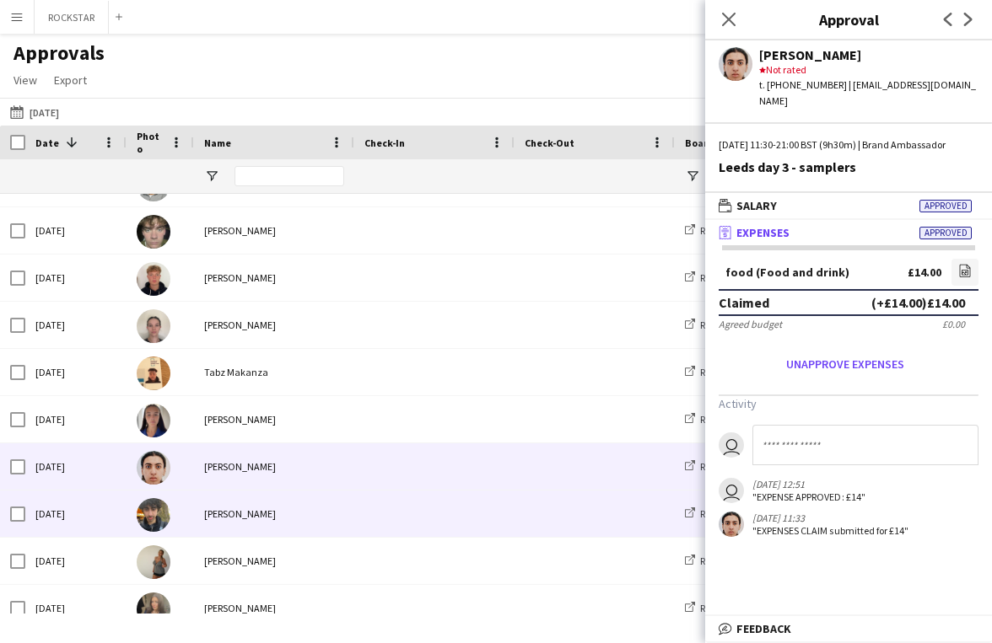
click at [391, 524] on span at bounding box center [434, 514] width 140 height 46
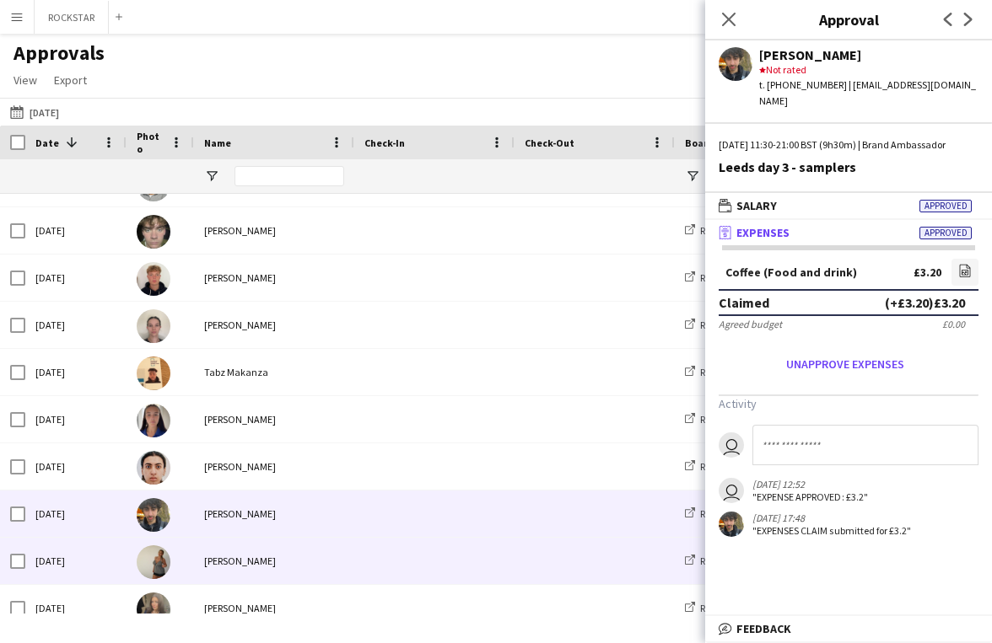
click at [322, 554] on div "[PERSON_NAME]" at bounding box center [274, 561] width 160 height 46
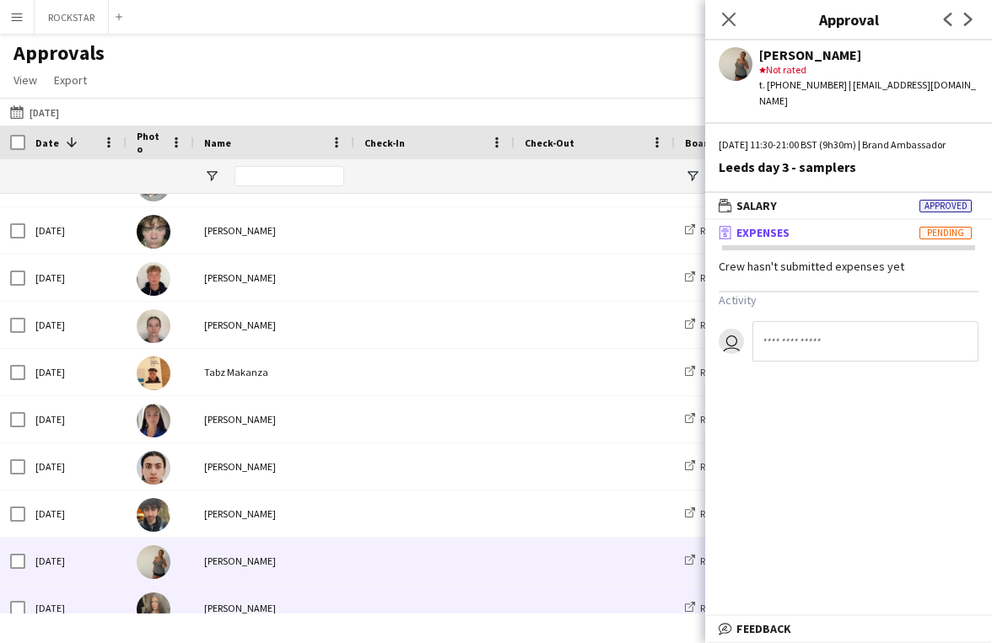
scroll to position [288, 0]
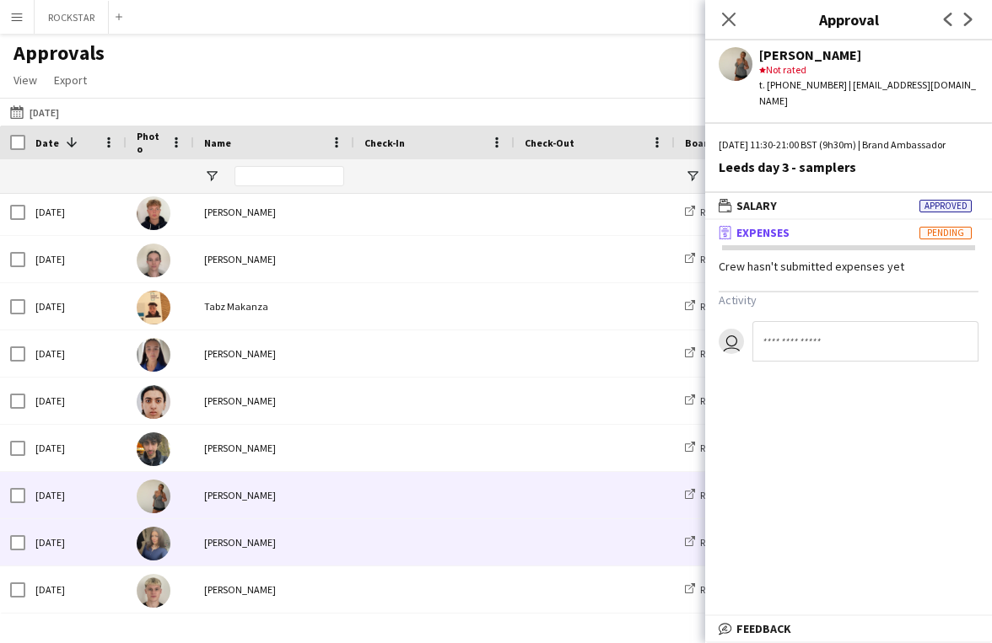
click at [328, 527] on div "[PERSON_NAME]" at bounding box center [274, 542] width 160 height 46
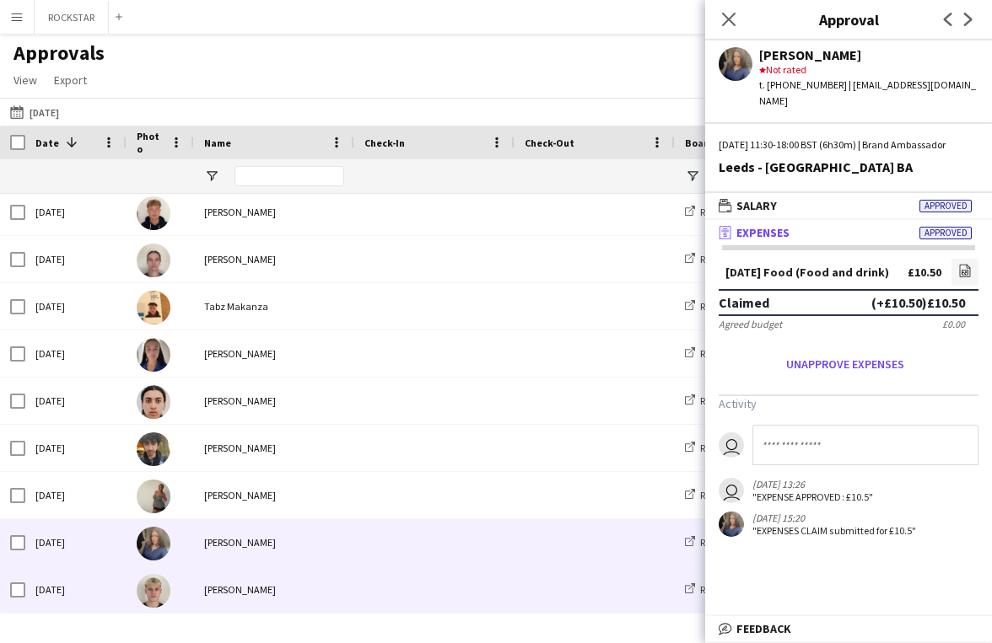
click at [465, 598] on span at bounding box center [434, 590] width 140 height 46
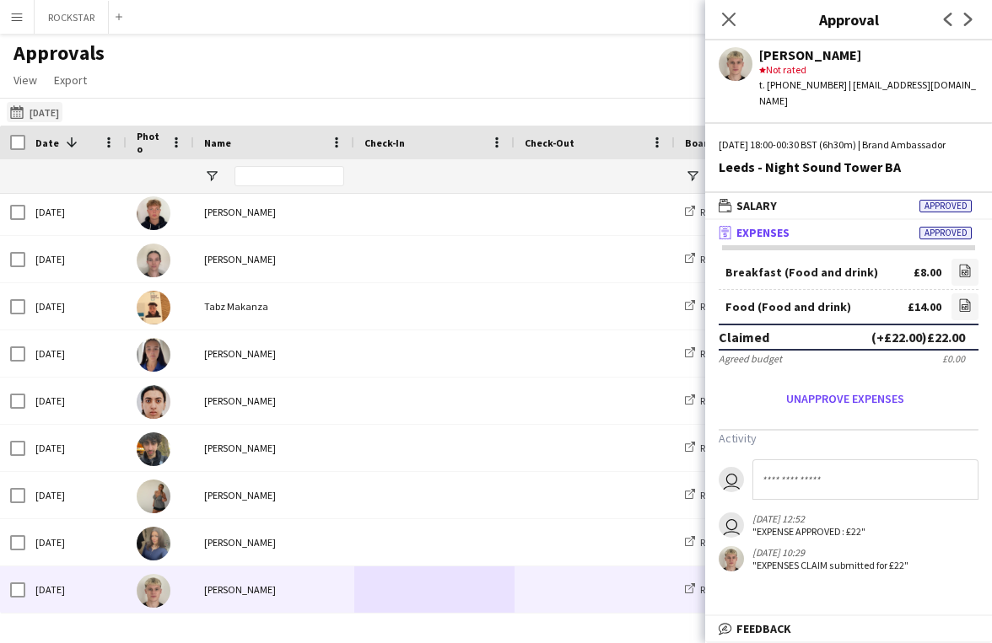
click at [52, 103] on button "[DATE] [DATE]" at bounding box center [35, 112] width 56 height 20
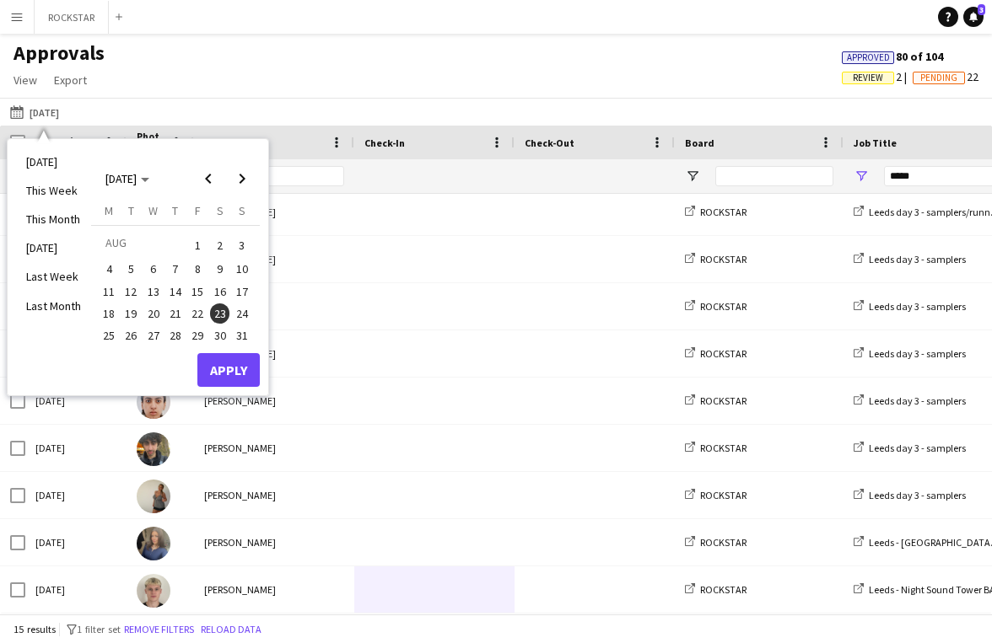
click at [235, 317] on span "24" at bounding box center [242, 314] width 20 height 20
click at [234, 368] on button "Apply" at bounding box center [228, 370] width 62 height 34
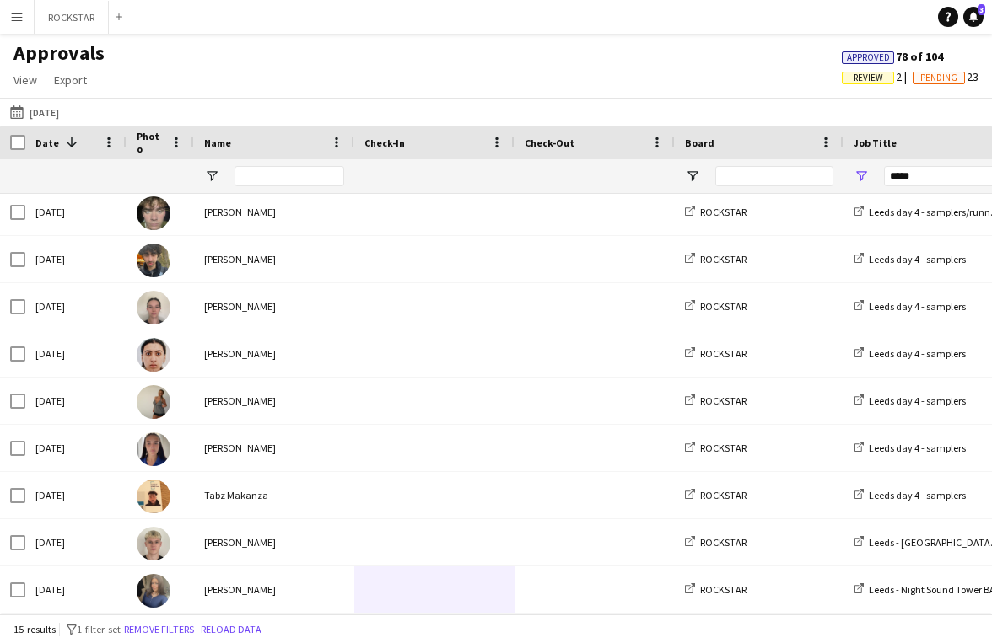
scroll to position [0, 0]
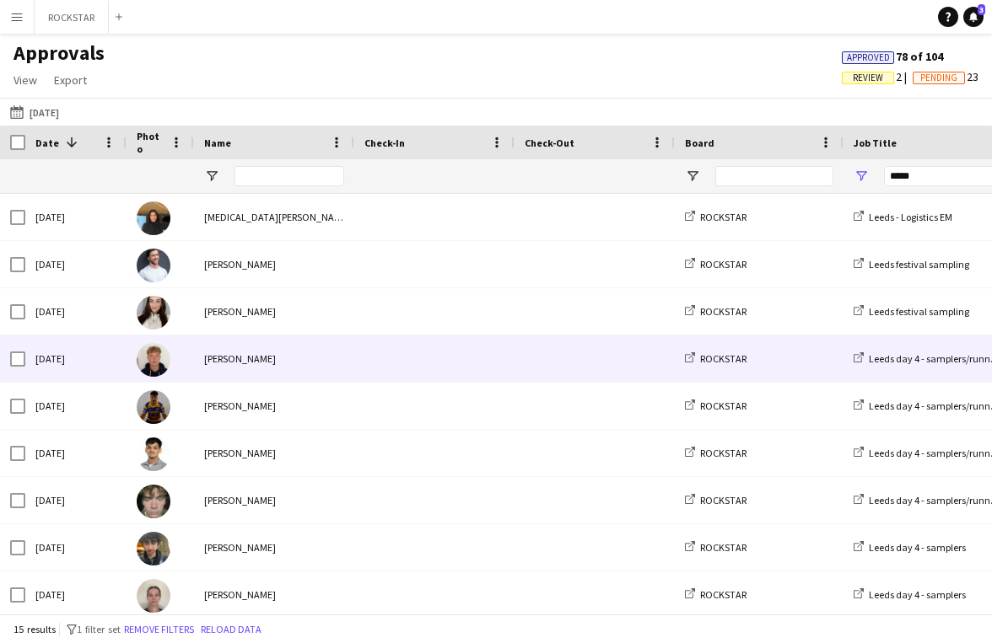
click at [271, 368] on div "[PERSON_NAME]" at bounding box center [274, 359] width 160 height 46
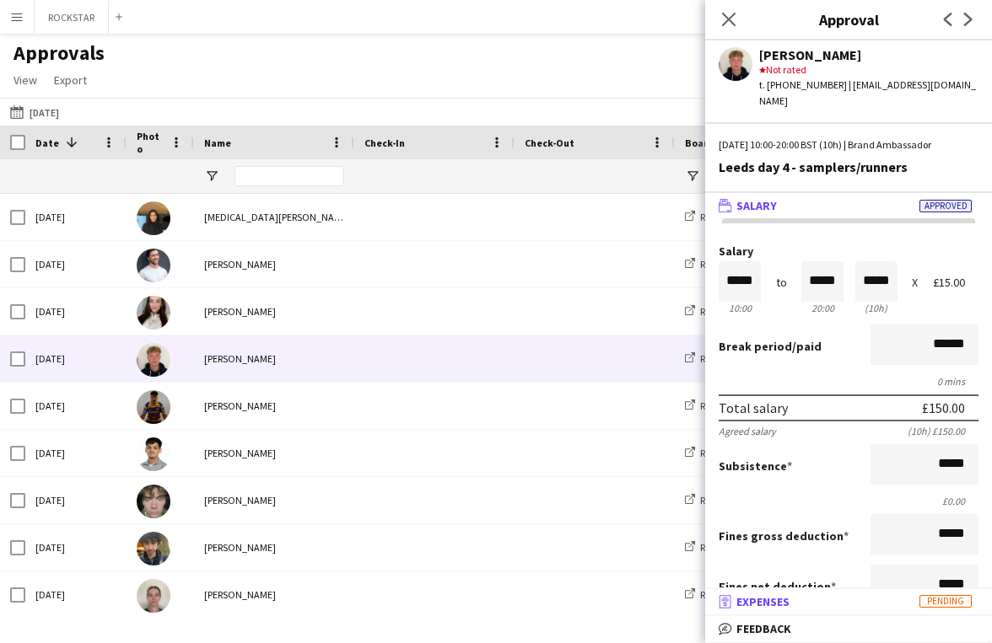
click at [926, 603] on span "Pending" at bounding box center [945, 601] width 52 height 13
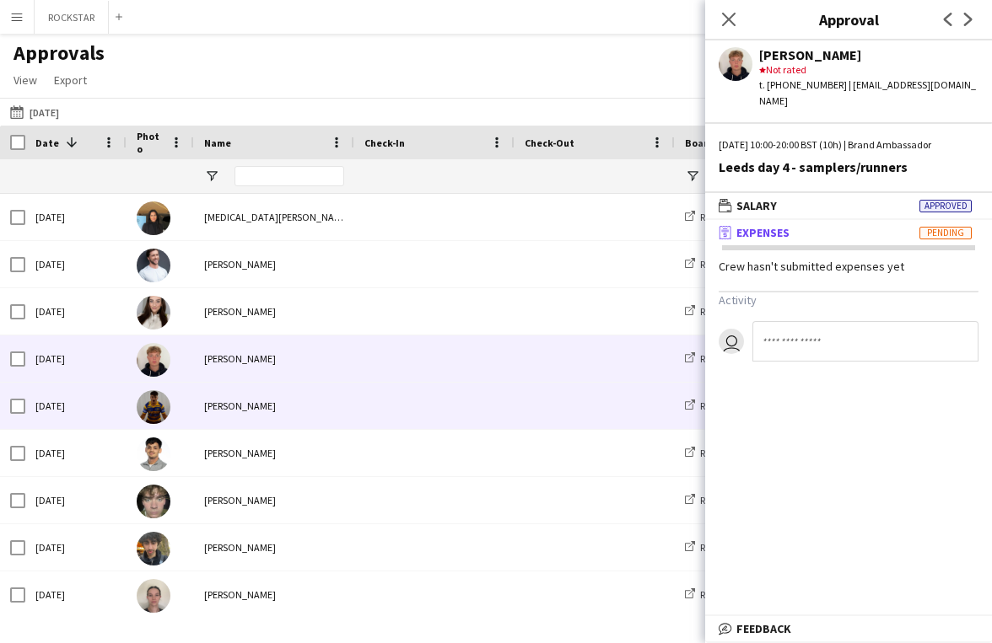
click at [372, 414] on span at bounding box center [434, 406] width 140 height 46
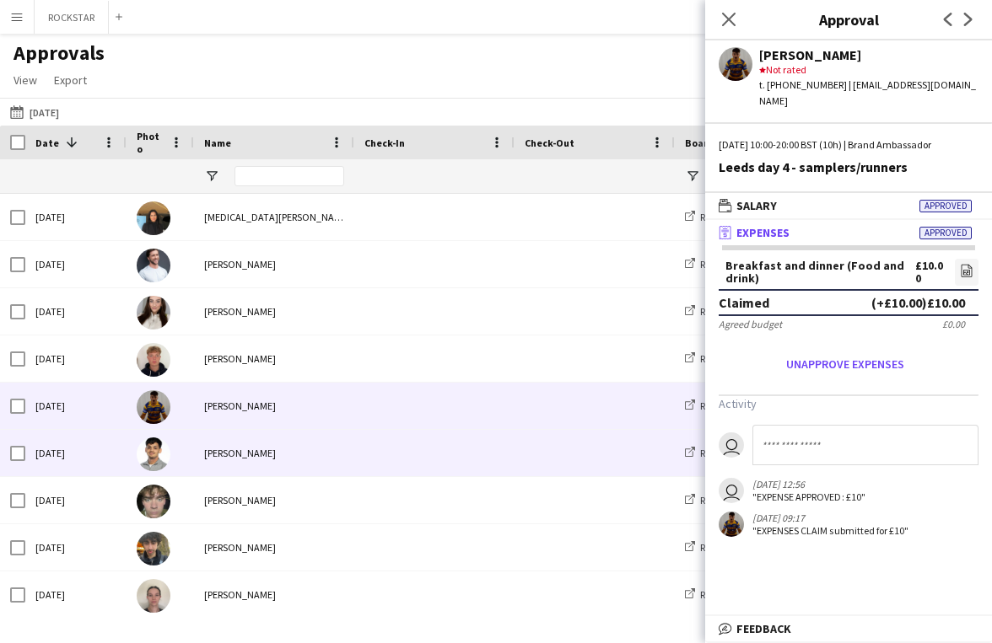
click at [325, 464] on div "[PERSON_NAME]" at bounding box center [274, 453] width 160 height 46
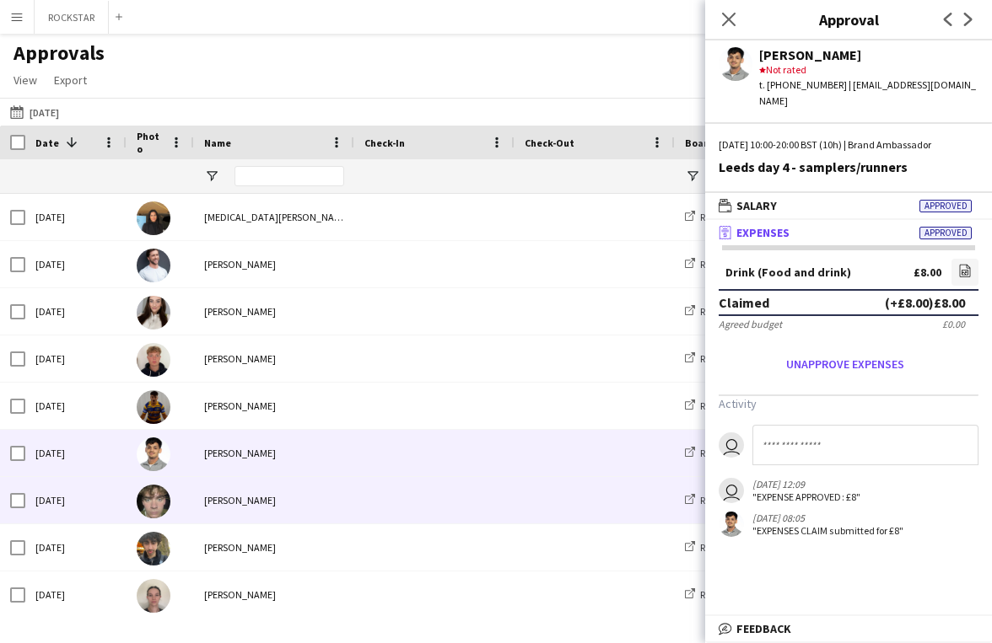
click at [354, 488] on div at bounding box center [434, 500] width 160 height 46
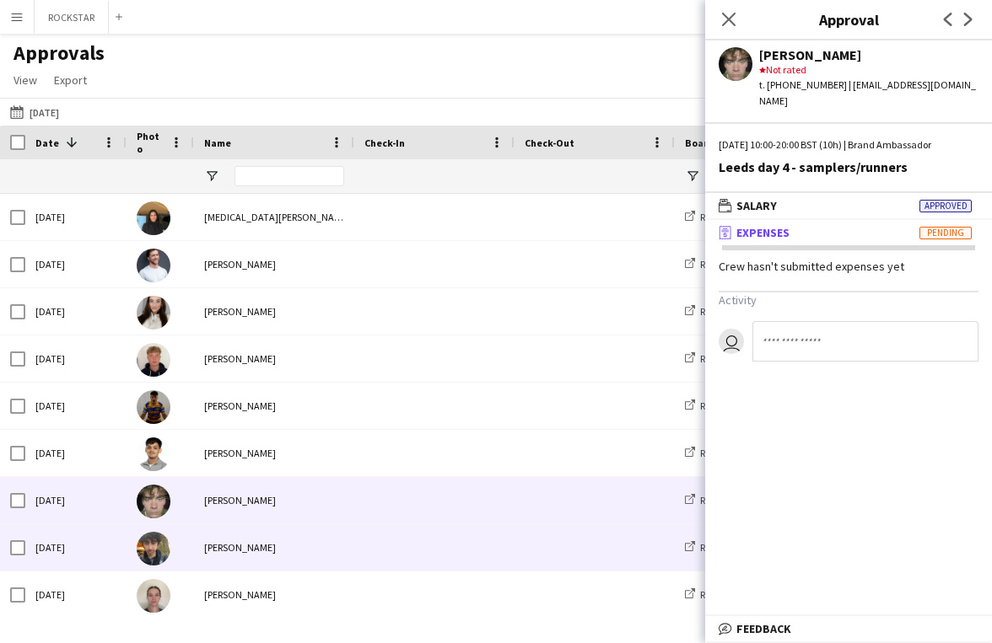
click at [347, 536] on div "[PERSON_NAME]" at bounding box center [274, 547] width 160 height 46
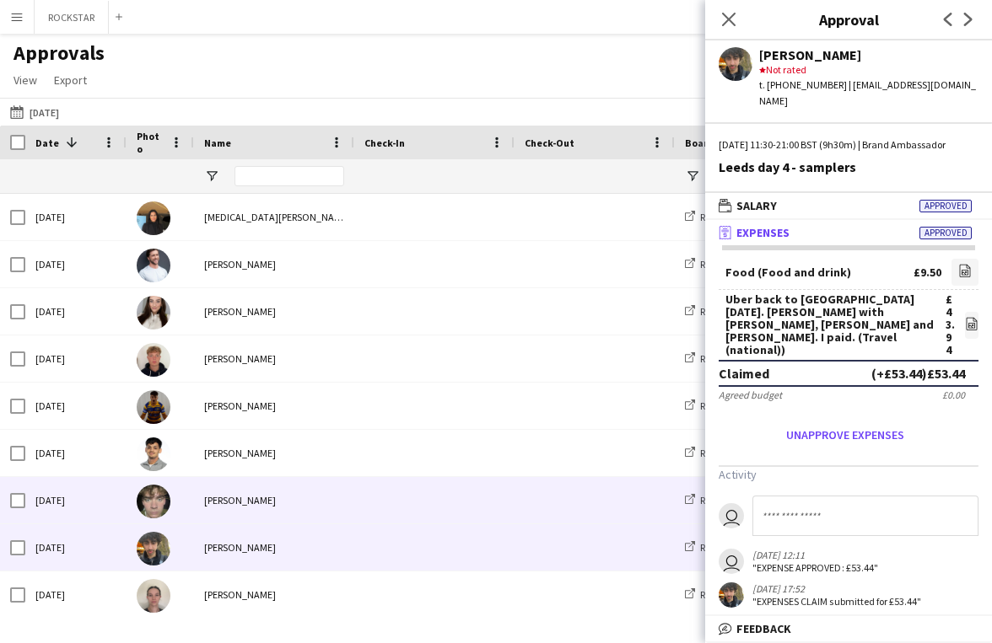
scroll to position [182, 0]
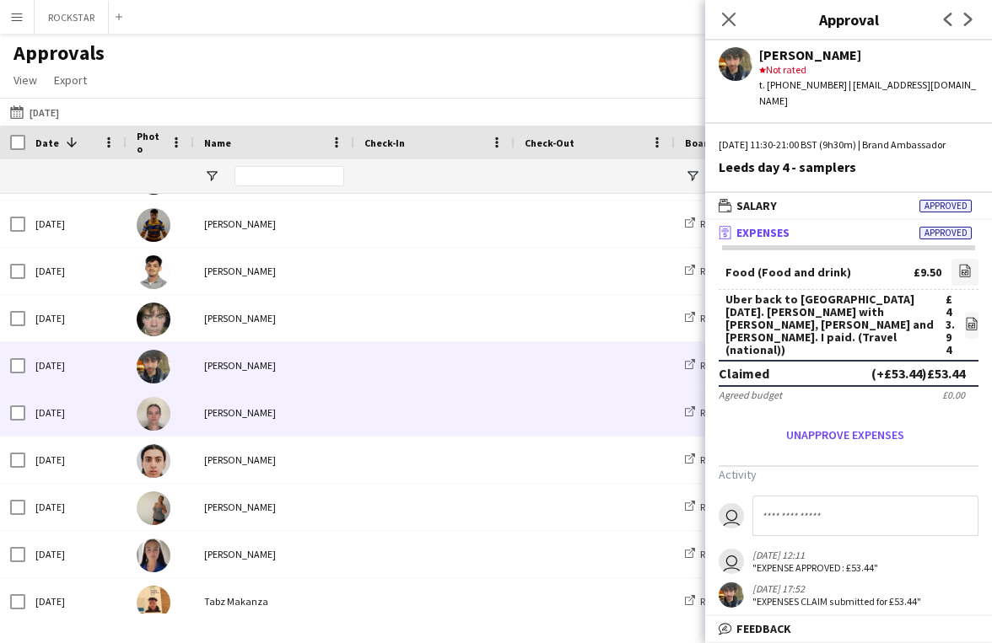
click at [452, 416] on span at bounding box center [434, 413] width 140 height 46
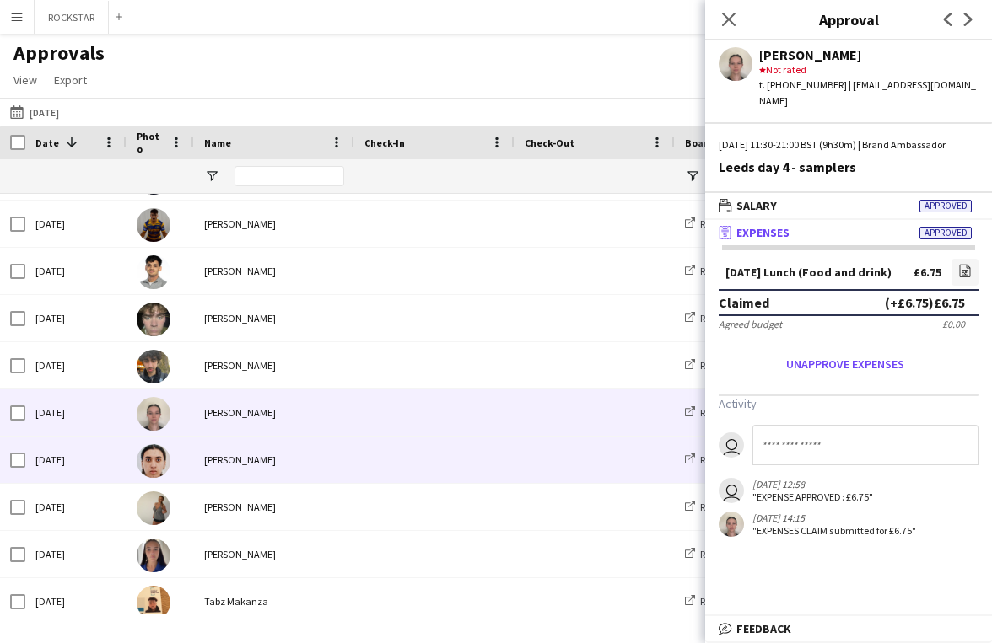
click at [493, 445] on span at bounding box center [434, 460] width 140 height 46
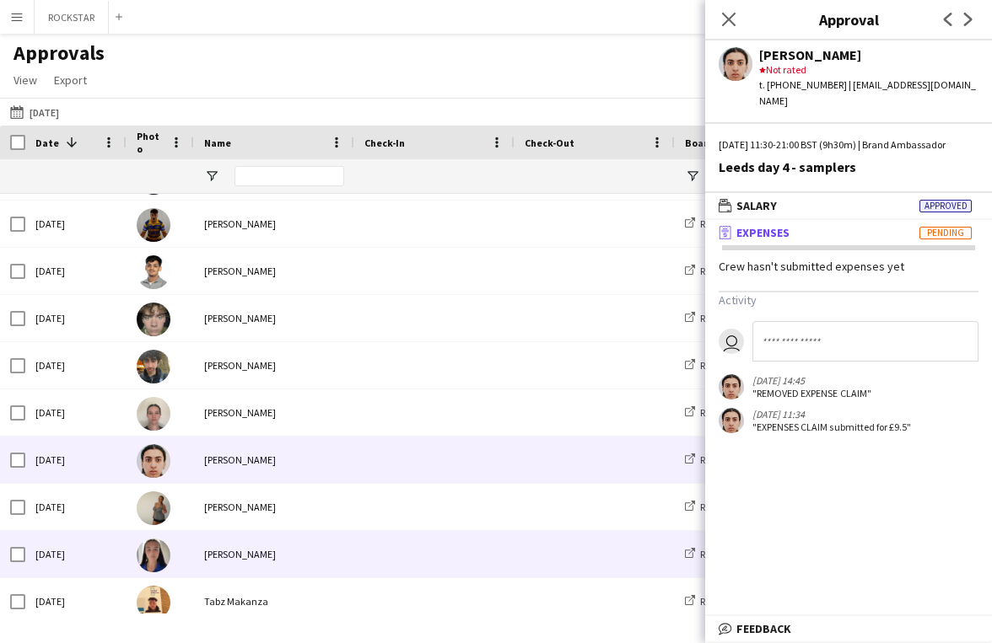
click at [376, 559] on span at bounding box center [434, 554] width 140 height 46
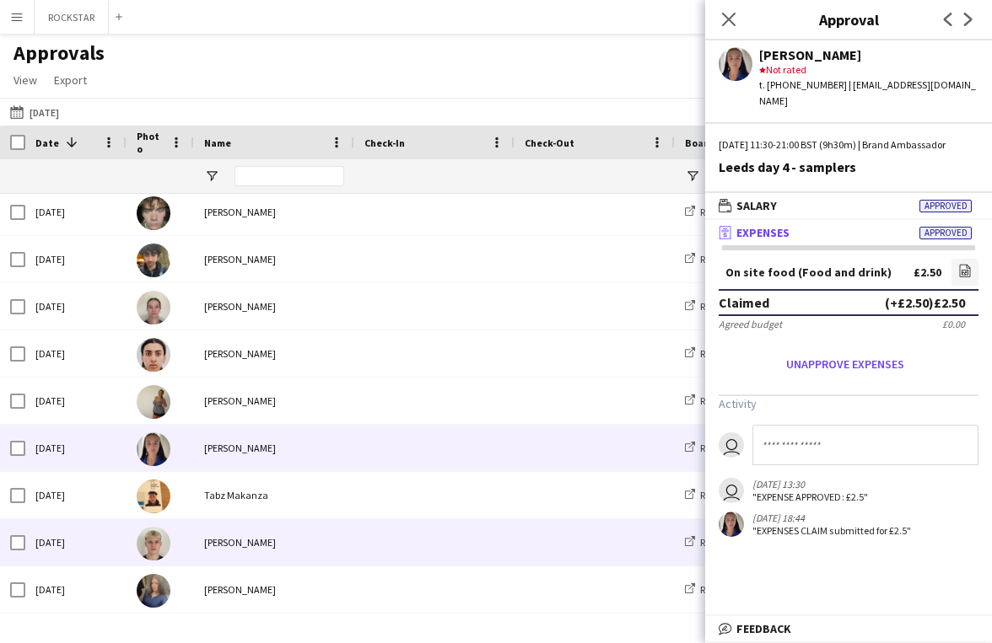
scroll to position [288, 0]
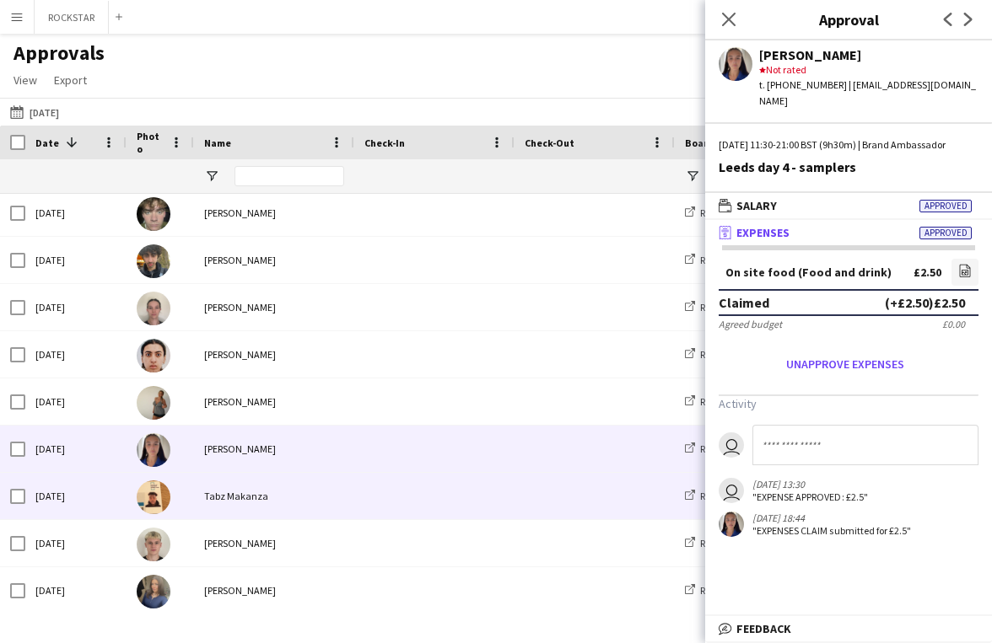
click at [379, 492] on span at bounding box center [434, 496] width 140 height 46
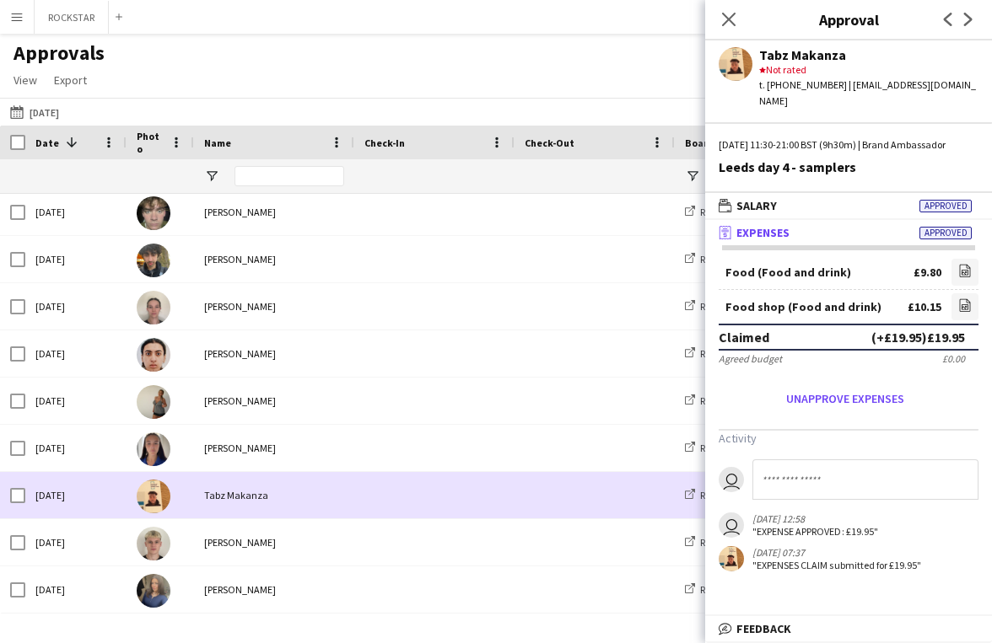
scroll to position [288, 0]
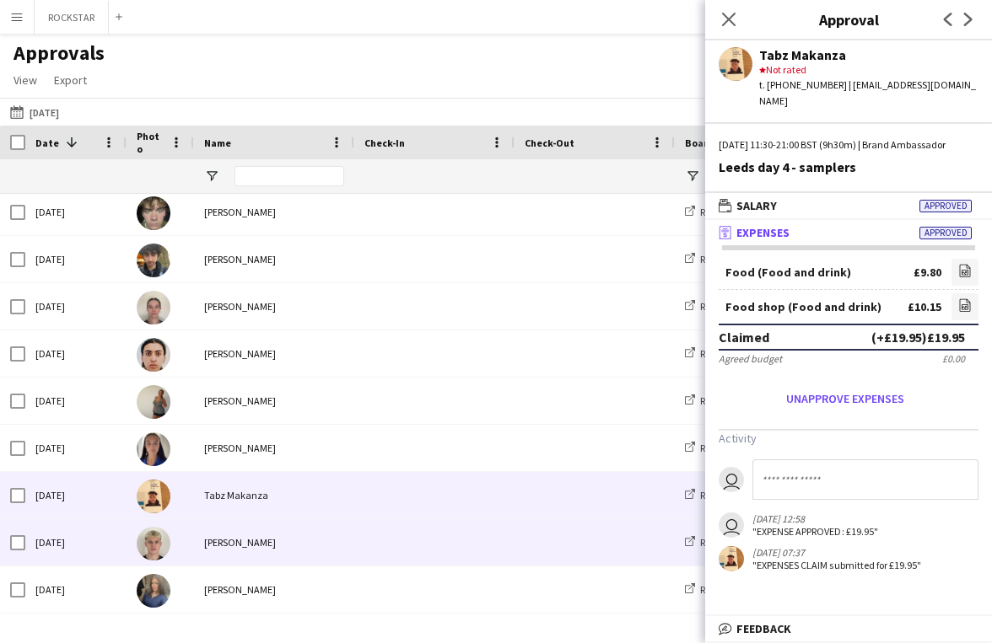
click at [352, 544] on div "[PERSON_NAME]" at bounding box center [274, 542] width 160 height 46
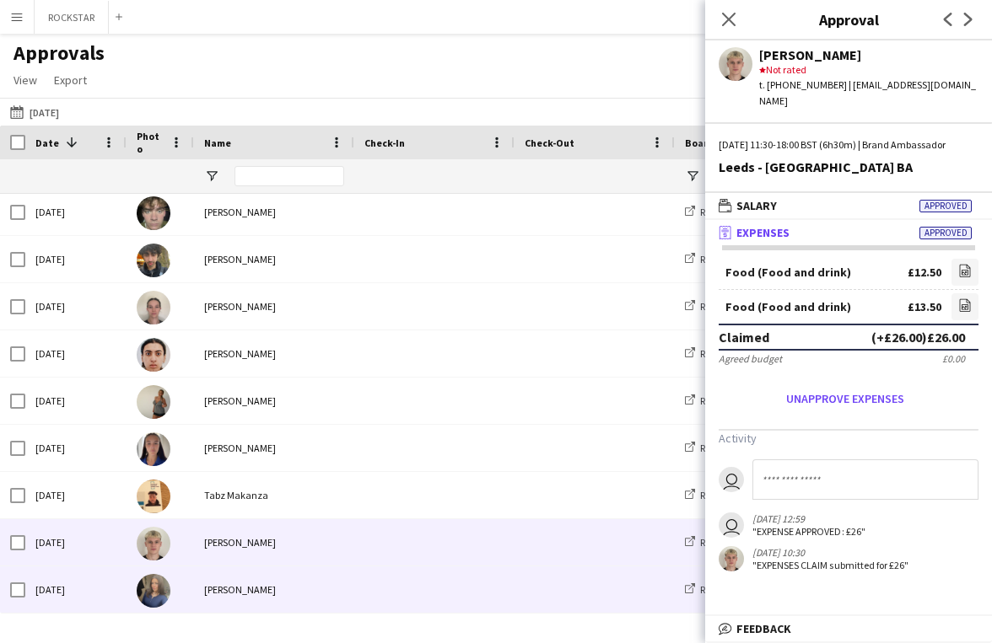
click at [278, 593] on div "[PERSON_NAME]" at bounding box center [274, 590] width 160 height 46
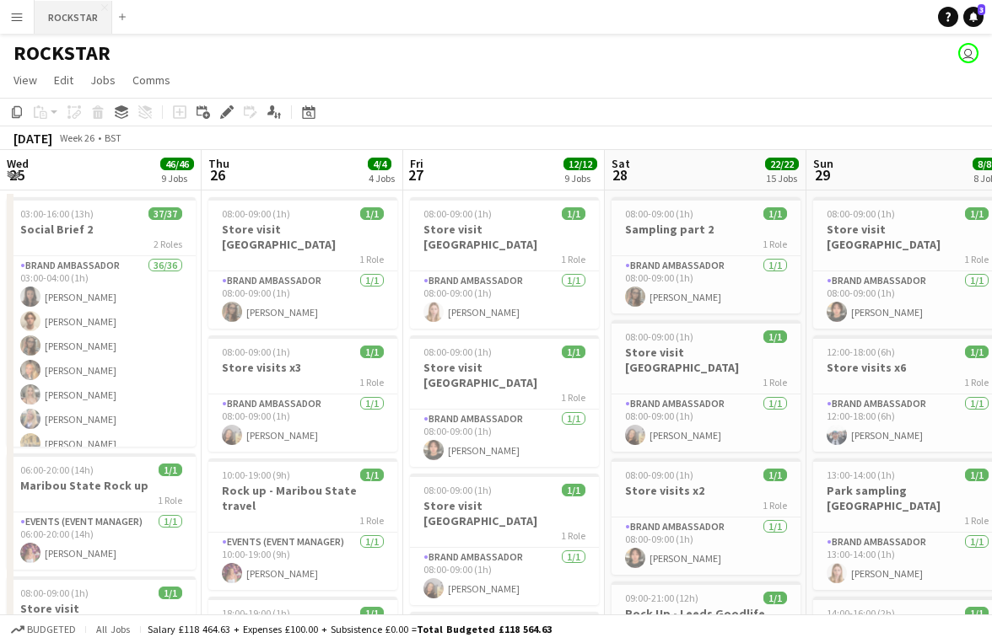
scroll to position [0, 613]
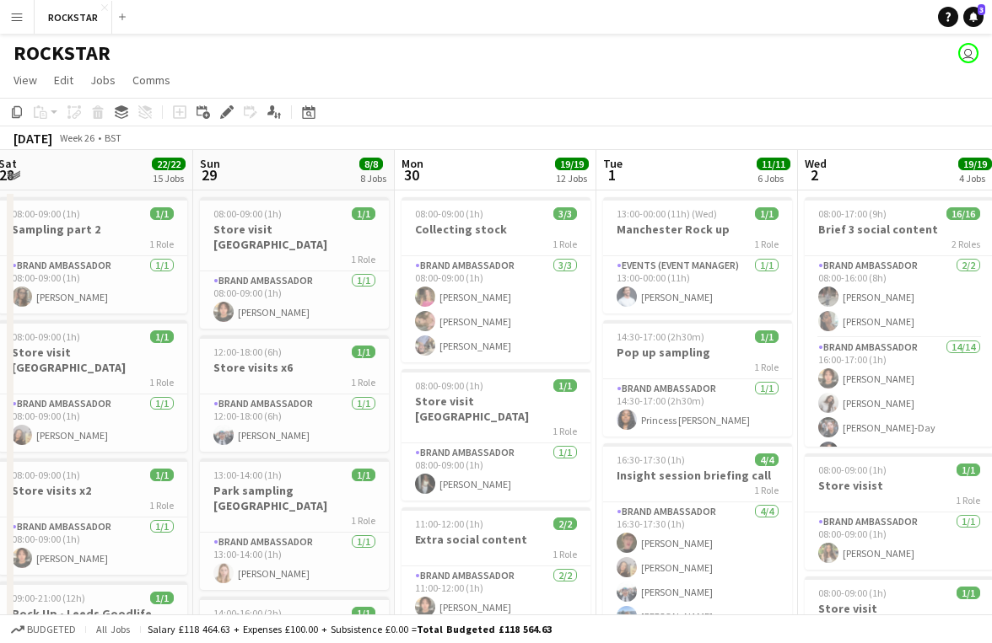
click at [22, 22] on app-icon "Menu" at bounding box center [16, 16] width 13 height 13
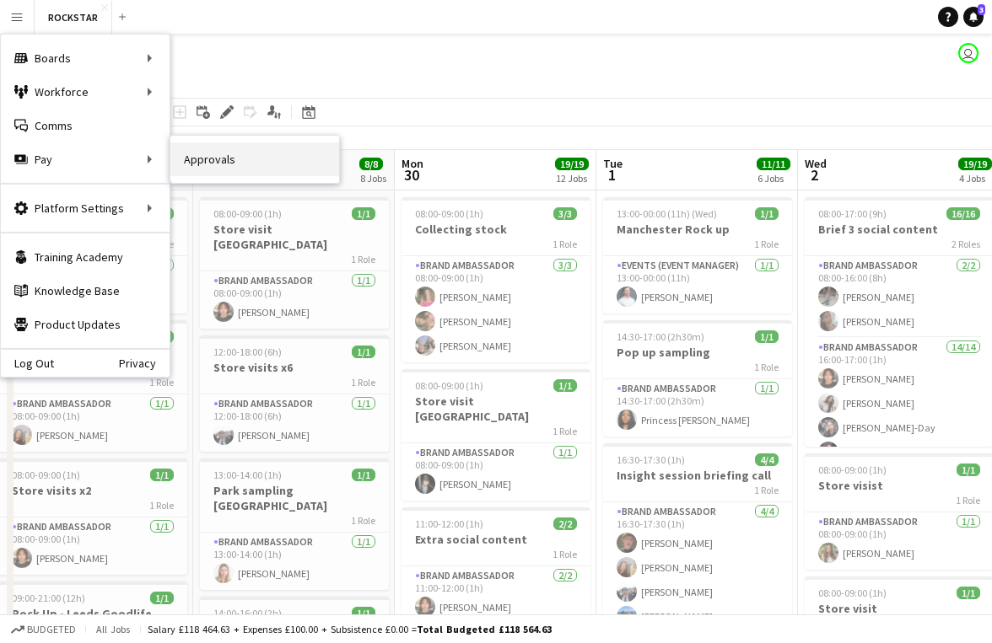
click at [196, 155] on link "Approvals" at bounding box center [254, 159] width 169 height 34
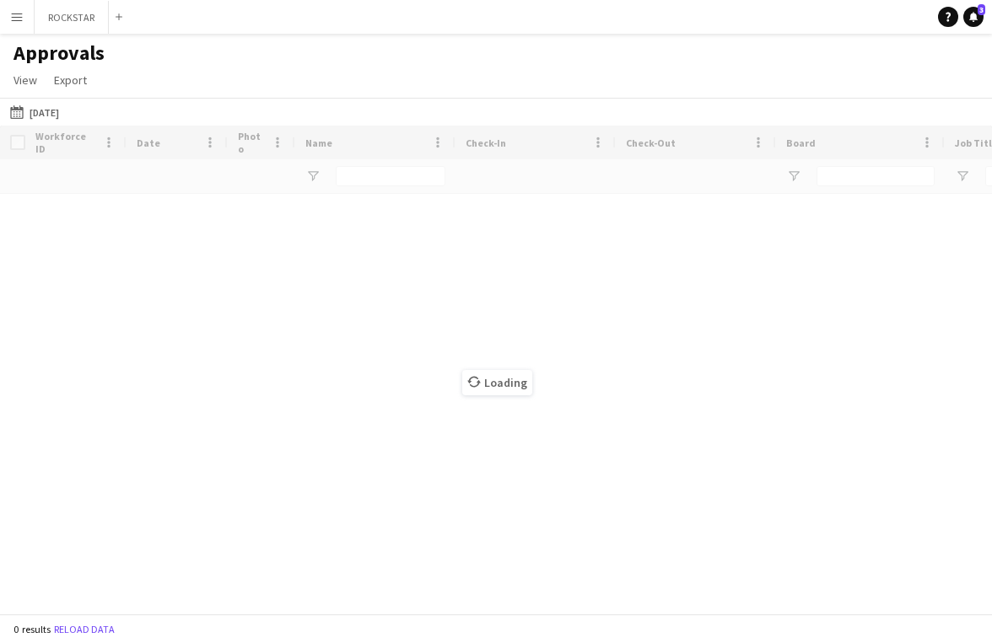
type input "*****"
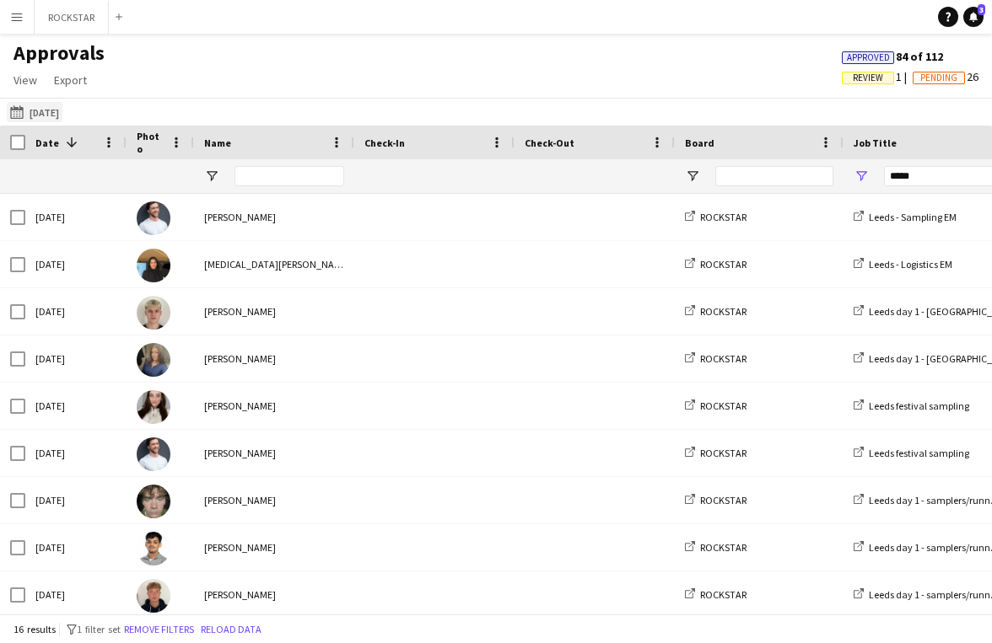
click at [47, 116] on button "21-08-2025 21-08-2025" at bounding box center [35, 112] width 56 height 20
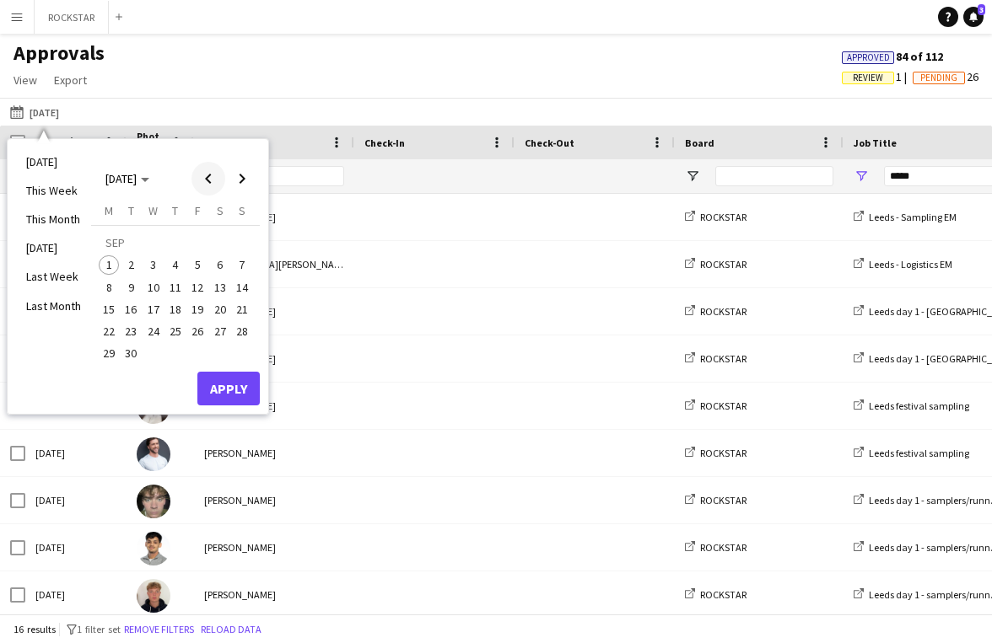
click at [197, 175] on span "Previous month" at bounding box center [208, 179] width 34 height 34
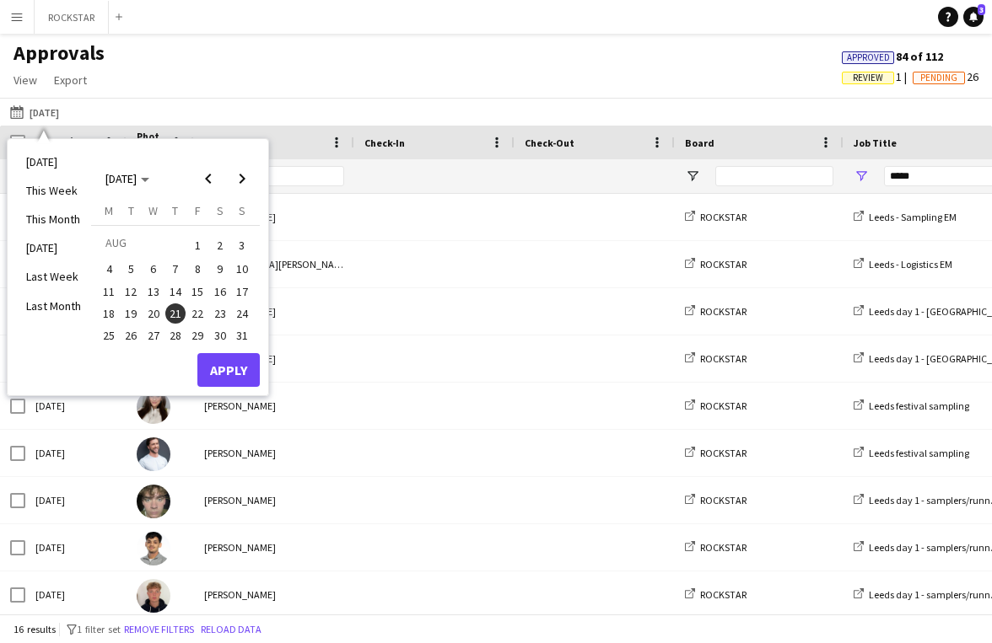
click at [223, 236] on span "2" at bounding box center [220, 246] width 20 height 24
click at [235, 363] on button "Apply" at bounding box center [228, 370] width 62 height 34
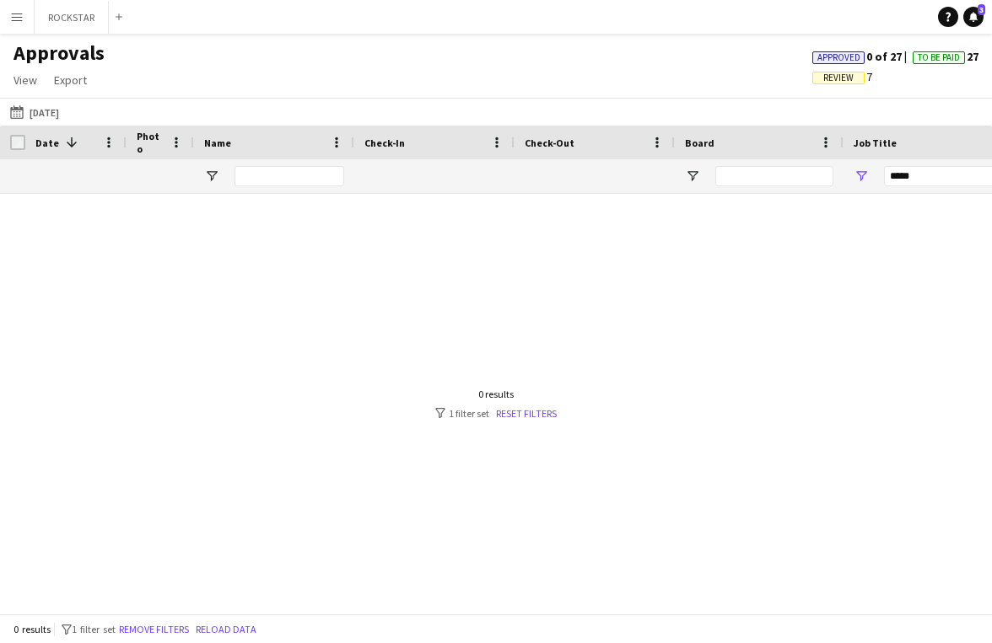
click at [845, 79] on span "Review" at bounding box center [838, 78] width 30 height 11
drag, startPoint x: 927, startPoint y: 175, endPoint x: 681, endPoint y: 165, distance: 246.4
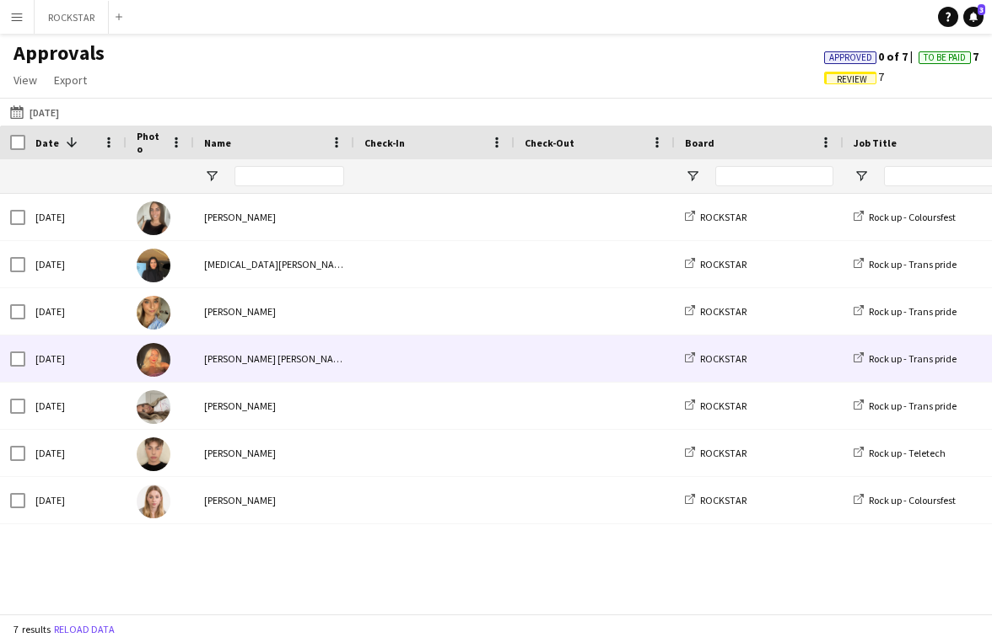
click at [384, 368] on span at bounding box center [434, 359] width 140 height 46
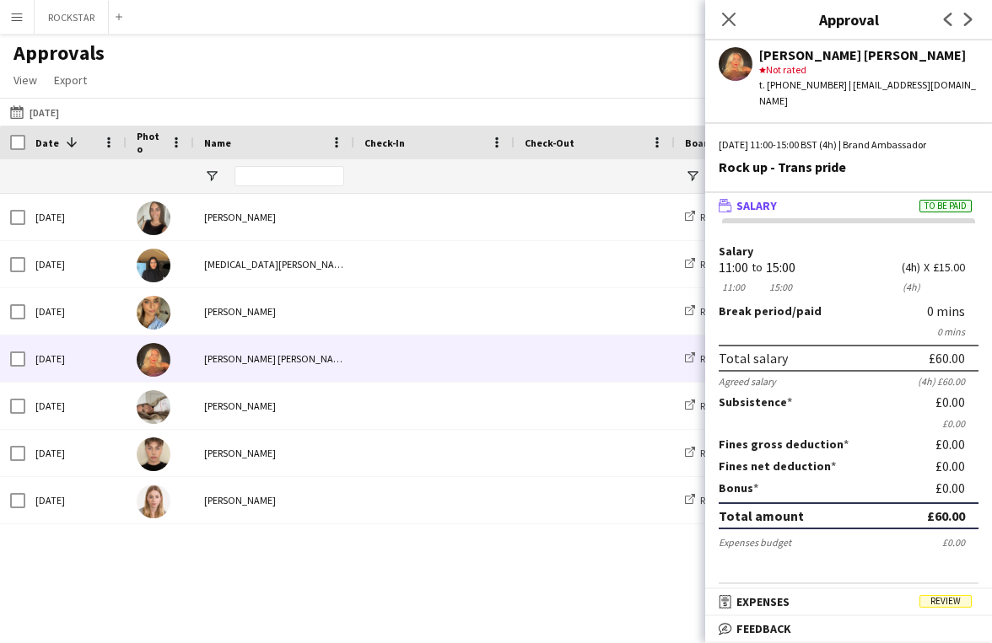
scroll to position [110, 0]
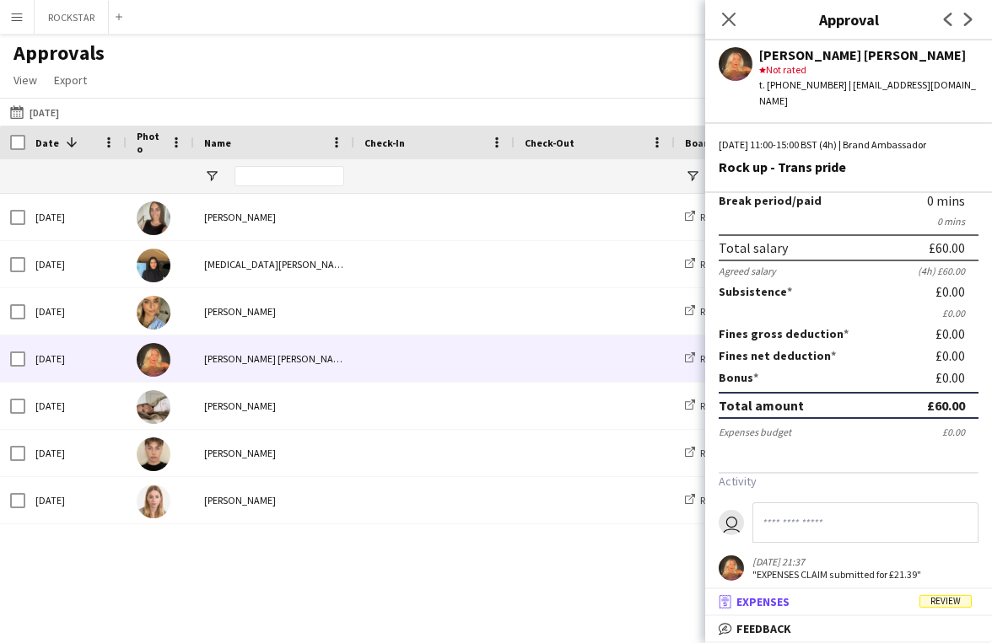
click at [841, 602] on mat-panel-title "receipt Expenses Review" at bounding box center [845, 601] width 280 height 15
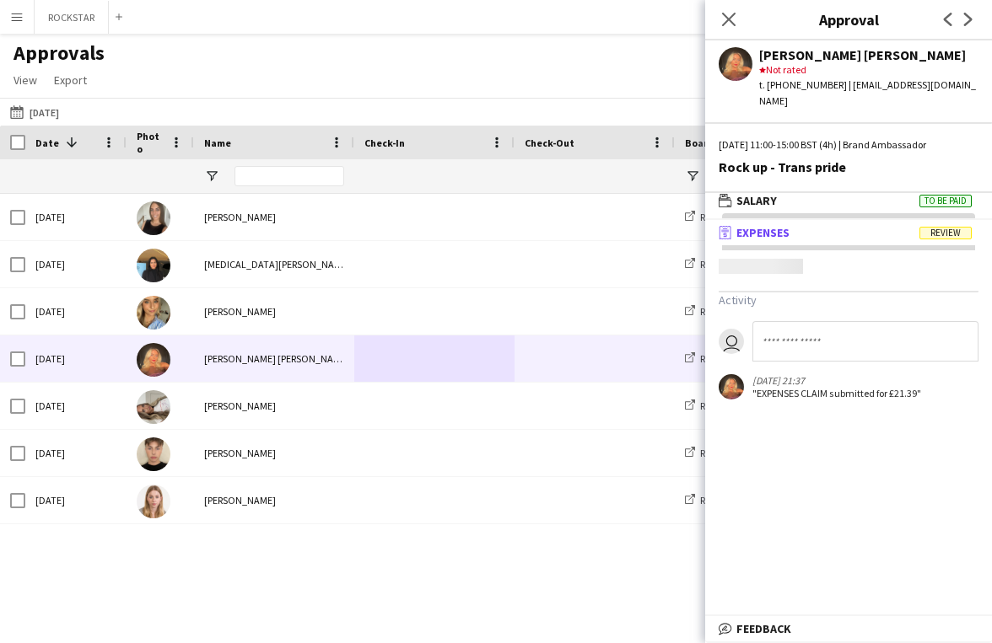
scroll to position [5, 0]
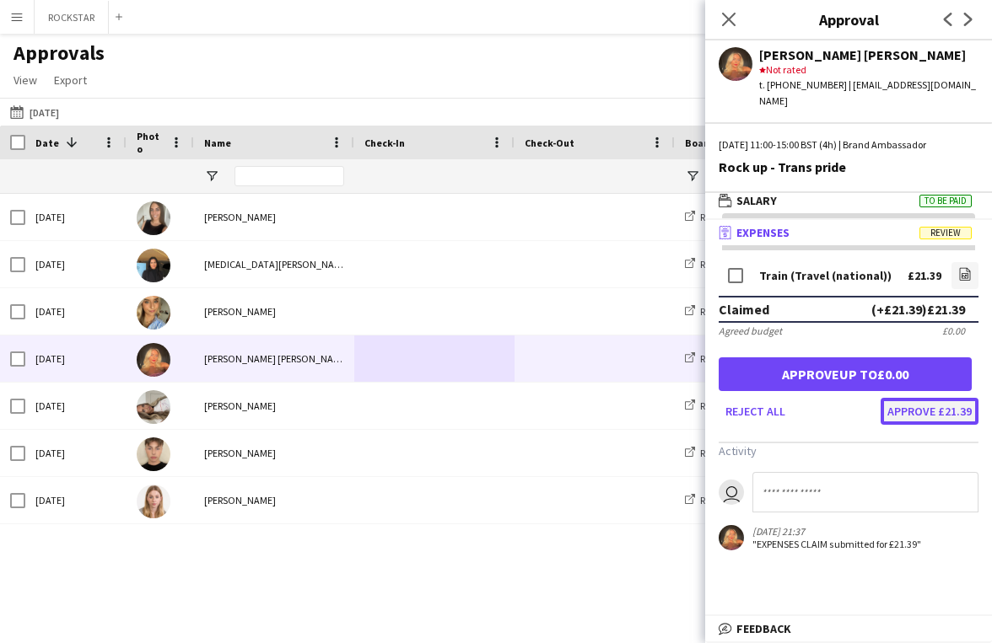
click at [921, 398] on button "Approve £21.39" at bounding box center [929, 411] width 98 height 27
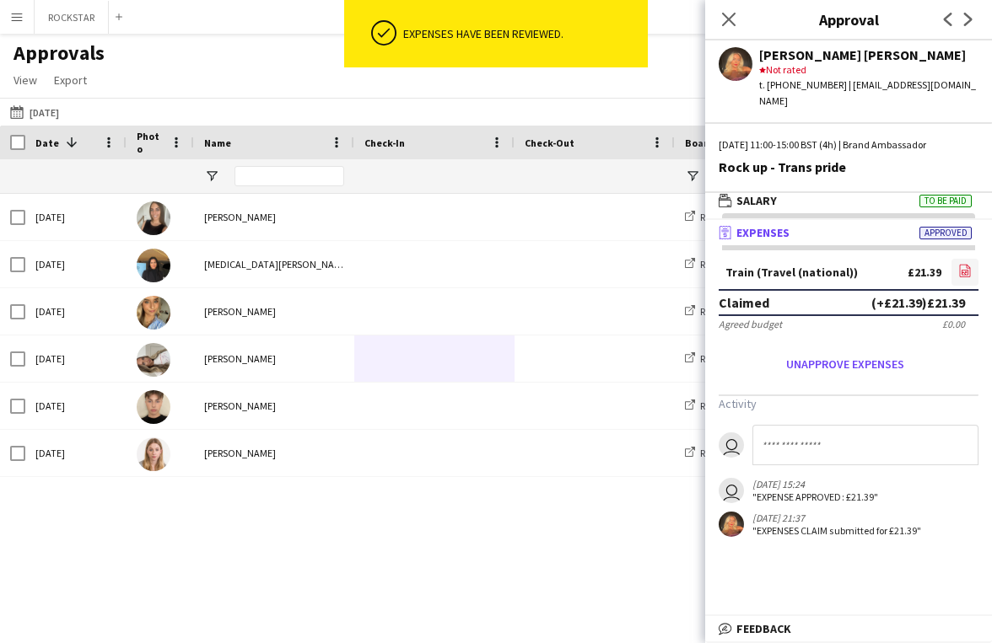
click at [966, 264] on icon "file-image" at bounding box center [964, 270] width 13 height 13
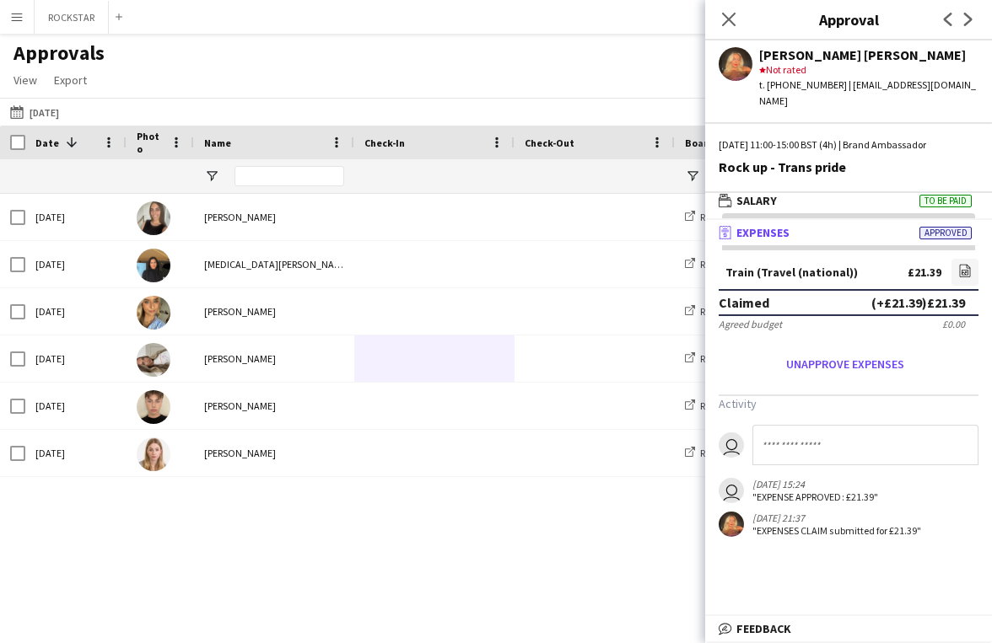
click at [13, 22] on app-icon "Menu" at bounding box center [16, 16] width 13 height 13
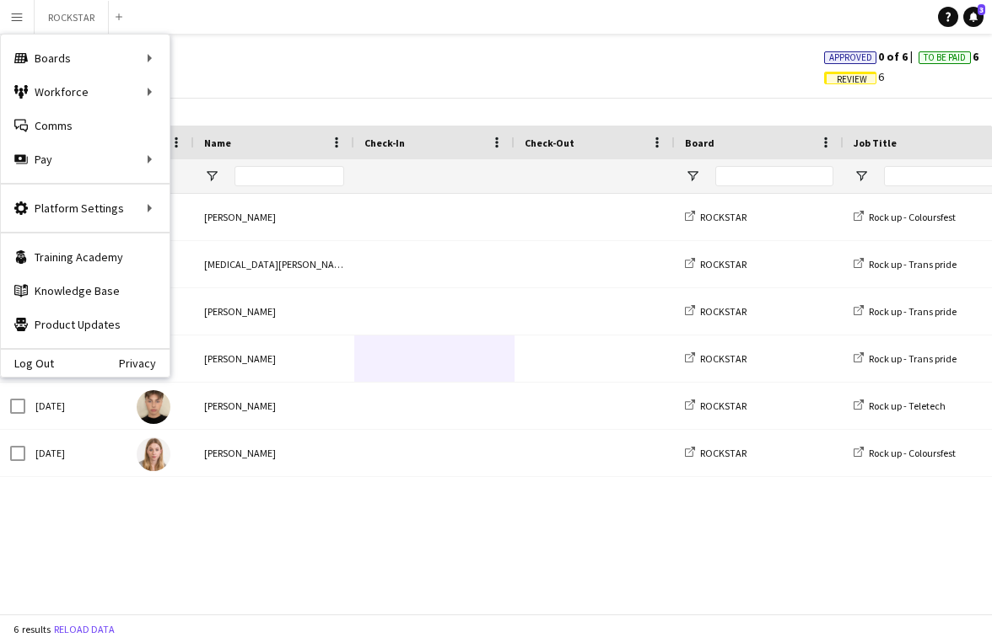
click at [314, 73] on div "Approvals View Customise view Customise filters Reset Filters Reset View Reset …" at bounding box center [496, 68] width 992 height 57
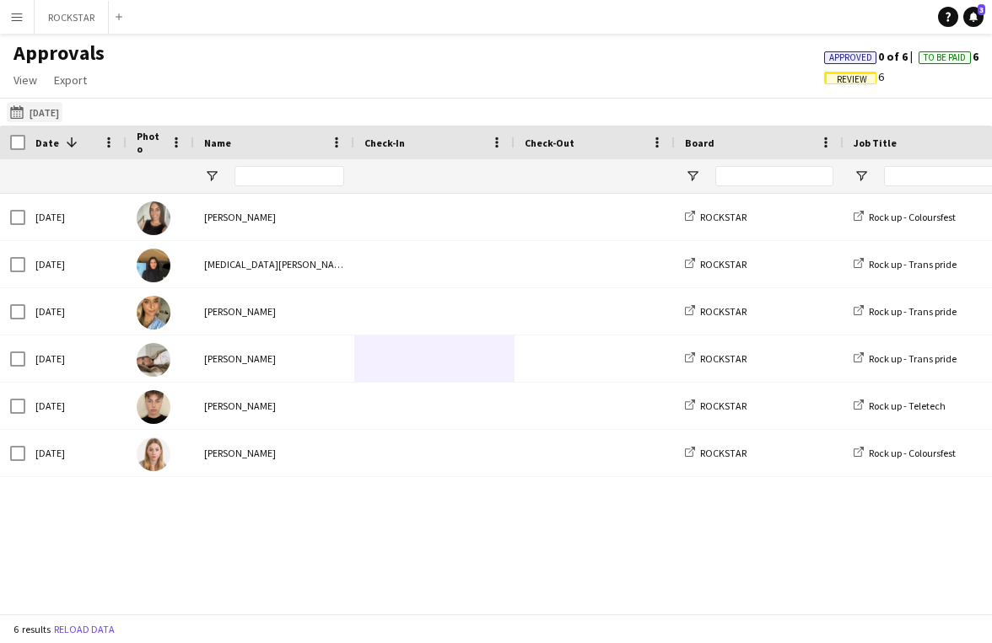
click at [57, 112] on button "21-08-2025 02-08-2025" at bounding box center [35, 112] width 56 height 20
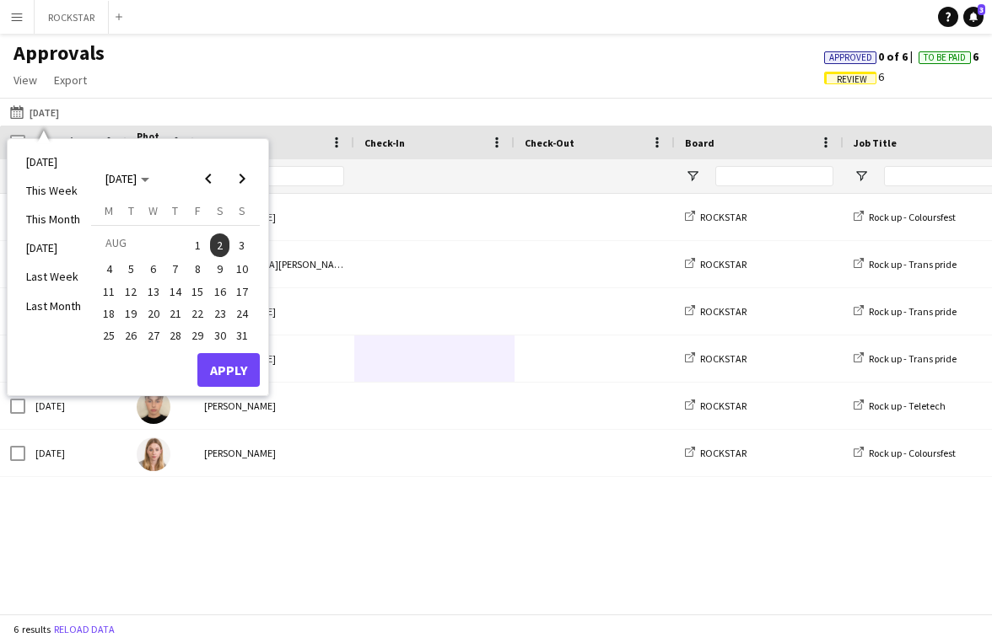
click at [112, 273] on span "4" at bounding box center [109, 270] width 20 height 20
click at [226, 381] on button "Apply" at bounding box center [228, 370] width 62 height 34
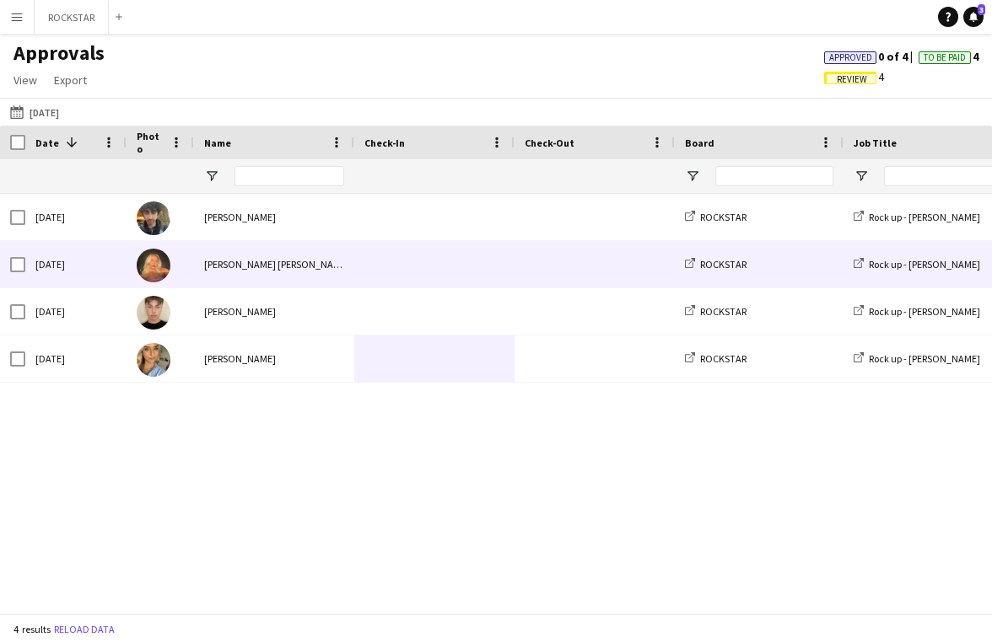
click at [375, 279] on span at bounding box center [434, 264] width 140 height 46
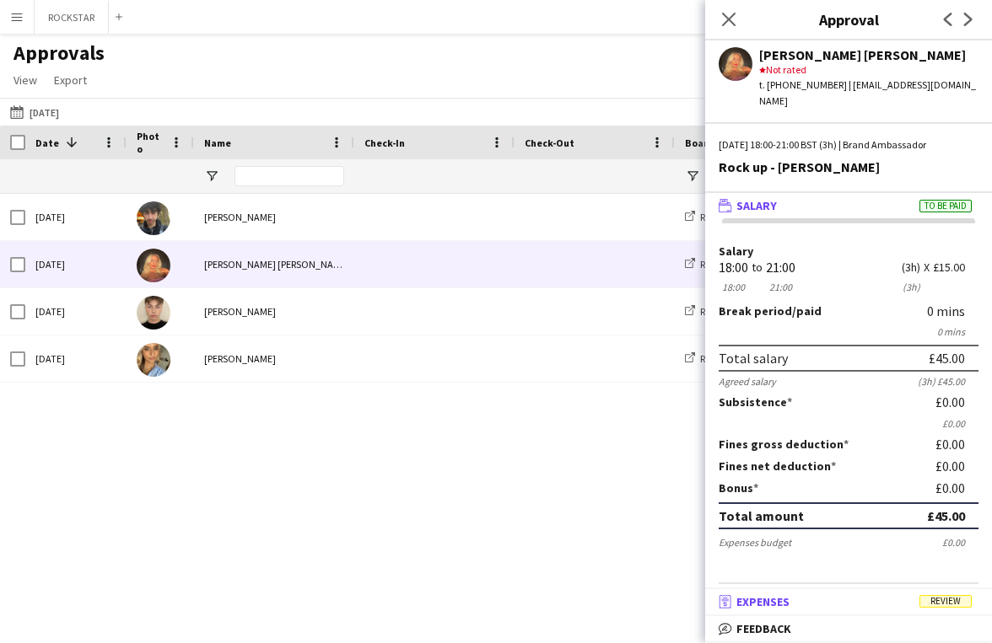
click at [952, 610] on mat-expansion-panel-header "receipt Expenses Review" at bounding box center [848, 601] width 287 height 25
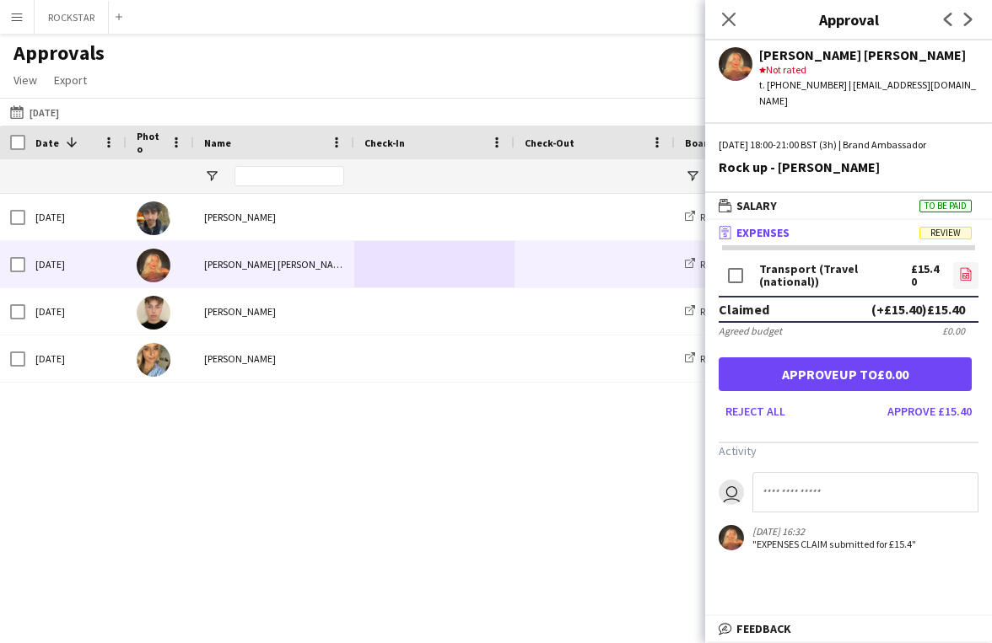
click at [960, 270] on link "file-image" at bounding box center [965, 275] width 25 height 27
click at [934, 398] on button "Approve £15.40" at bounding box center [929, 411] width 98 height 27
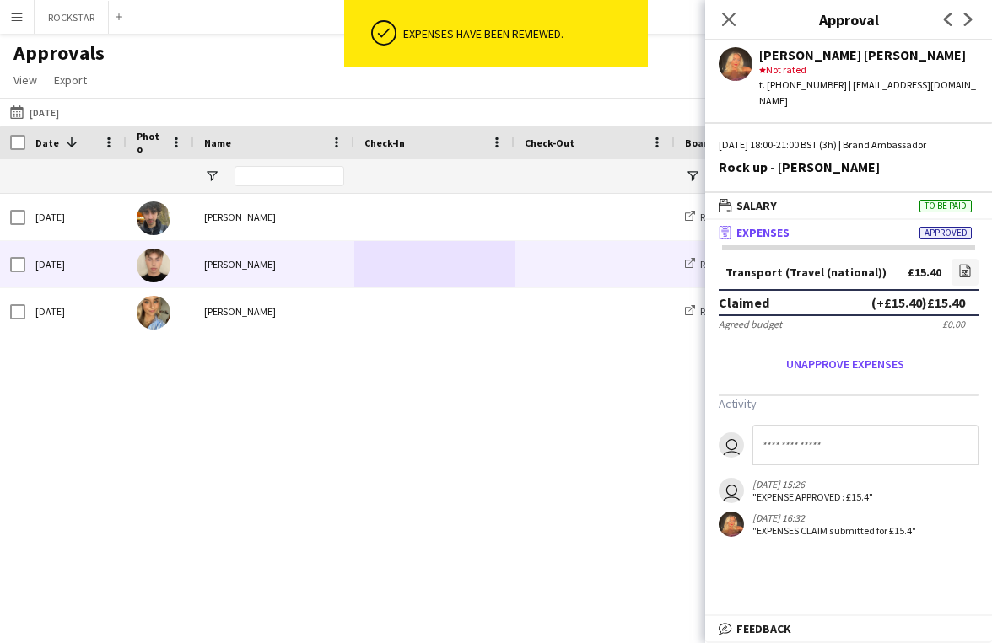
click at [483, 281] on span at bounding box center [434, 264] width 140 height 46
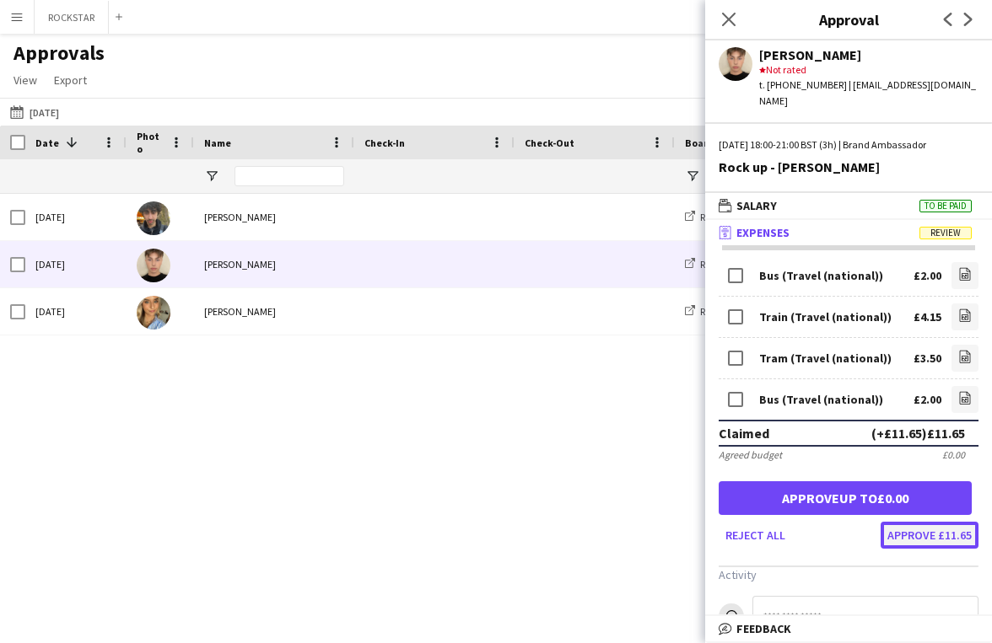
click at [938, 522] on button "Approve £11.65" at bounding box center [929, 535] width 98 height 27
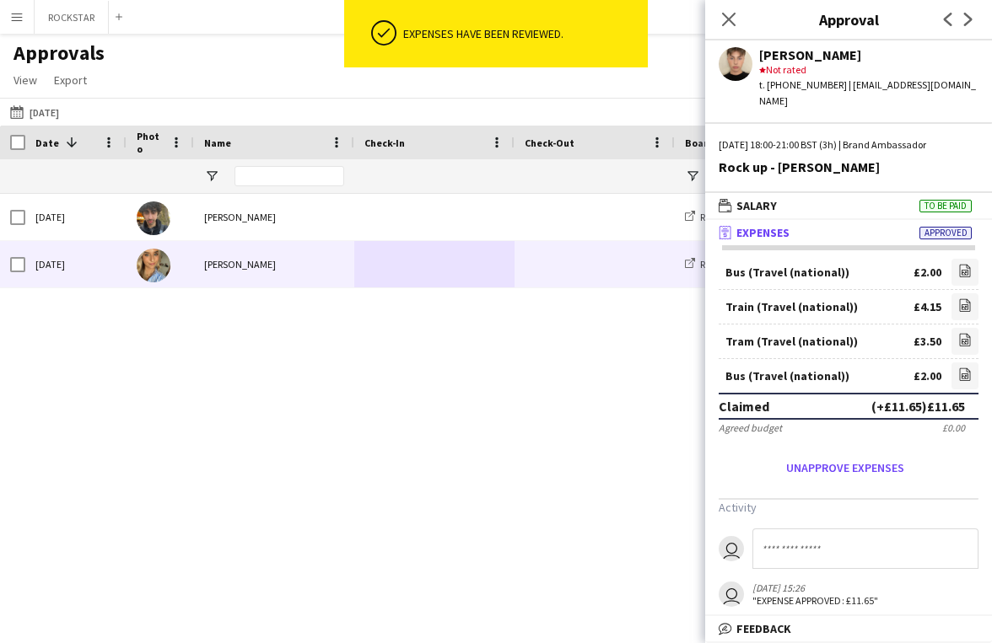
click at [552, 277] on span at bounding box center [594, 264] width 140 height 46
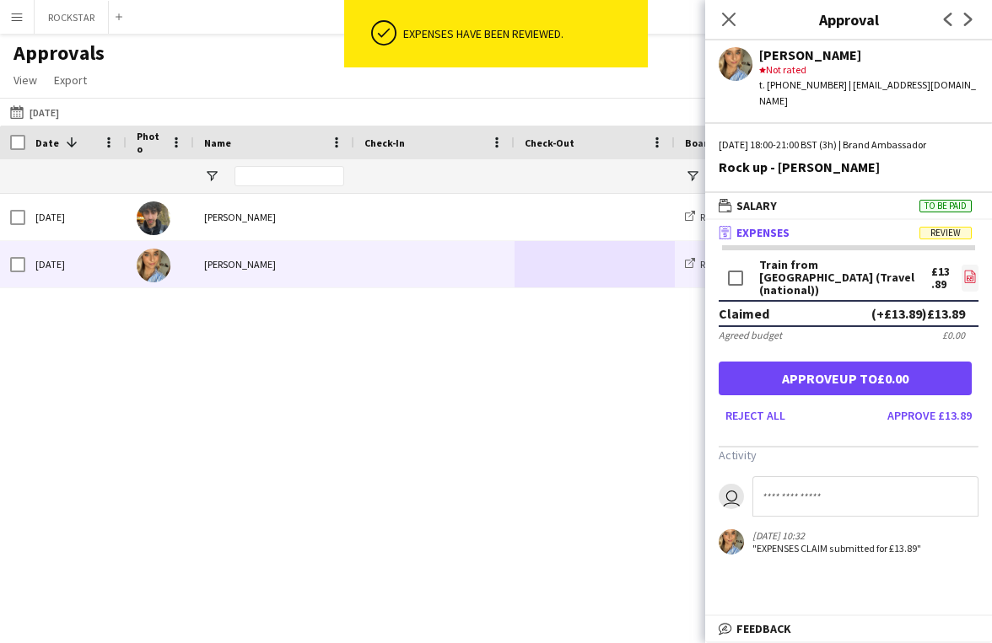
click at [974, 265] on link "file-image" at bounding box center [969, 278] width 17 height 27
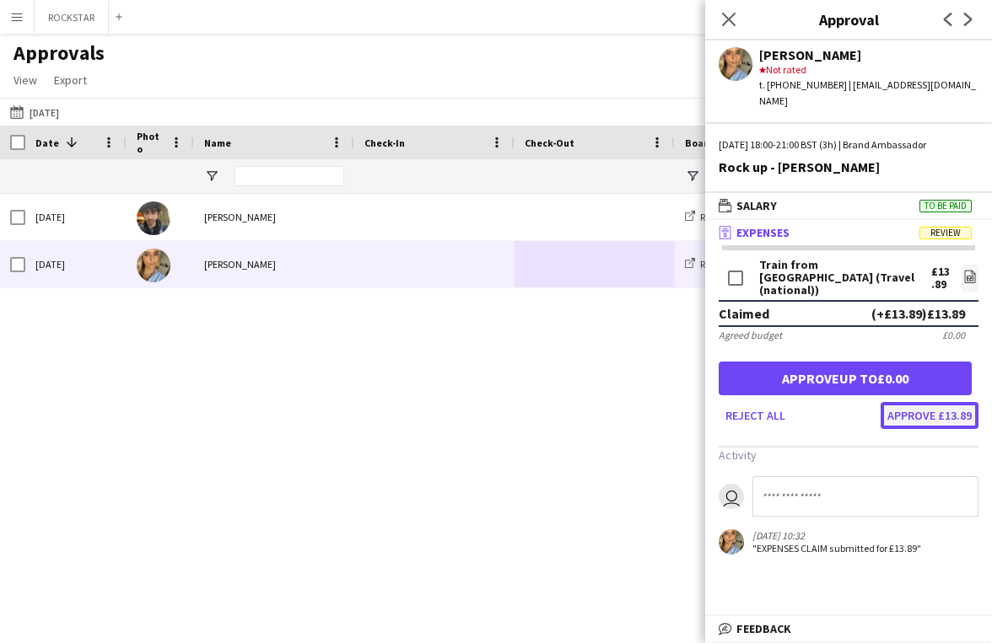
click at [944, 402] on button "Approve £13.89" at bounding box center [929, 415] width 98 height 27
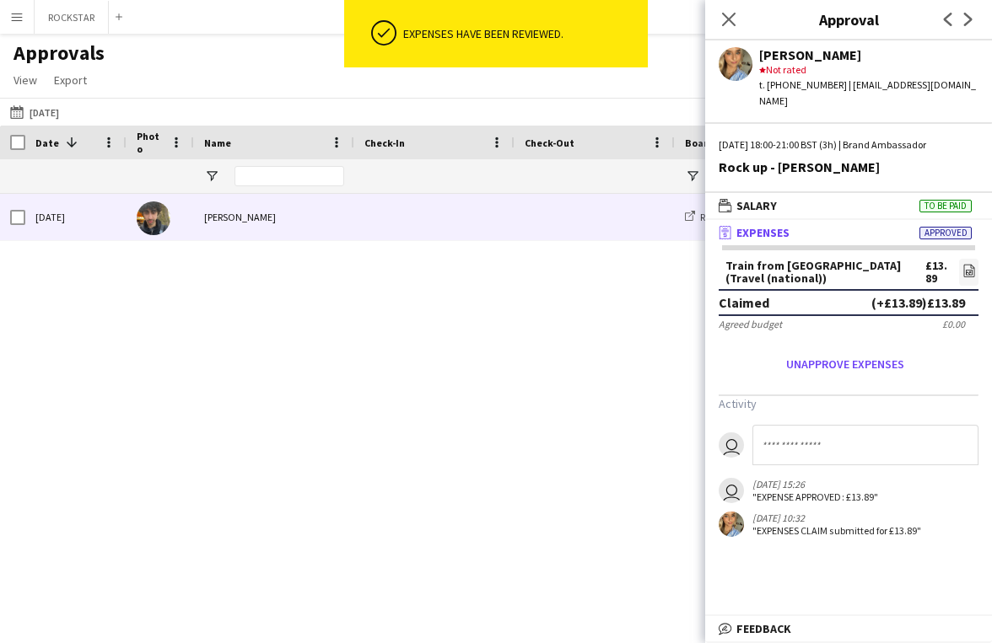
click at [478, 223] on span at bounding box center [434, 217] width 140 height 46
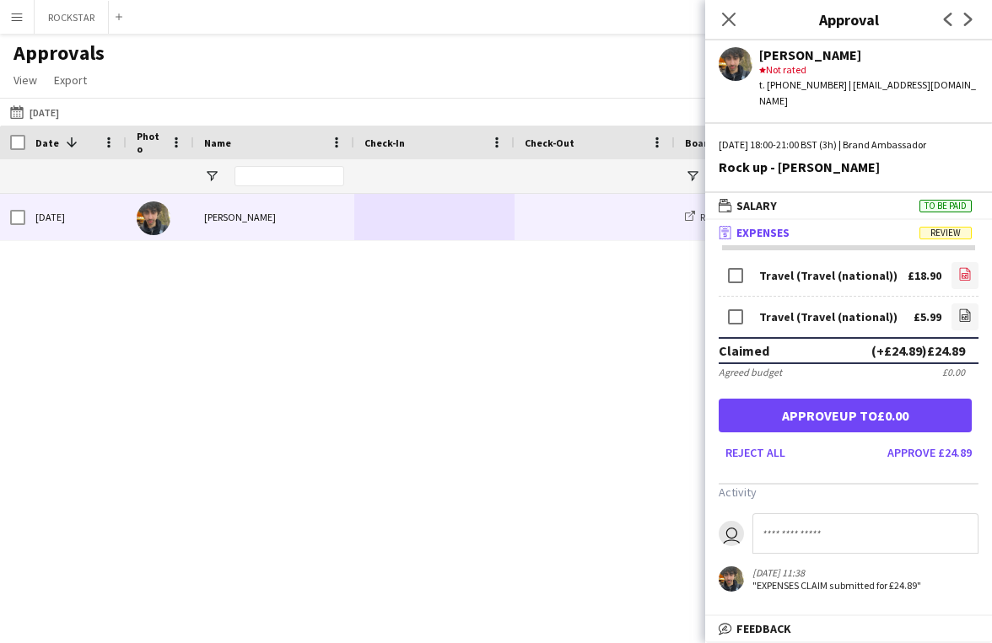
click at [972, 262] on link "file-image" at bounding box center [964, 275] width 27 height 27
click at [927, 443] on button "Approve £24.89" at bounding box center [929, 452] width 98 height 27
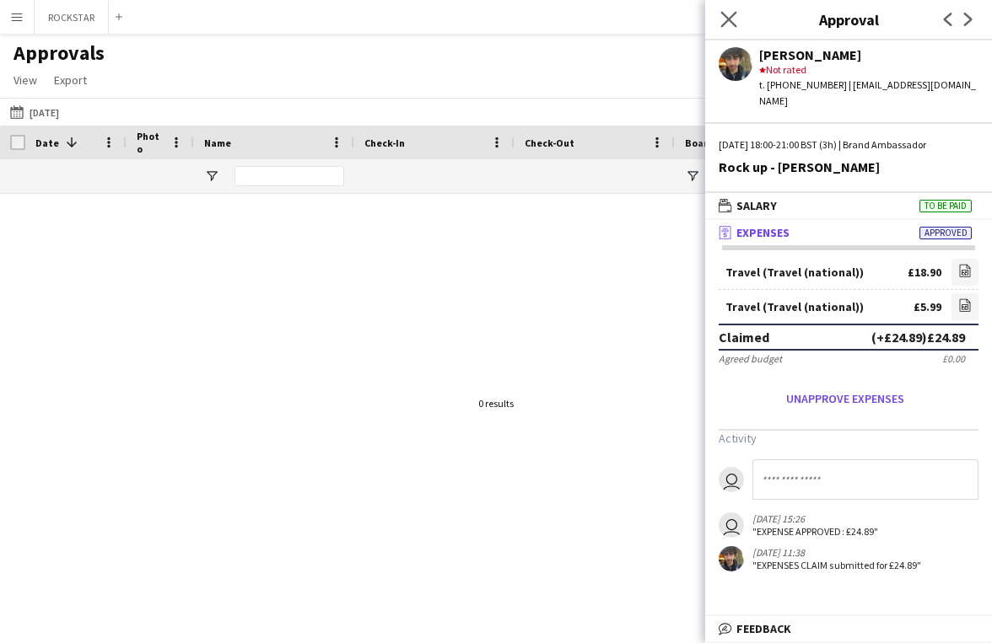
click at [736, 21] on app-icon "Close pop-in" at bounding box center [729, 20] width 24 height 24
